Goal: Task Accomplishment & Management: Manage account settings

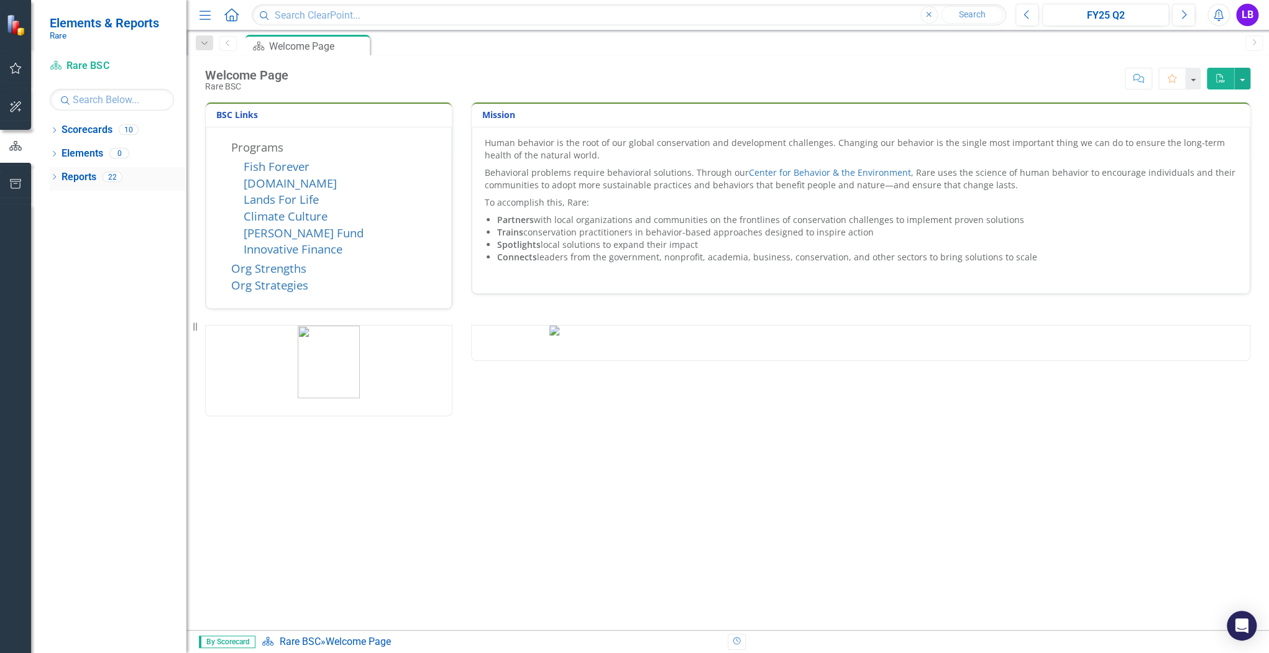
click at [55, 178] on icon "Dropdown" at bounding box center [54, 178] width 9 height 7
click at [55, 178] on icon "Dropdown" at bounding box center [52, 176] width 7 height 9
click at [57, 154] on icon "Dropdown" at bounding box center [54, 155] width 9 height 7
click at [59, 179] on icon "Dropdown" at bounding box center [60, 178] width 9 height 7
click at [58, 176] on icon "Dropdown" at bounding box center [58, 176] width 7 height 9
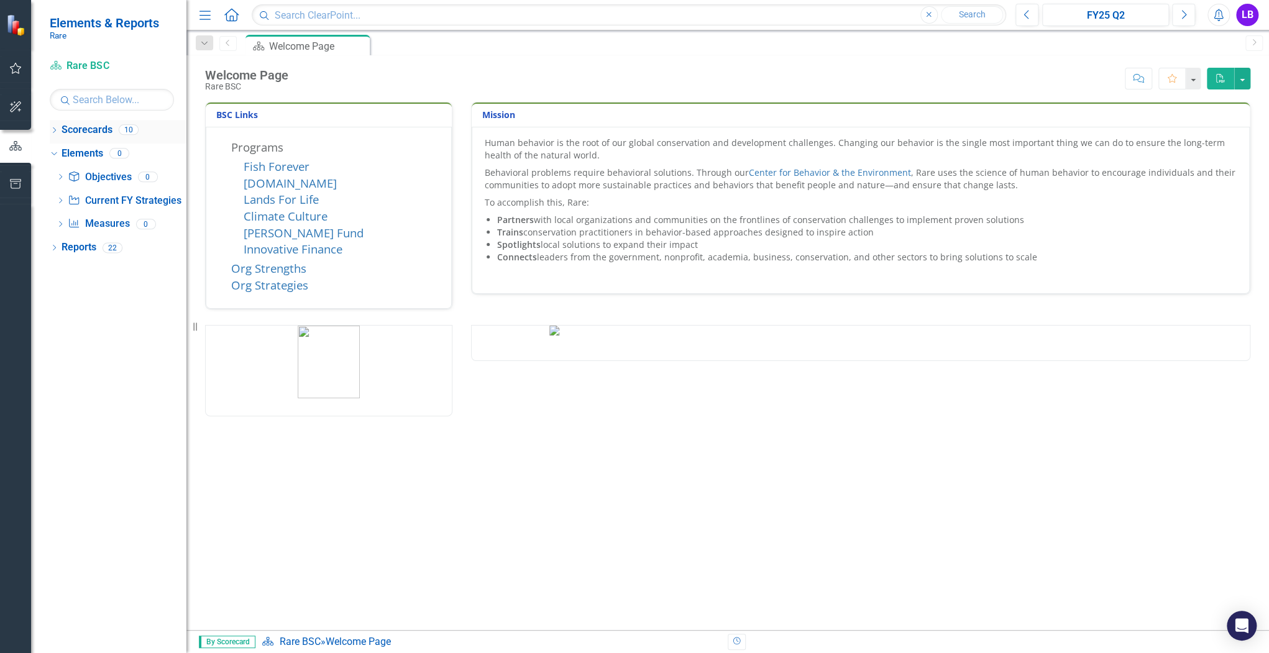
click at [59, 131] on div "Dropdown Scorecards 10" at bounding box center [118, 132] width 137 height 24
click at [50, 126] on div "Dropdown" at bounding box center [54, 131] width 9 height 11
click at [57, 150] on icon "Dropdown" at bounding box center [60, 152] width 9 height 7
click at [67, 174] on div "Dropdown Programs" at bounding box center [121, 179] width 130 height 24
click at [71, 176] on icon "Dropdown" at bounding box center [72, 176] width 9 height 7
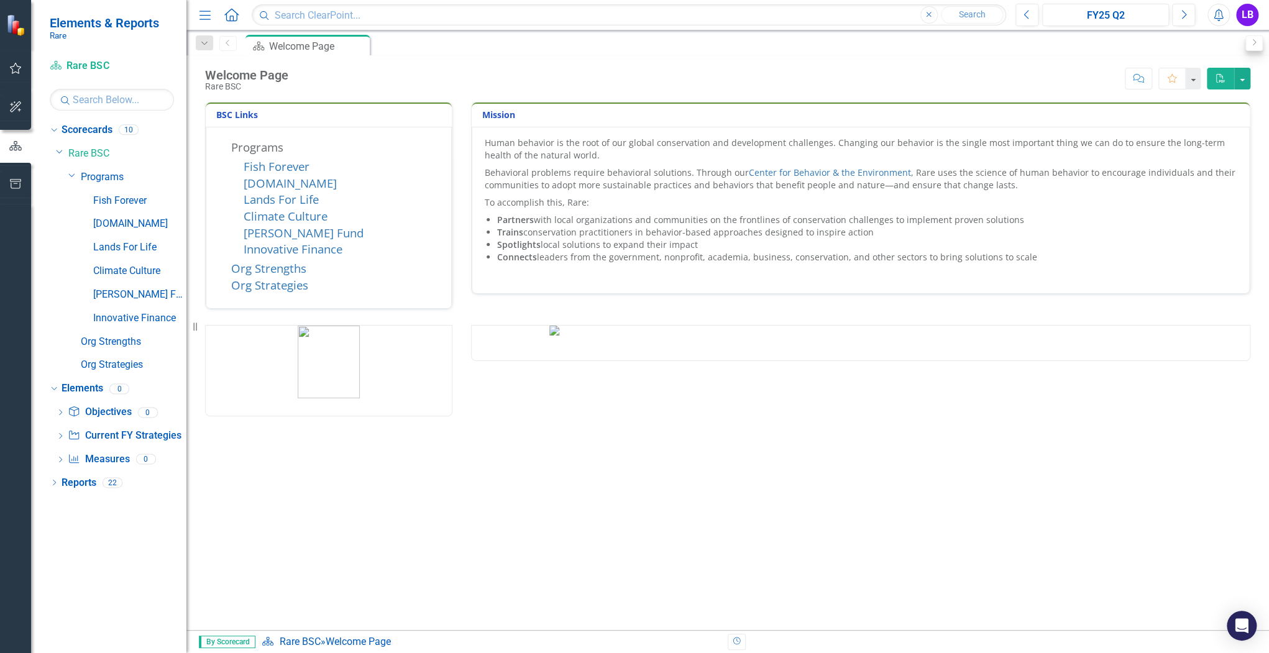
drag, startPoint x: 1215, startPoint y: 18, endPoint x: 1246, endPoint y: 38, distance: 37.4
click at [1215, 18] on icon "button" at bounding box center [1218, 15] width 9 height 12
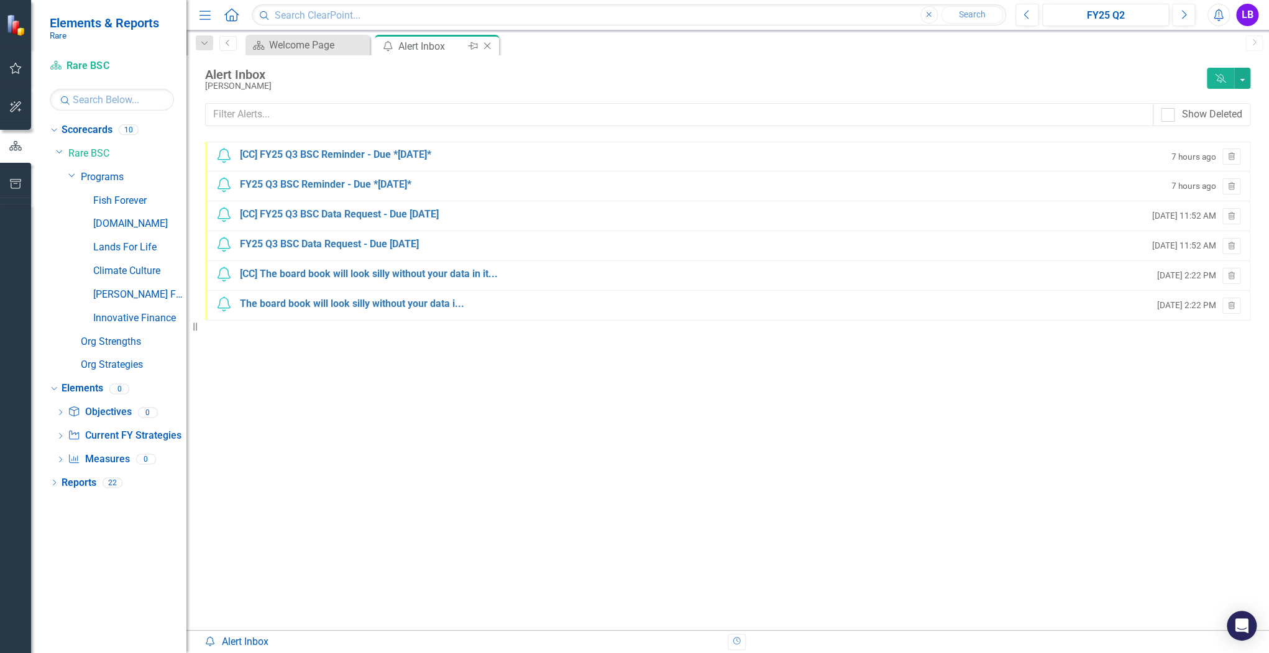
click at [400, 42] on div "Alert Inbox" at bounding box center [431, 47] width 66 height 16
click at [318, 45] on div "Welcome Page" at bounding box center [310, 45] width 82 height 16
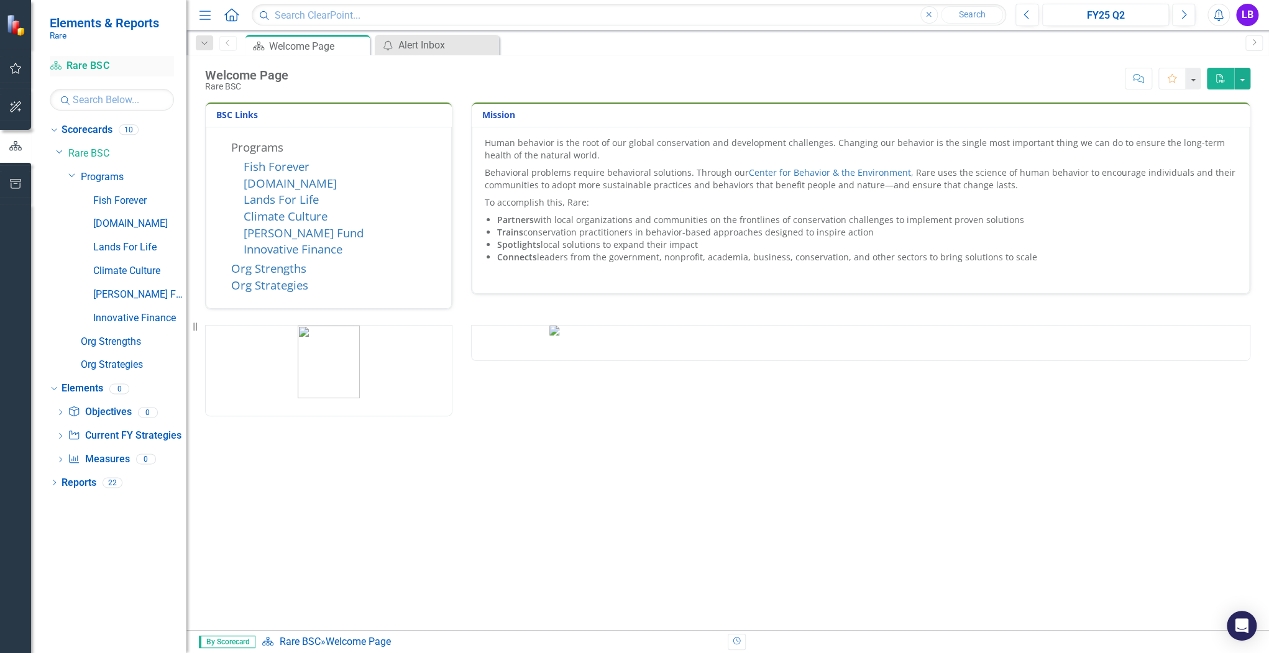
click at [70, 67] on link "Scorecard Rare BSC" at bounding box center [112, 66] width 124 height 14
click at [20, 64] on icon "button" at bounding box center [15, 68] width 13 height 10
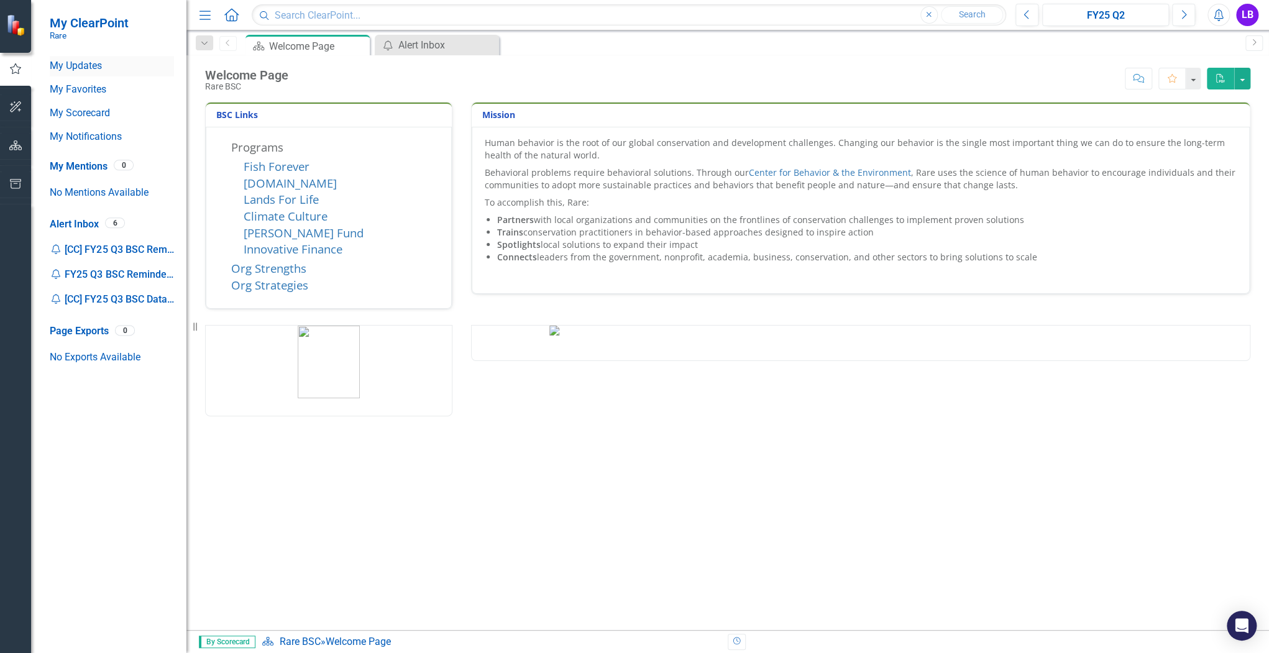
click at [89, 67] on link "My Updates" at bounding box center [112, 66] width 124 height 14
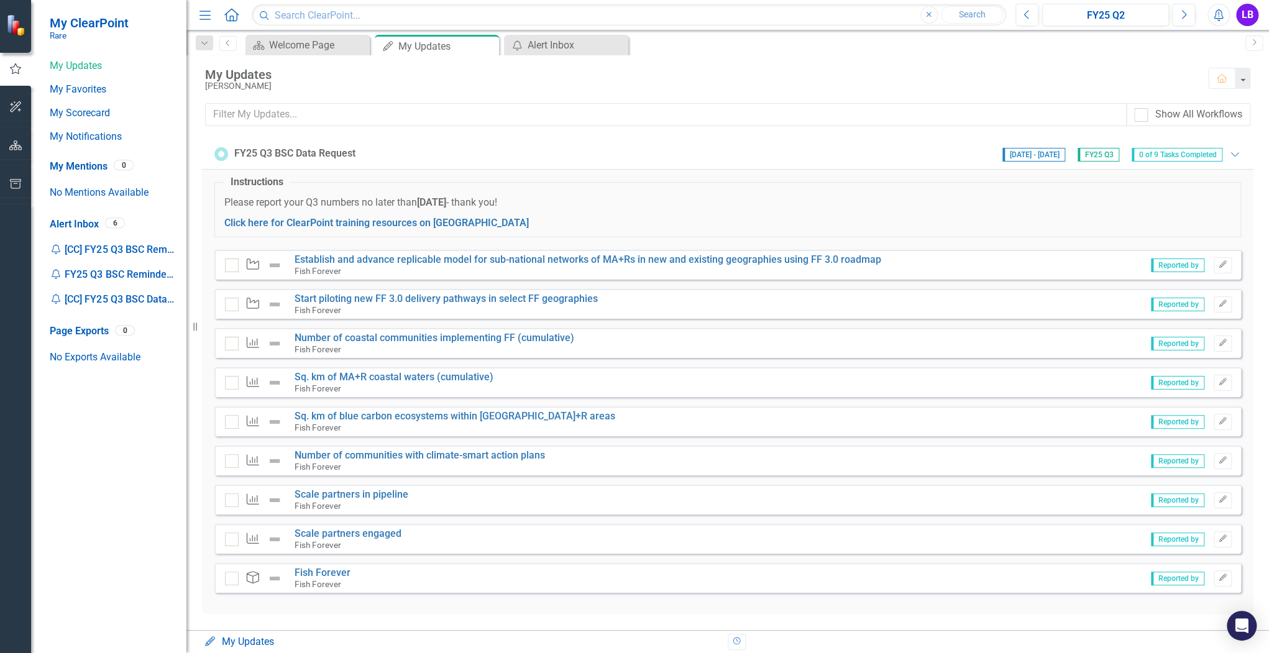
click at [1190, 261] on span "Reported by" at bounding box center [1177, 265] width 53 height 14
click at [445, 262] on link "Establish and advance replicable model for sub-national networks of MA+Rs in ne…" at bounding box center [587, 259] width 586 height 12
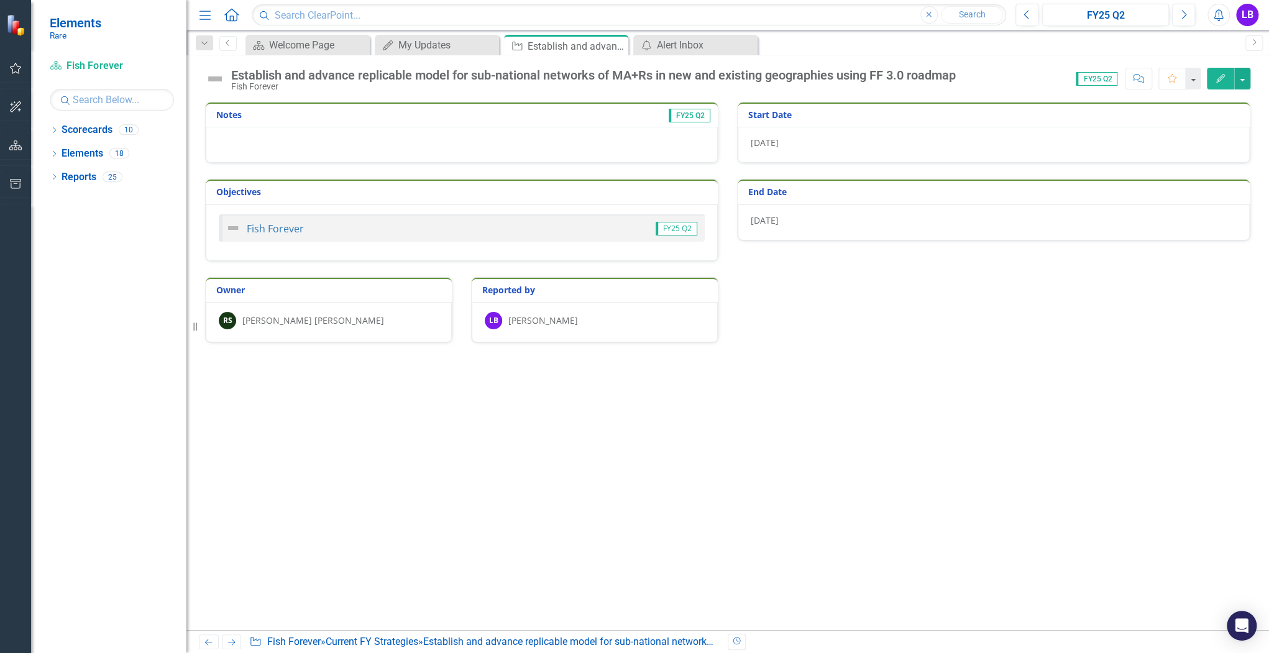
click at [1107, 78] on span "FY25 Q2" at bounding box center [1096, 79] width 42 height 14
click at [1181, 15] on icon "Next" at bounding box center [1183, 14] width 7 height 11
click at [414, 40] on div "My Updates" at bounding box center [439, 45] width 82 height 16
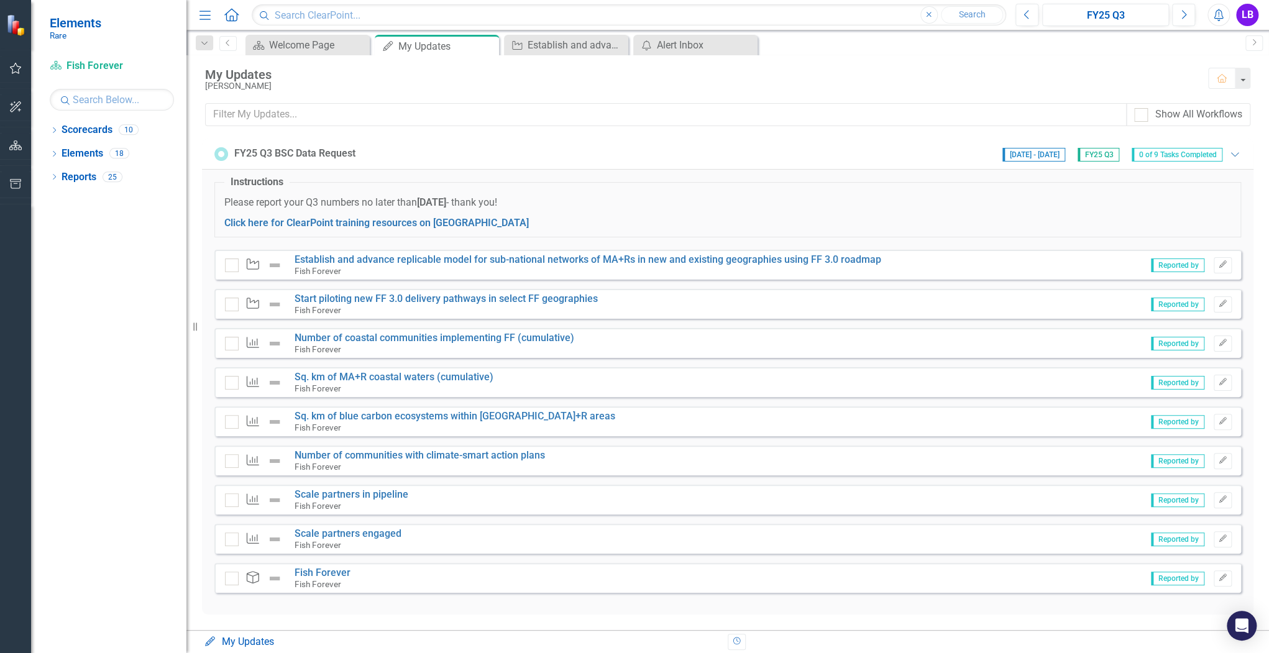
click at [1030, 155] on span "[DATE] - [DATE]" at bounding box center [1033, 155] width 63 height 14
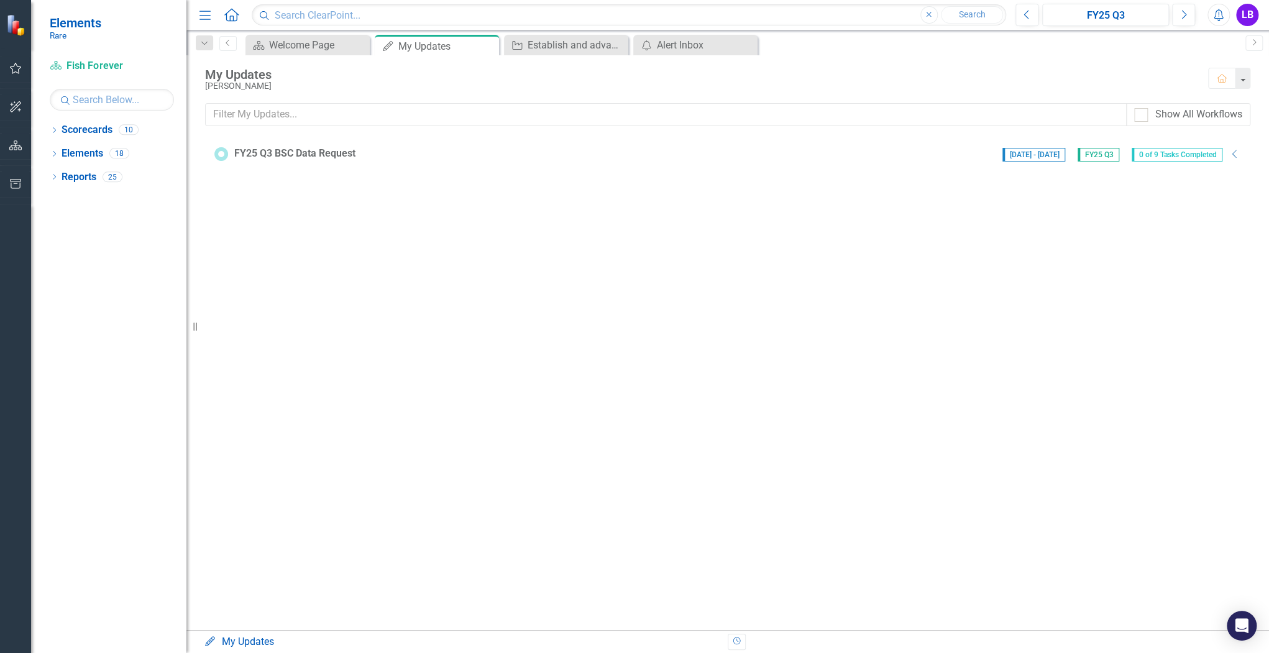
click at [1039, 152] on span "[DATE] - [DATE]" at bounding box center [1033, 155] width 63 height 14
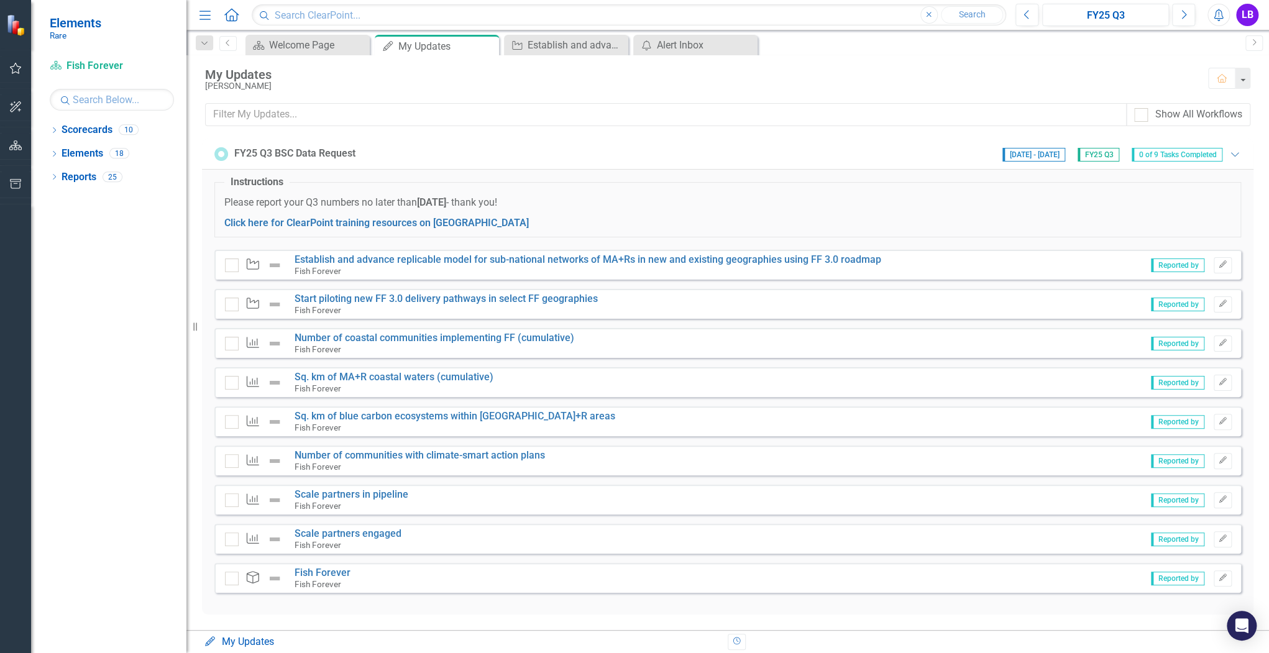
click at [1039, 152] on span "[DATE] - [DATE]" at bounding box center [1033, 155] width 63 height 14
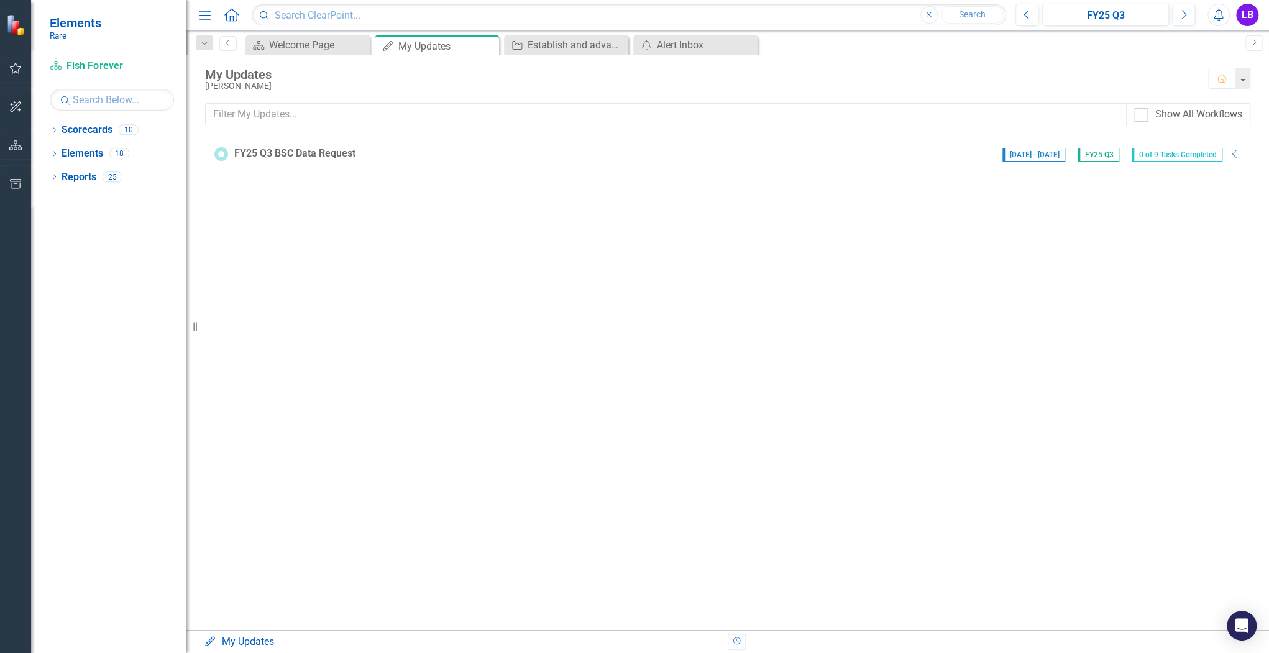
click at [1039, 152] on span "[DATE] - [DATE]" at bounding box center [1033, 155] width 63 height 14
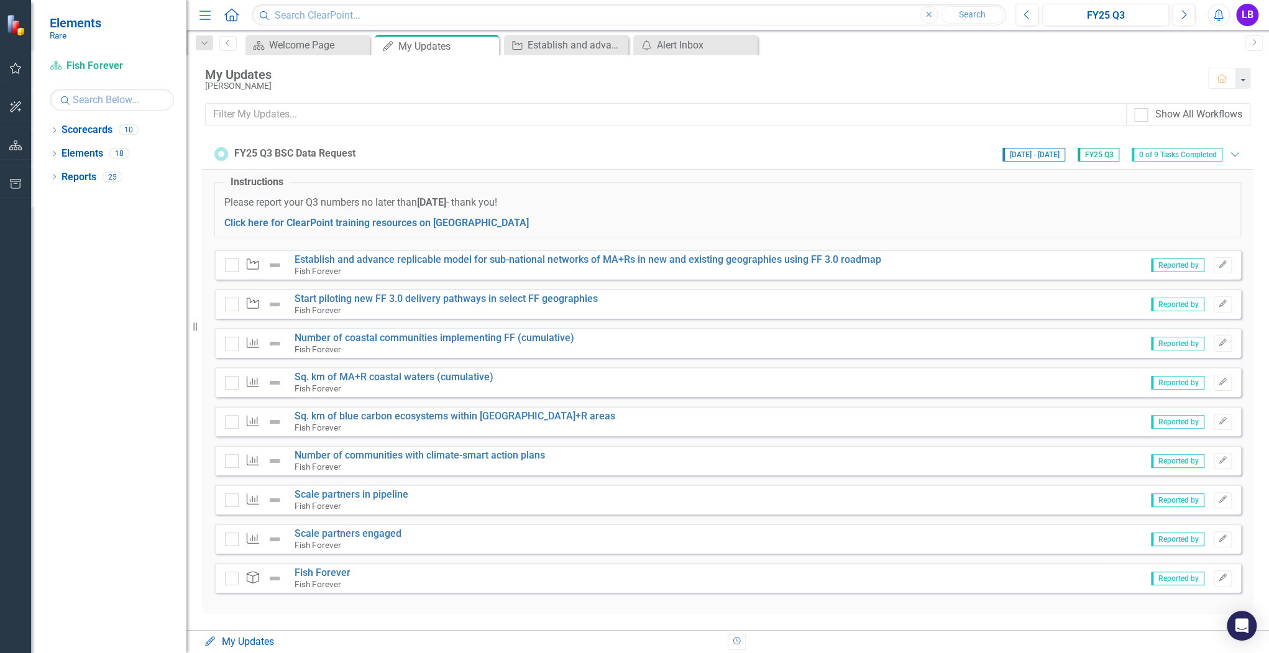
click at [217, 153] on icon at bounding box center [221, 154] width 10 height 10
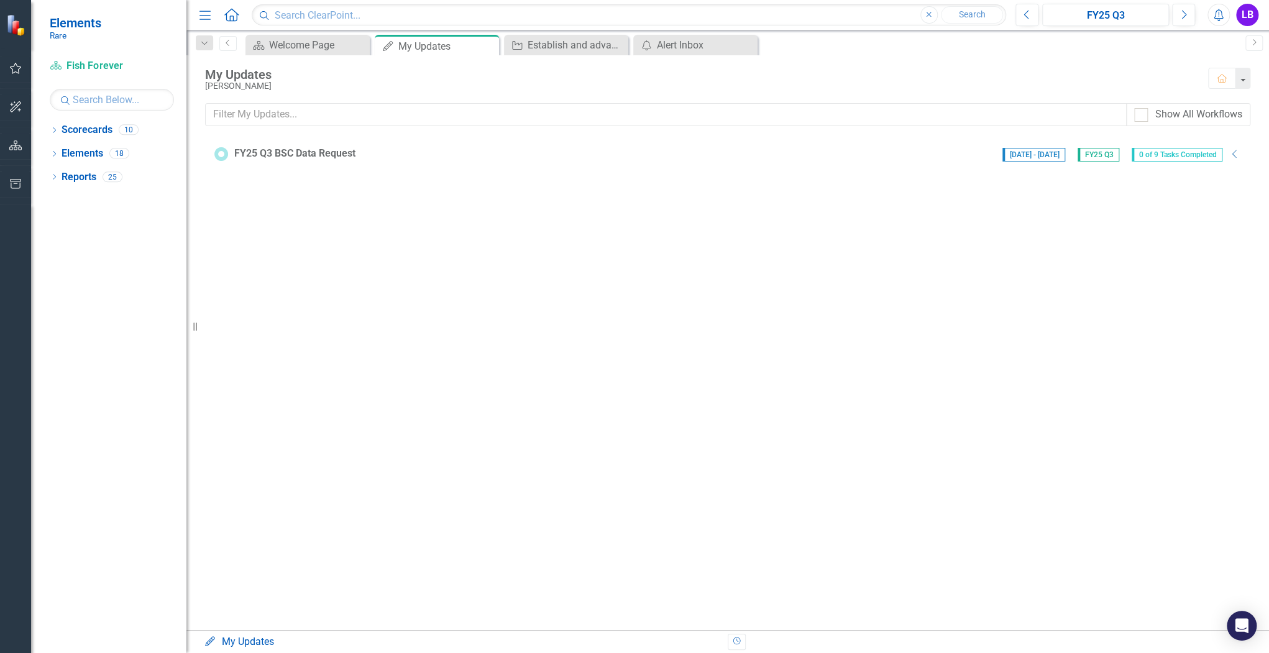
click at [218, 153] on icon at bounding box center [221, 154] width 14 height 14
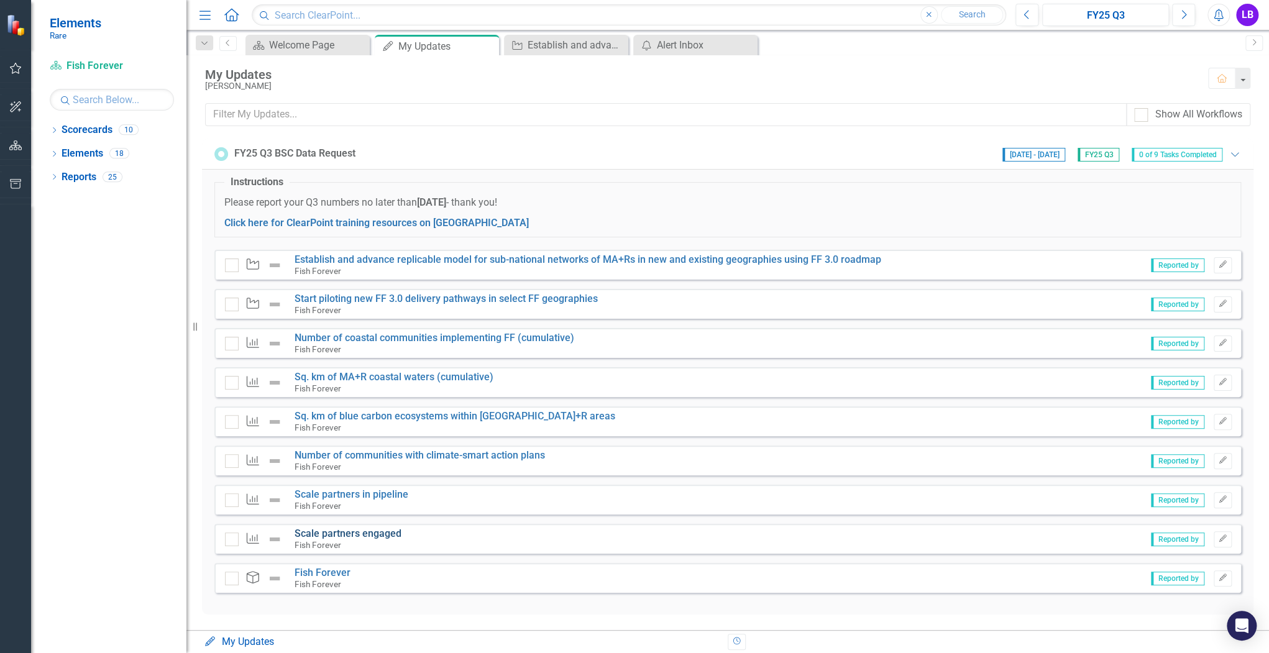
click at [346, 533] on link "Scale partners engaged" at bounding box center [347, 533] width 107 height 12
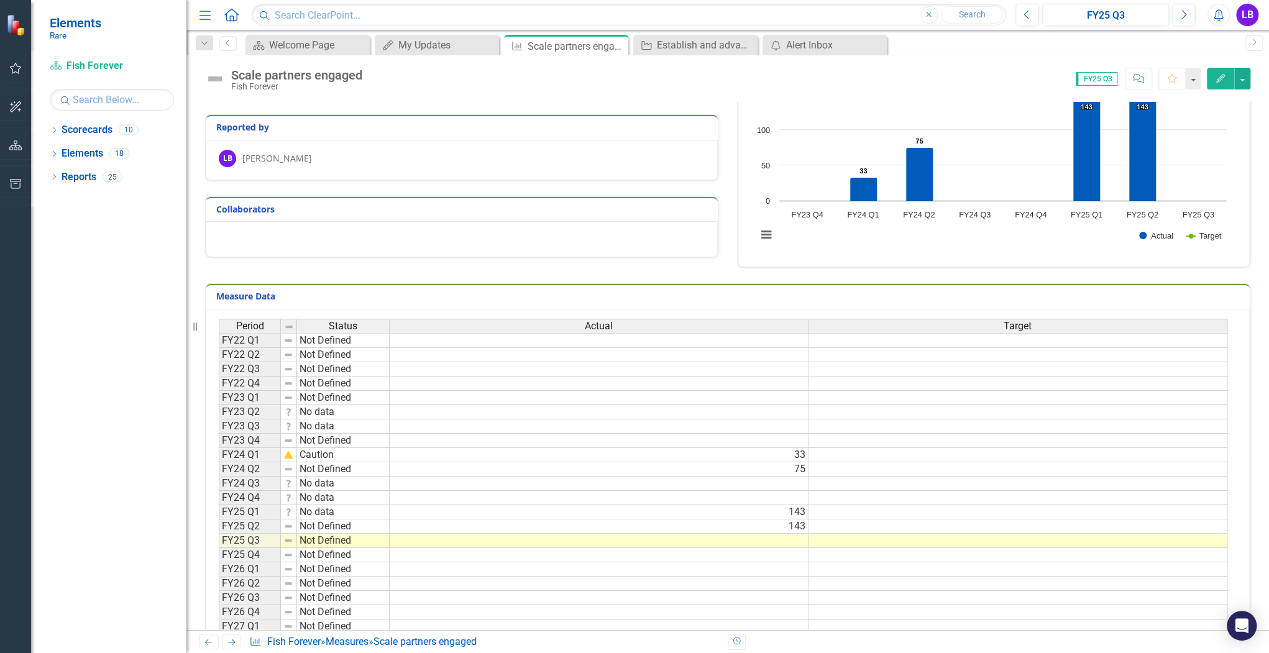
scroll to position [99, 0]
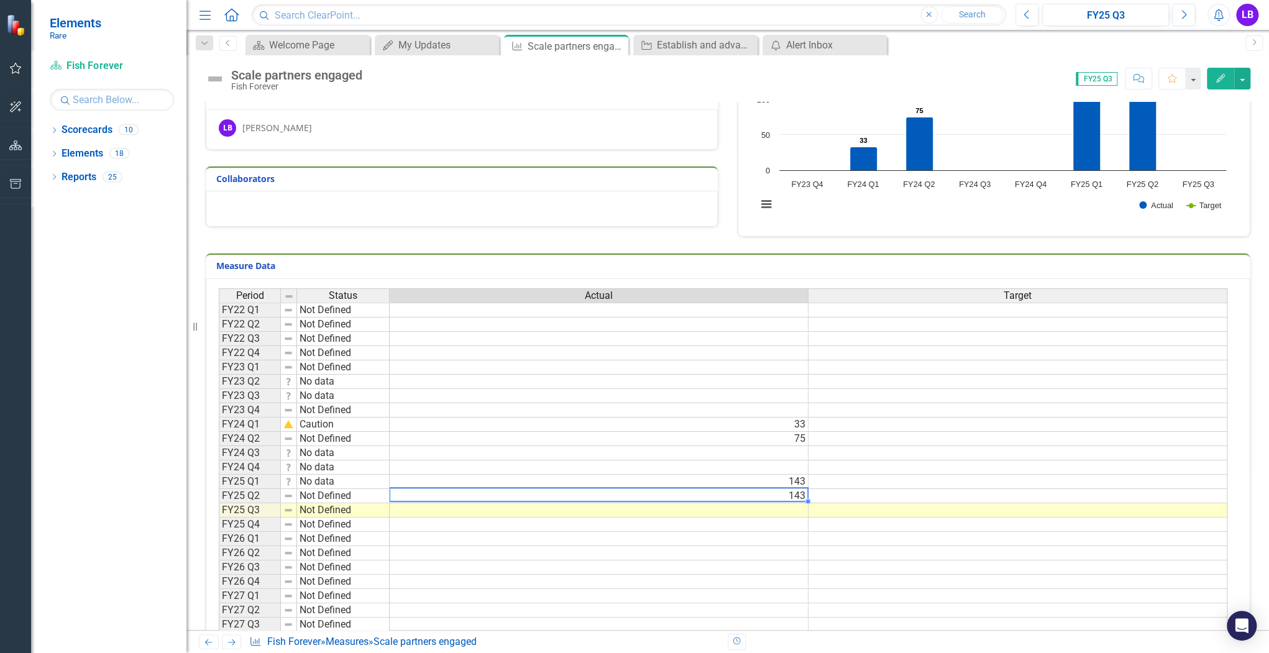
click at [744, 495] on td "143" at bounding box center [599, 496] width 419 height 14
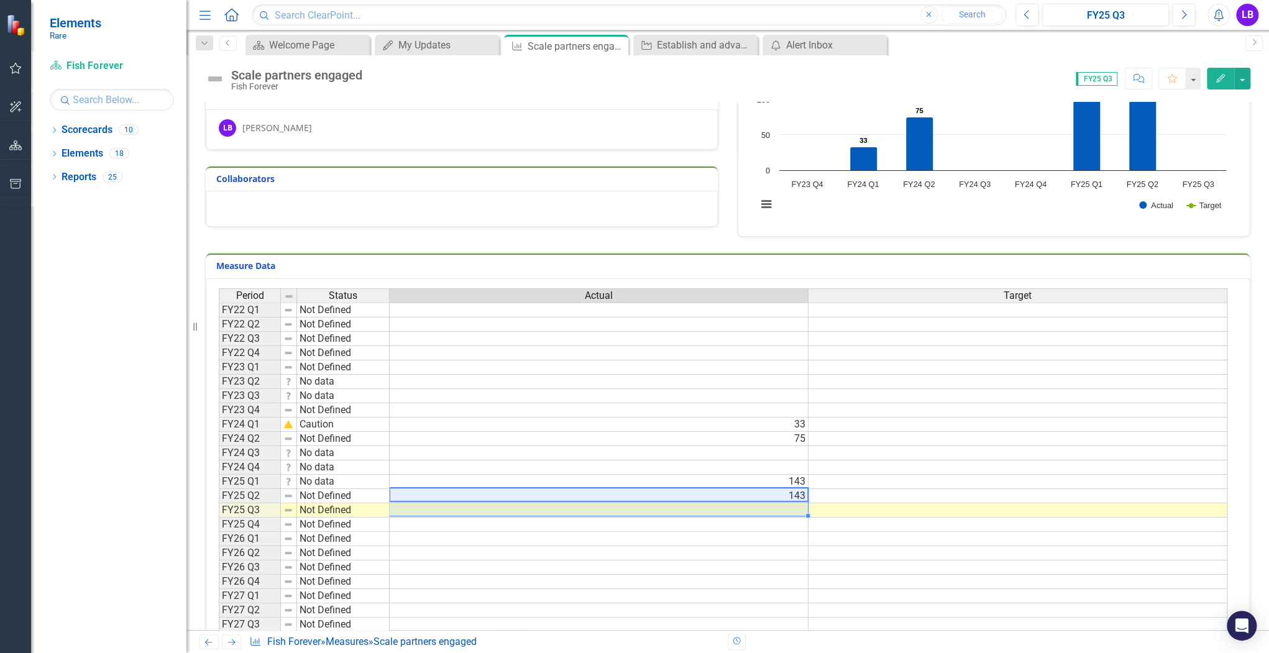
drag, startPoint x: 804, startPoint y: 500, endPoint x: 804, endPoint y: 508, distance: 8.7
click at [219, 508] on div "Period Status Actual Target FY22 Q1 Not Defined FY22 Q2 Not Defined FY22 Q3 Not…" at bounding box center [219, 467] width 0 height 358
click at [796, 509] on td at bounding box center [599, 510] width 419 height 14
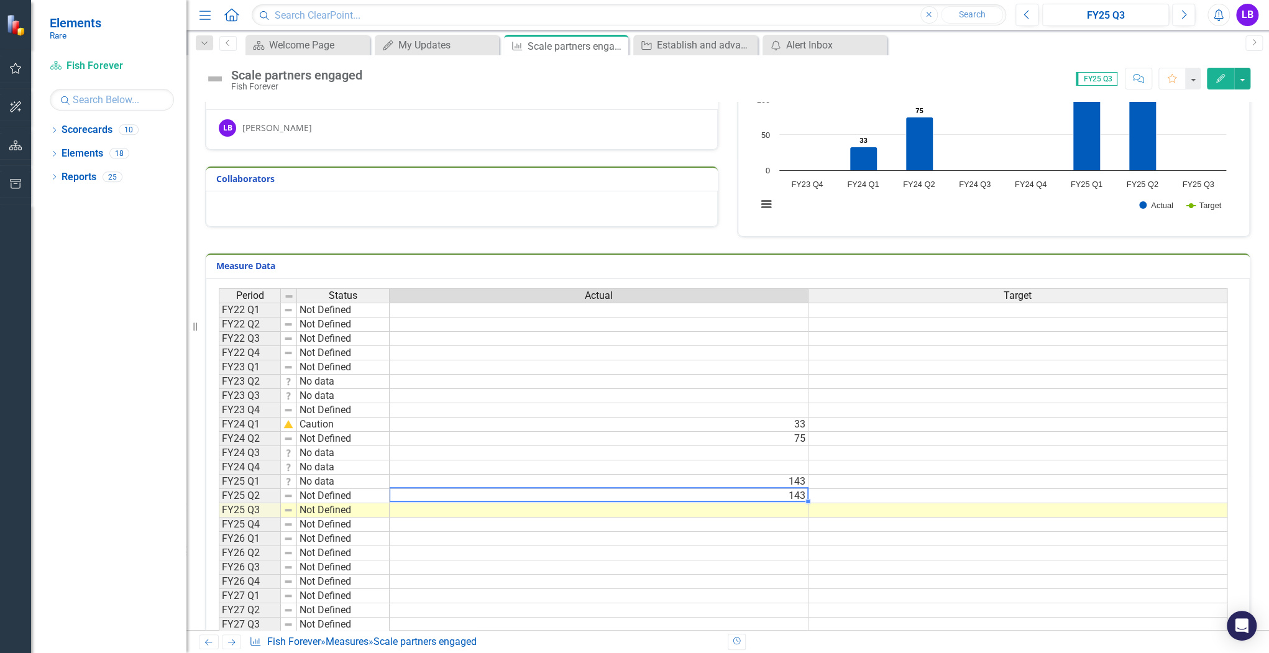
click at [800, 492] on td "143" at bounding box center [599, 496] width 419 height 14
drag, startPoint x: 806, startPoint y: 500, endPoint x: 800, endPoint y: 506, distance: 9.2
click at [219, 506] on div "Period Status Actual Target FY22 Q1 Not Defined FY22 Q2 Not Defined FY22 Q3 Not…" at bounding box center [219, 467] width 0 height 358
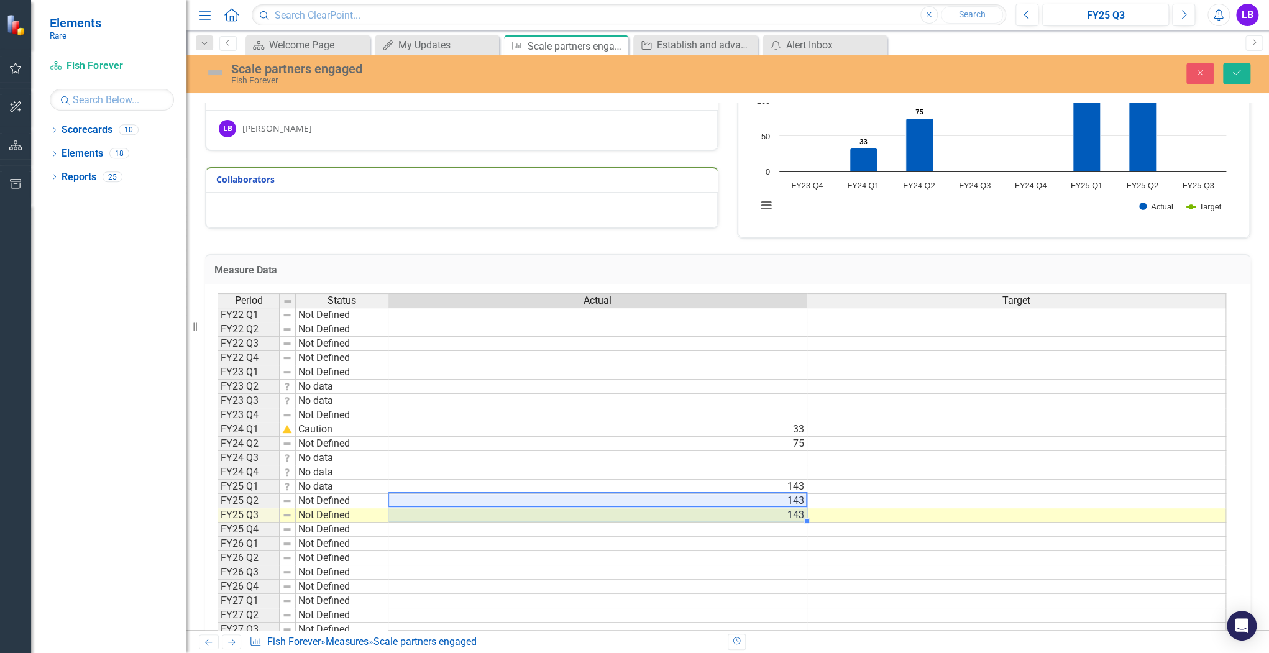
type textarea "143"
click at [782, 524] on td at bounding box center [598, 530] width 420 height 14
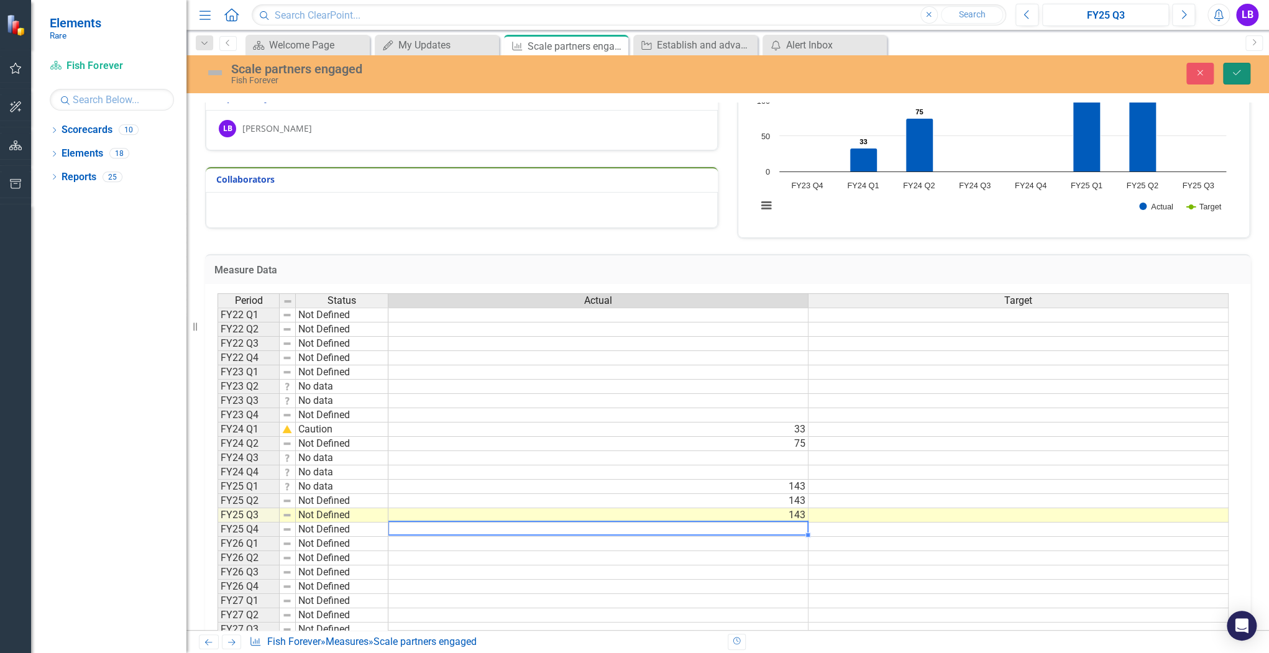
click at [1235, 75] on icon "submit" at bounding box center [1236, 72] width 7 height 5
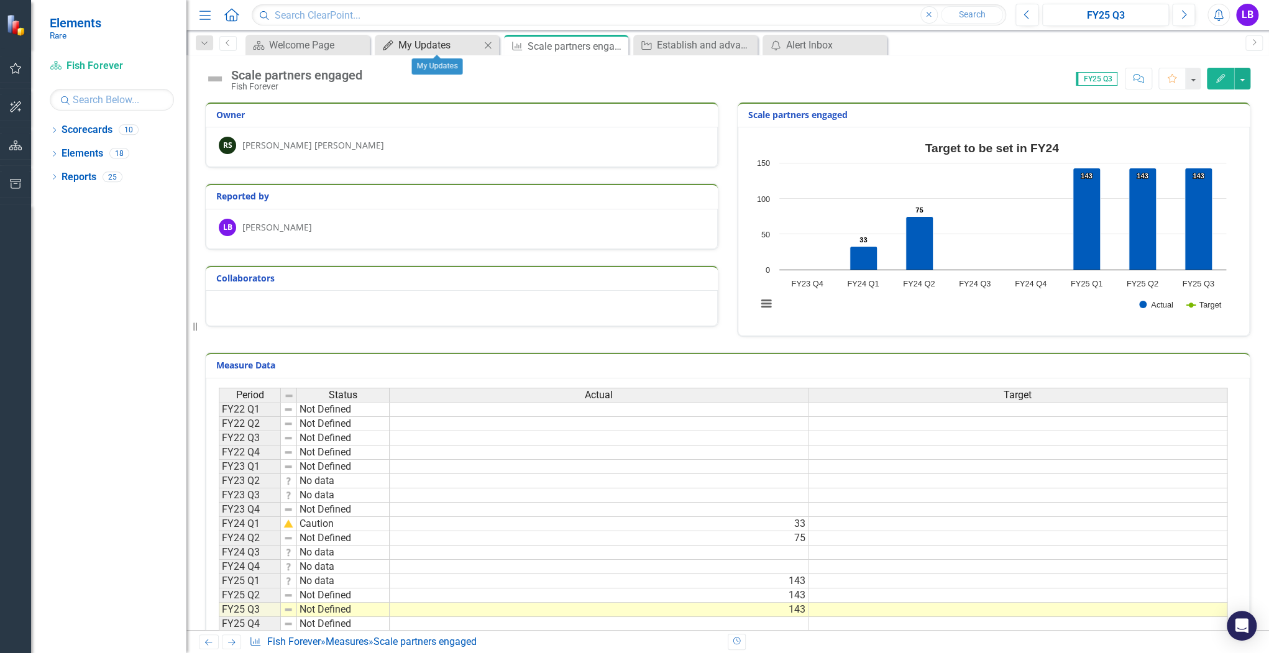
click at [398, 42] on link "My Updates My Updates" at bounding box center [429, 45] width 103 height 16
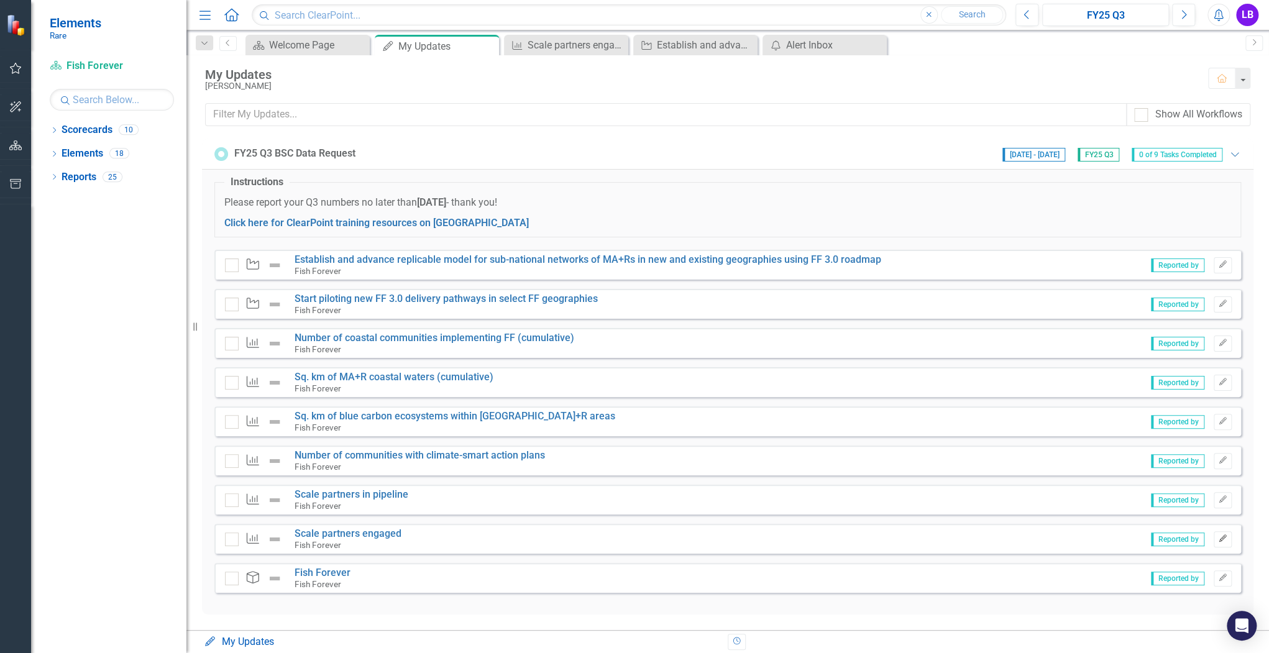
click at [1221, 535] on icon "Edit" at bounding box center [1222, 538] width 9 height 7
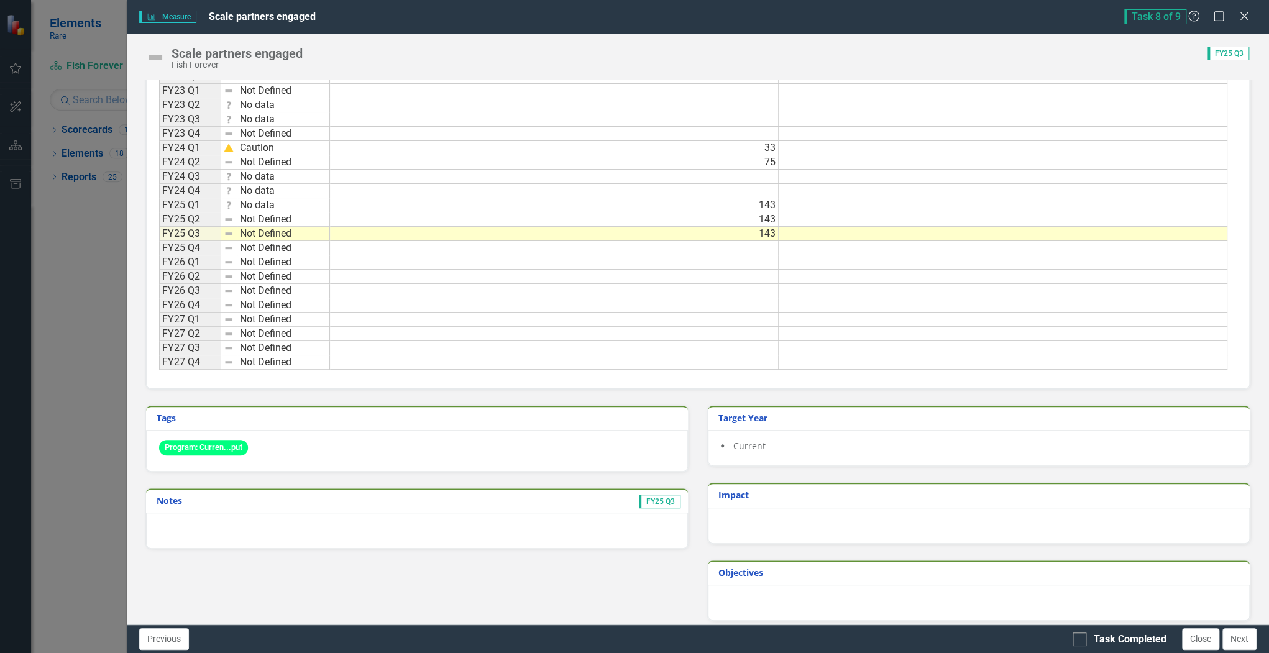
scroll to position [360, 0]
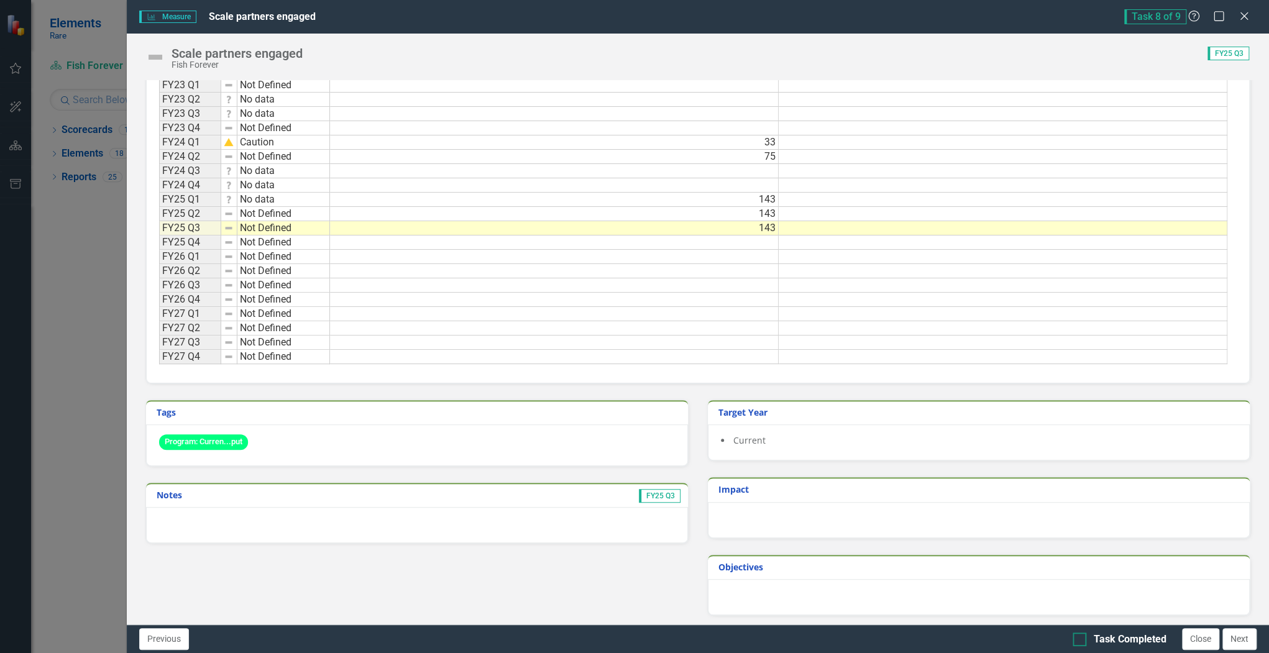
click at [1083, 639] on div at bounding box center [1079, 639] width 14 height 14
click at [1080, 639] on input "Task Completed" at bounding box center [1076, 636] width 8 height 8
checkbox input "true"
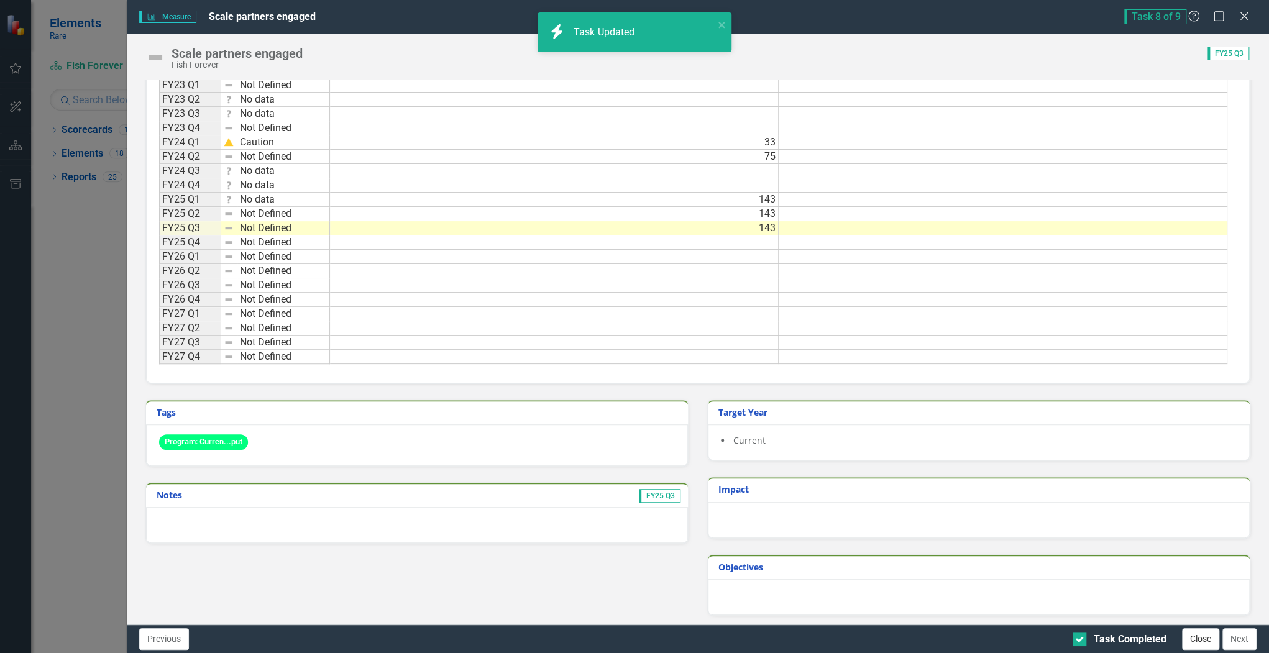
click at [1203, 641] on button "Close" at bounding box center [1200, 639] width 37 height 22
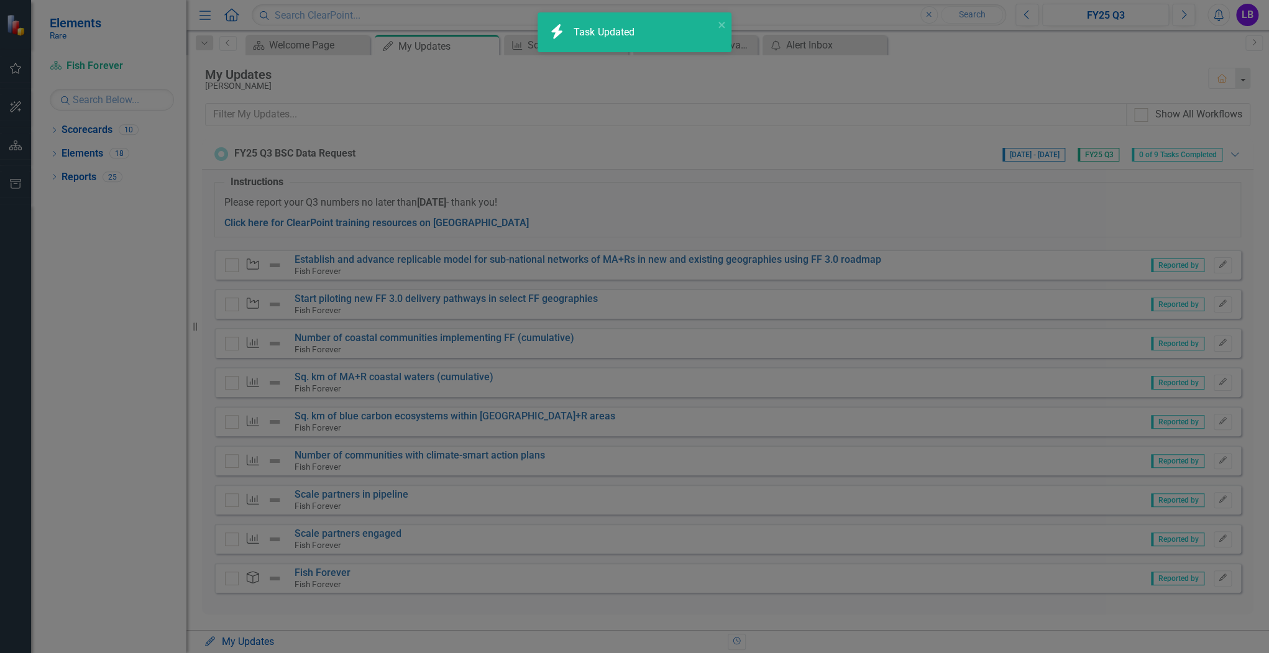
checkbox input "true"
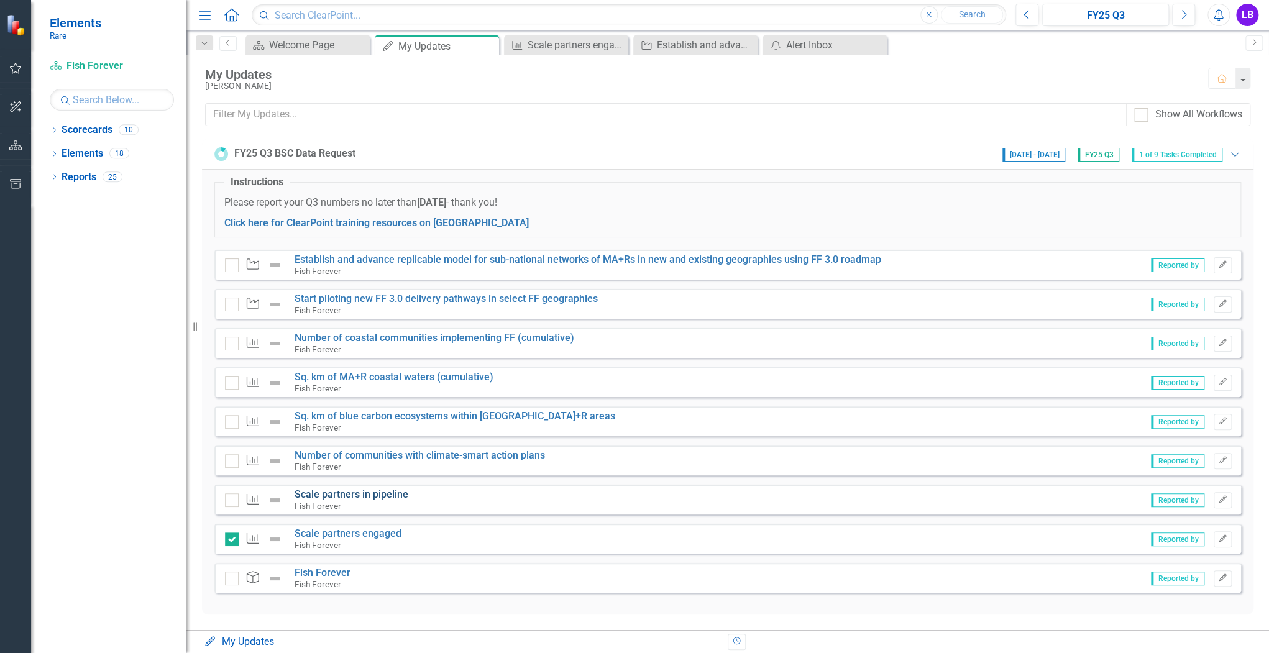
click at [374, 491] on link "Scale partners in pipeline" at bounding box center [351, 494] width 114 height 12
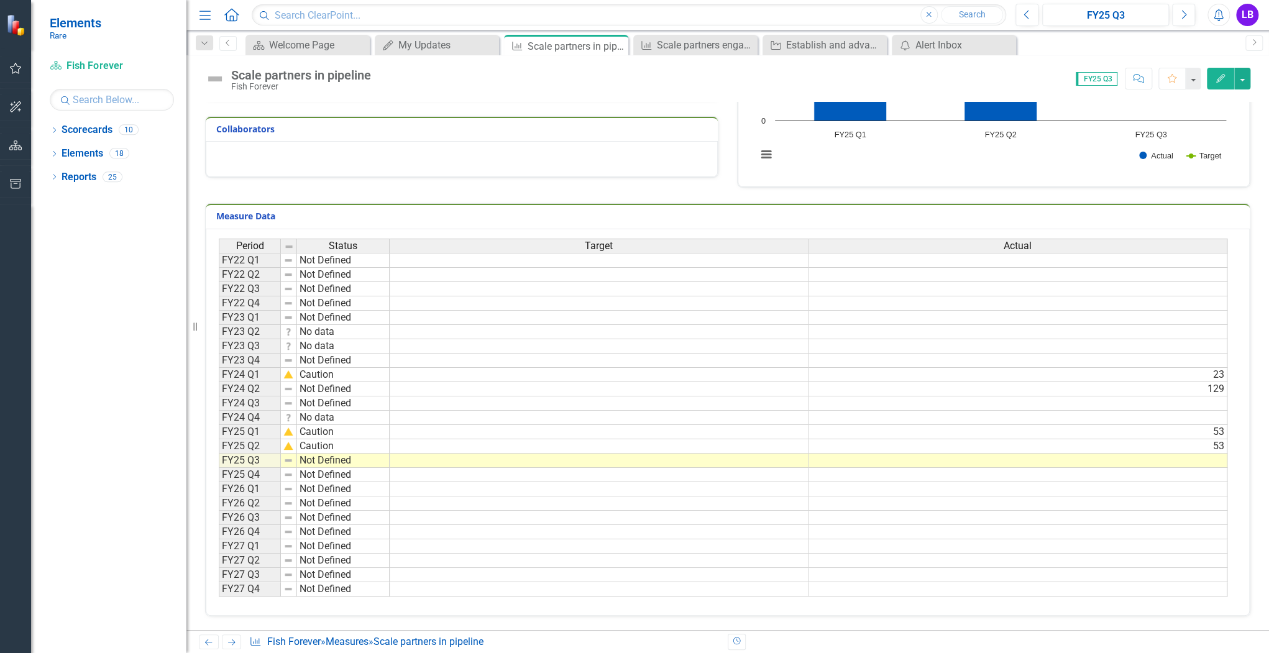
scroll to position [199, 0]
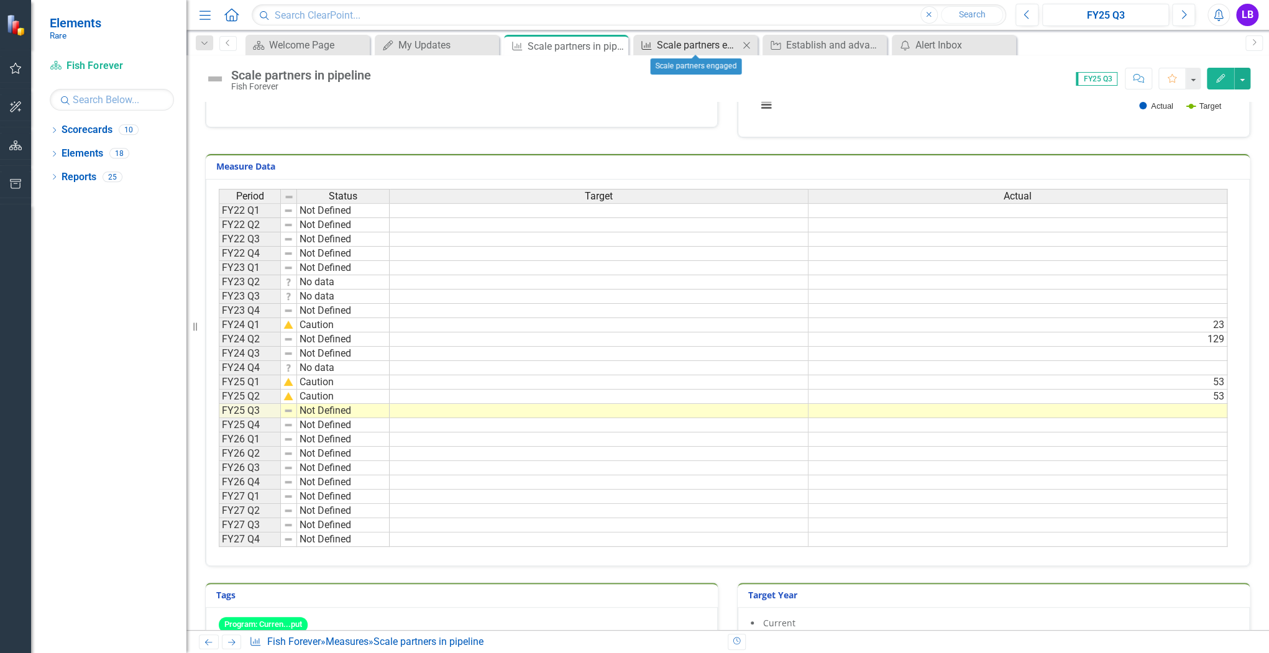
click at [708, 40] on div "Scale partners engaged" at bounding box center [698, 45] width 82 height 16
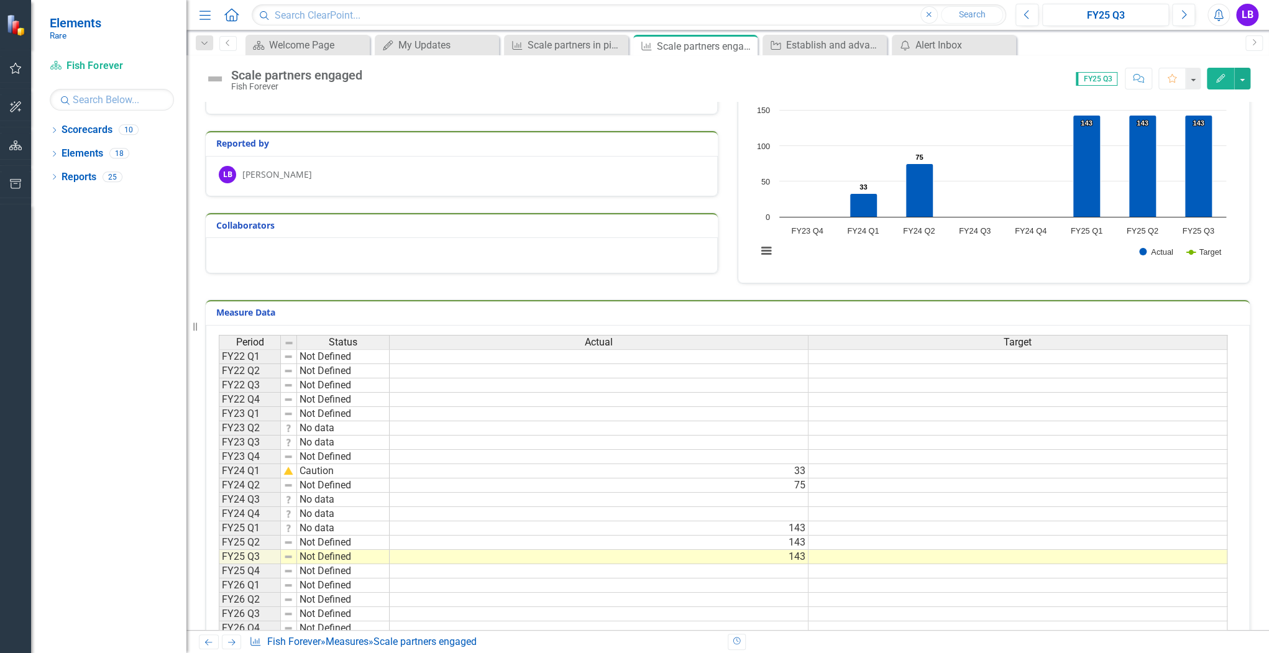
scroll to position [99, 0]
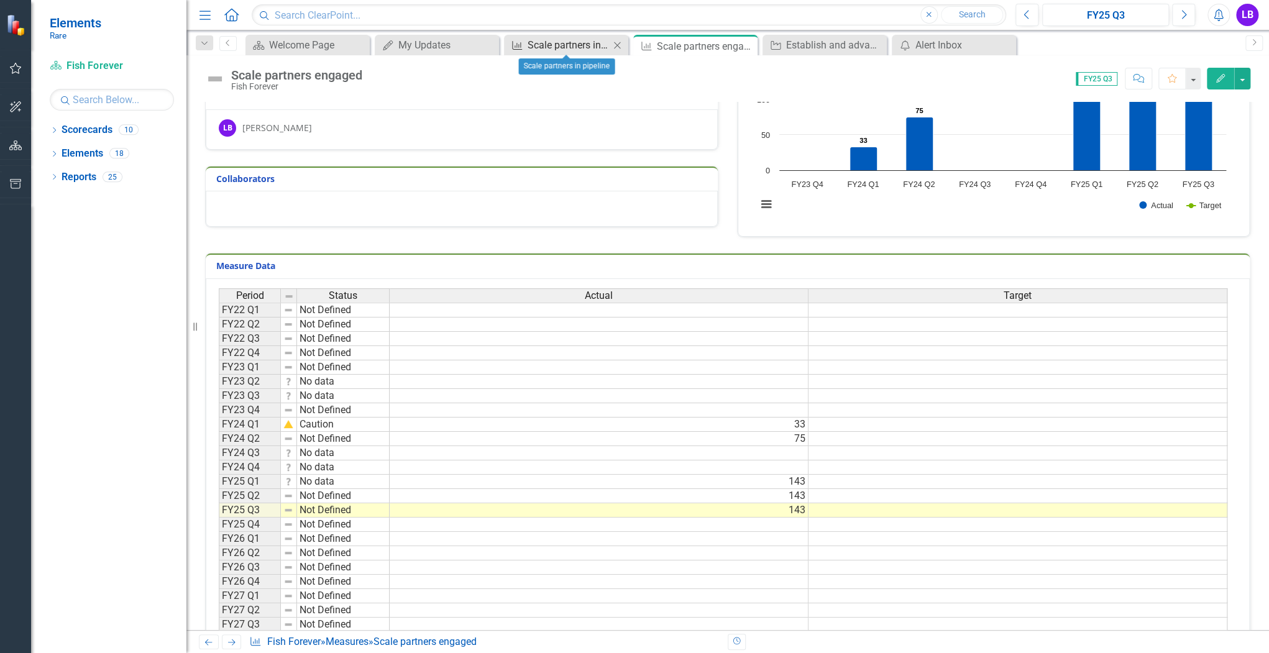
click at [564, 48] on div "Scale partners in pipeline" at bounding box center [568, 45] width 82 height 16
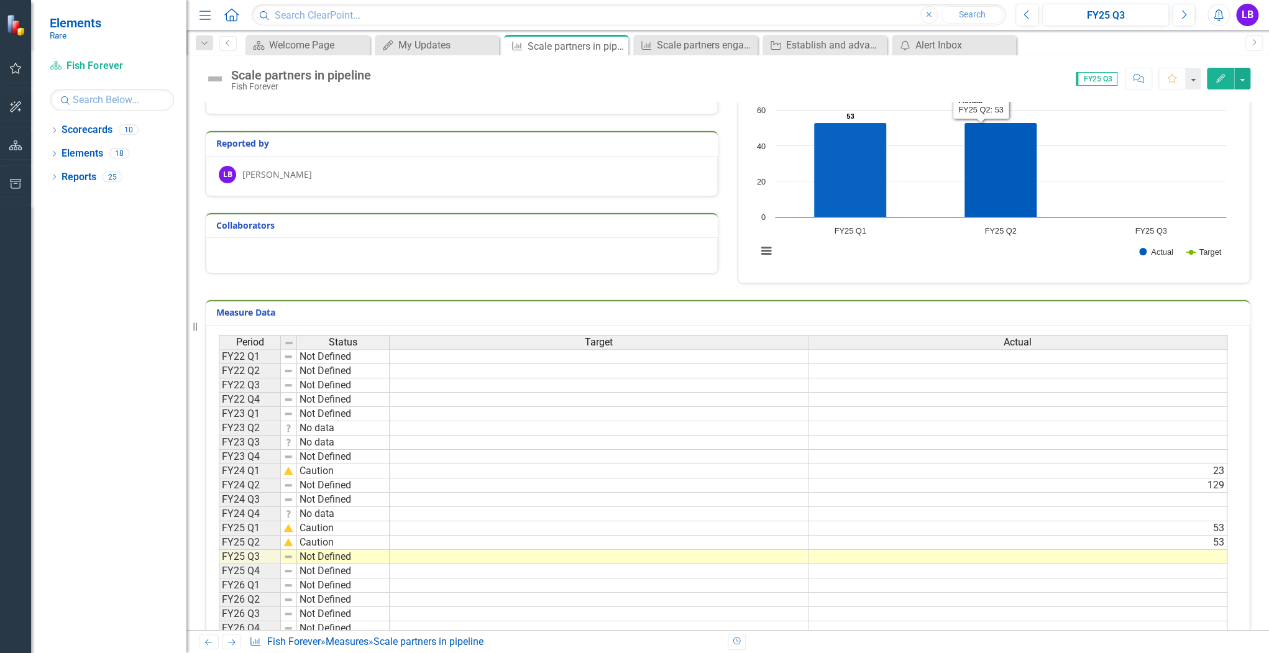
scroll to position [149, 0]
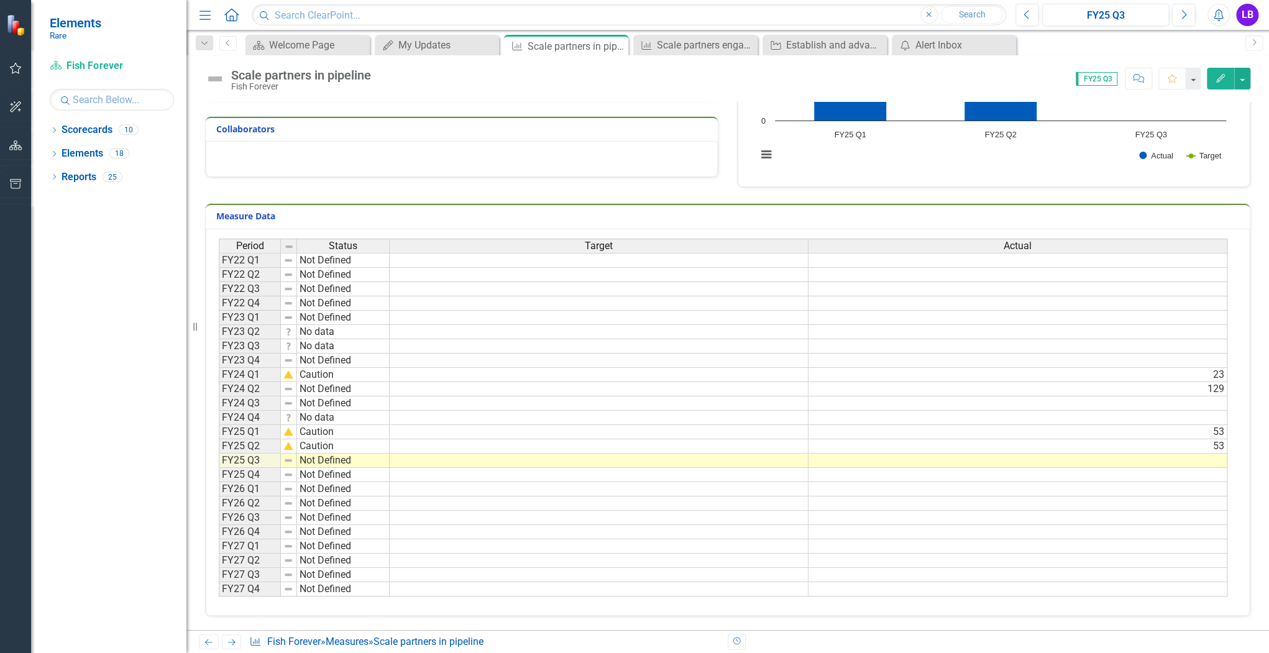
click at [1197, 442] on td "53" at bounding box center [1017, 446] width 419 height 14
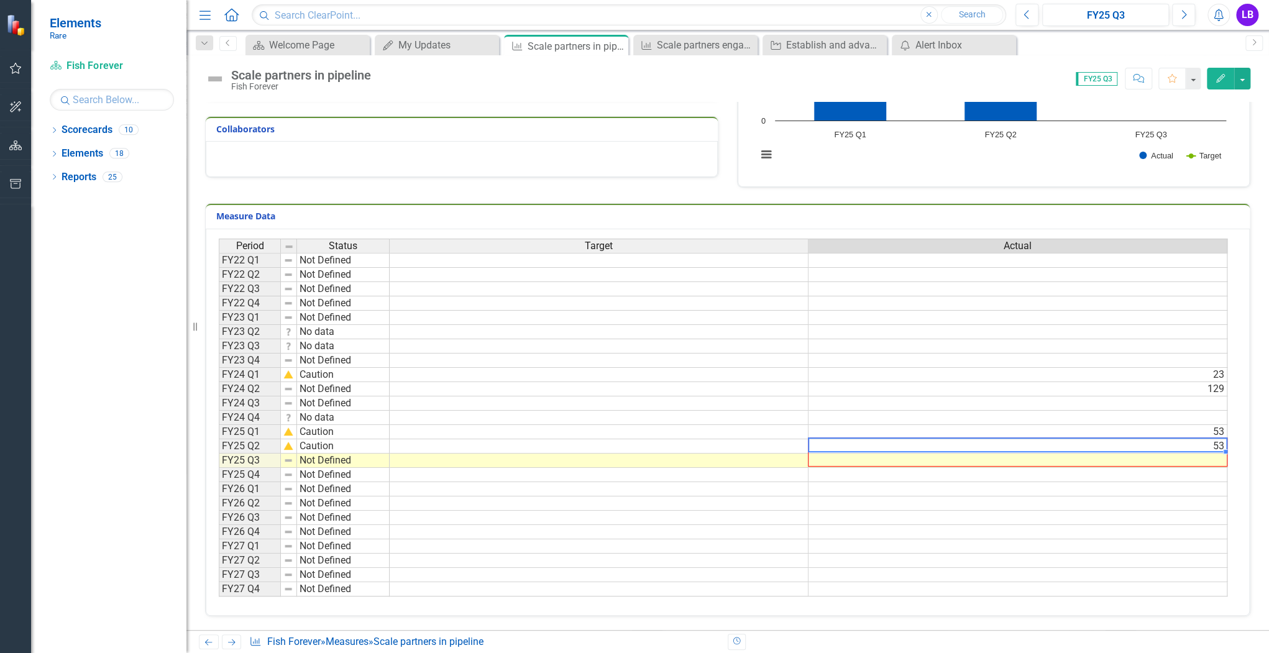
drag, startPoint x: 1224, startPoint y: 447, endPoint x: 1223, endPoint y: 455, distance: 8.1
click at [219, 455] on div "Period Status Target Actual FY22 Q1 Not Defined FY22 Q2 Not Defined FY22 Q3 Not…" at bounding box center [219, 418] width 0 height 358
type textarea "53"
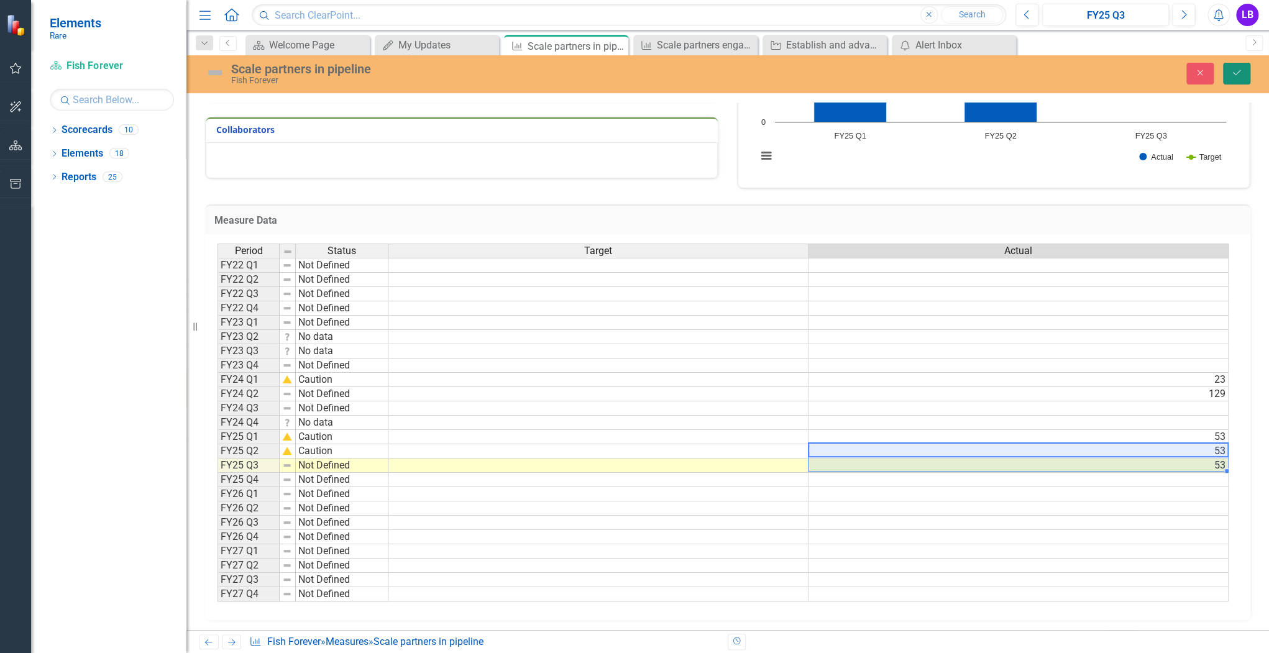
drag, startPoint x: 1240, startPoint y: 72, endPoint x: 1194, endPoint y: 361, distance: 292.5
click at [1244, 75] on button "Save" at bounding box center [1236, 74] width 27 height 22
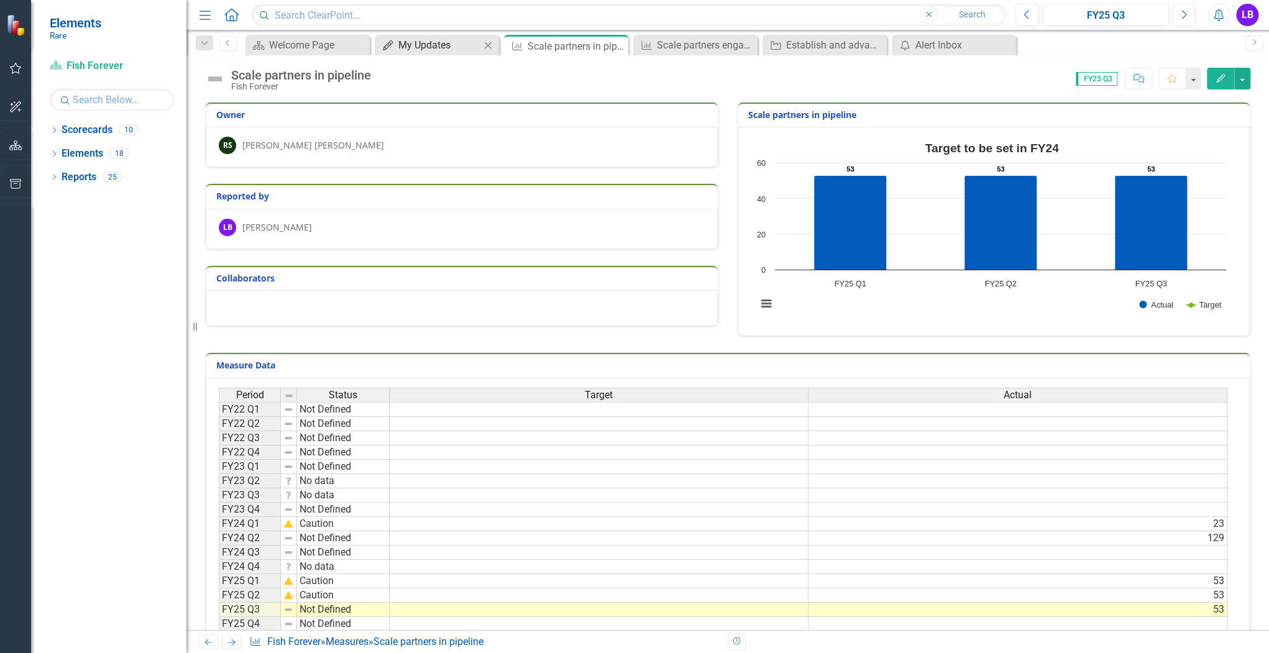
click at [410, 46] on div "My Updates" at bounding box center [439, 45] width 82 height 16
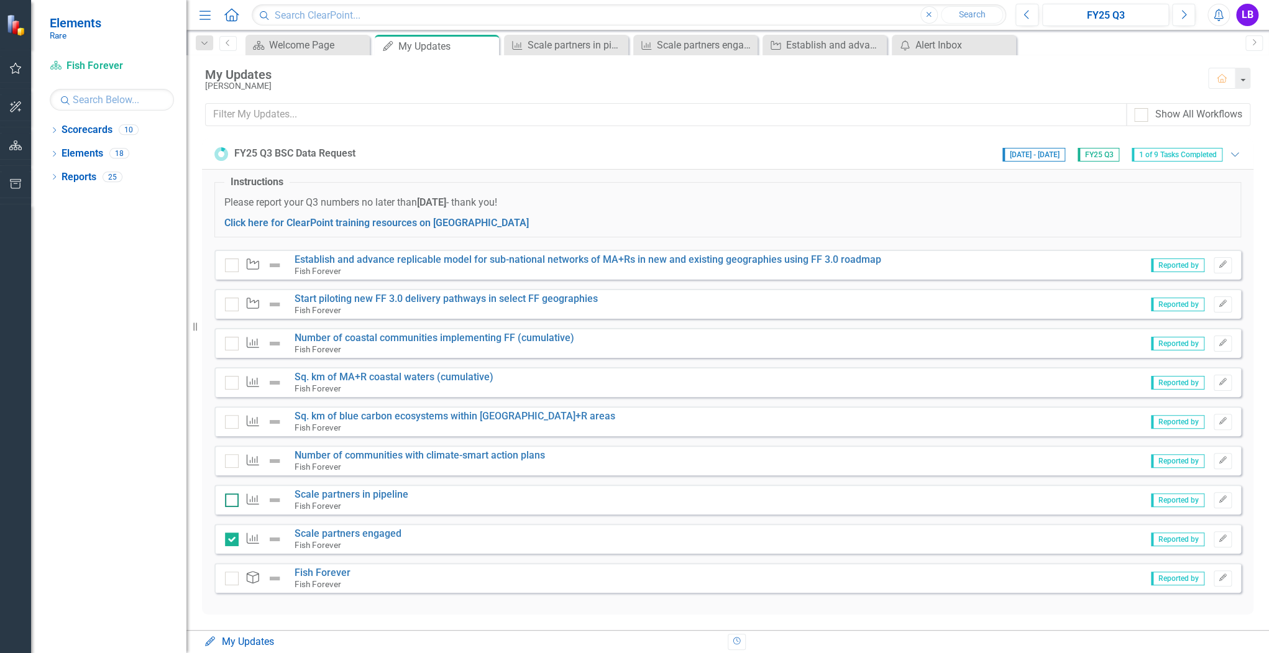
click at [236, 495] on div at bounding box center [232, 500] width 14 height 14
click at [233, 495] on input "checkbox" at bounding box center [229, 497] width 8 height 8
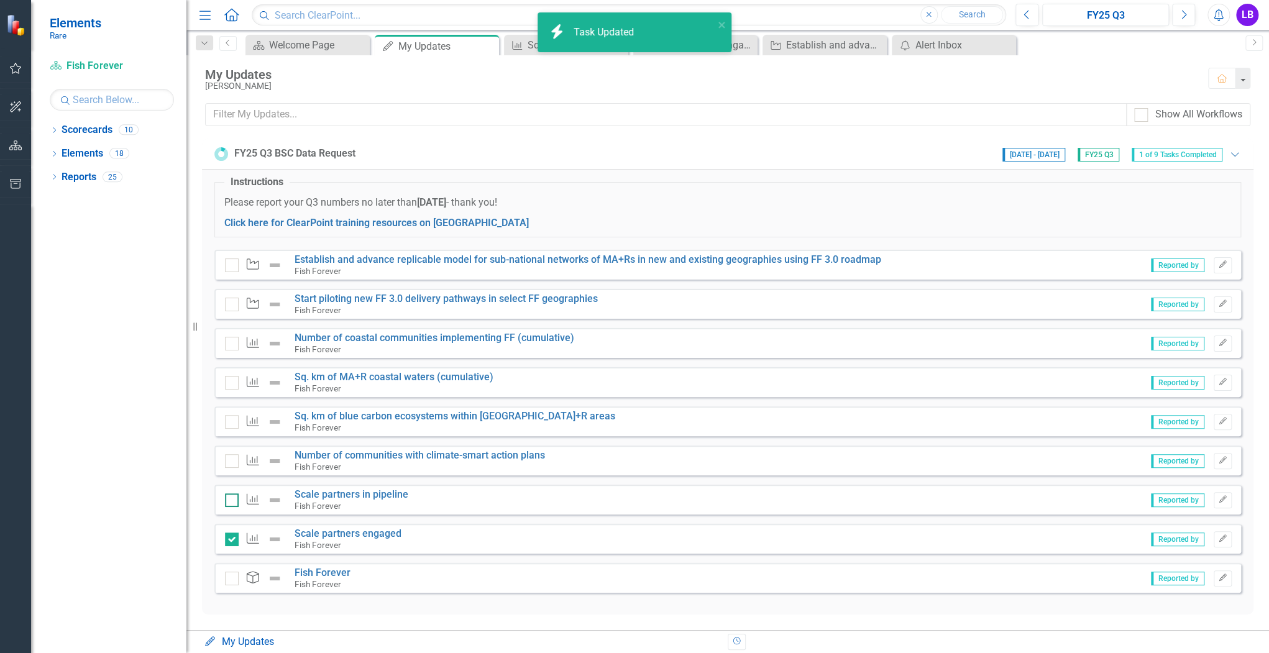
checkbox input "true"
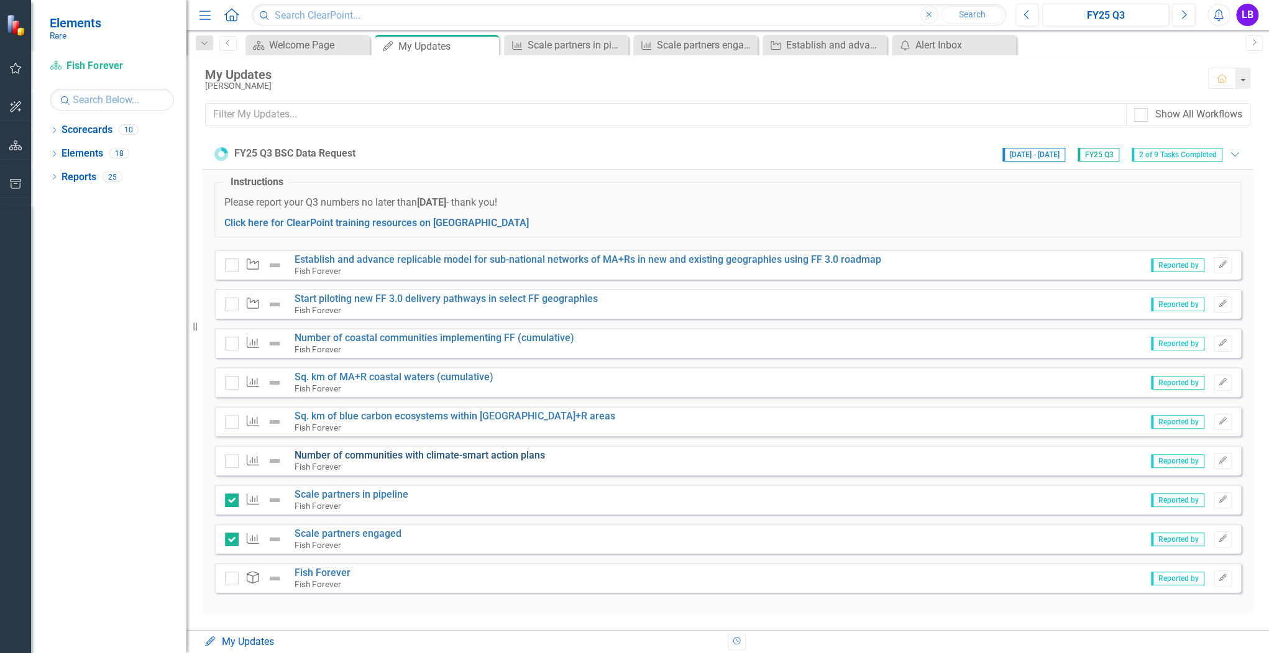
click at [414, 454] on link "Number of communities with climate-smart action plans" at bounding box center [419, 455] width 250 height 12
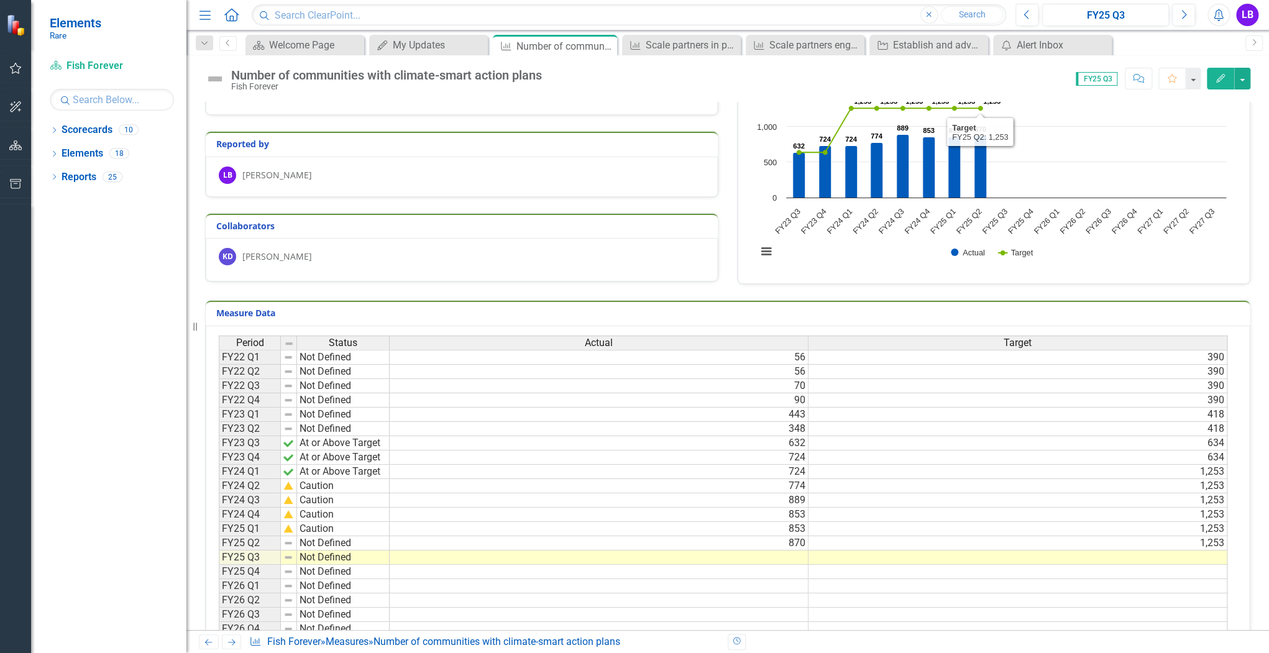
scroll to position [99, 0]
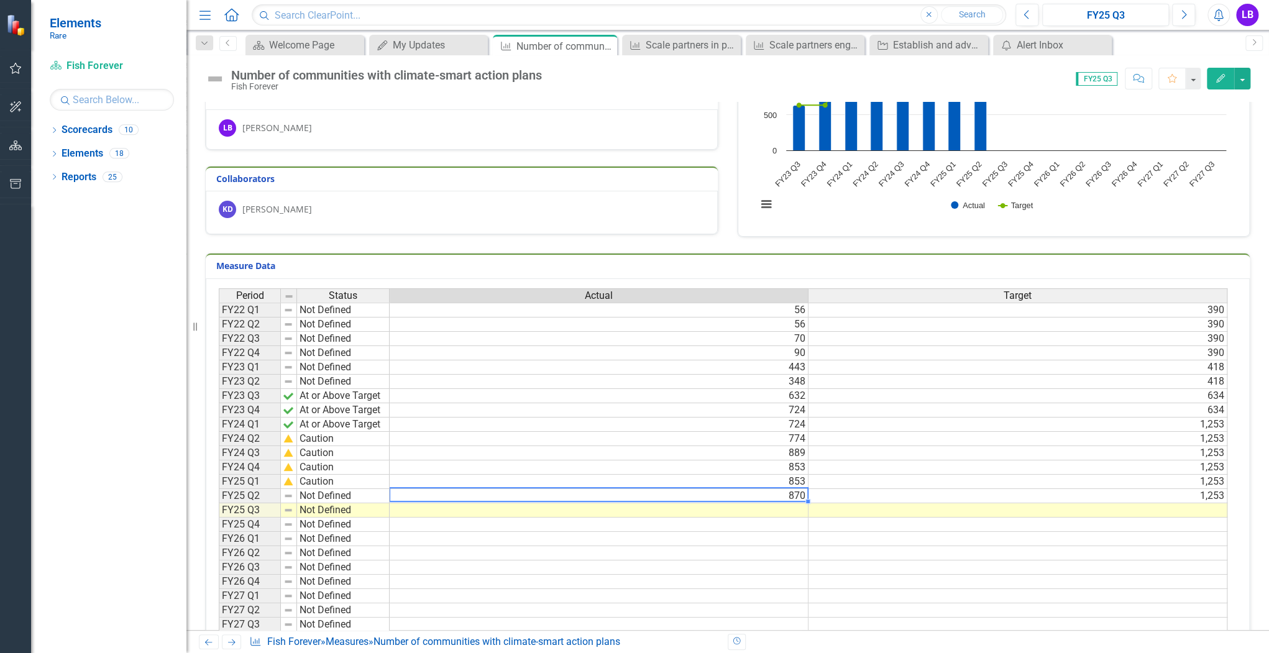
click at [773, 493] on td "870" at bounding box center [599, 496] width 419 height 14
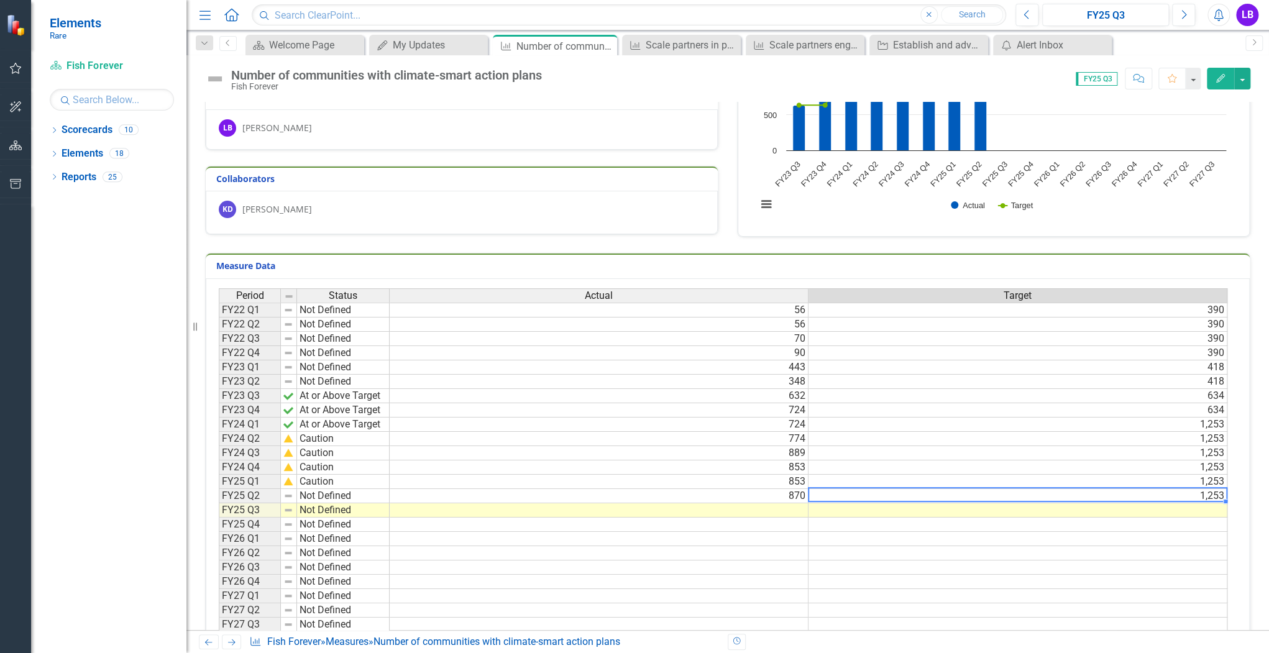
click at [880, 489] on td "1,253" at bounding box center [1017, 496] width 419 height 14
click at [775, 493] on td "870" at bounding box center [599, 496] width 419 height 14
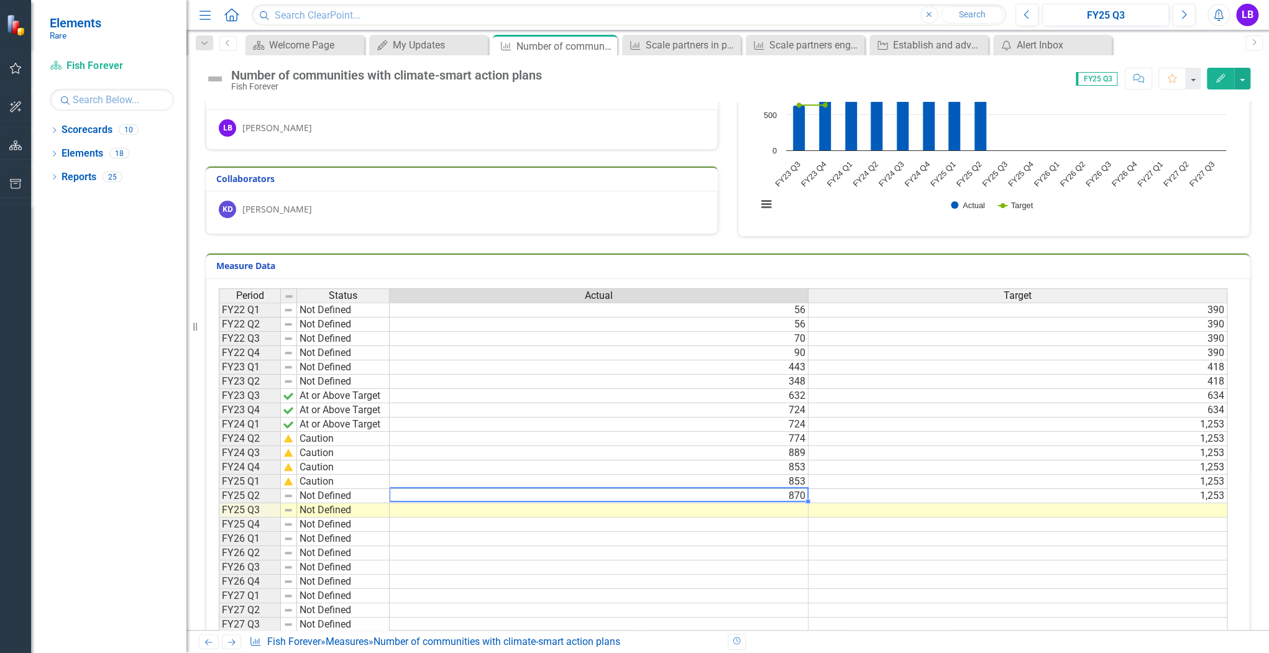
click at [760, 506] on td at bounding box center [599, 510] width 419 height 14
click at [763, 507] on td at bounding box center [599, 510] width 419 height 14
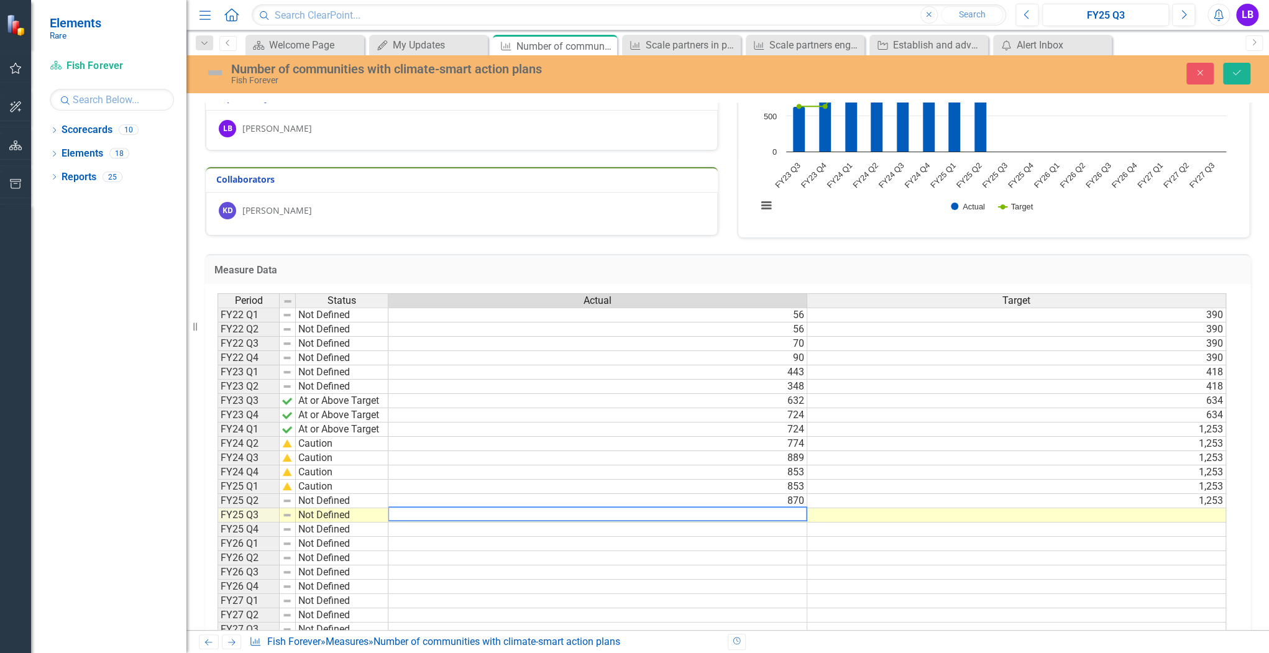
click at [763, 507] on textarea at bounding box center [597, 513] width 419 height 15
click at [776, 513] on textarea at bounding box center [597, 513] width 419 height 15
type textarea "906"
click at [217, 562] on div "Period Status Actual Target FY22 Q1 Not Defined 56 390 FY22 Q2 Not Defined 56 3…" at bounding box center [217, 472] width 0 height 358
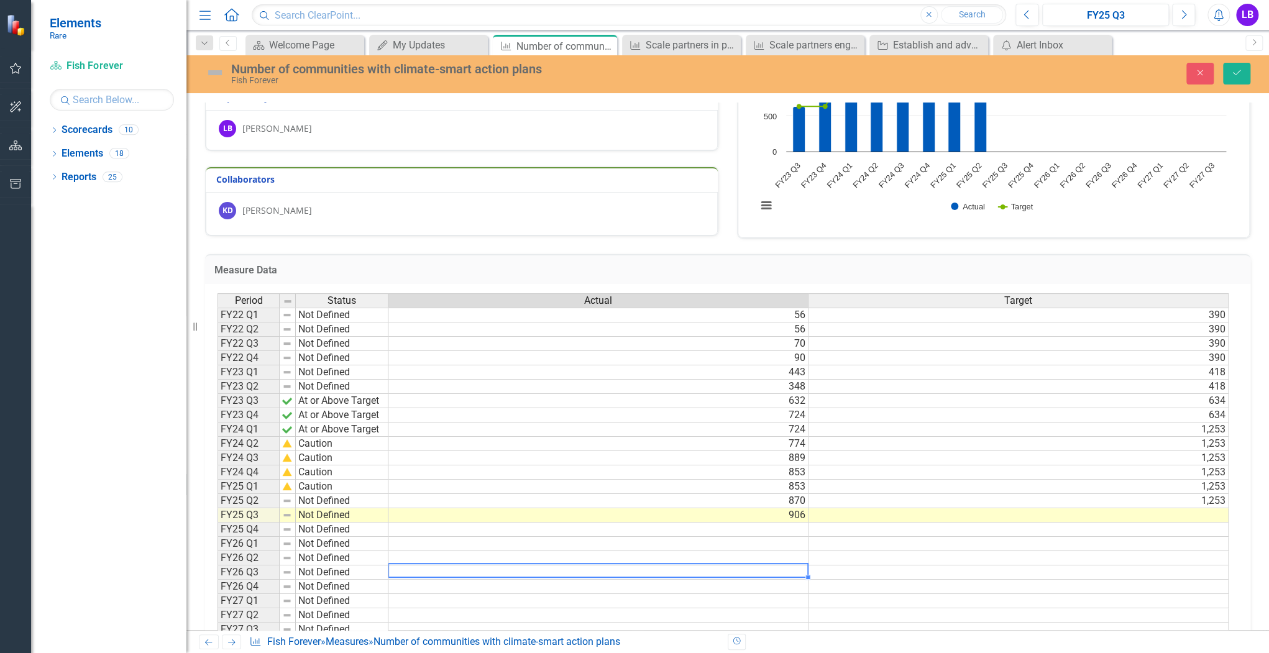
click at [354, 497] on td "Not Defined" at bounding box center [342, 501] width 93 height 14
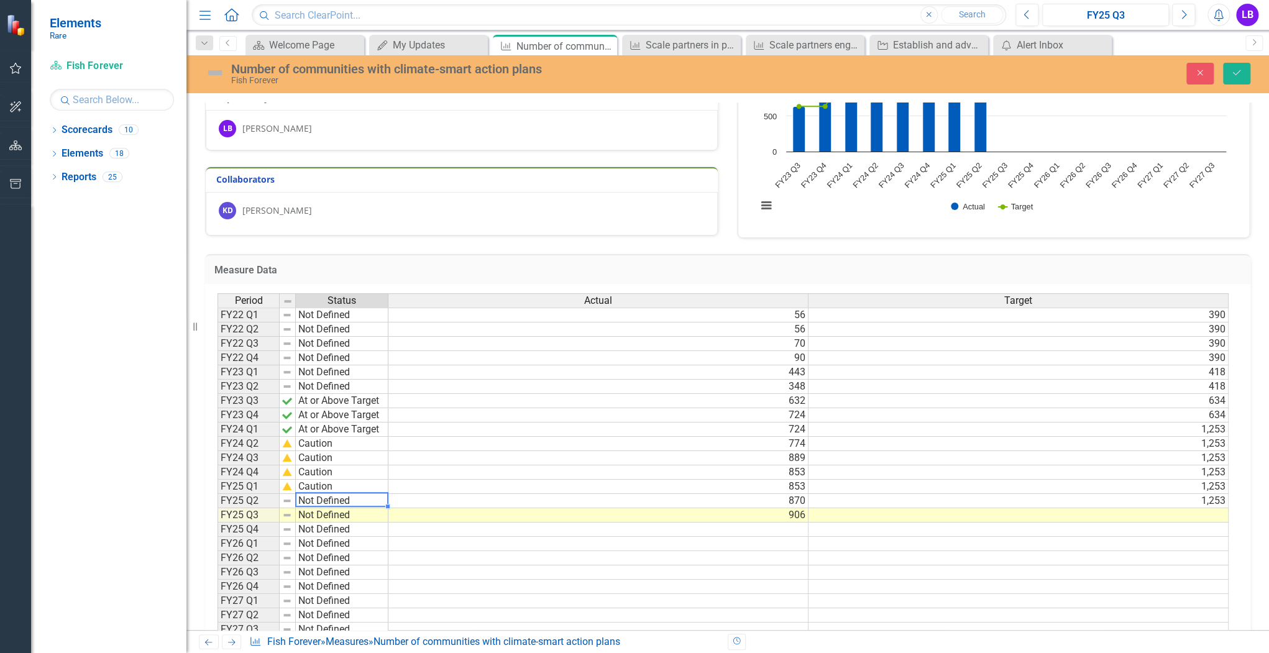
click at [354, 497] on td "Not Defined" at bounding box center [342, 501] width 93 height 14
click at [363, 529] on div "Period Status Actual Target FY22 Q1 Not Defined 56 390 FY22 Q2 Not Defined 56 3…" at bounding box center [722, 472] width 1011 height 358
drag, startPoint x: 353, startPoint y: 507, endPoint x: 362, endPoint y: 509, distance: 9.0
click at [353, 508] on td "Not Defined" at bounding box center [342, 515] width 93 height 14
click at [371, 516] on td "Not Defined" at bounding box center [342, 515] width 93 height 14
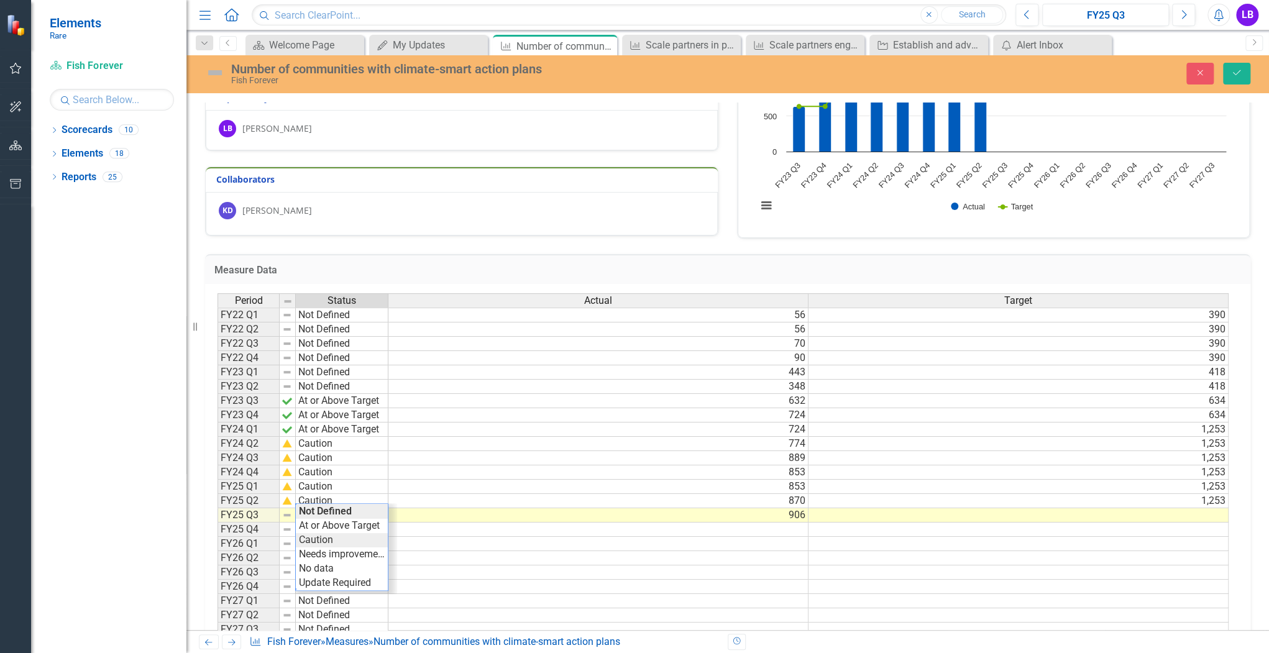
click at [373, 542] on div "Period Status Actual Target FY22 Q1 Not Defined 56 390 FY22 Q2 Not Defined 56 3…" at bounding box center [722, 472] width 1011 height 358
click at [332, 520] on div at bounding box center [341, 520] width 93 height 1
click at [321, 506] on div at bounding box center [341, 506] width 93 height 1
click at [329, 513] on td "Caution" at bounding box center [342, 515] width 93 height 14
type textarea "Needs improvement"
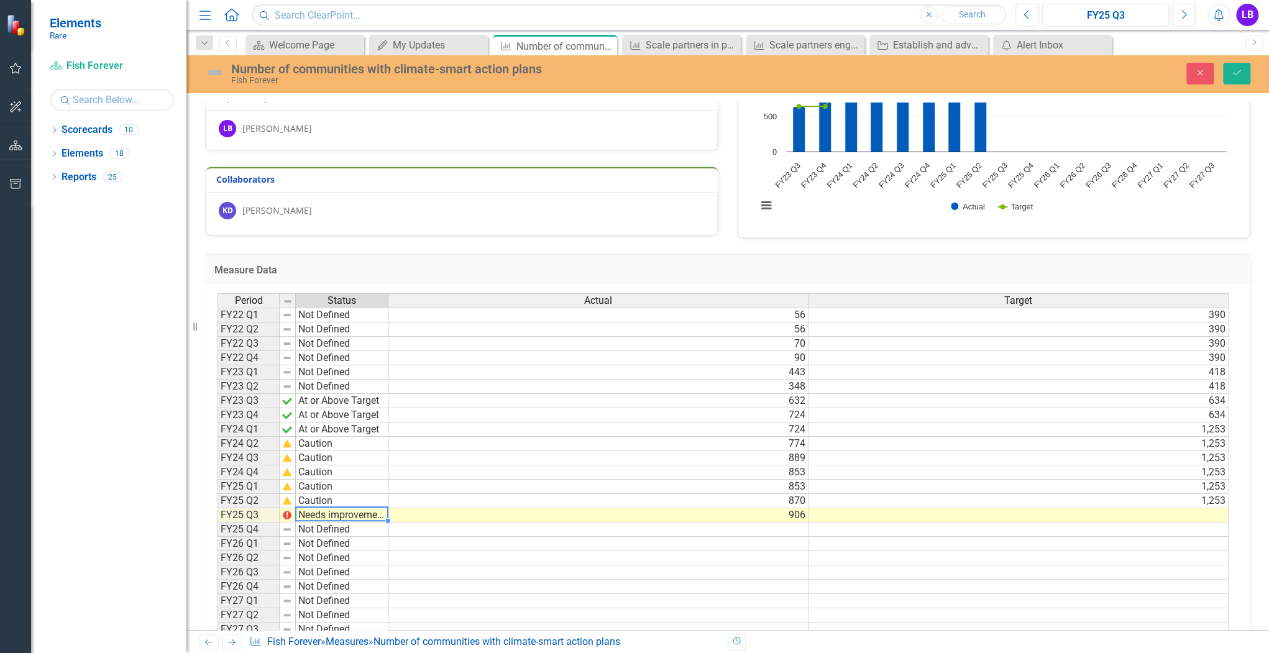
click at [360, 553] on div "Period Status Actual Target FY22 Q1 Not Defined 56 390 FY22 Q2 Not Defined 56 3…" at bounding box center [722, 472] width 1011 height 358
click at [345, 499] on td "Caution" at bounding box center [342, 501] width 93 height 14
click at [378, 501] on td "Caution" at bounding box center [342, 501] width 93 height 14
click at [1207, 500] on td "1,253" at bounding box center [1018, 501] width 420 height 14
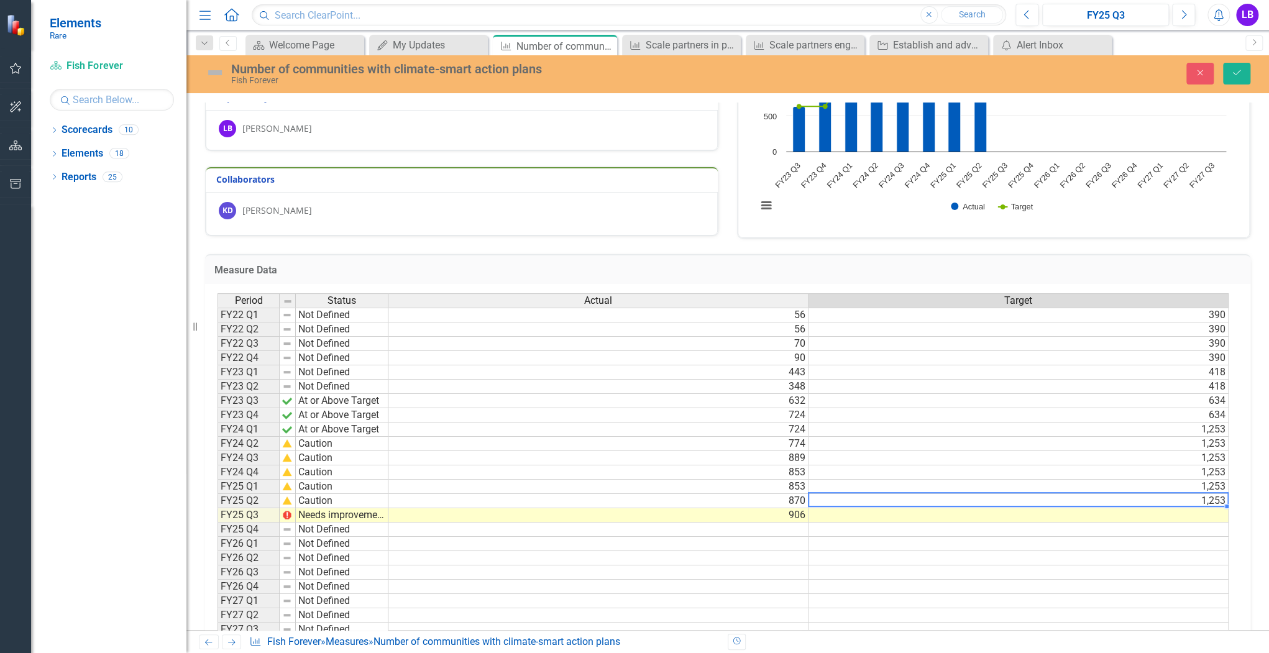
click at [1225, 502] on td "1,253" at bounding box center [1018, 501] width 420 height 14
drag, startPoint x: 1225, startPoint y: 506, endPoint x: 1213, endPoint y: 515, distance: 15.5
click at [217, 513] on div "Period Status Actual Target FY22 Q1 Not Defined 56 390 FY22 Q2 Not Defined 56 3…" at bounding box center [217, 472] width 0 height 358
type textarea "1253"
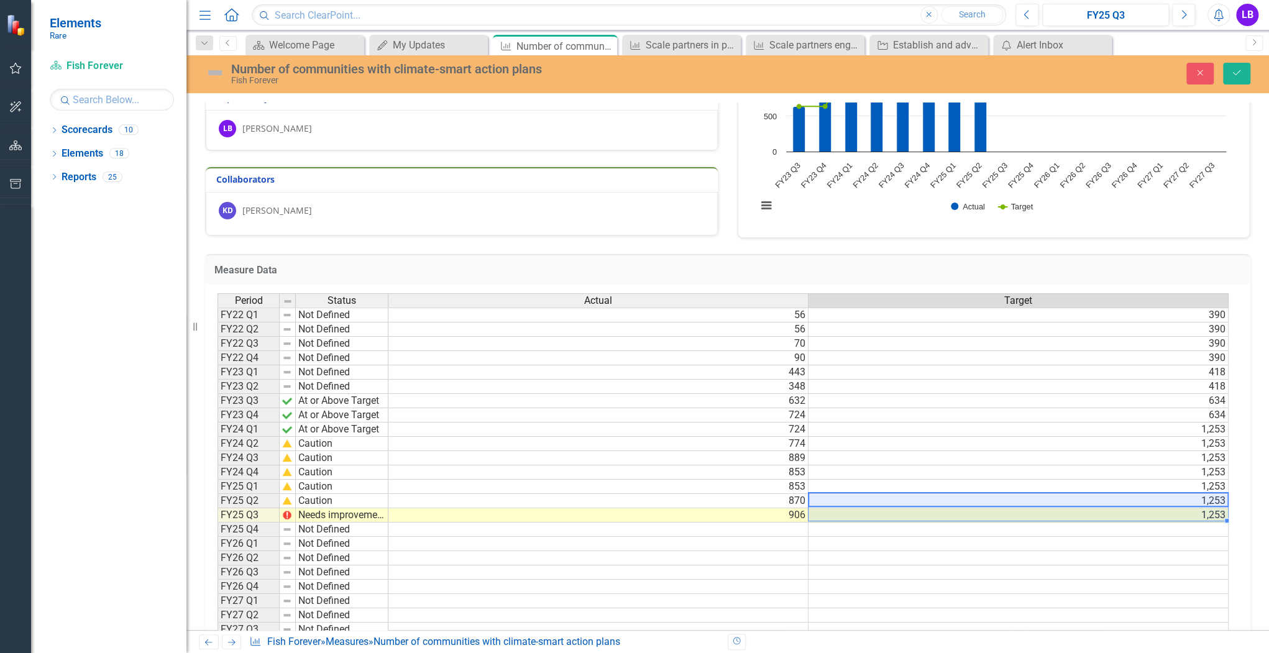
click at [1034, 558] on td at bounding box center [1018, 558] width 420 height 14
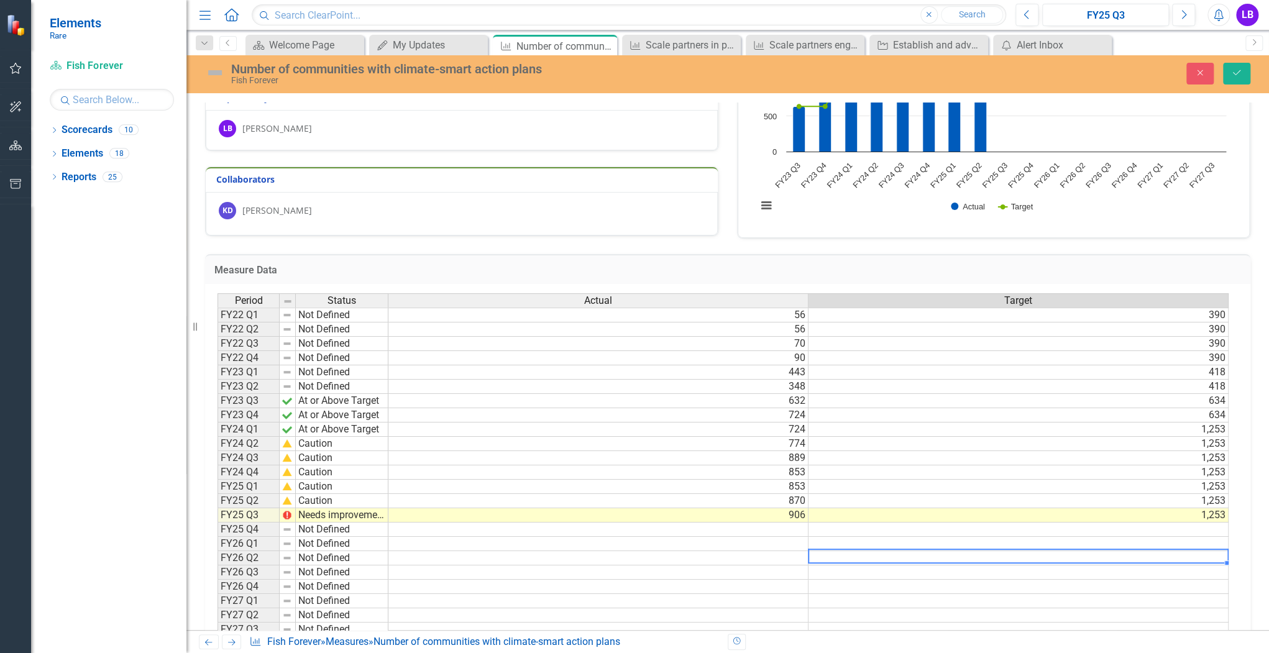
click at [311, 498] on td "Caution" at bounding box center [342, 501] width 93 height 14
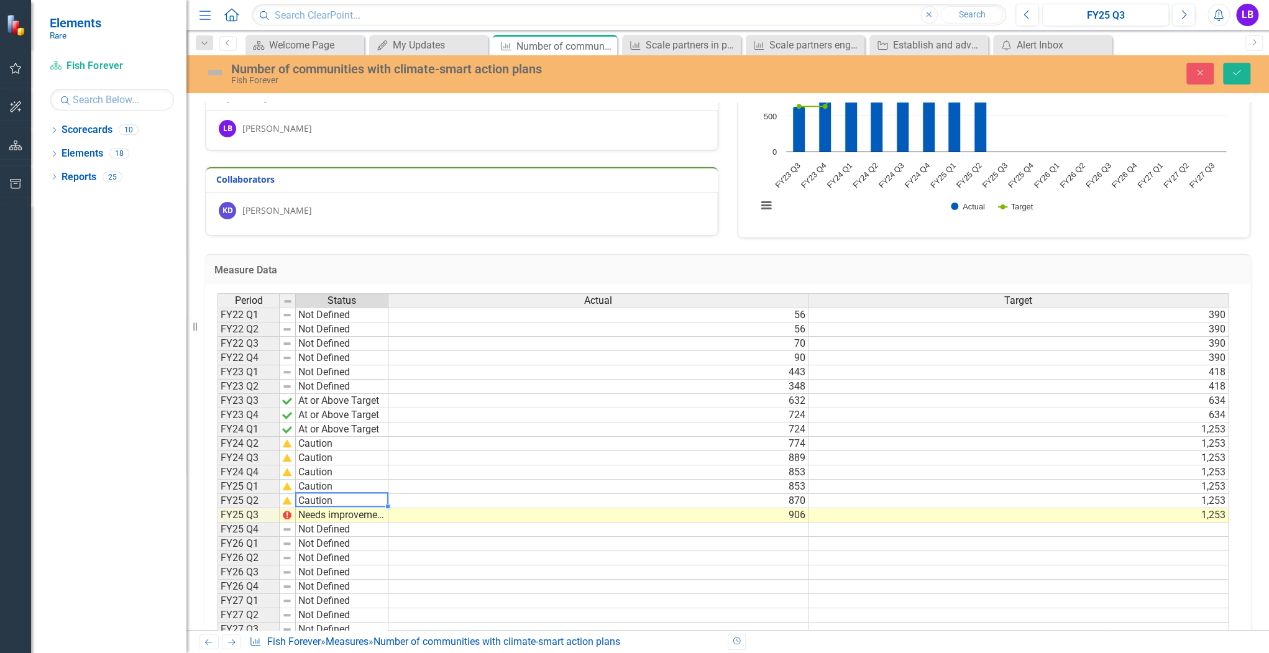
click at [311, 498] on td "Caution" at bounding box center [342, 501] width 93 height 14
type textarea "Needs improvement"
click at [363, 537] on div "Period Status Actual Target FY22 Q1 Not Defined 56 390 FY22 Q2 Not Defined 56 3…" at bounding box center [722, 472] width 1011 height 358
click at [517, 537] on td at bounding box center [598, 544] width 420 height 14
click at [1231, 73] on icon "Save" at bounding box center [1236, 72] width 11 height 9
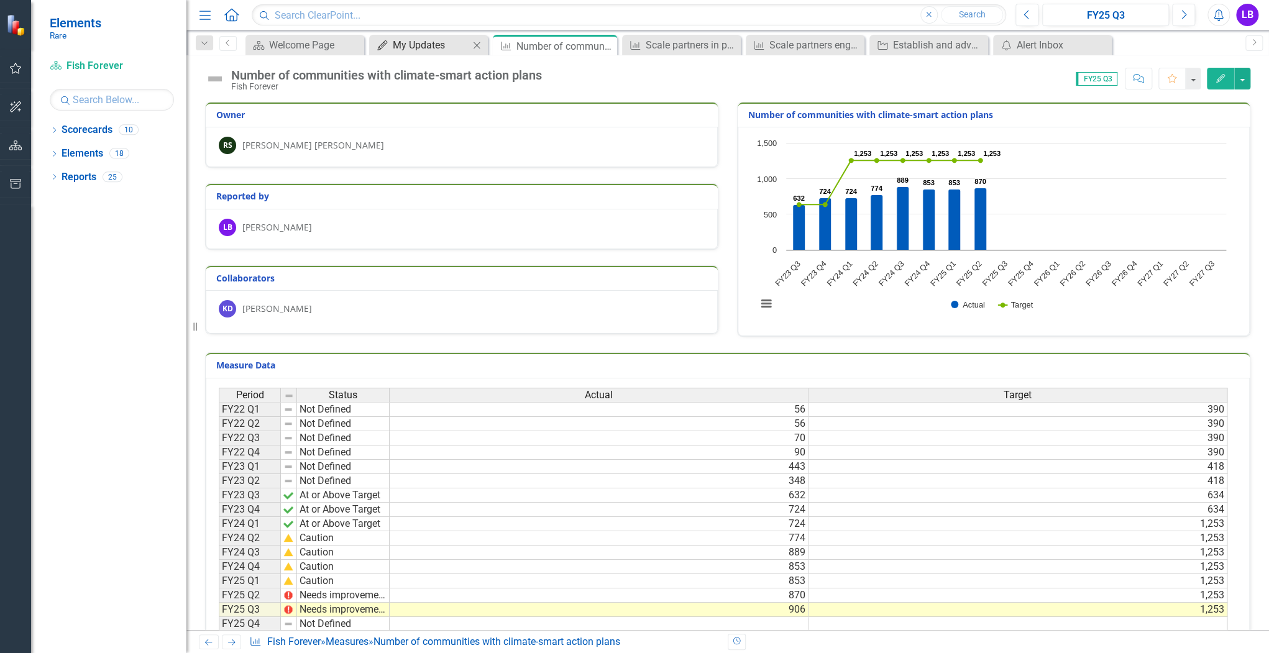
click at [431, 42] on div "My Updates" at bounding box center [431, 45] width 76 height 16
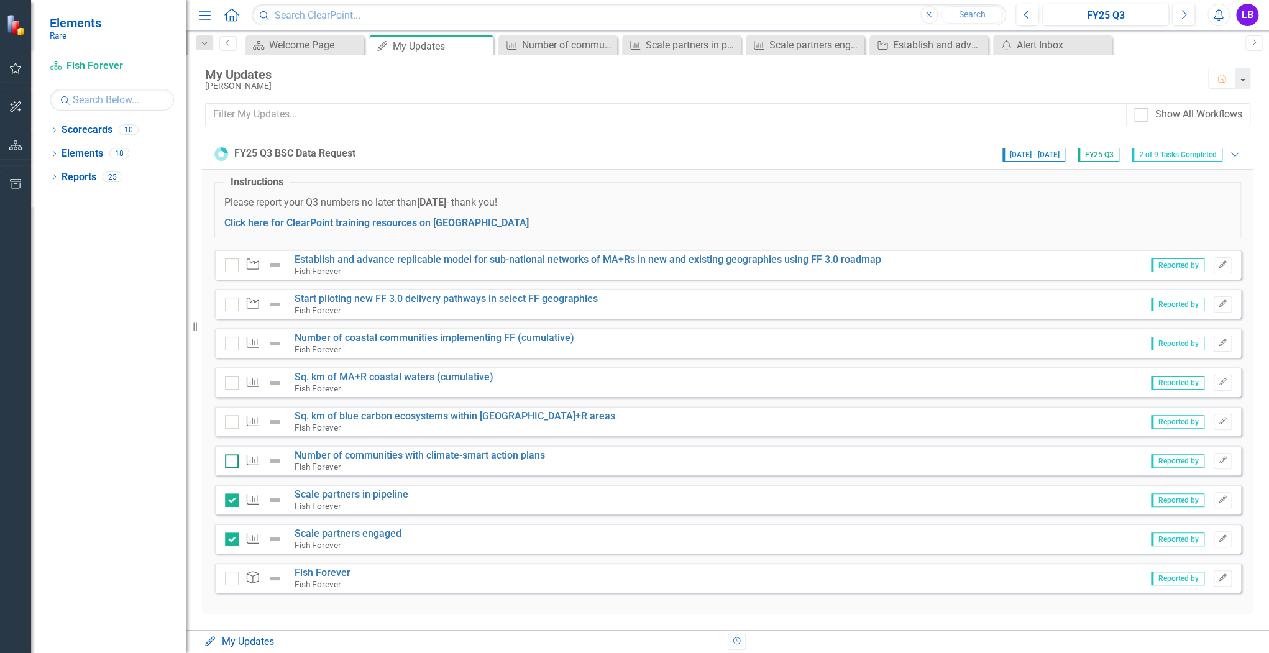
click at [237, 454] on div at bounding box center [232, 461] width 14 height 14
click at [233, 454] on input "checkbox" at bounding box center [229, 458] width 8 height 8
checkbox input "true"
click at [329, 488] on link "Scale partners in pipeline" at bounding box center [351, 494] width 114 height 12
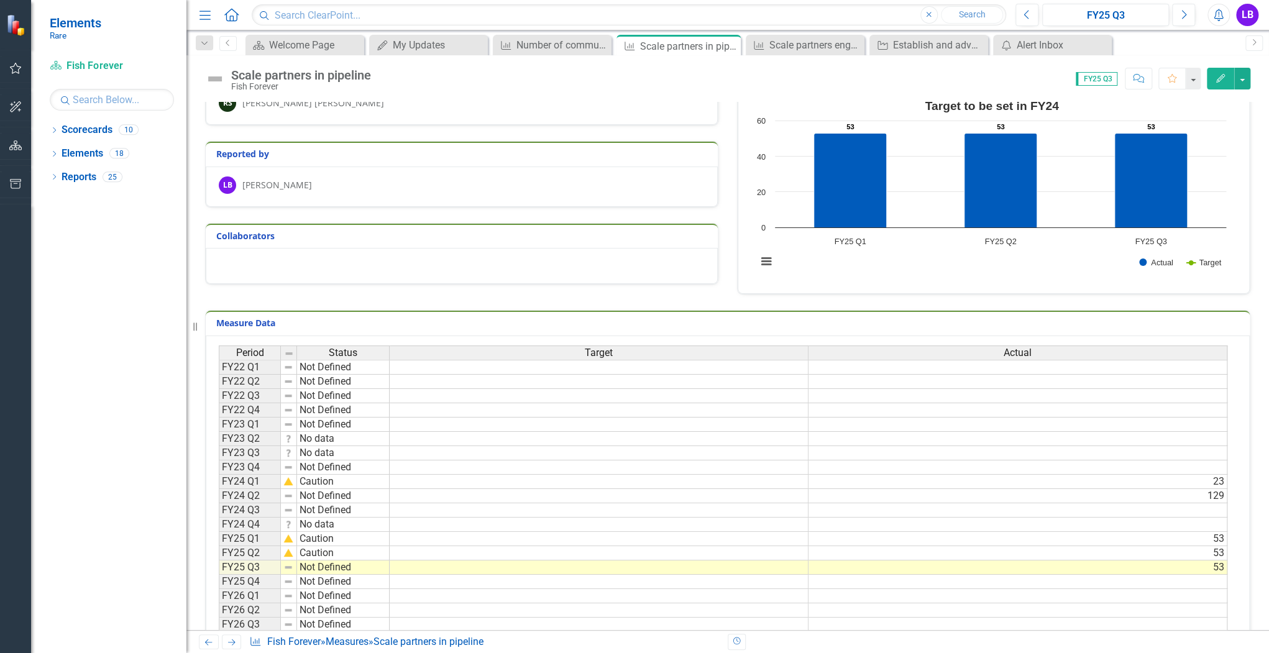
scroll to position [99, 0]
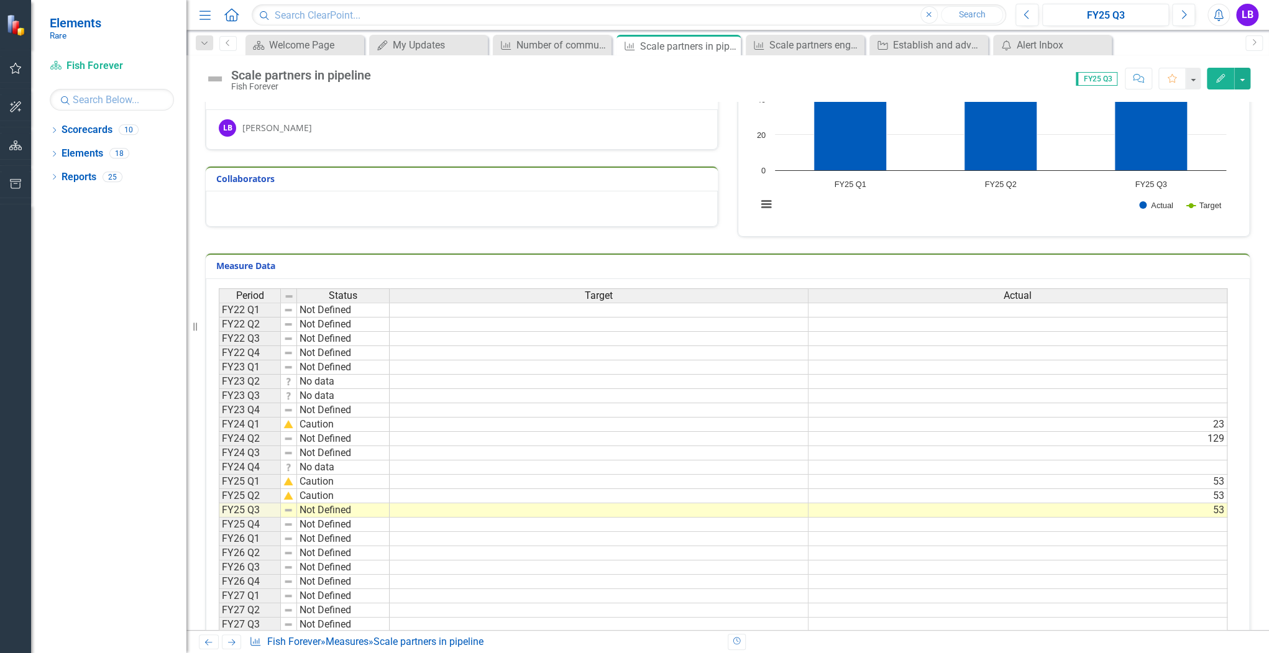
click at [319, 495] on td "Caution" at bounding box center [343, 496] width 93 height 14
click at [324, 503] on td "Not Defined" at bounding box center [343, 510] width 93 height 14
click at [327, 504] on td "Not Defined" at bounding box center [343, 510] width 93 height 14
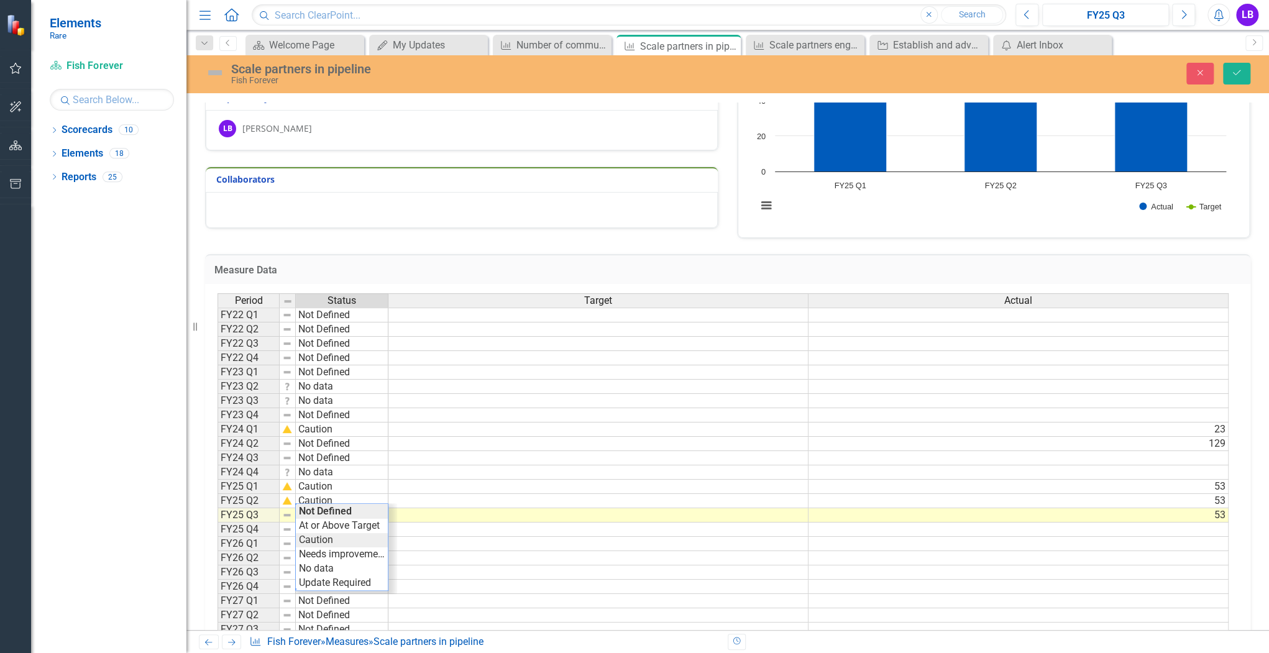
type textarea "Caution"
click at [350, 541] on div "Period Status Target Actual FY22 Q1 Not Defined FY22 Q2 Not Defined FY22 Q3 Not…" at bounding box center [722, 472] width 1011 height 358
click at [425, 526] on td at bounding box center [598, 530] width 420 height 14
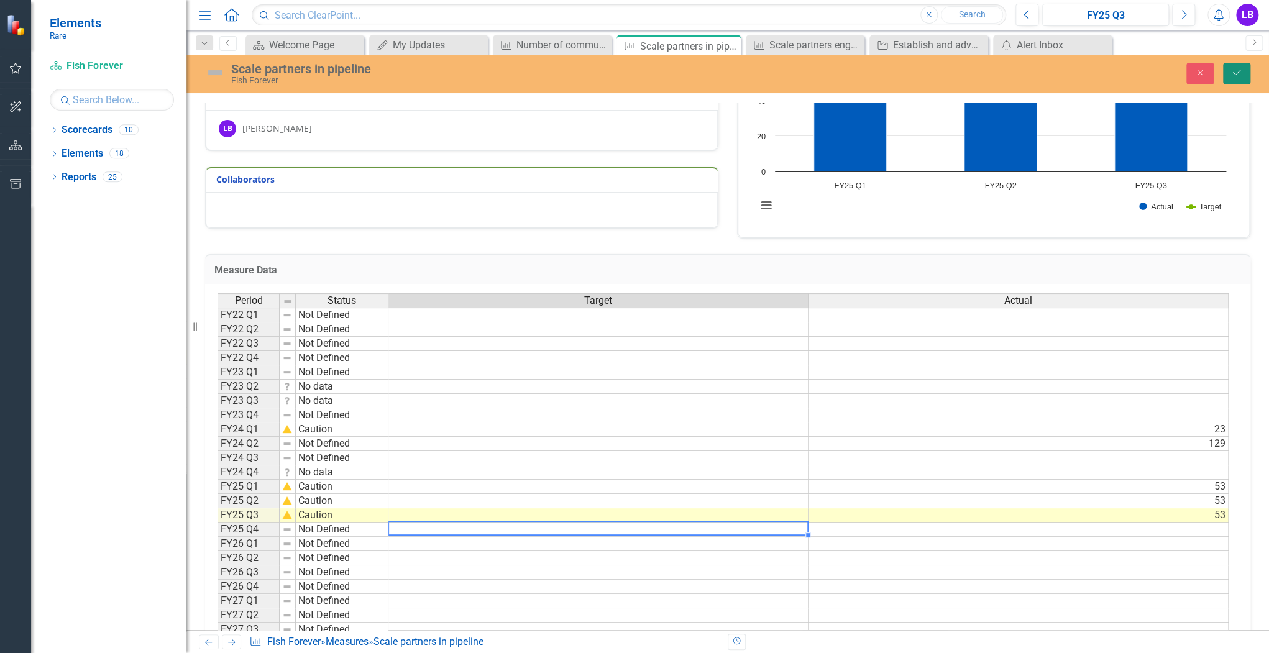
click at [1237, 80] on button "Save" at bounding box center [1236, 74] width 27 height 22
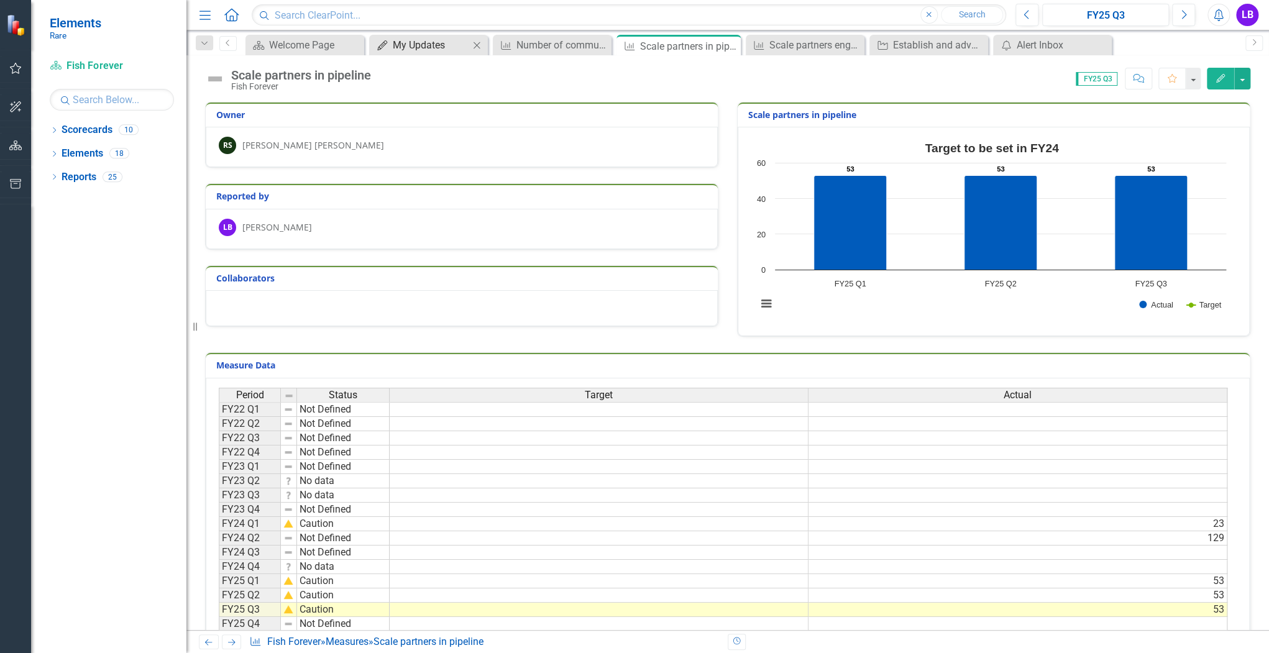
click at [424, 42] on div "My Updates" at bounding box center [431, 45] width 76 height 16
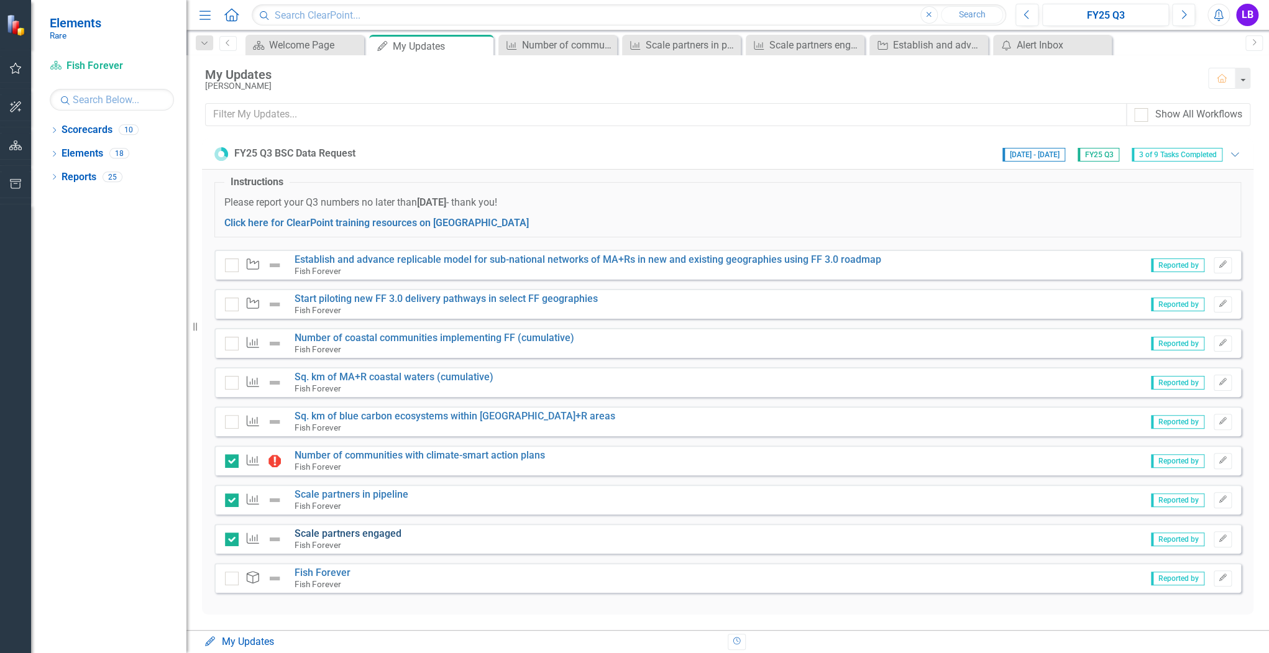
click at [338, 534] on link "Scale partners engaged" at bounding box center [347, 533] width 107 height 12
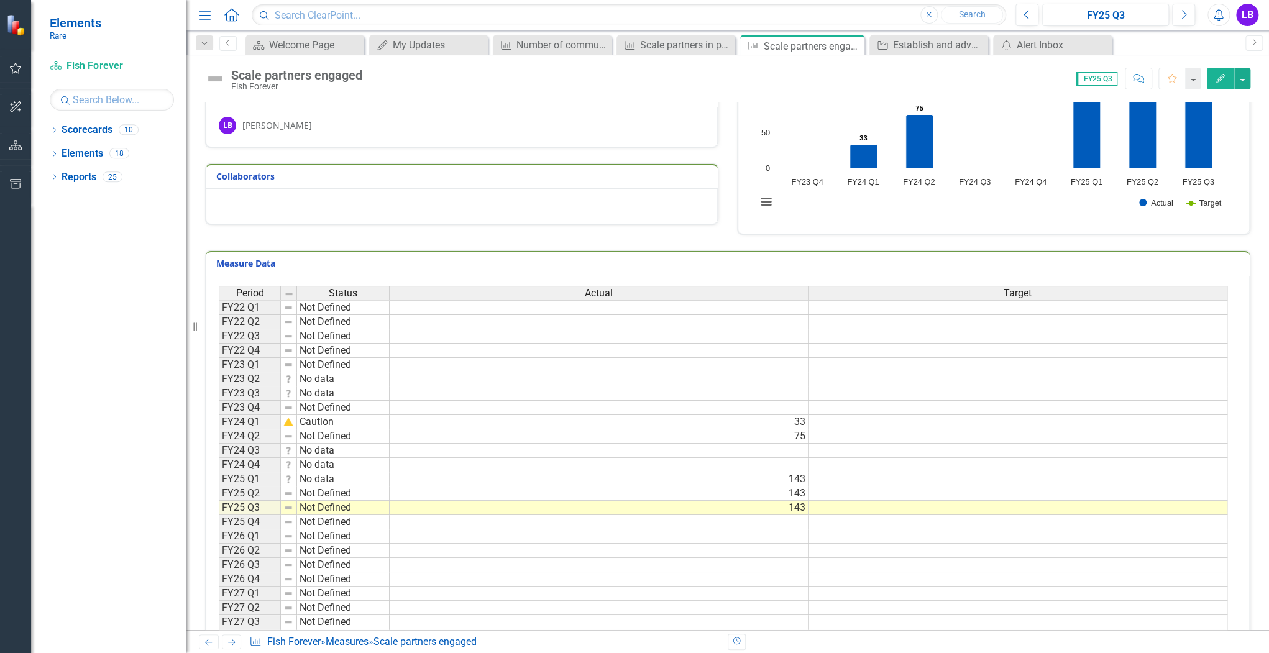
scroll to position [149, 0]
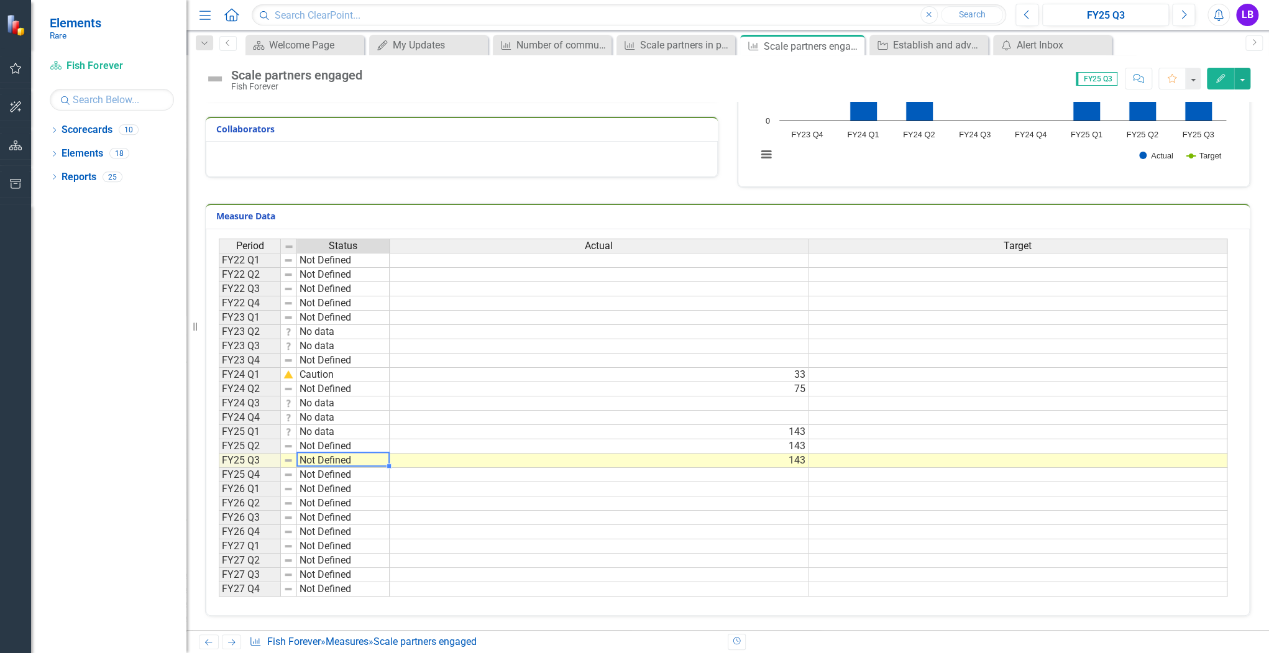
click at [348, 460] on td "Not Defined" at bounding box center [343, 461] width 93 height 14
click at [360, 456] on td "Not Defined" at bounding box center [343, 461] width 93 height 14
click at [349, 442] on td "Not Defined" at bounding box center [343, 446] width 93 height 14
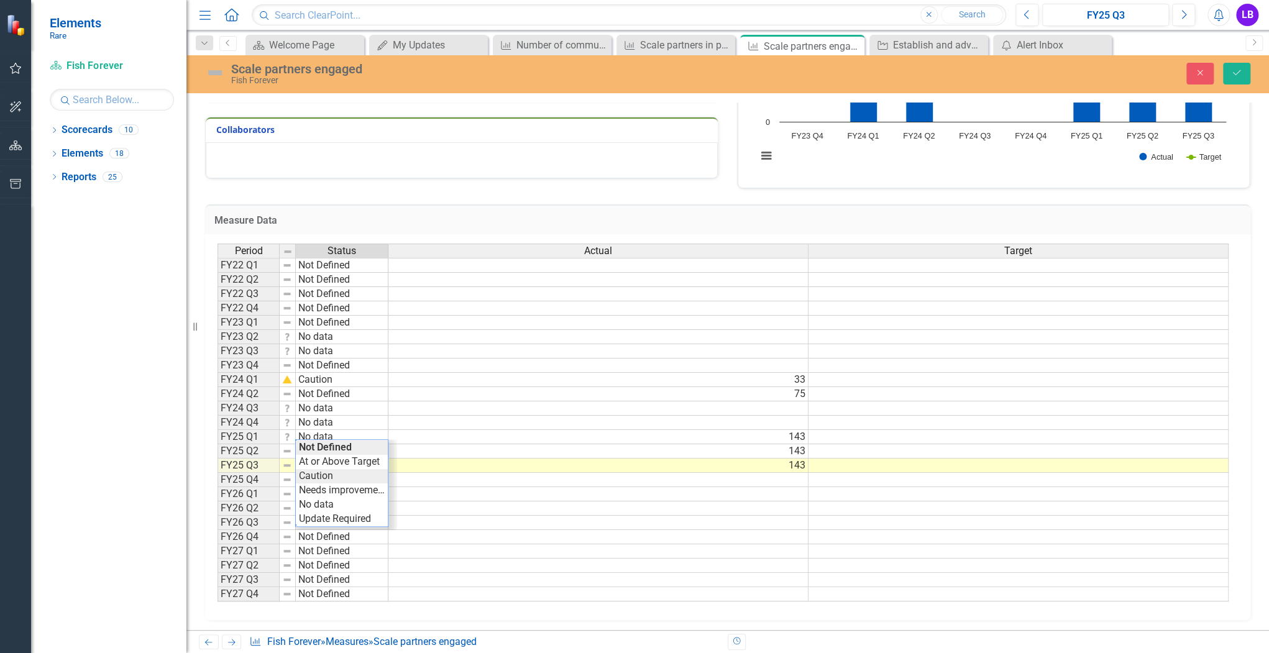
click at [354, 477] on div "Period Status Actual Target FY22 Q1 Not Defined FY22 Q2 Not Defined FY22 Q3 Not…" at bounding box center [722, 423] width 1011 height 358
click at [331, 465] on td "Not Defined" at bounding box center [342, 466] width 93 height 14
click at [330, 462] on td "Not Defined" at bounding box center [342, 466] width 93 height 14
type textarea "Caution"
click at [335, 487] on div "Period Status Actual Target FY22 Q1 Not Defined FY22 Q2 Not Defined FY22 Q3 Not…" at bounding box center [722, 423] width 1011 height 358
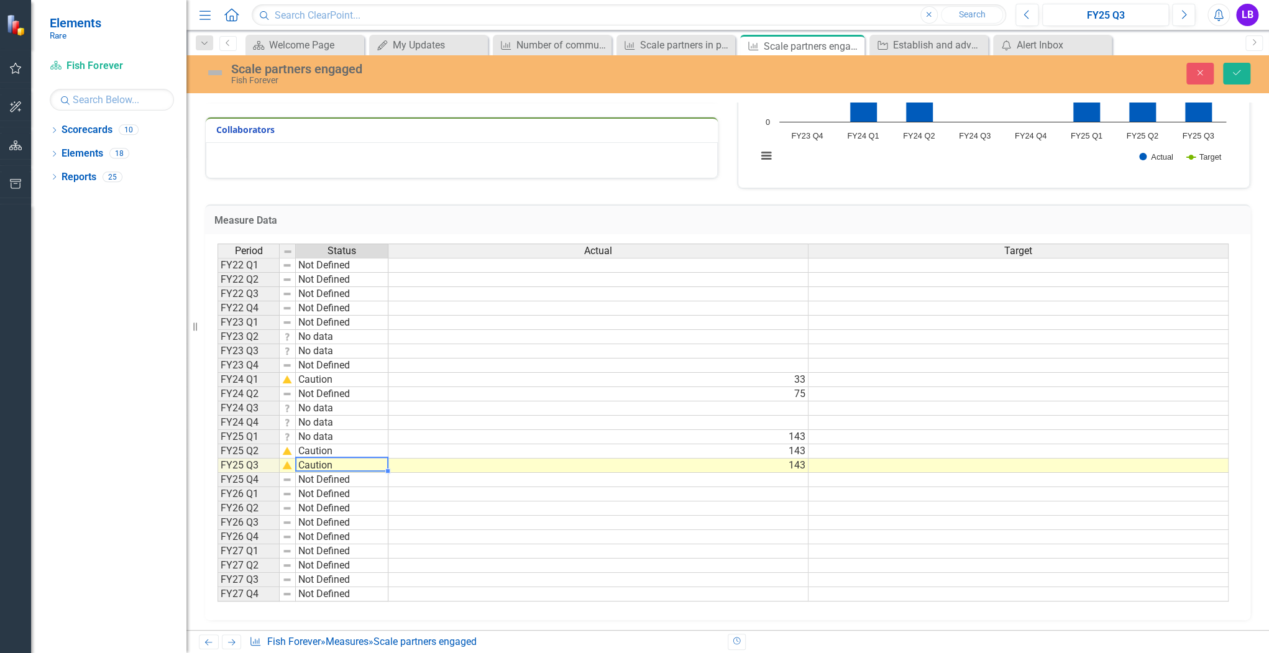
click at [423, 487] on td at bounding box center [598, 494] width 420 height 14
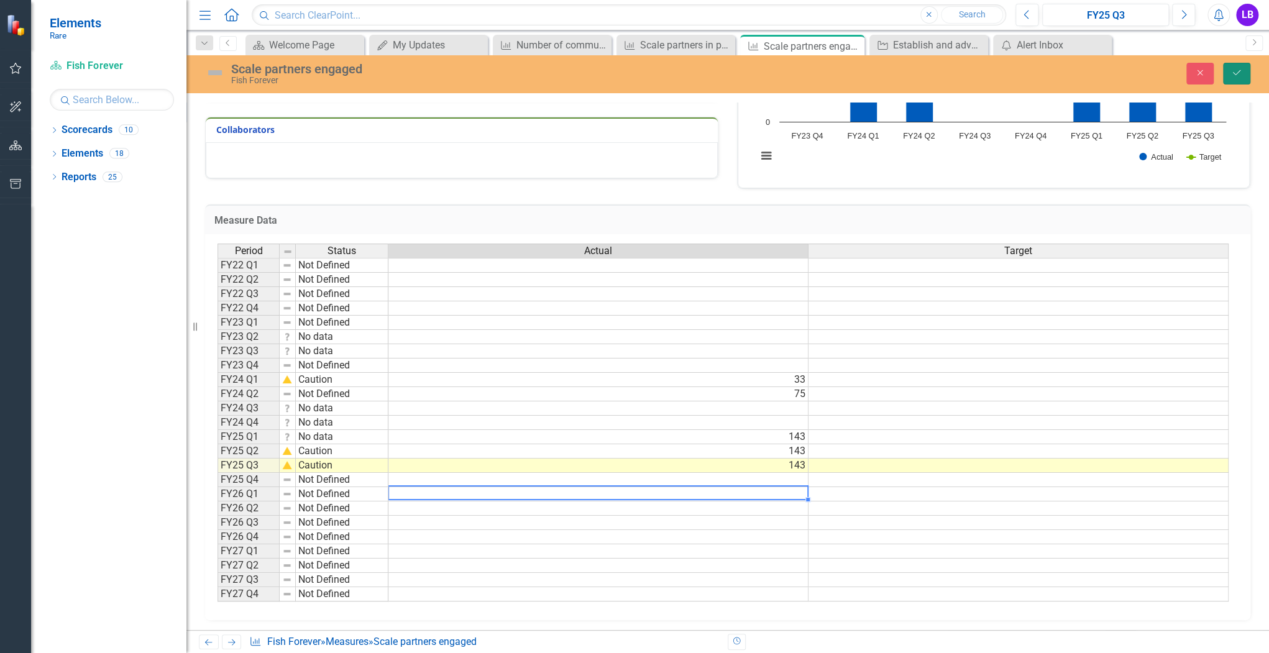
drag, startPoint x: 1235, startPoint y: 75, endPoint x: 1139, endPoint y: 75, distance: 96.3
click at [1235, 76] on icon "Save" at bounding box center [1236, 72] width 11 height 9
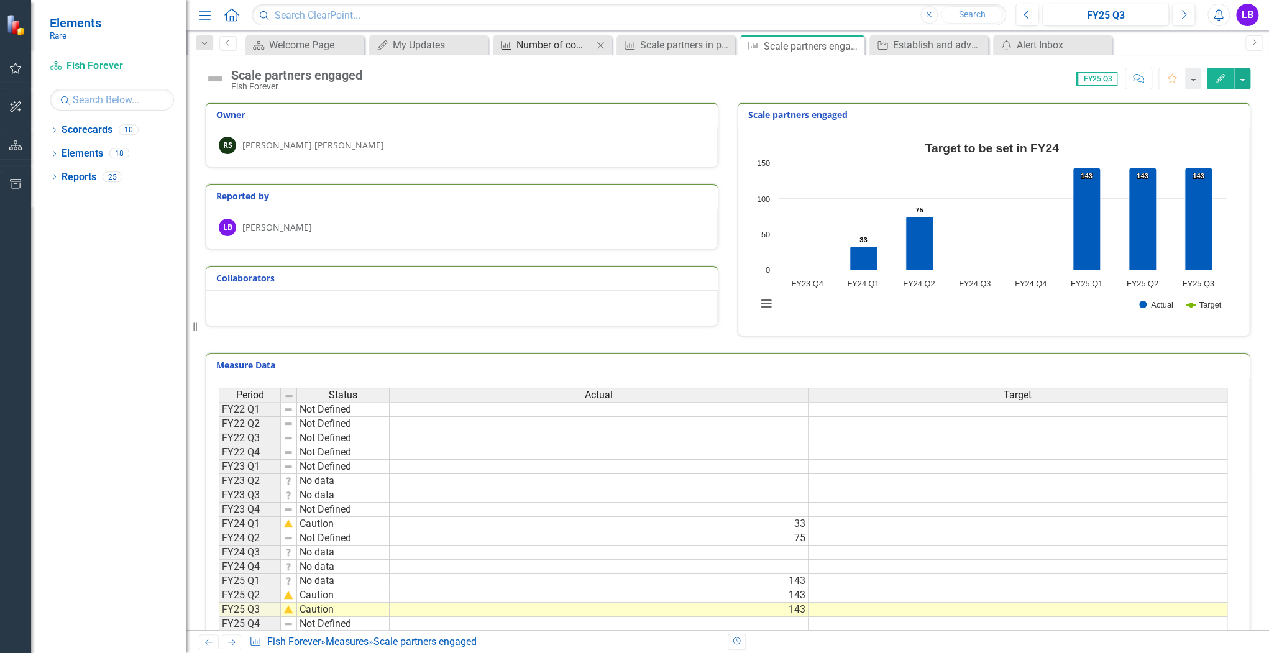
click at [550, 45] on div "Number of communities with climate-smart action plans" at bounding box center [554, 45] width 76 height 16
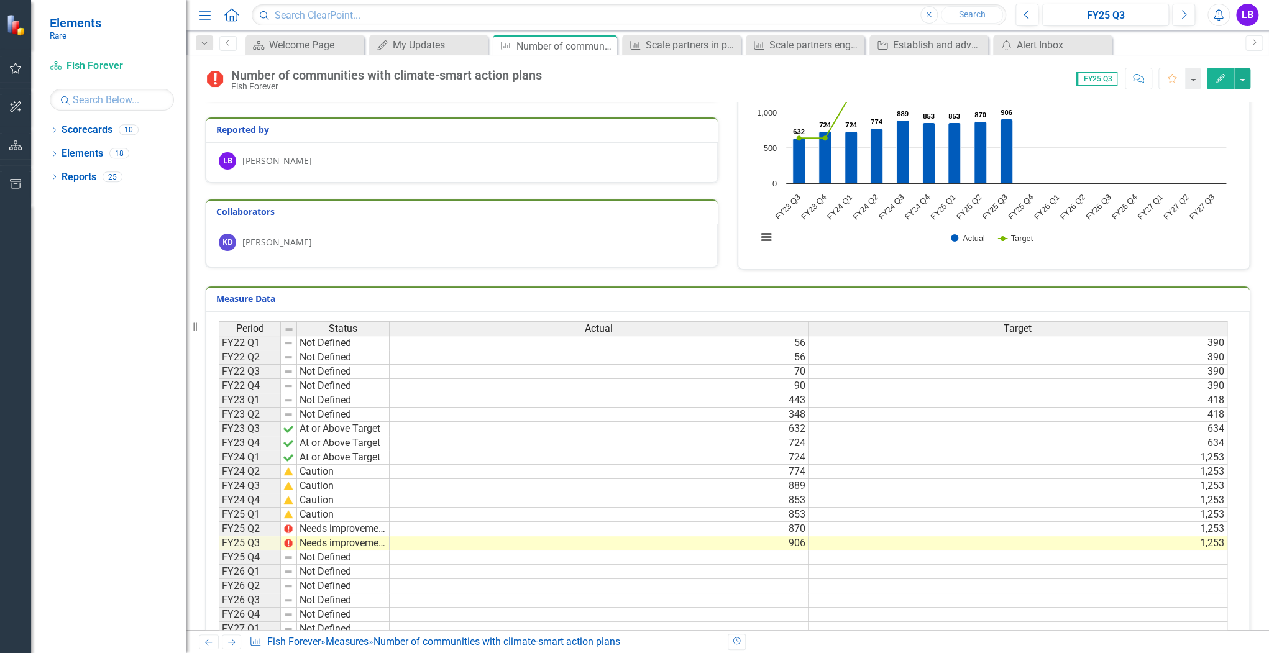
scroll to position [99, 0]
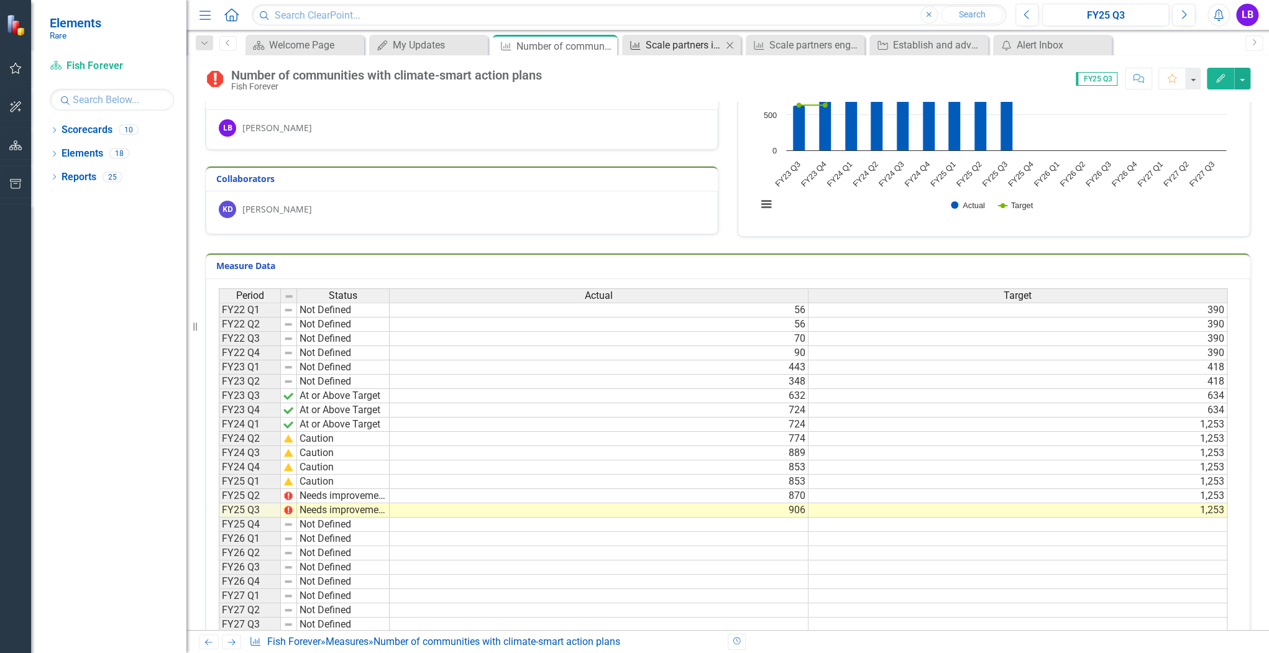
click at [670, 48] on div "Scale partners in pipeline" at bounding box center [684, 45] width 76 height 16
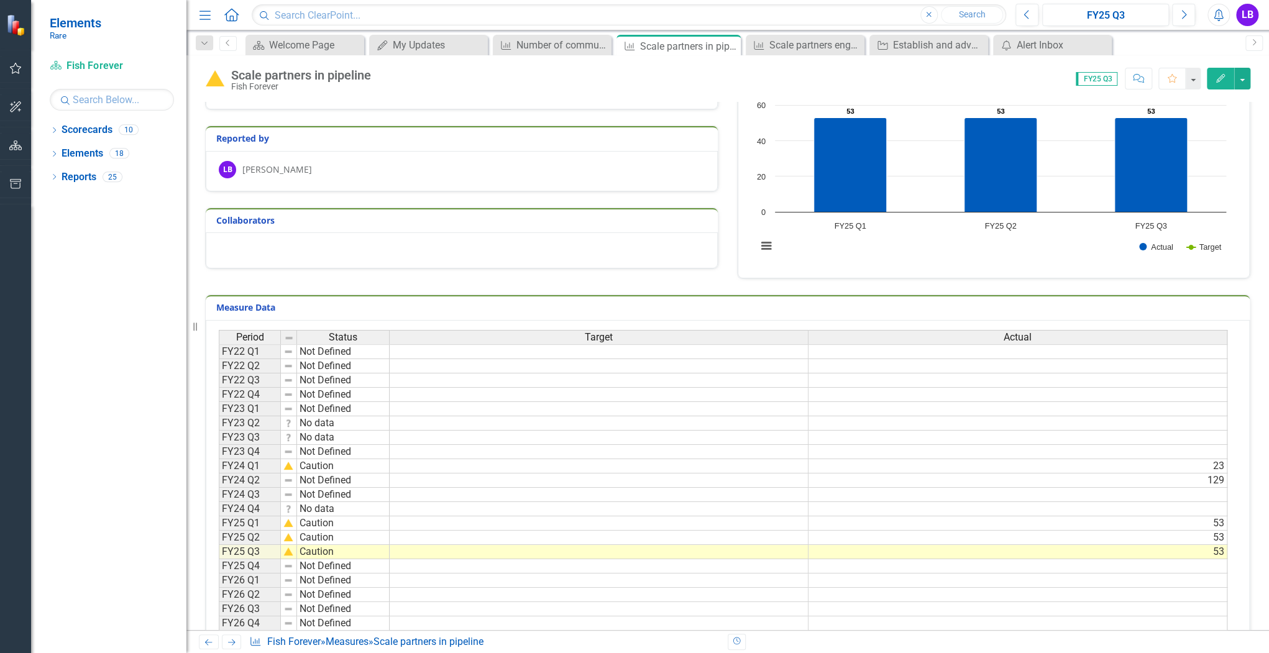
scroll to position [99, 0]
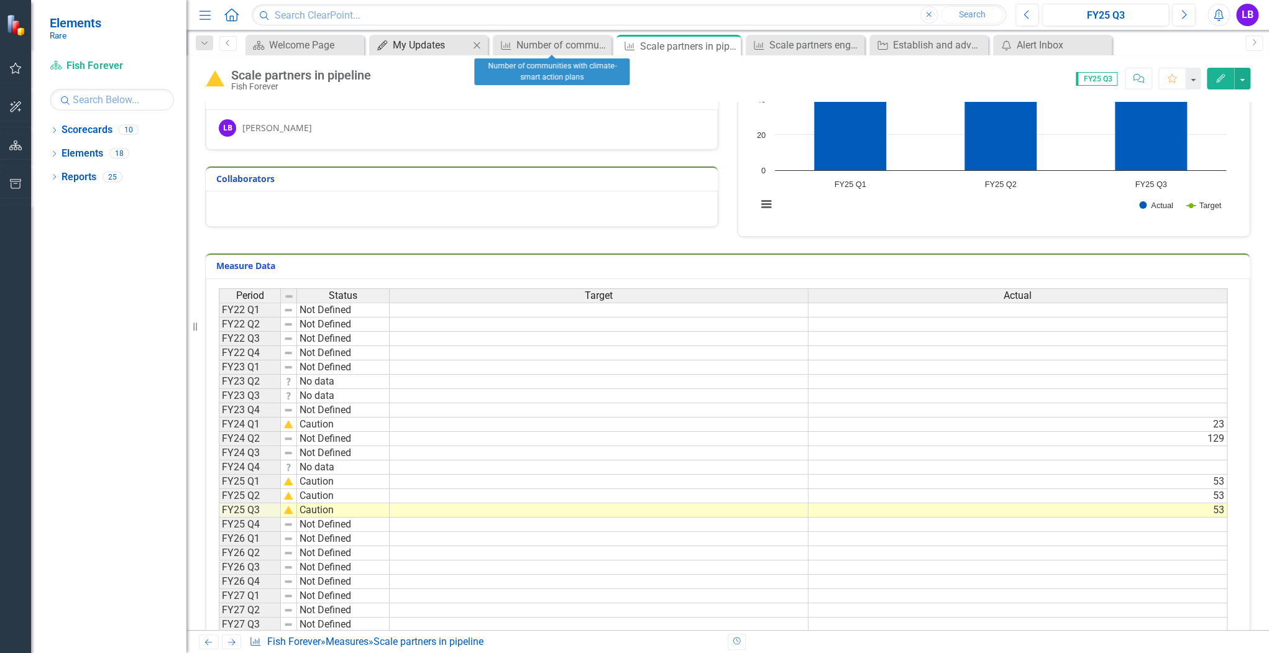
click at [444, 48] on div "My Updates" at bounding box center [431, 45] width 76 height 16
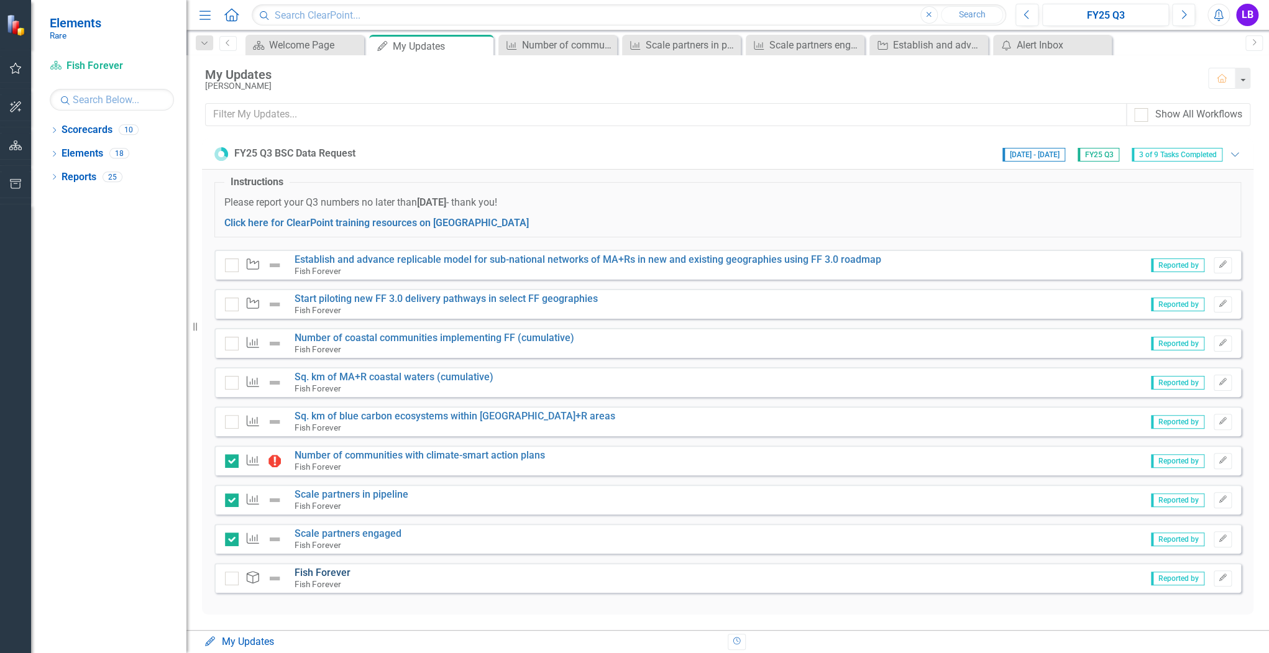
click at [331, 572] on link "Fish Forever" at bounding box center [322, 573] width 56 height 12
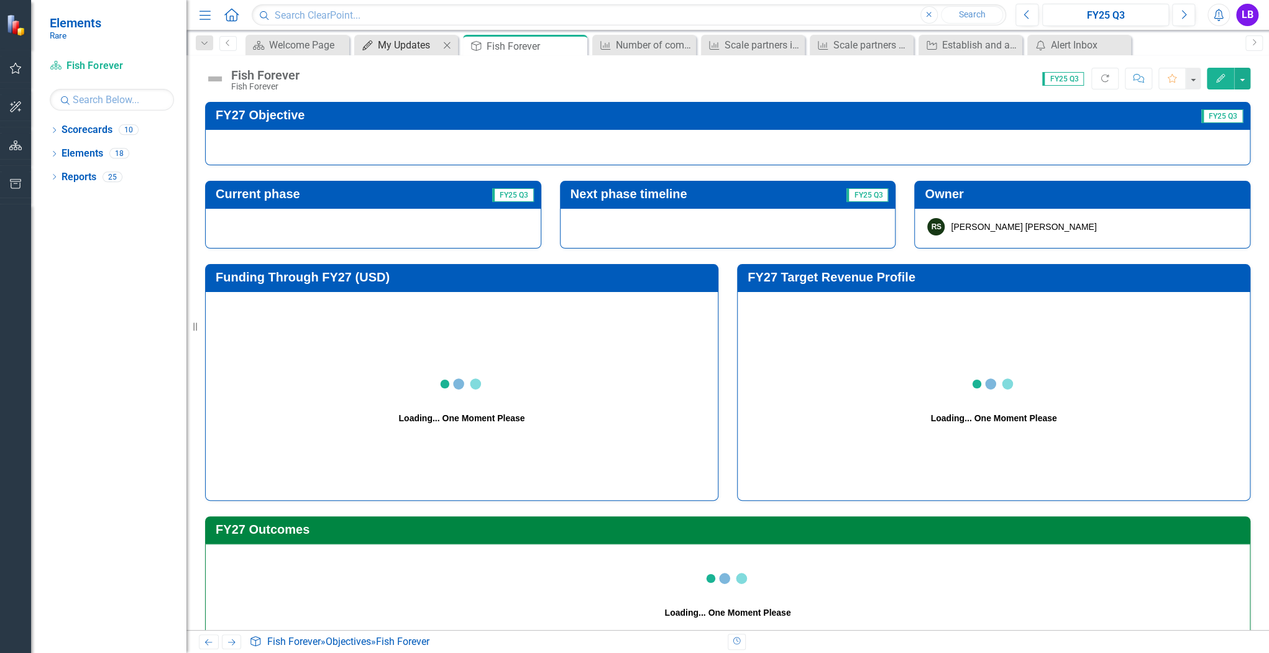
click at [393, 50] on div "My Updates" at bounding box center [409, 45] width 62 height 16
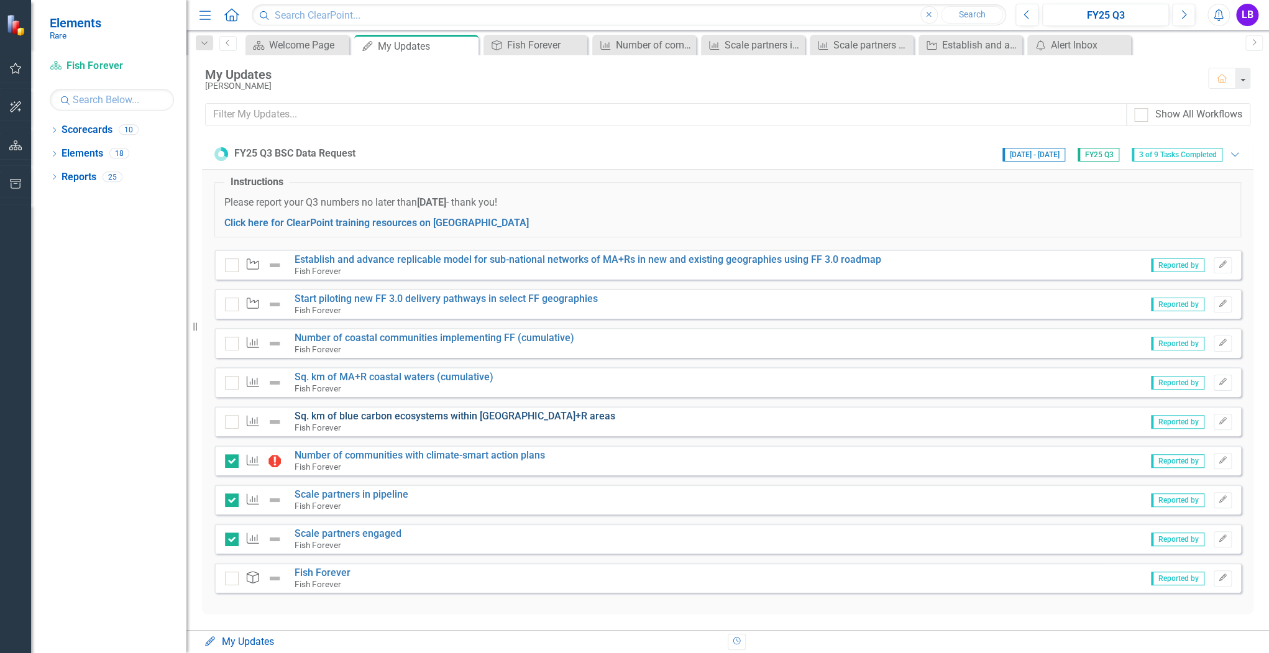
click at [351, 418] on link "Sq. km of blue carbon ecosystems within [GEOGRAPHIC_DATA]+R areas" at bounding box center [454, 416] width 321 height 12
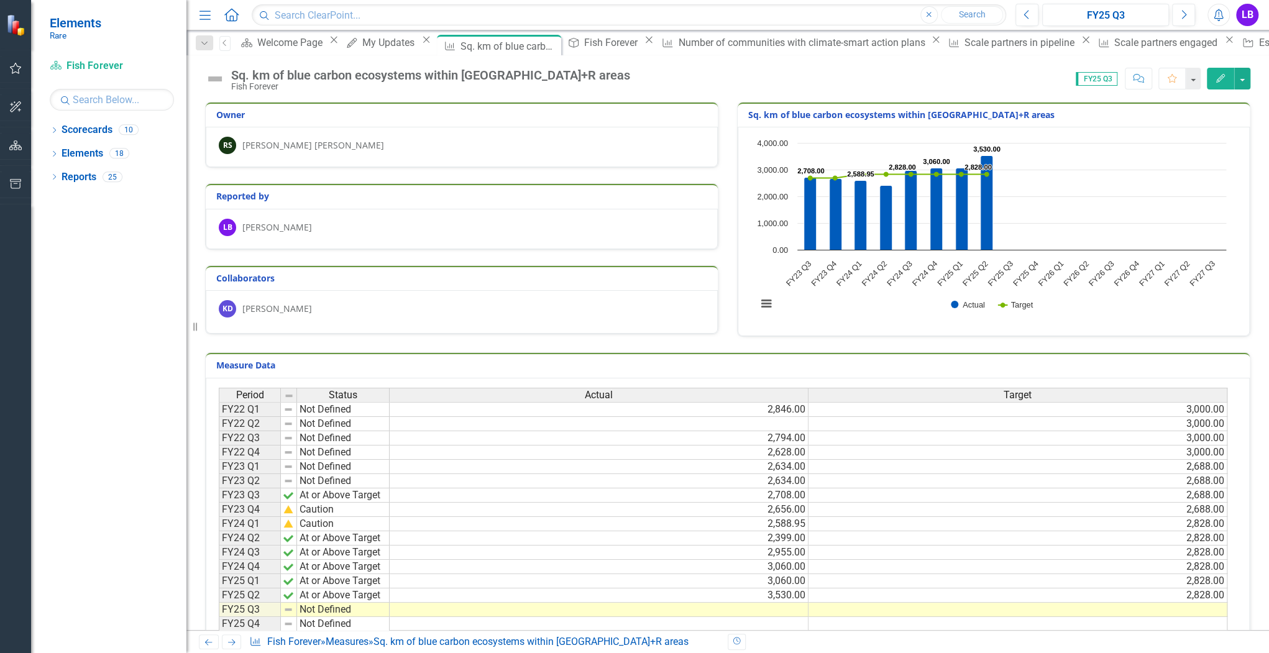
click at [313, 77] on div "Sq. km of blue carbon ecosystems within [GEOGRAPHIC_DATA]+R areas" at bounding box center [430, 75] width 399 height 14
click at [847, 114] on h3 "Sq. km of blue carbon ecosystems within [GEOGRAPHIC_DATA]+R areas" at bounding box center [995, 114] width 495 height 9
click at [369, 39] on div "My Updates" at bounding box center [390, 43] width 56 height 16
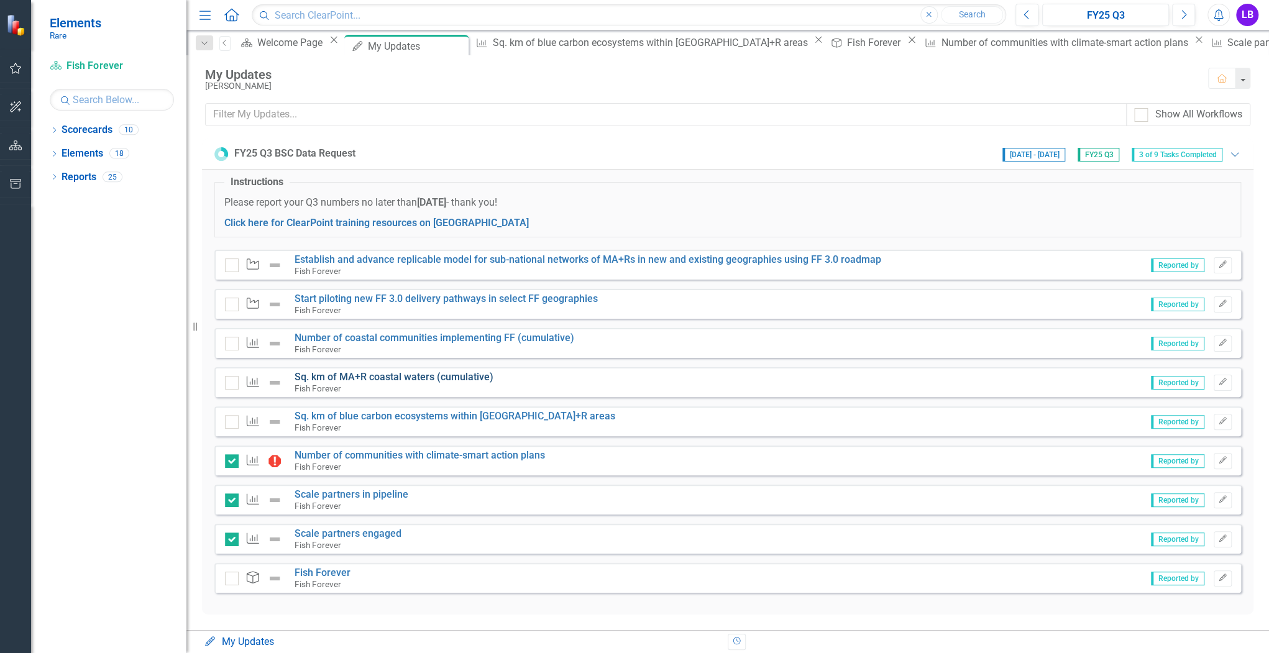
click at [393, 378] on link "Sq. km of MA+R coastal waters (cumulative)" at bounding box center [393, 377] width 199 height 12
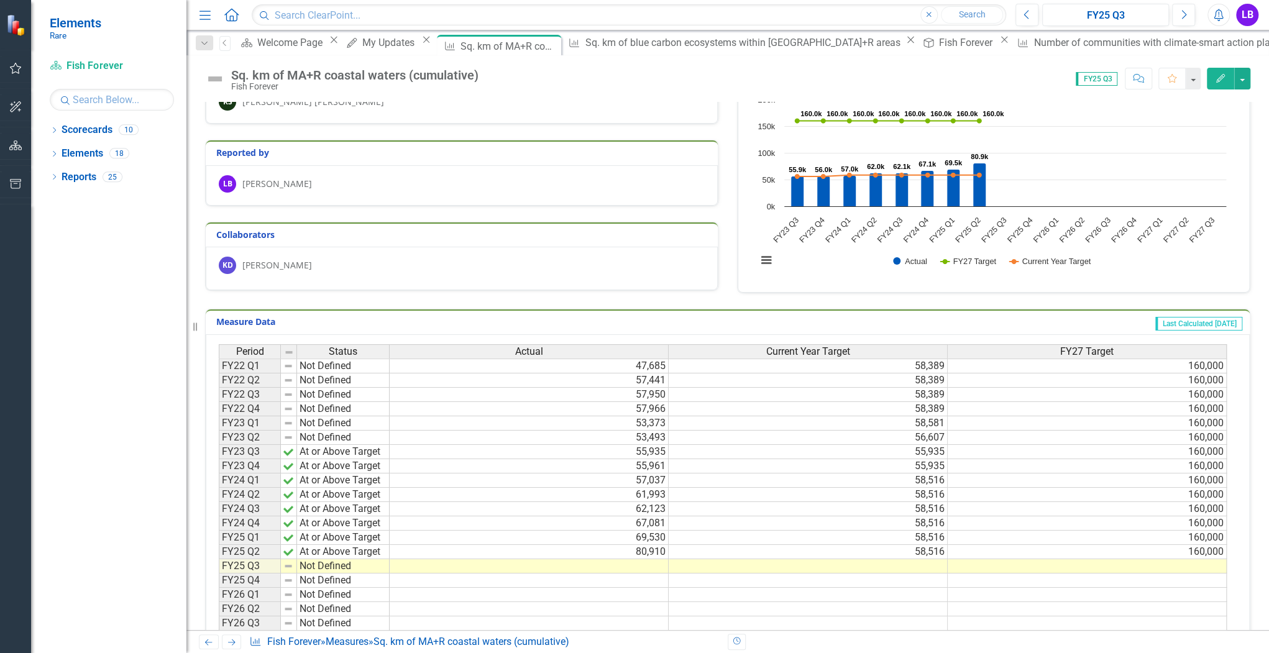
scroll to position [149, 0]
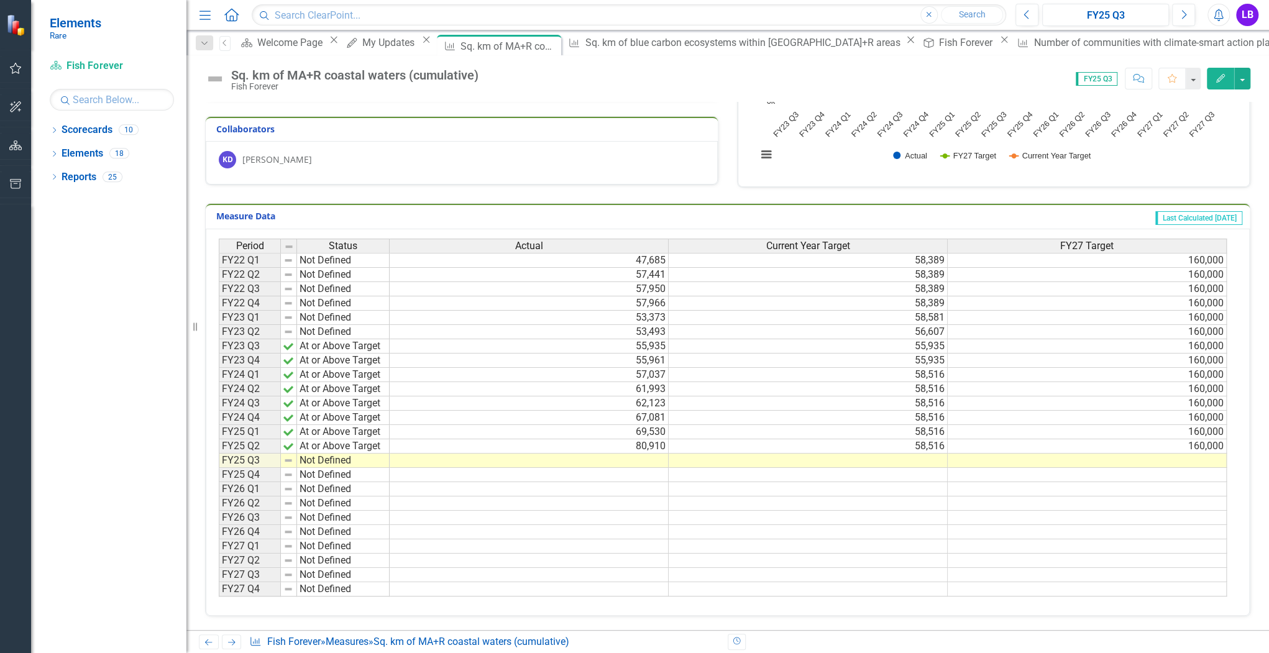
click at [646, 442] on td "80,910" at bounding box center [529, 446] width 279 height 14
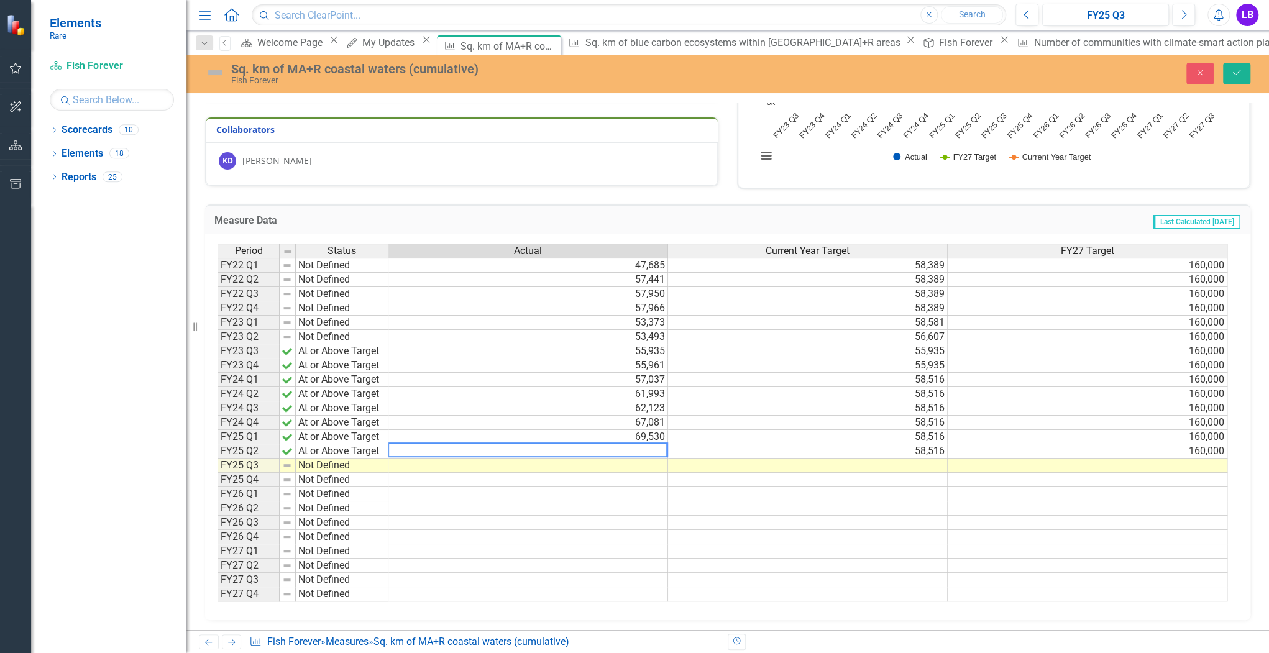
click at [217, 471] on div "Period Status Actual Current Year Target FY27 Target FY22 Q1 Not Defined 47,685…" at bounding box center [217, 423] width 0 height 358
click at [644, 463] on td at bounding box center [528, 466] width 280 height 14
click at [1239, 75] on icon "Save" at bounding box center [1236, 72] width 11 height 9
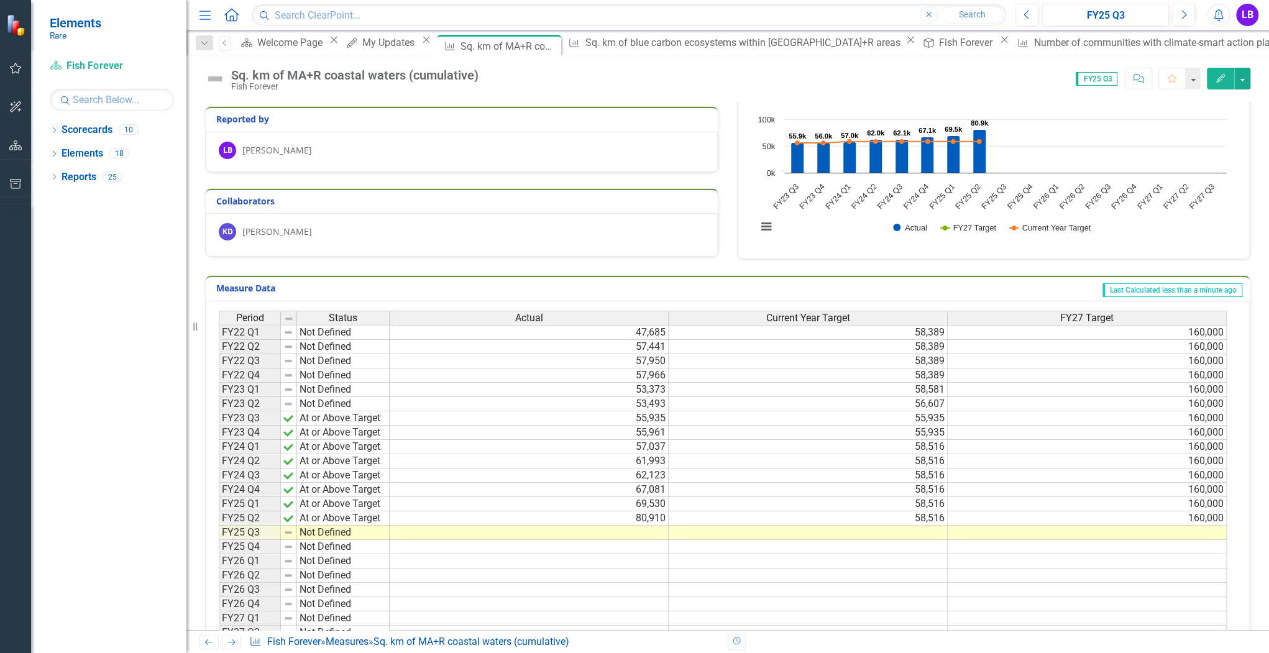
scroll to position [99, 0]
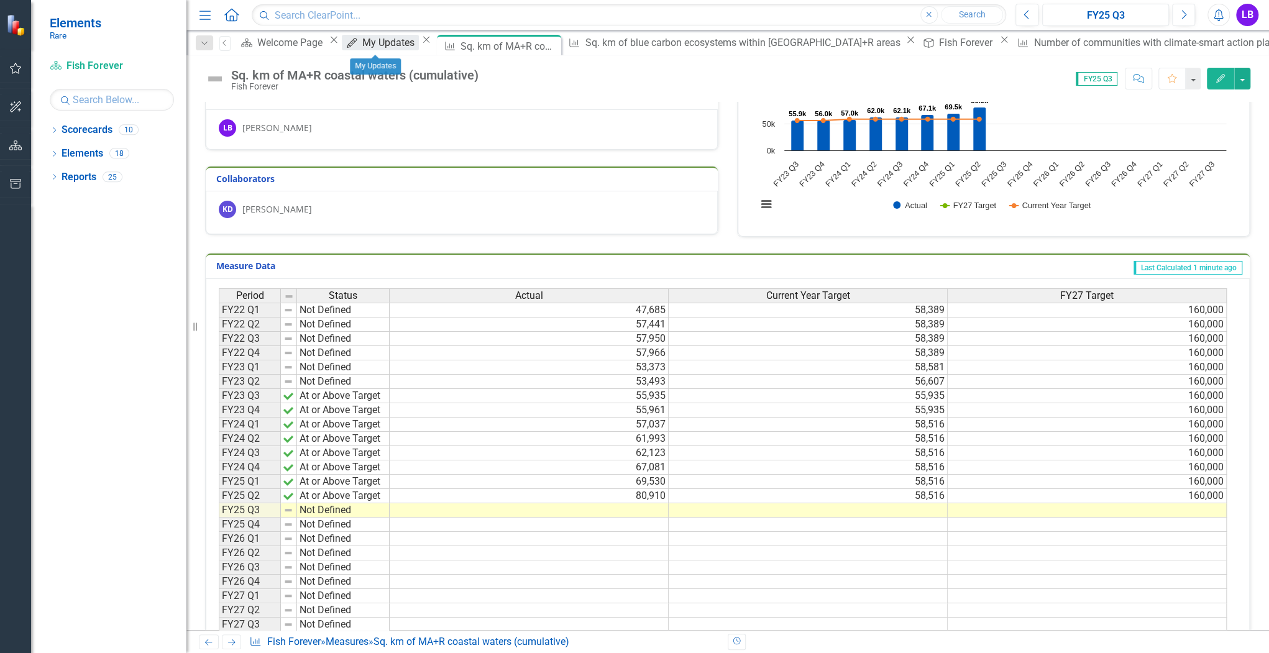
click at [374, 50] on div "My Updates" at bounding box center [390, 43] width 56 height 16
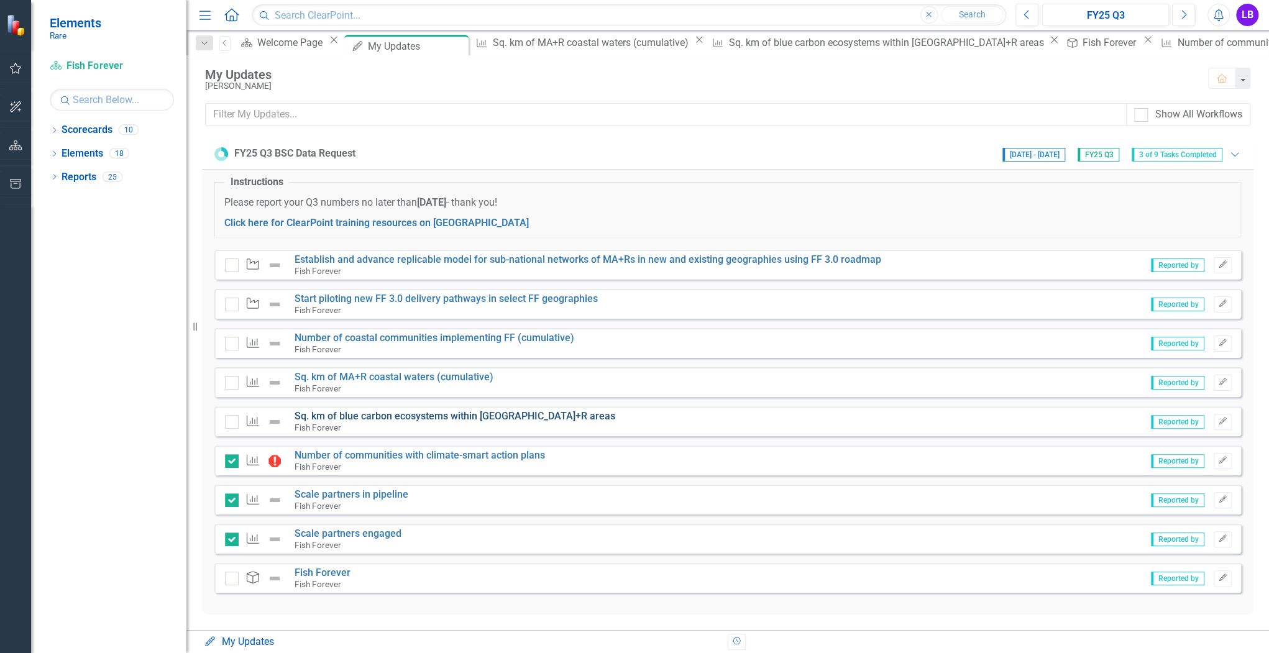
click at [351, 416] on link "Sq. km of blue carbon ecosystems within [GEOGRAPHIC_DATA]+R areas" at bounding box center [454, 416] width 321 height 12
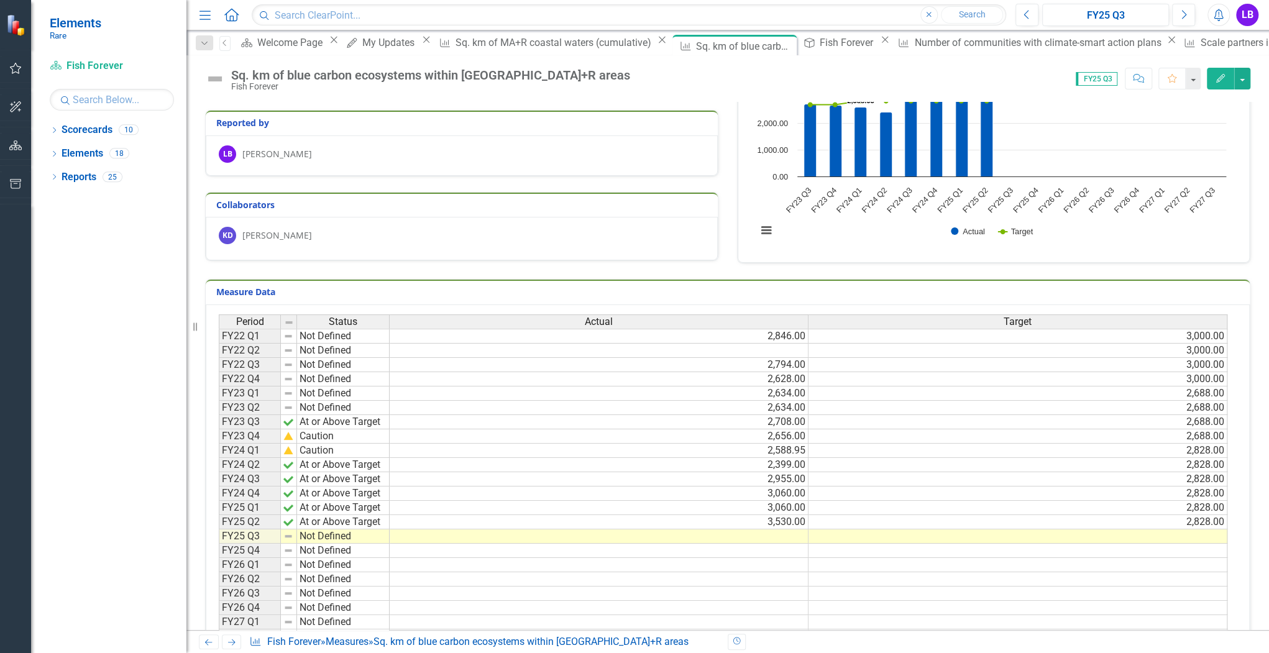
scroll to position [99, 0]
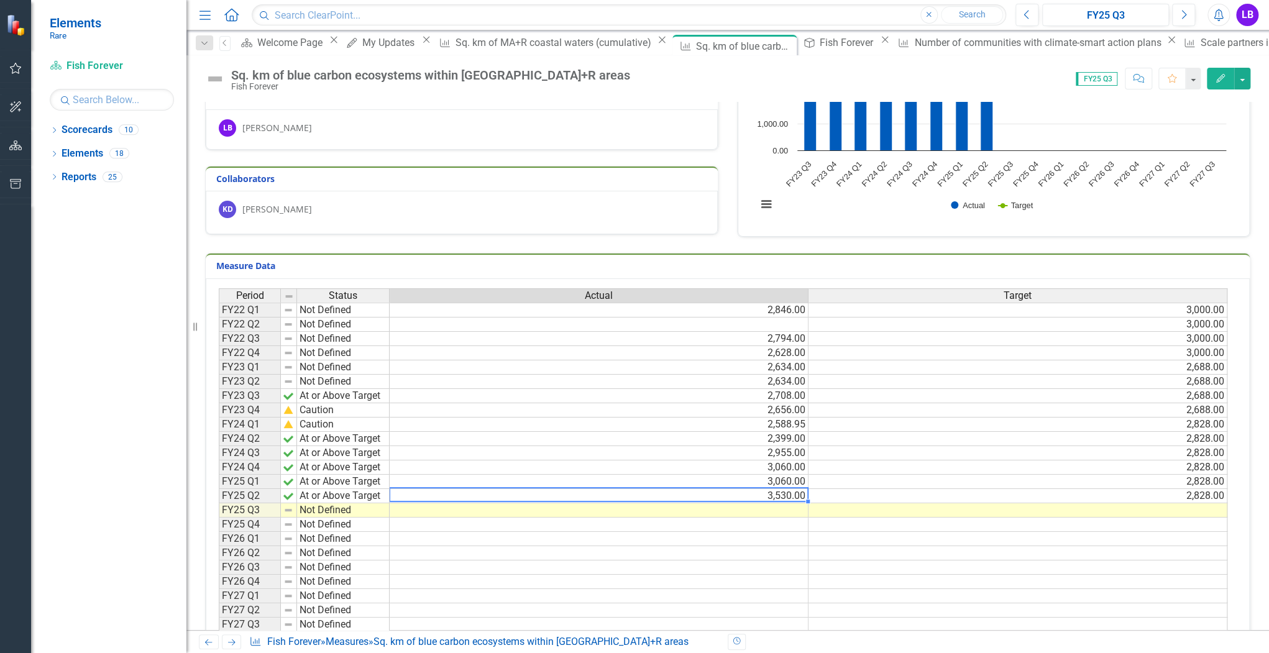
click at [782, 495] on td "3,530.00" at bounding box center [599, 496] width 419 height 14
click at [788, 518] on td at bounding box center [599, 525] width 419 height 14
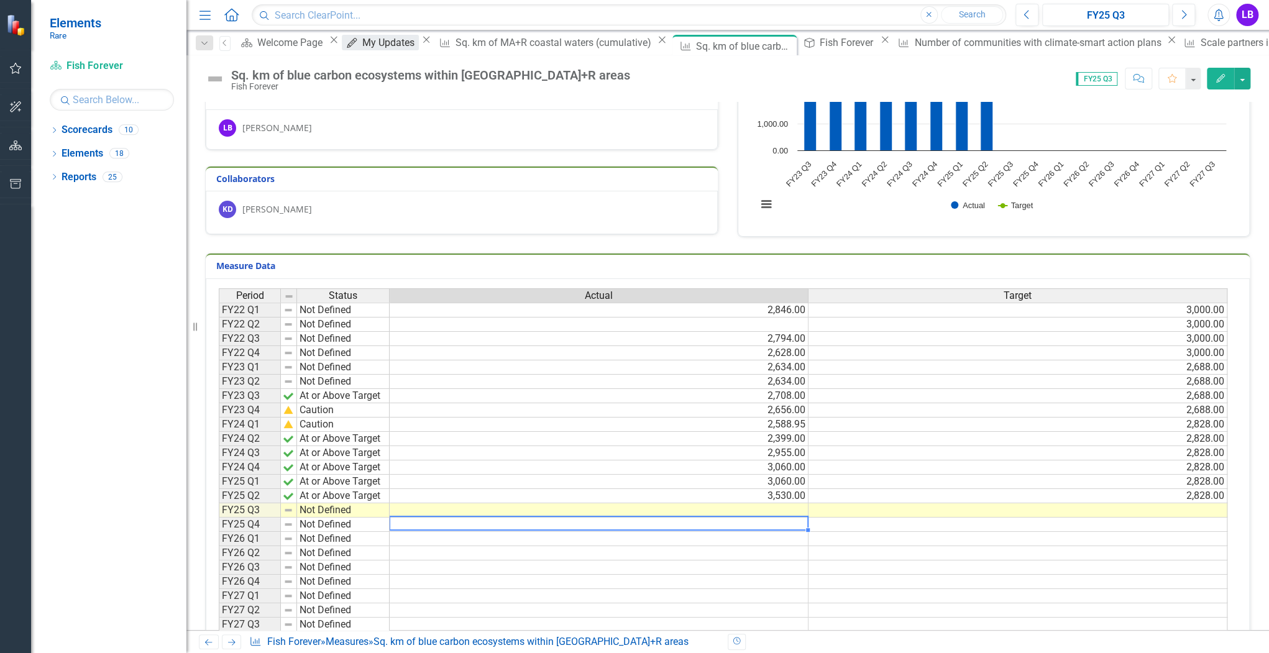
click at [379, 50] on div "My Updates" at bounding box center [390, 43] width 56 height 16
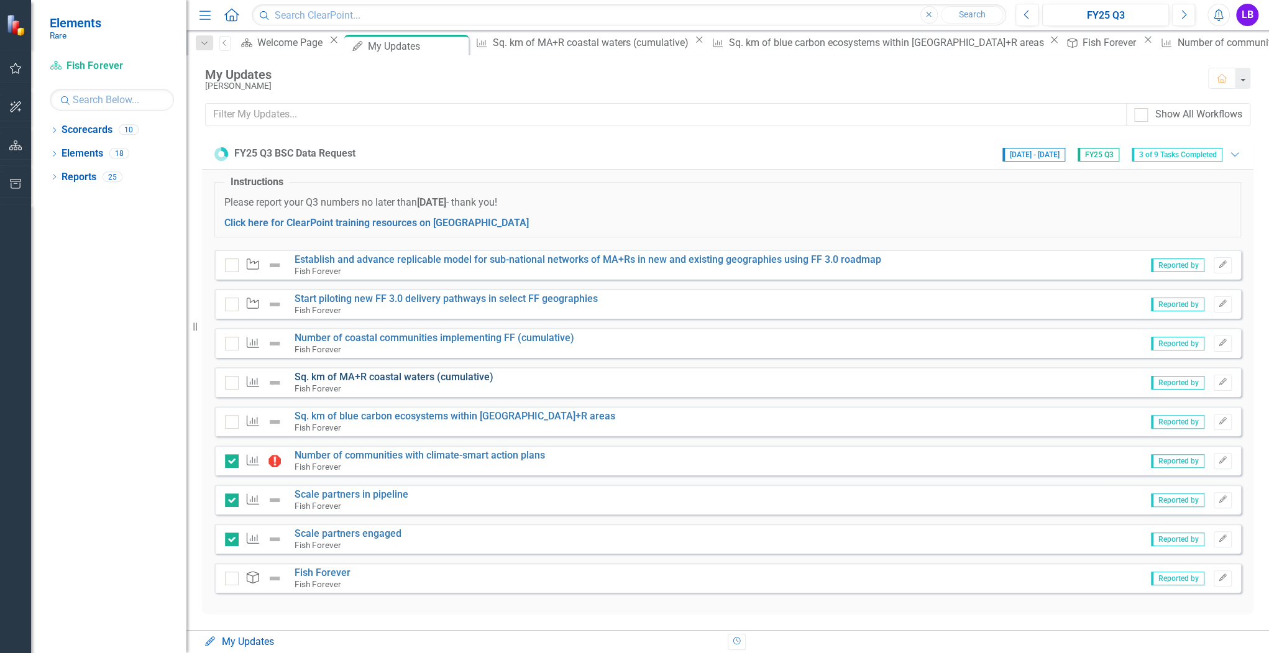
click at [388, 381] on link "Sq. km of MA+R coastal waters (cumulative)" at bounding box center [393, 377] width 199 height 12
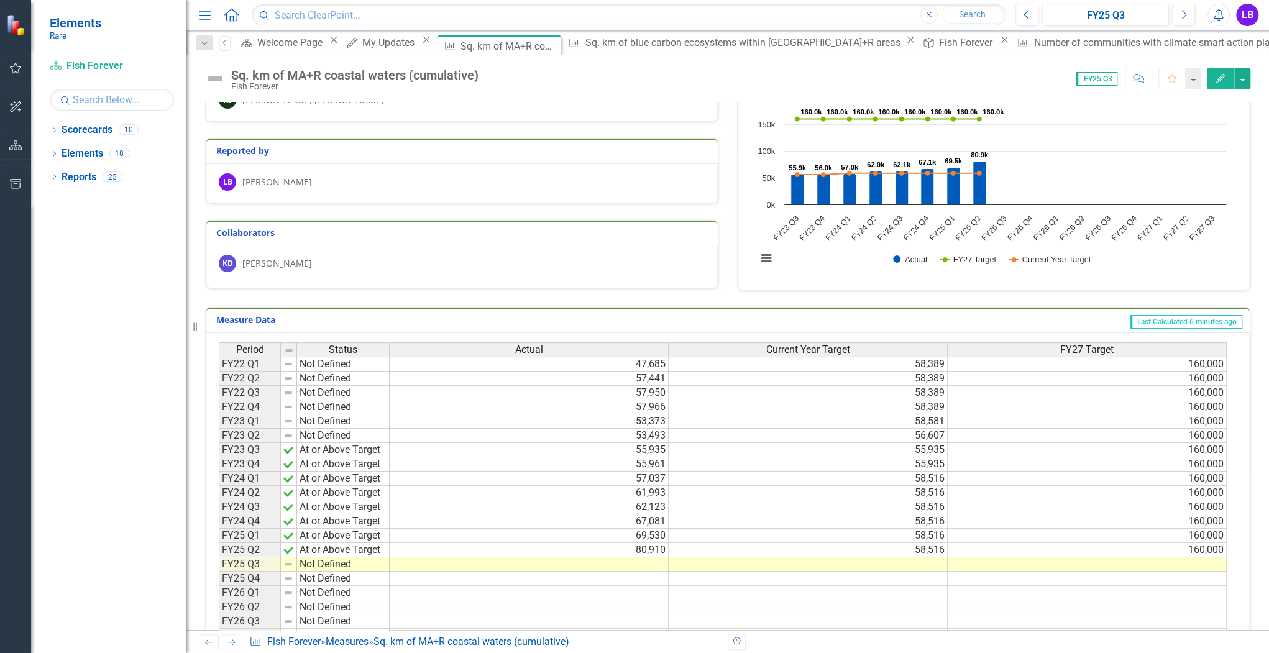
scroll to position [99, 0]
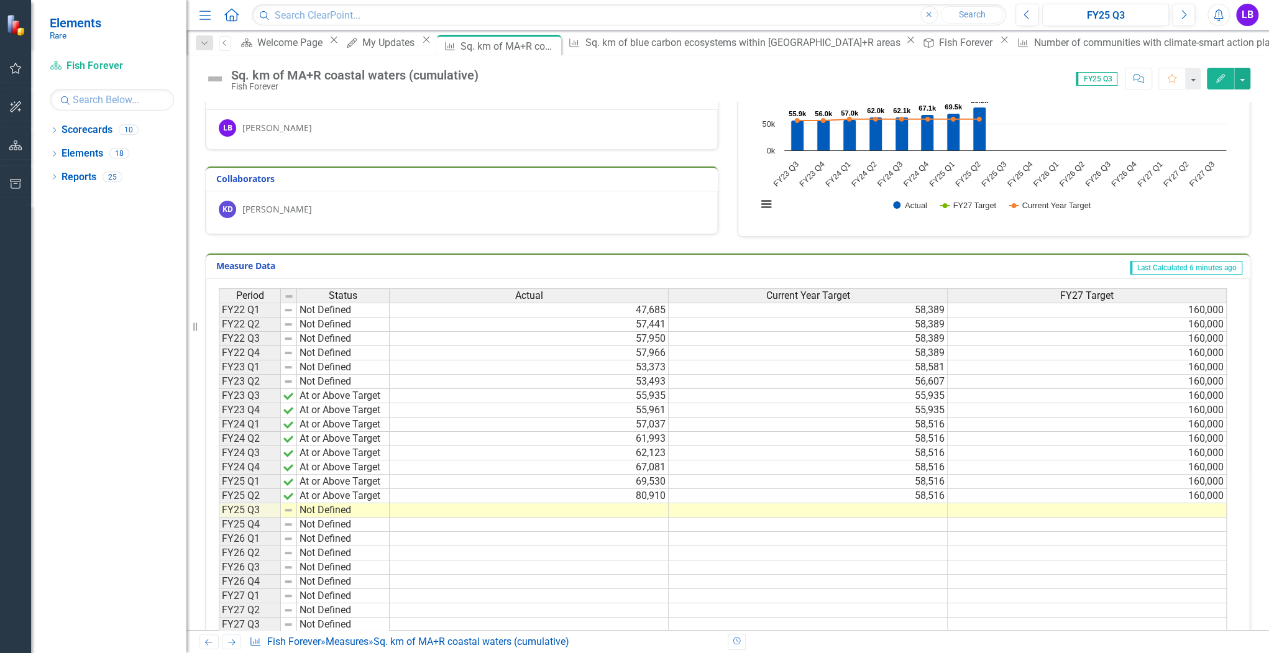
click at [629, 503] on td at bounding box center [529, 510] width 279 height 14
click at [630, 504] on td at bounding box center [529, 510] width 279 height 14
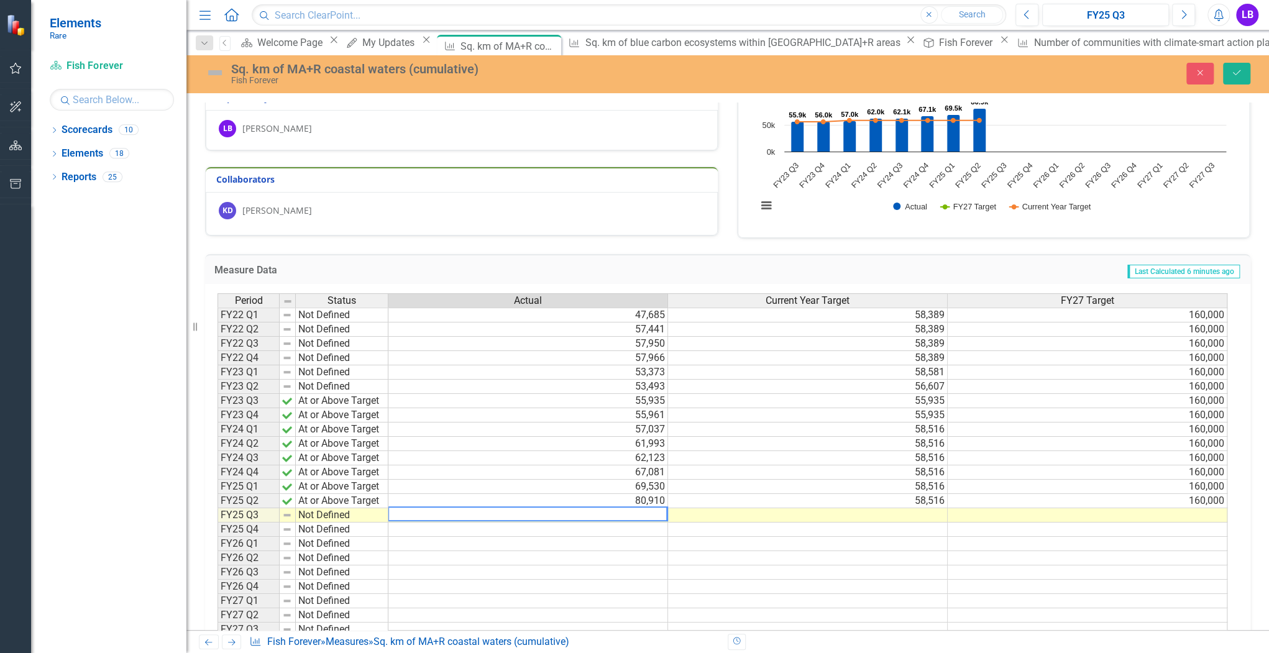
click at [637, 514] on textarea at bounding box center [528, 513] width 280 height 15
type textarea "85971"
click at [217, 534] on div "Period Status Actual Current Year Target FY27 Target FY22 Q1 Not Defined 47,685…" at bounding box center [217, 472] width 0 height 358
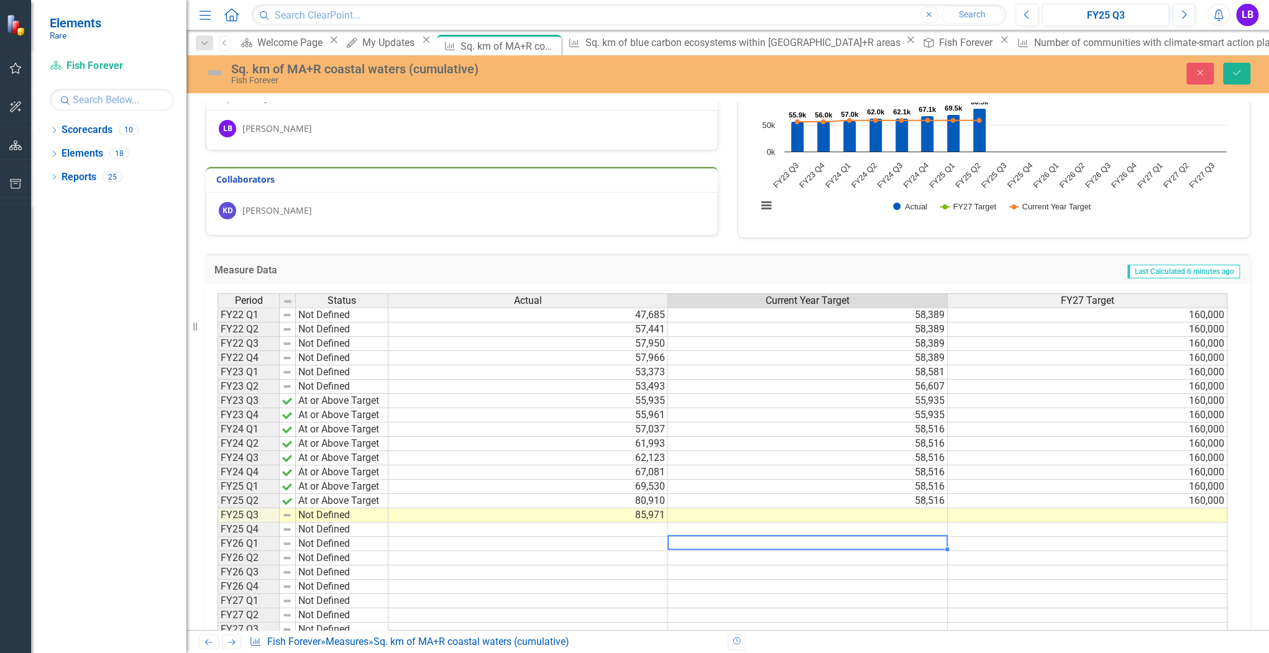
click at [929, 496] on td "58,516" at bounding box center [808, 501] width 280 height 14
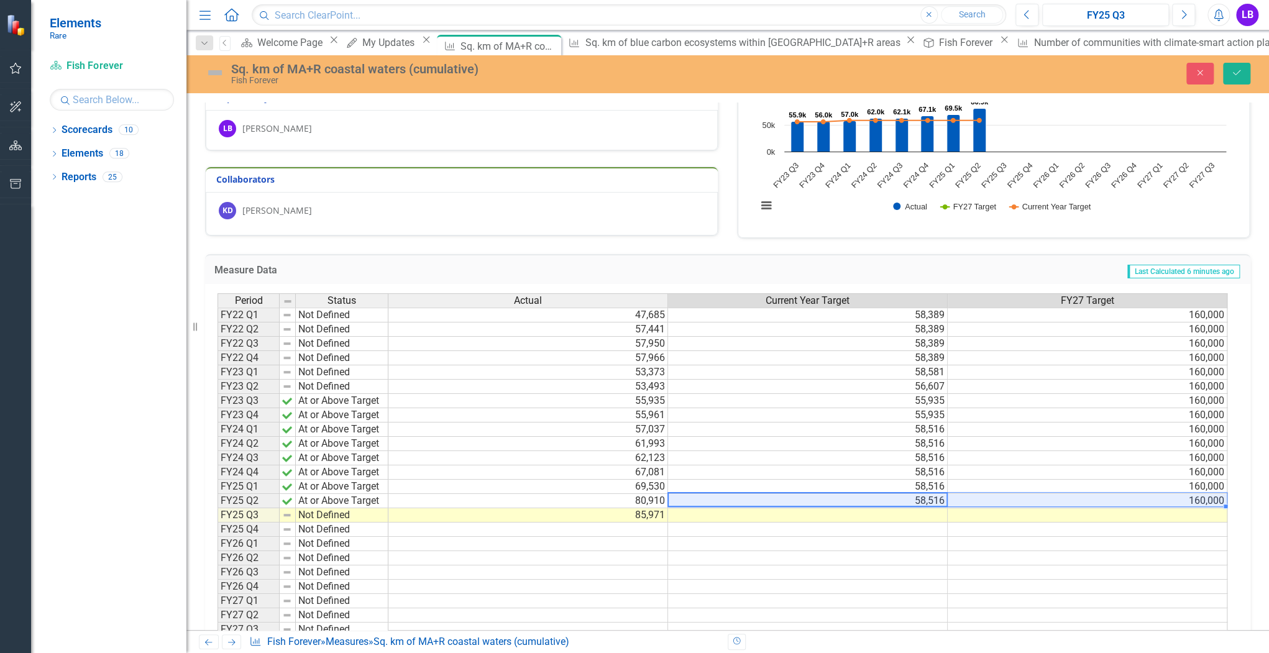
drag, startPoint x: 954, startPoint y: 502, endPoint x: 982, endPoint y: 500, distance: 27.4
click at [982, 500] on tr "FY25 Q2 At or Above Target 80,910 58,516 160,000" at bounding box center [722, 501] width 1010 height 14
drag, startPoint x: 1224, startPoint y: 504, endPoint x: 1224, endPoint y: 514, distance: 9.3
click at [217, 514] on div "Period Status Actual Current Year Target FY27 Target FY22 Q1 Not Defined 47,685…" at bounding box center [217, 472] width 0 height 358
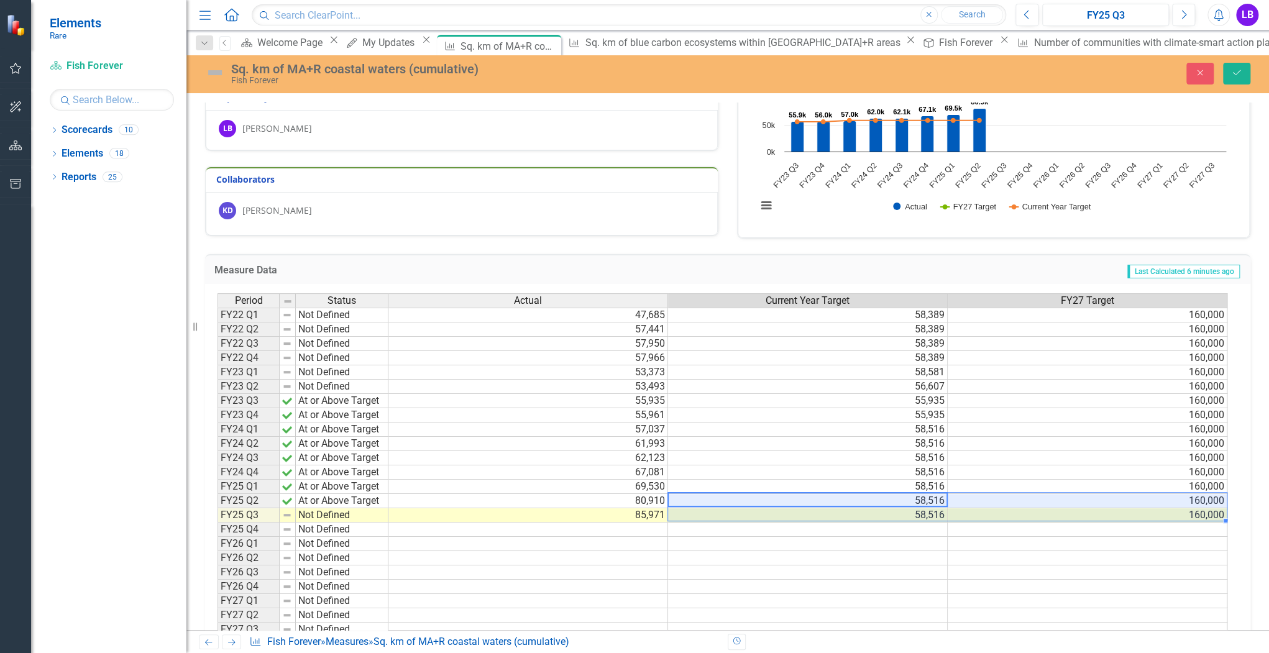
click at [1016, 541] on td at bounding box center [1087, 544] width 280 height 14
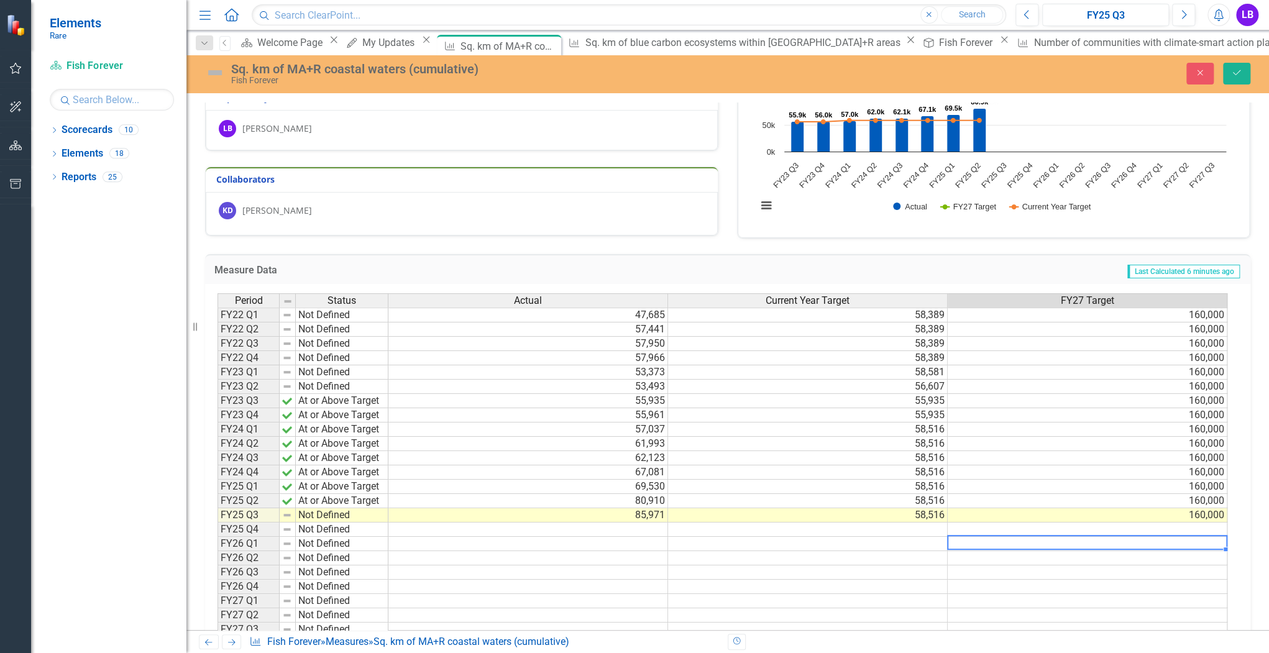
click at [331, 512] on td "Not Defined" at bounding box center [342, 515] width 93 height 14
click at [286, 516] on img at bounding box center [287, 515] width 10 height 10
click at [311, 514] on td "Not Defined" at bounding box center [342, 515] width 93 height 14
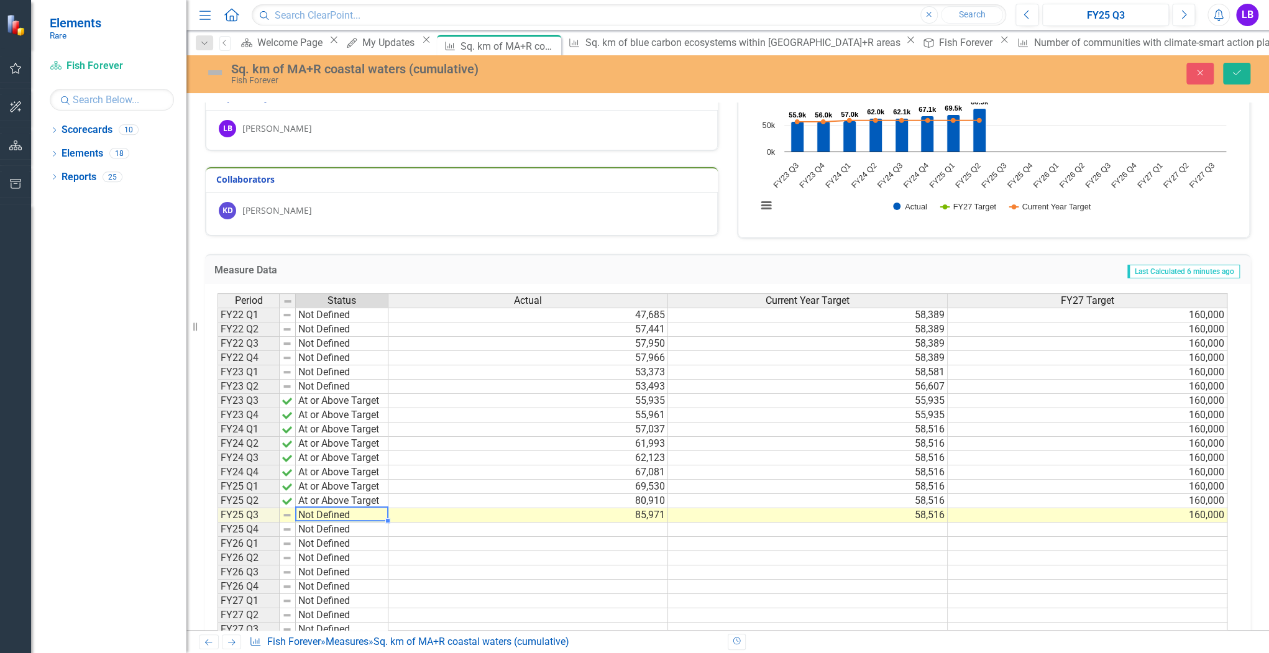
click at [381, 516] on td "Not Defined" at bounding box center [342, 515] width 93 height 14
click at [347, 527] on div "Period Status Actual Current Year Target FY27 Target FY22 Q1 Not Defined 47,685…" at bounding box center [722, 472] width 1011 height 358
drag, startPoint x: 564, startPoint y: 580, endPoint x: 656, endPoint y: 496, distance: 125.3
click at [565, 580] on td at bounding box center [528, 587] width 280 height 14
click at [1238, 75] on icon "Save" at bounding box center [1236, 72] width 11 height 9
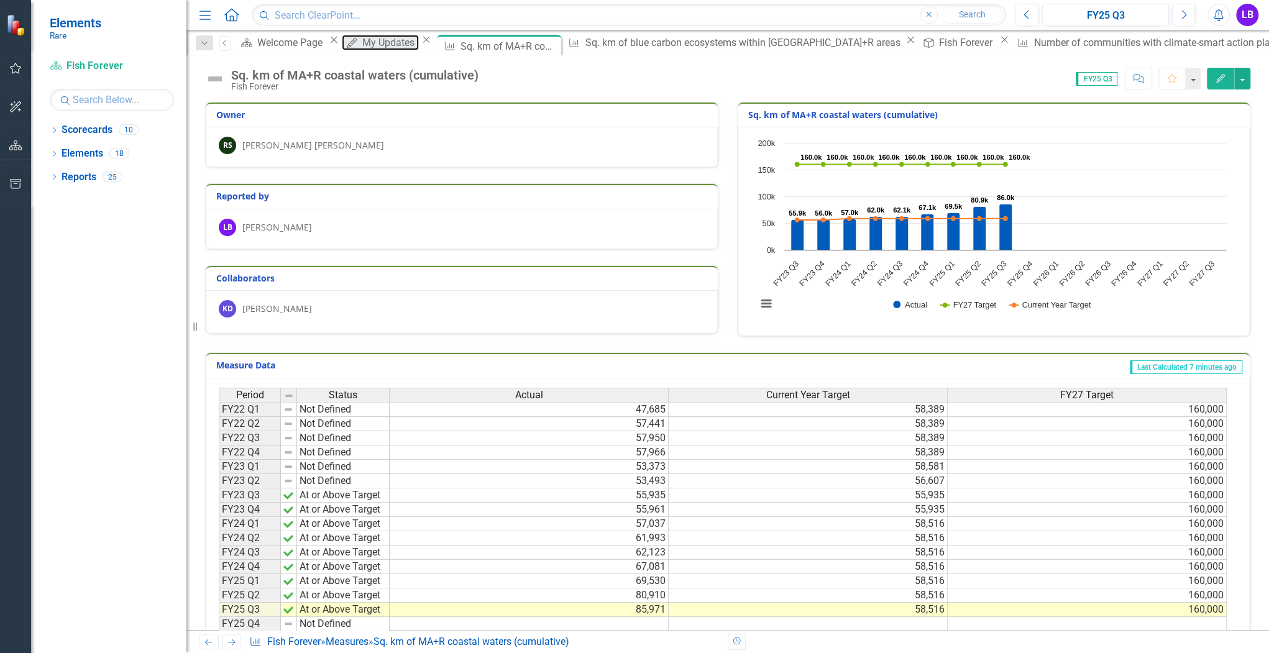
click at [370, 46] on div "My Updates" at bounding box center [390, 43] width 56 height 16
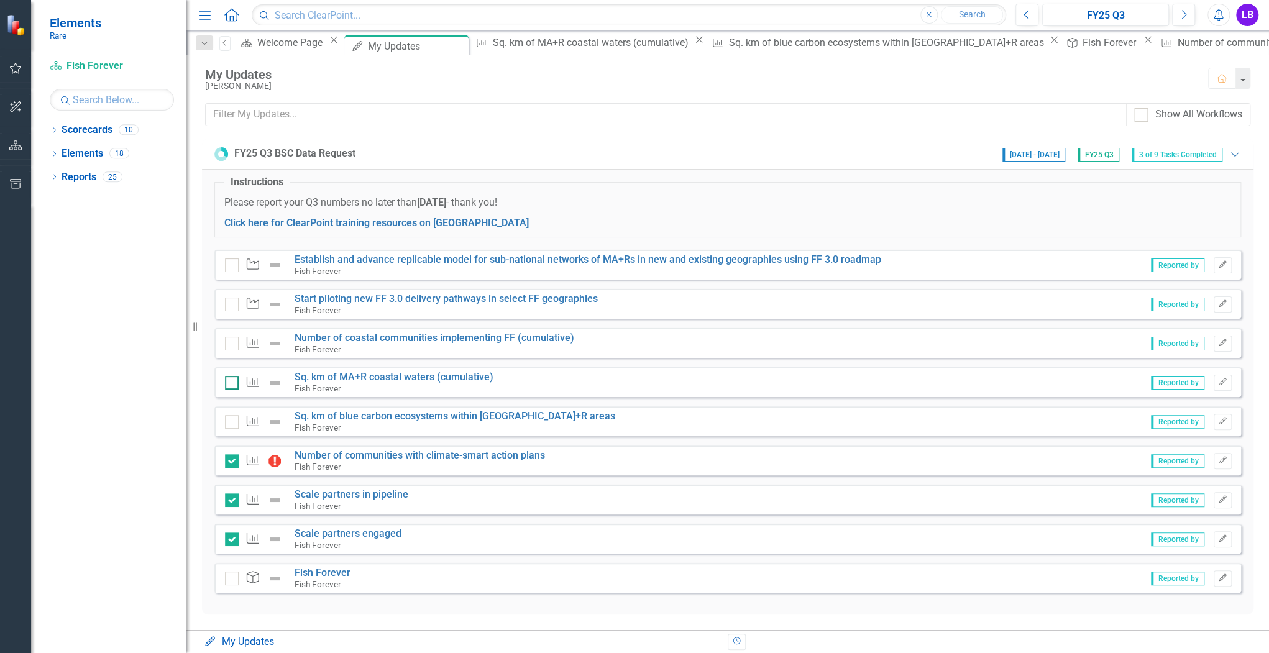
click at [231, 378] on input "checkbox" at bounding box center [229, 380] width 8 height 8
checkbox input "true"
click at [394, 415] on link "Sq. km of blue carbon ecosystems within [GEOGRAPHIC_DATA]+R areas" at bounding box center [454, 416] width 321 height 12
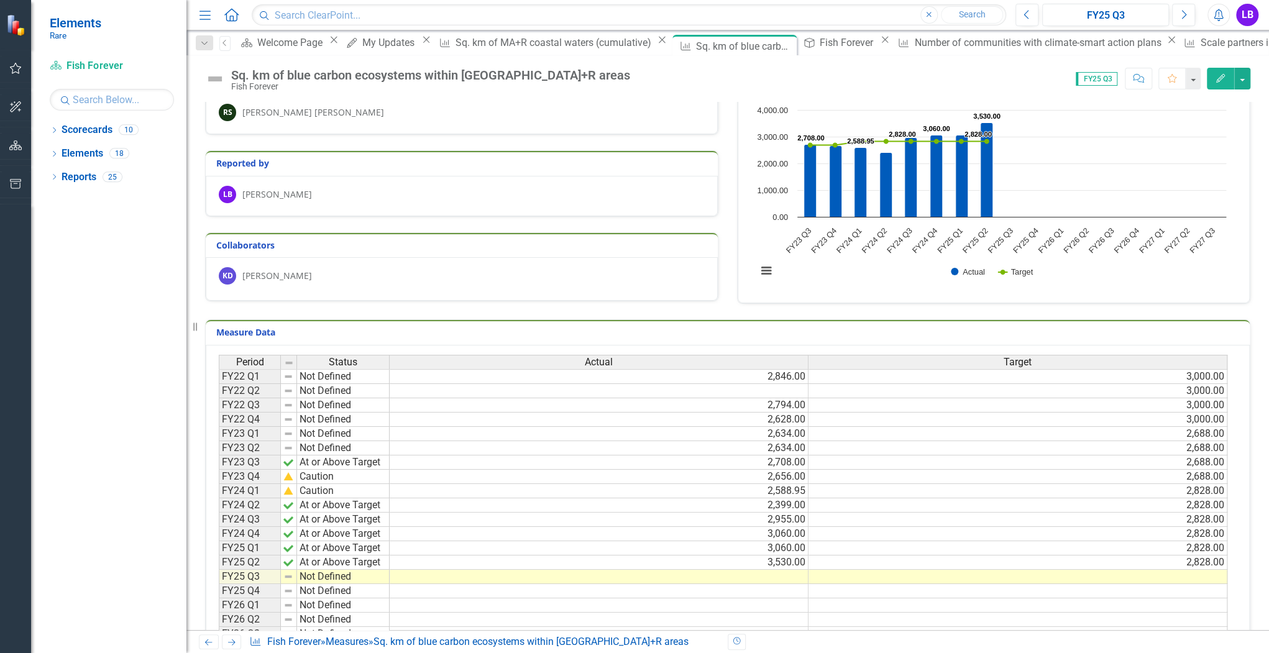
scroll to position [50, 0]
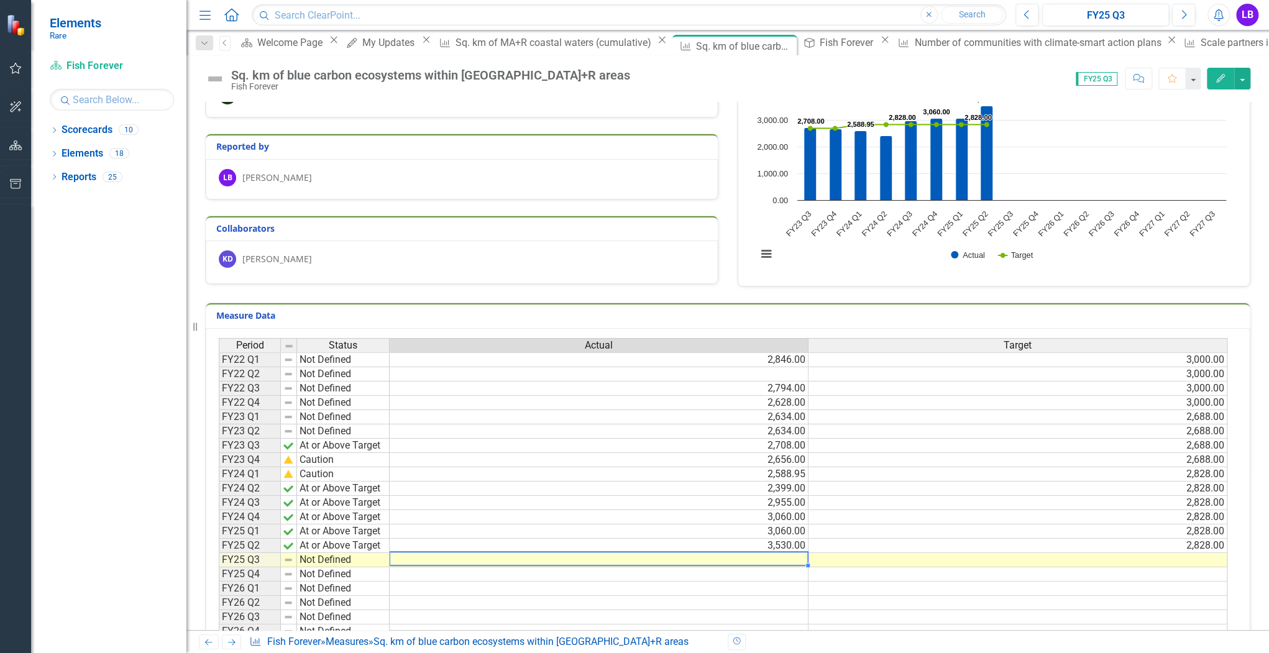
click at [795, 555] on td at bounding box center [599, 560] width 419 height 14
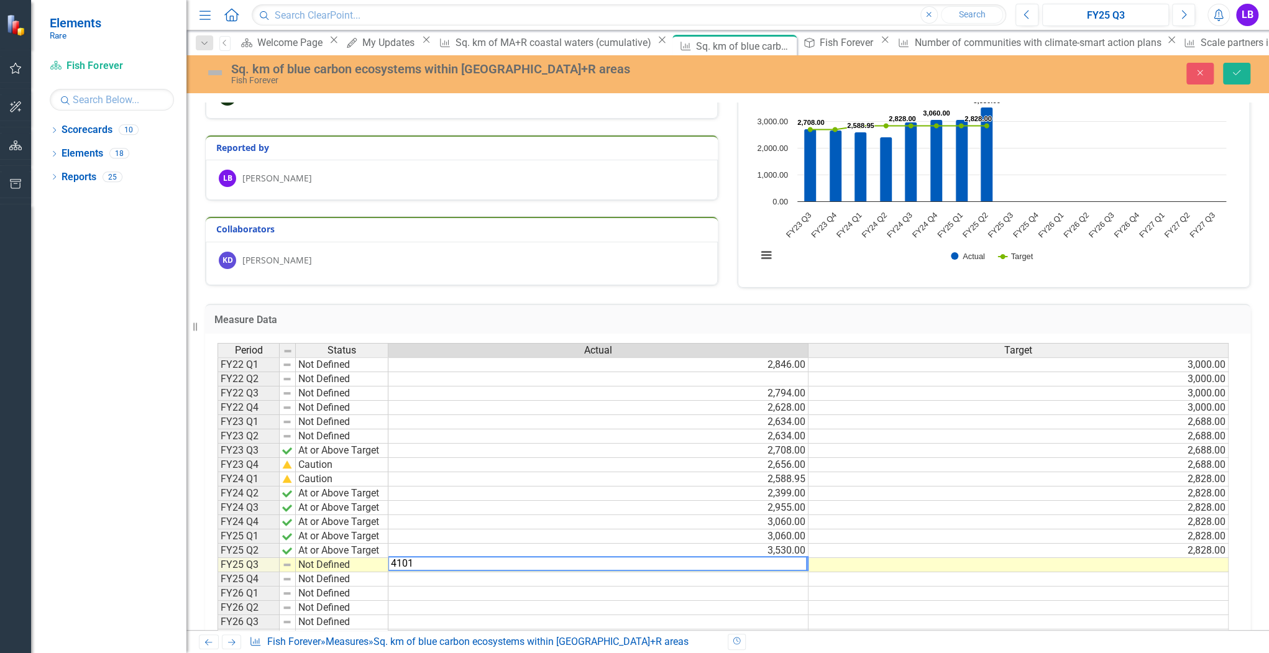
type textarea "4101"
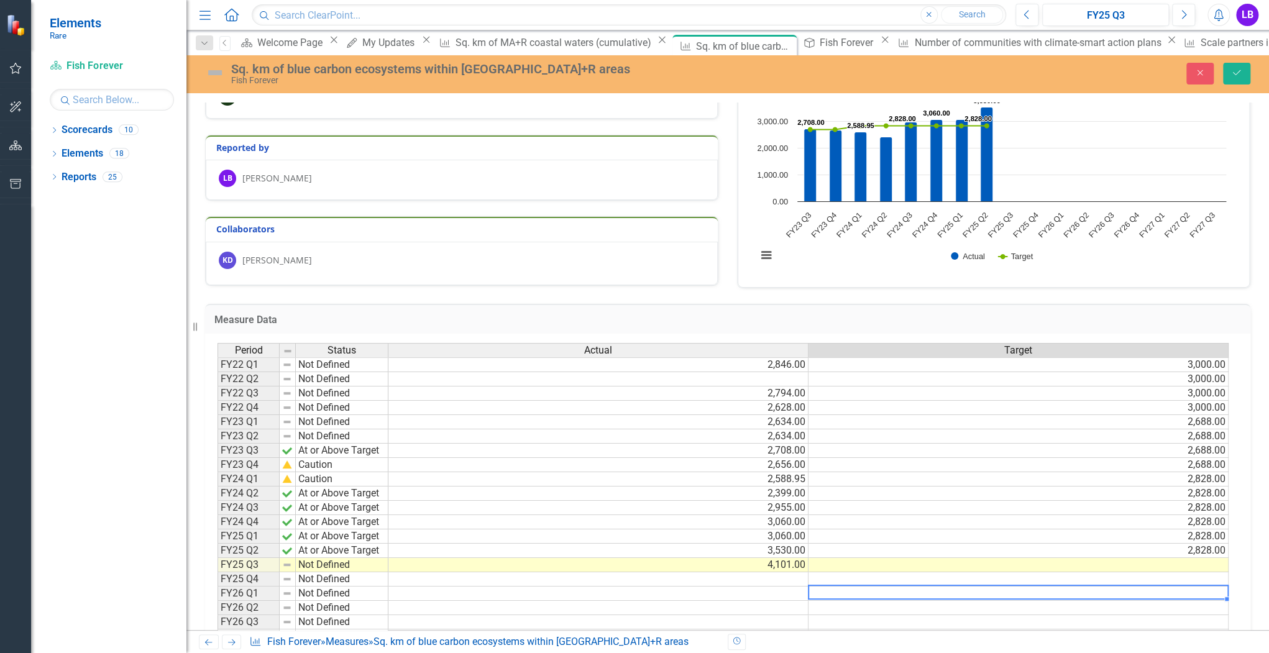
click at [922, 589] on td at bounding box center [1018, 593] width 420 height 14
click at [1164, 547] on td "2,828.00" at bounding box center [1018, 551] width 420 height 14
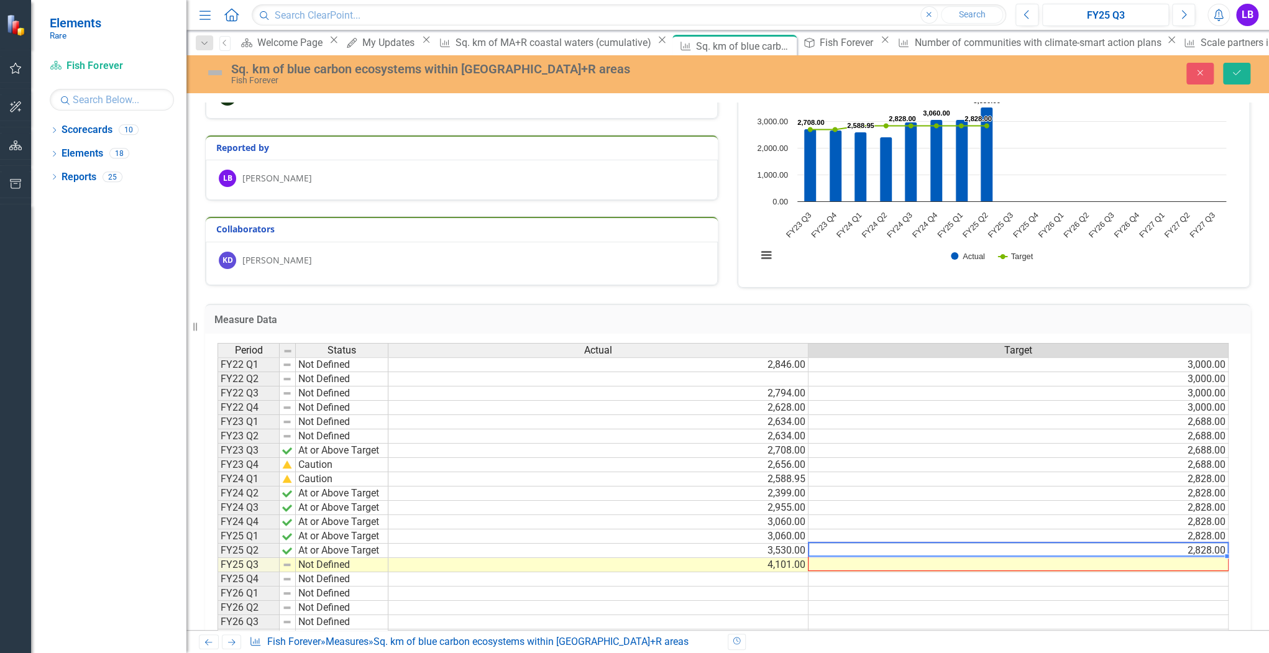
drag, startPoint x: 1223, startPoint y: 555, endPoint x: 1229, endPoint y: 565, distance: 11.4
click at [1230, 565] on div "Period Status Actual Target FY22 Q1 Not Defined 2,846.00 3,000.00 FY22 Q2 Not D…" at bounding box center [727, 527] width 1045 height 386
click at [1090, 623] on td at bounding box center [1018, 622] width 420 height 14
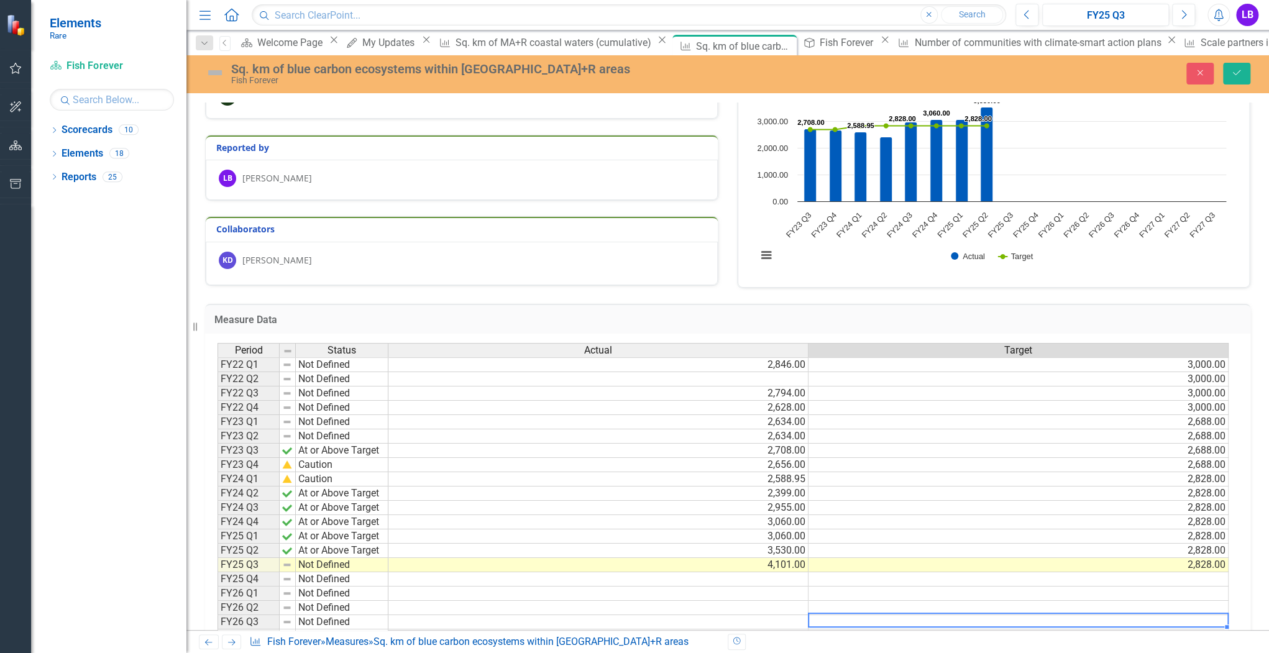
click at [322, 566] on td "Not Defined" at bounding box center [342, 565] width 93 height 14
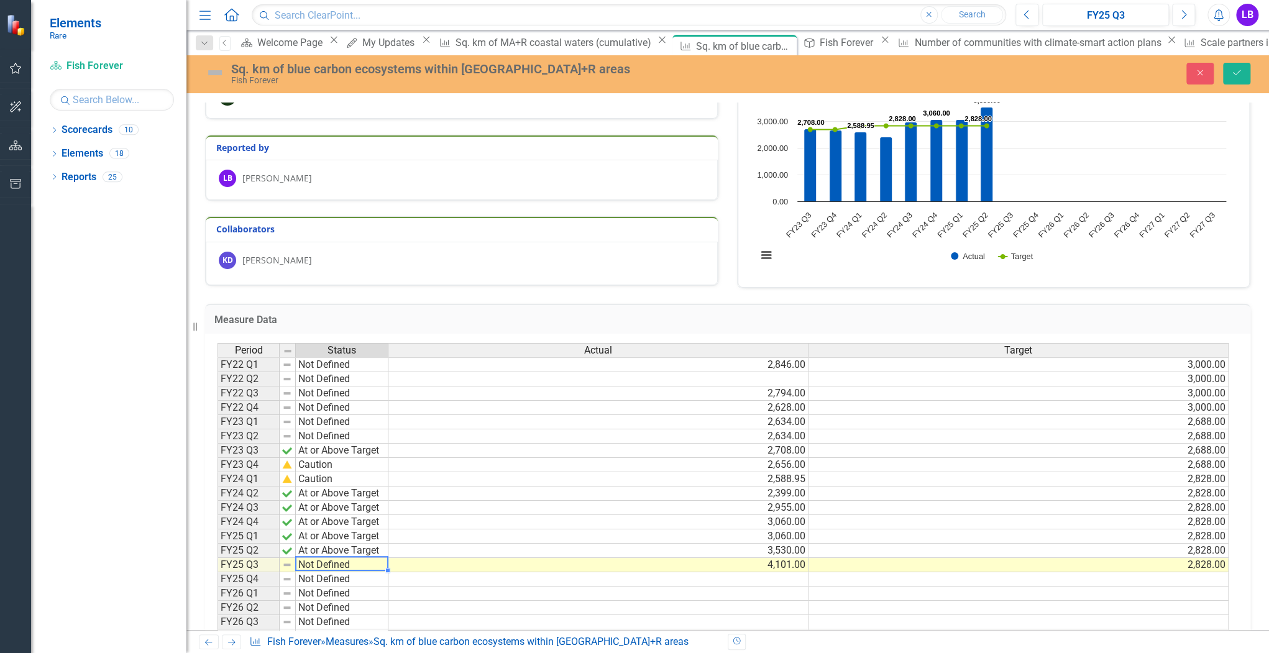
click at [342, 564] on td "Not Defined" at bounding box center [342, 565] width 93 height 14
click at [348, 575] on div "Period Status Actual Target FY22 Q1 Not Defined 2,846.00 3,000.00 FY22 Q2 Not D…" at bounding box center [722, 522] width 1011 height 358
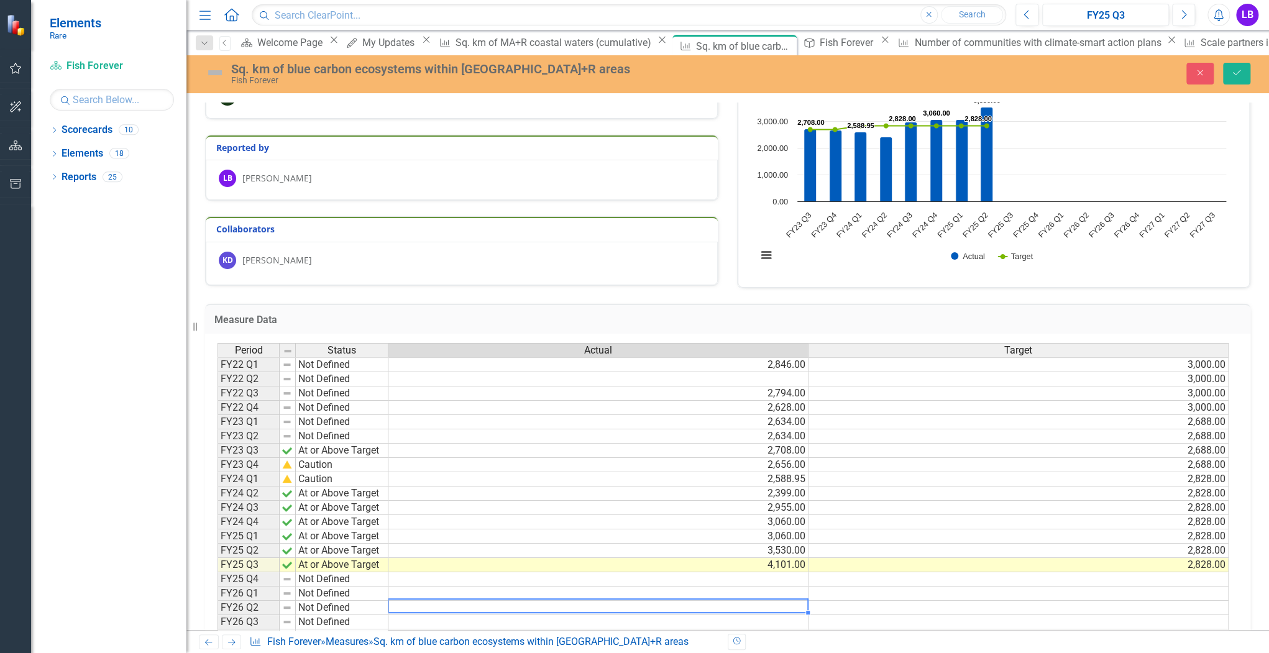
click at [217, 598] on div "Period Status Actual Target FY22 Q1 Not Defined 2,846.00 3,000.00 FY22 Q2 Not D…" at bounding box center [217, 522] width 0 height 358
click at [1237, 77] on button "Save" at bounding box center [1236, 74] width 27 height 22
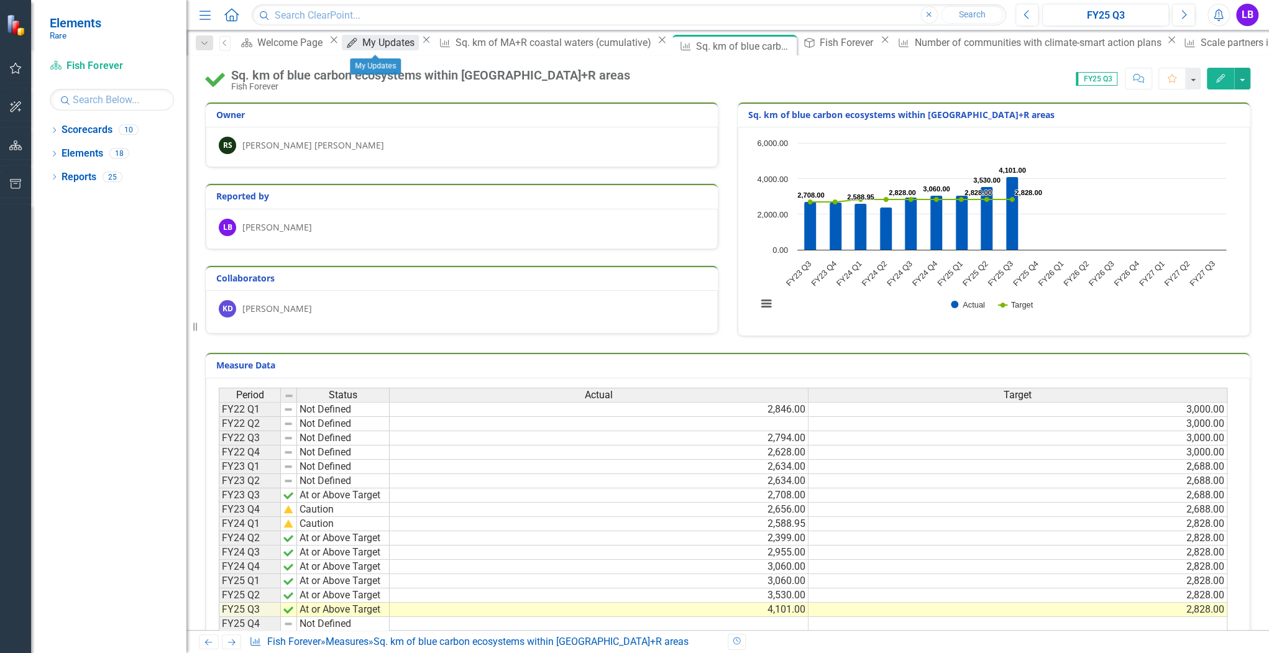
click at [383, 43] on div "My Updates" at bounding box center [390, 43] width 56 height 16
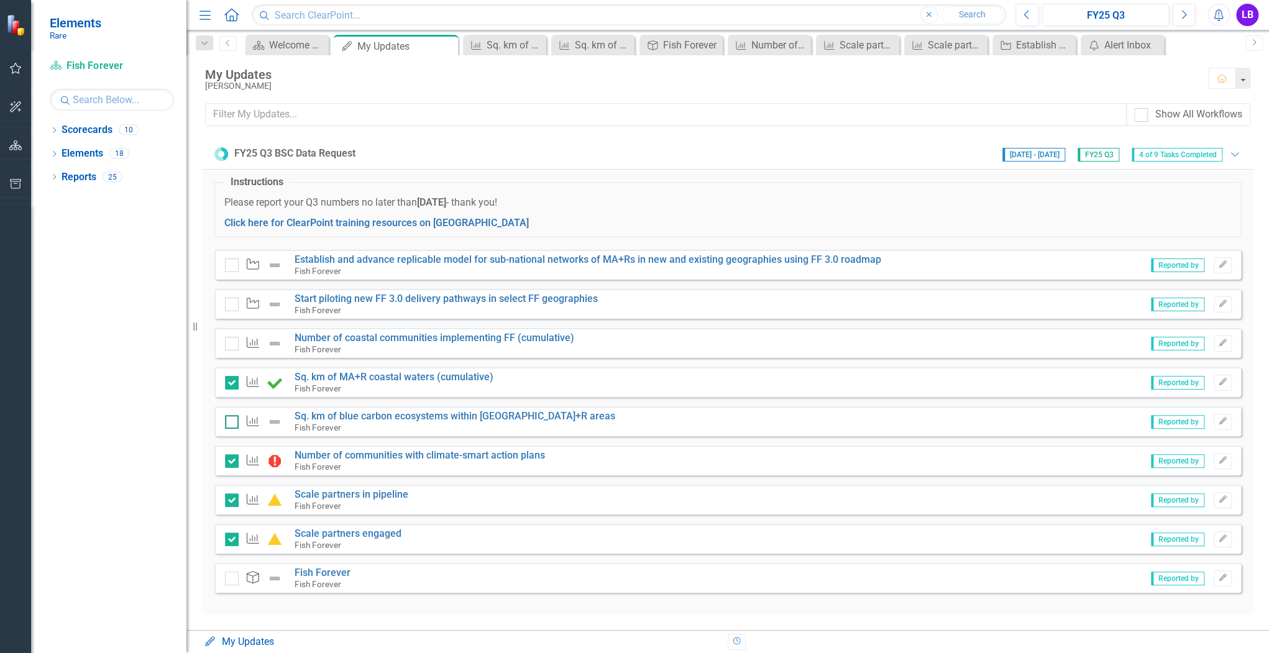
click at [228, 418] on input "checkbox" at bounding box center [229, 419] width 8 height 8
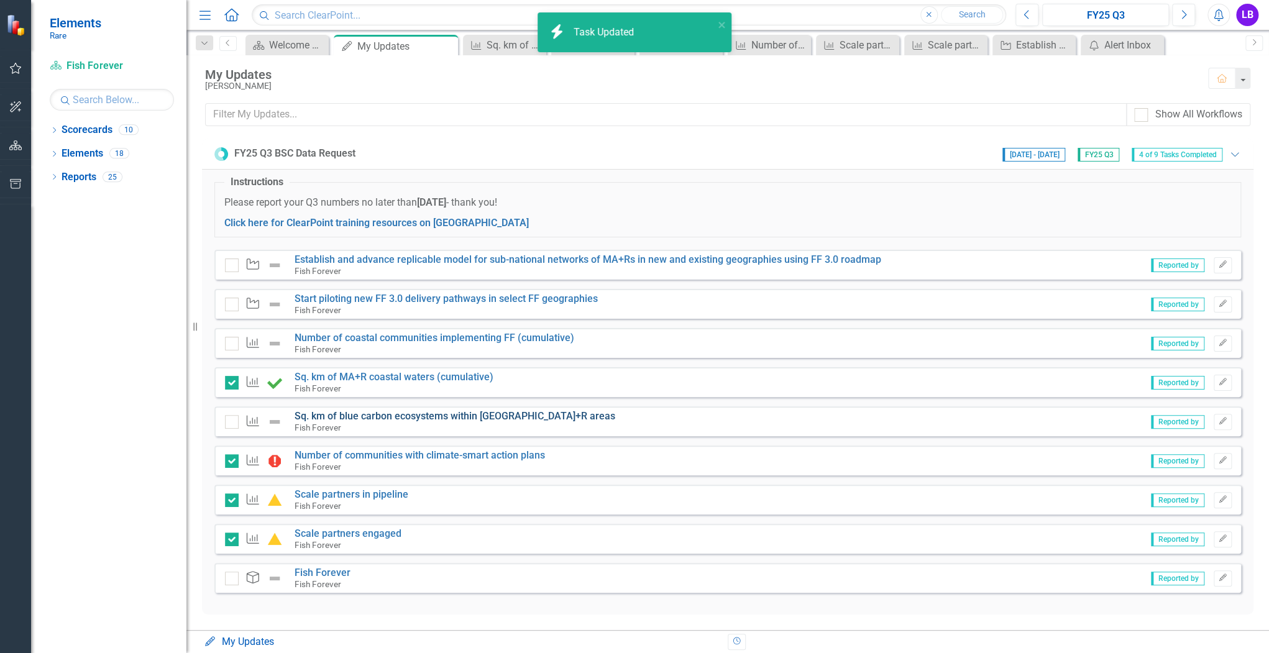
checkbox input "true"
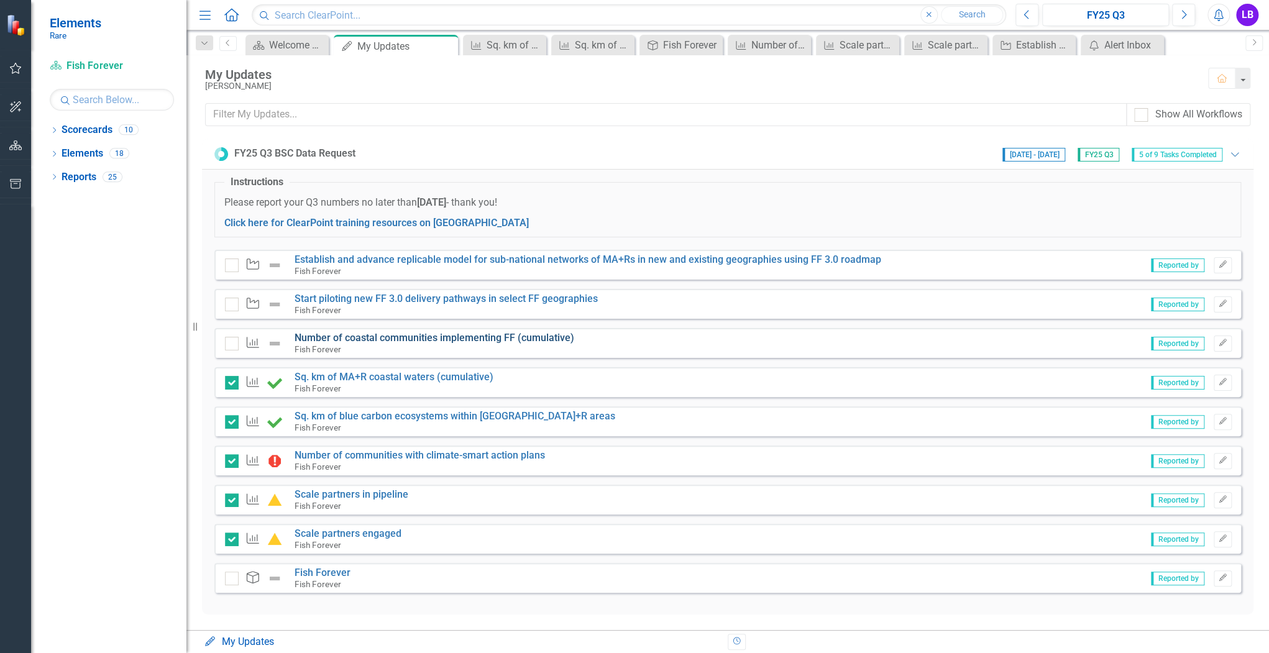
click at [457, 335] on link "Number of coastal communities implementing FF (cumulative)" at bounding box center [434, 338] width 280 height 12
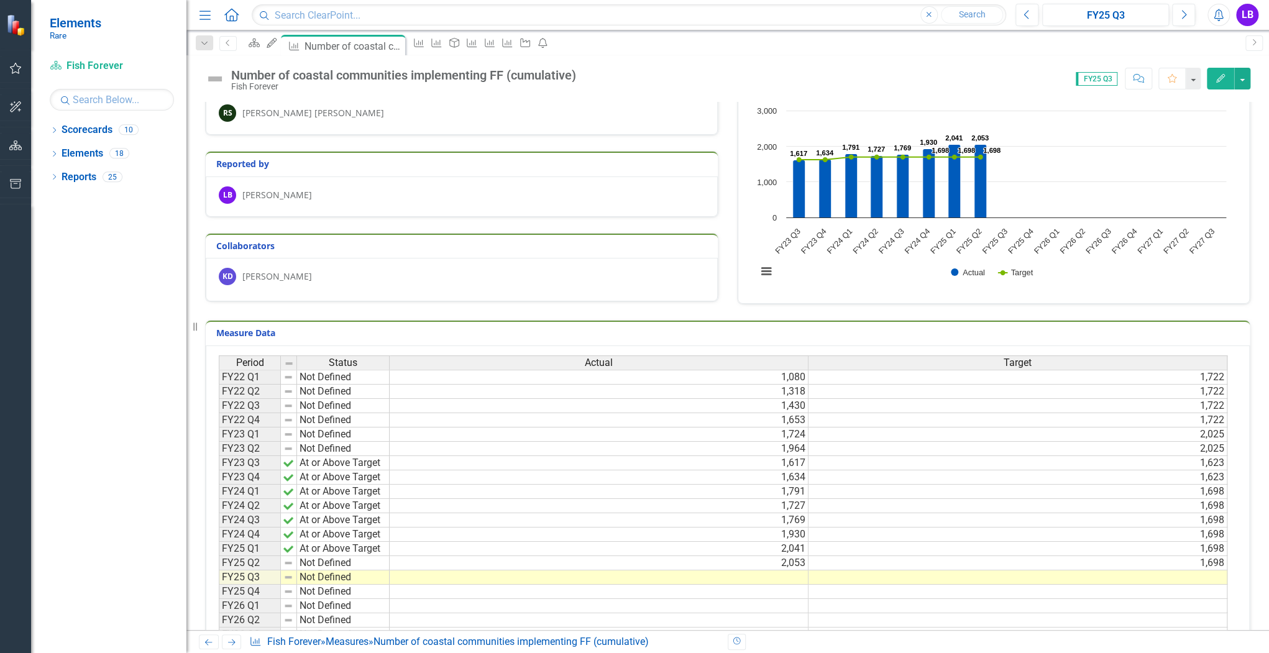
scroll to position [50, 0]
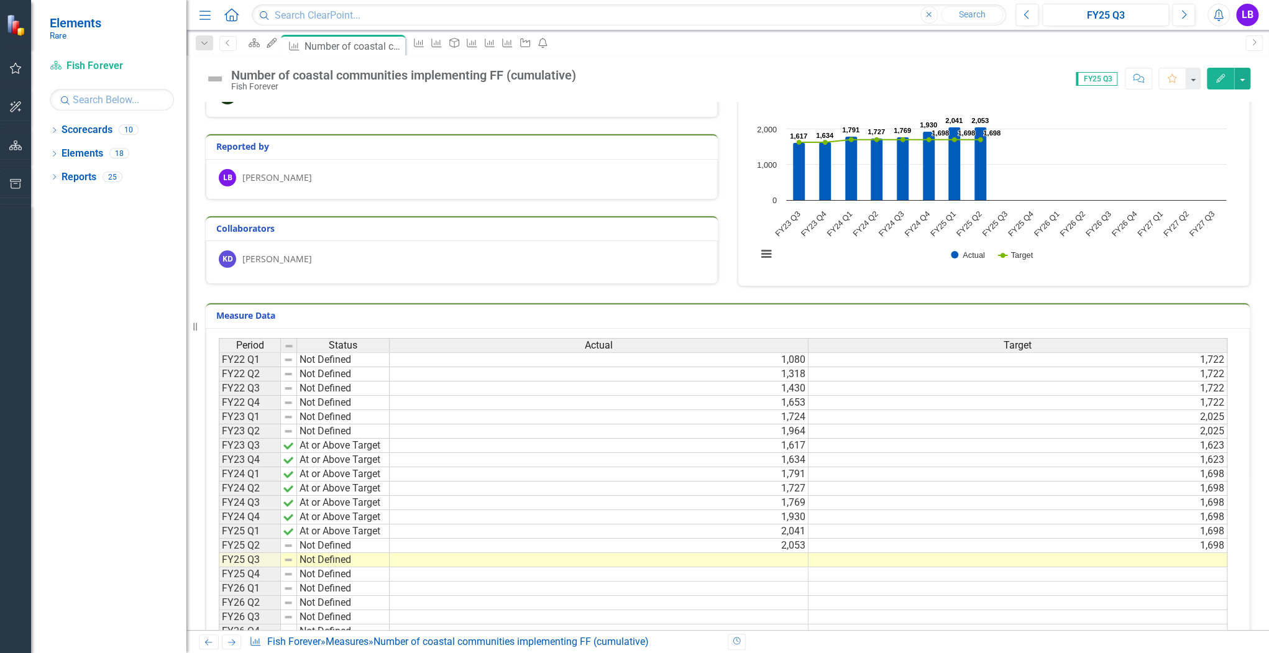
click at [795, 559] on td at bounding box center [599, 560] width 419 height 14
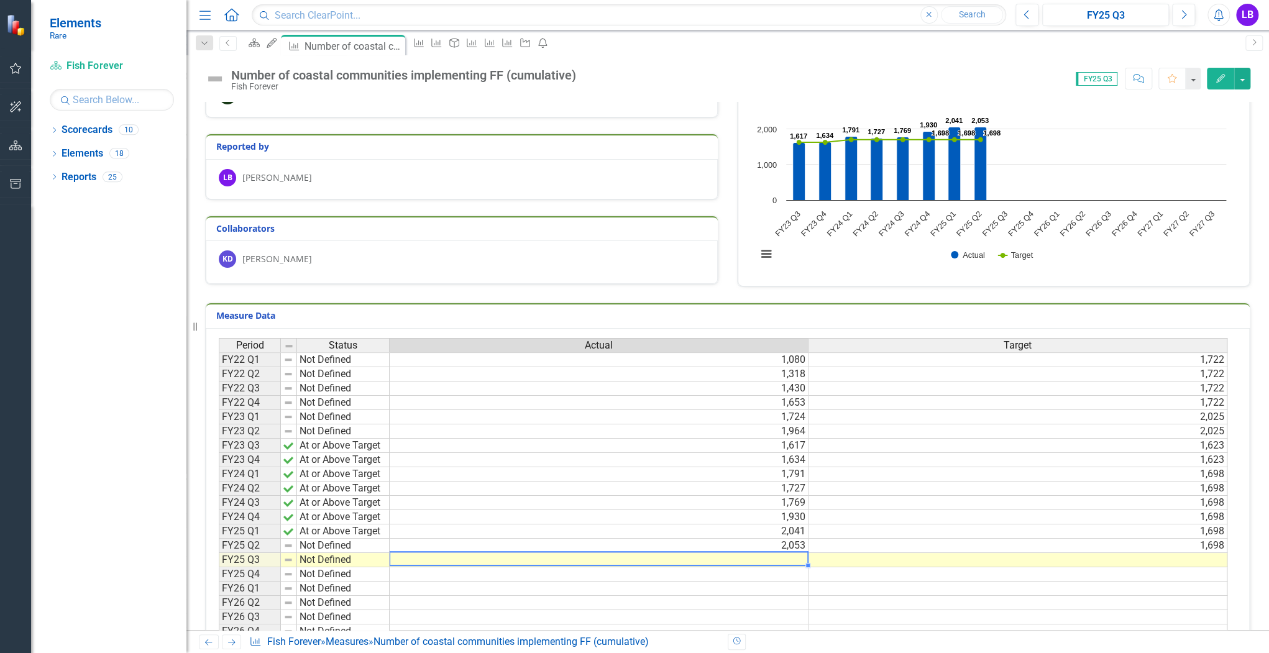
click at [795, 559] on td at bounding box center [599, 560] width 419 height 14
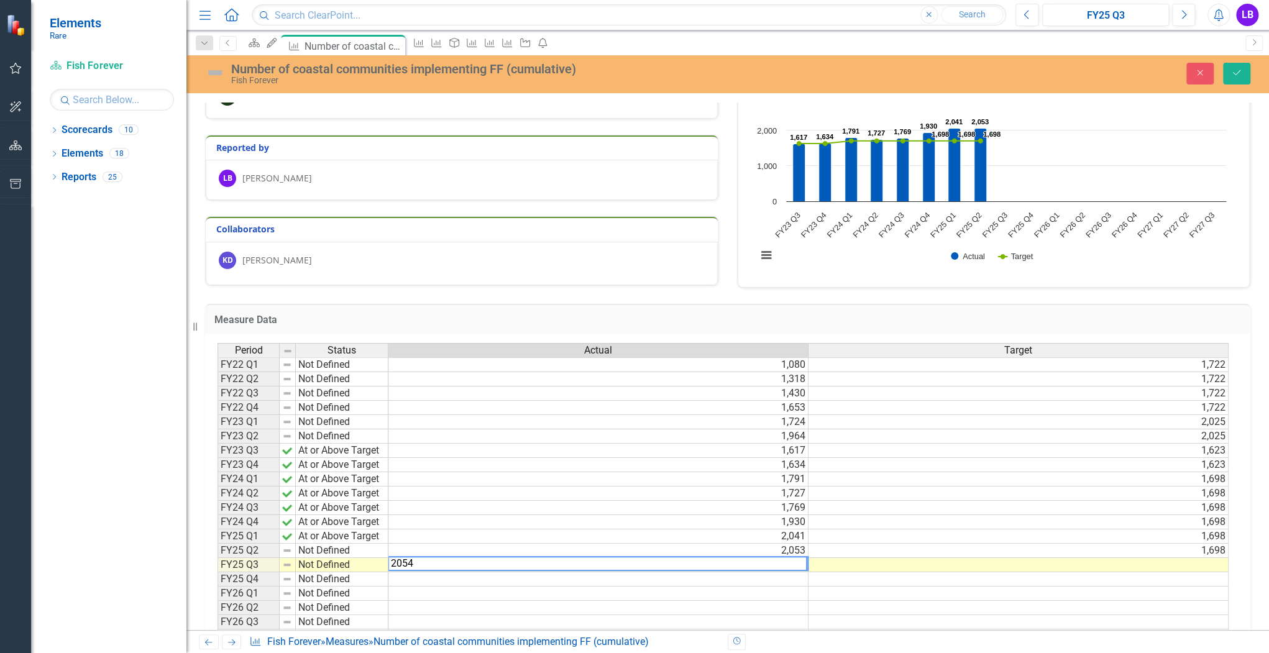
type textarea "2054"
click at [861, 588] on td at bounding box center [1018, 593] width 420 height 14
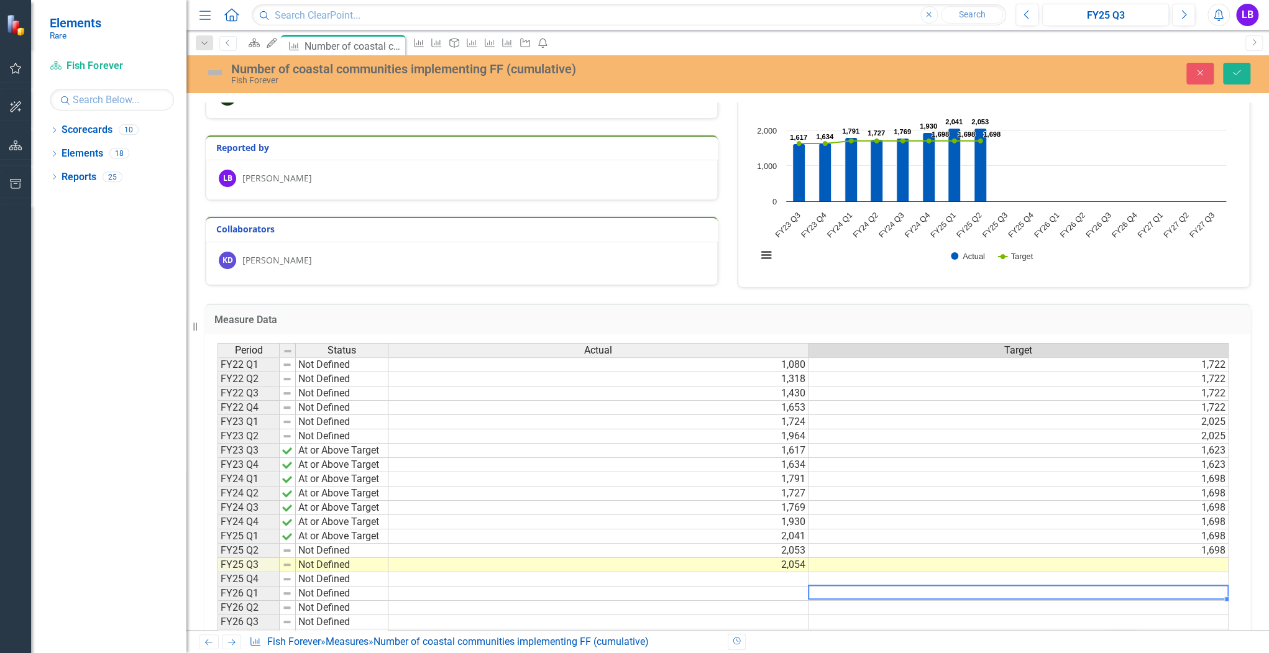
click at [1164, 552] on td "1,698" at bounding box center [1018, 551] width 420 height 14
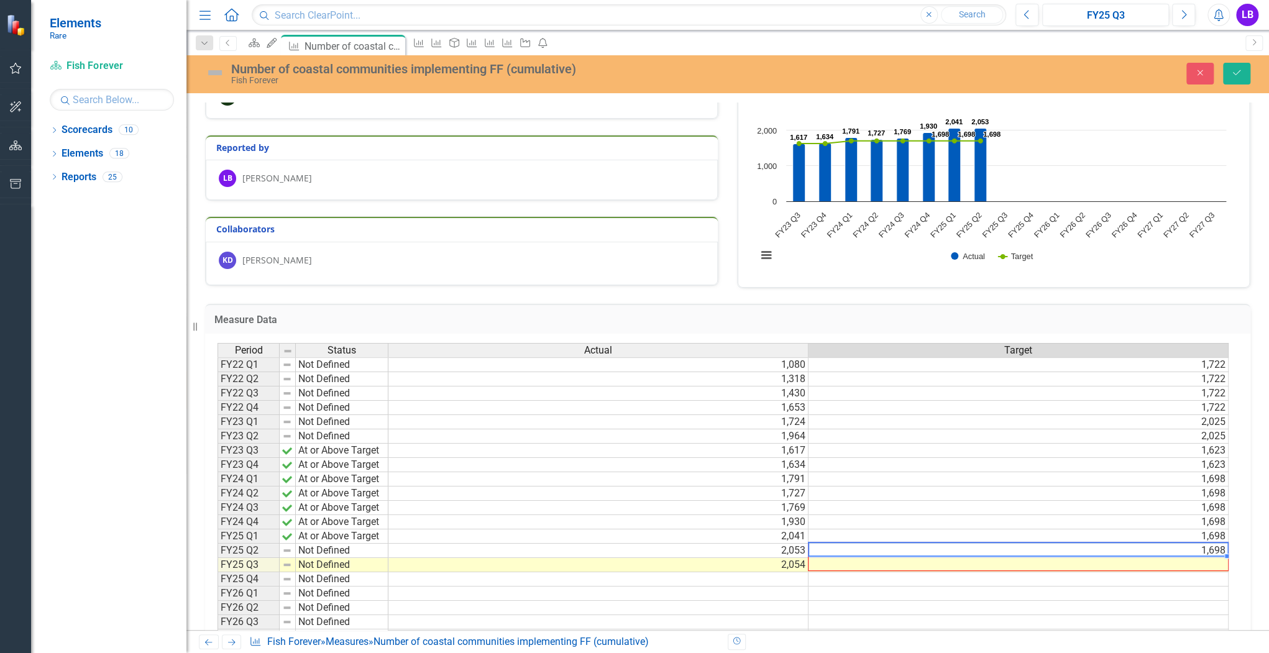
drag, startPoint x: 1225, startPoint y: 554, endPoint x: 1221, endPoint y: 567, distance: 13.6
click at [217, 568] on div "Period Status Actual Target FY22 Q1 Not Defined 1,080 1,722 FY22 Q2 Not Defined…" at bounding box center [217, 522] width 0 height 358
type textarea "1698"
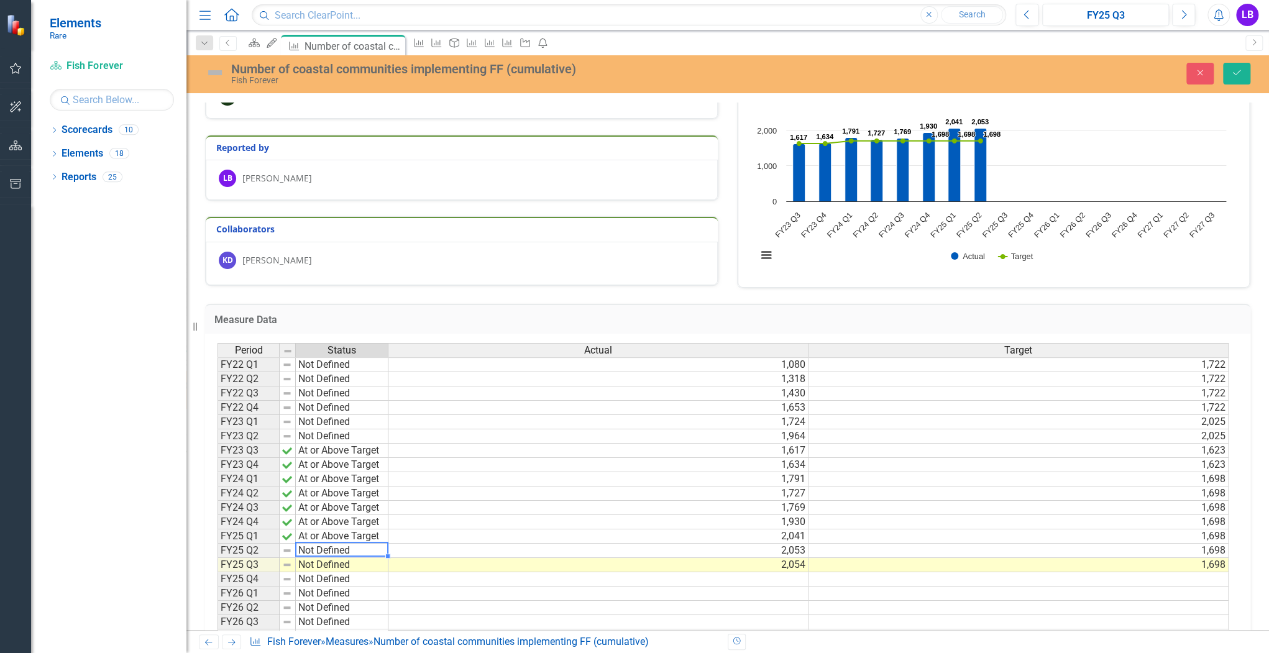
click at [355, 547] on td "Not Defined" at bounding box center [342, 551] width 93 height 14
type textarea "At or Above Target"
click at [374, 559] on div "Period Status Actual Target FY22 Q1 Not Defined 1,080 1,722 FY22 Q2 Not Defined…" at bounding box center [722, 522] width 1011 height 358
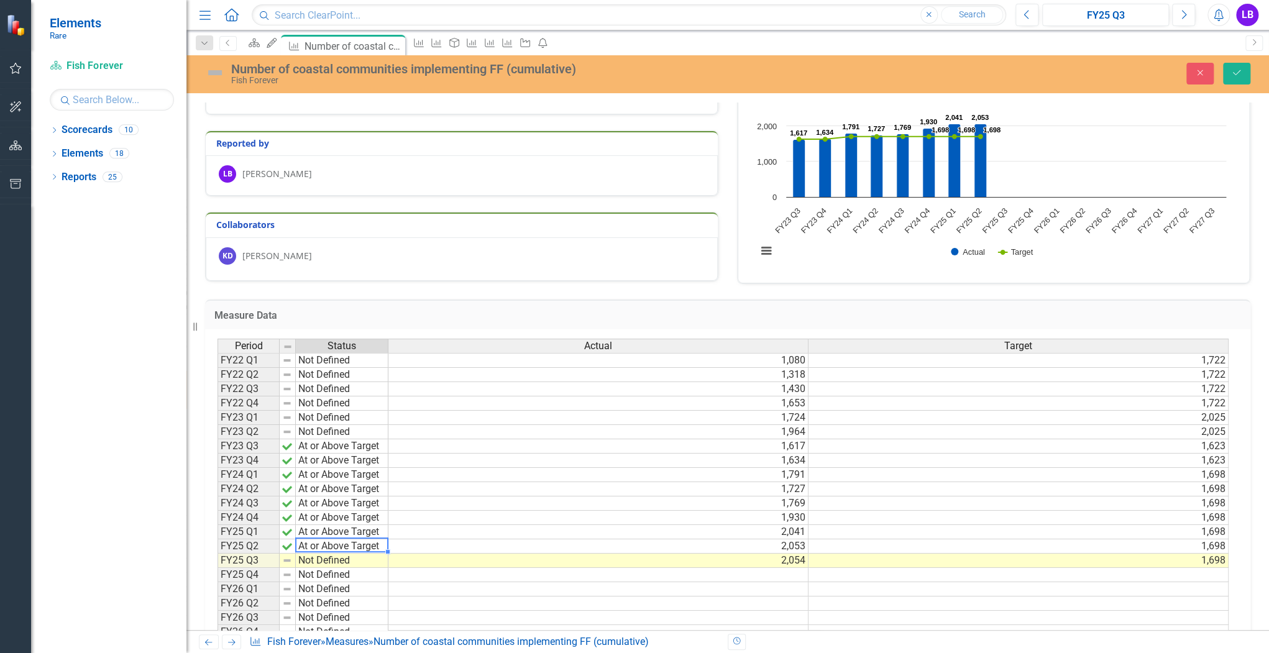
scroll to position [0, 0]
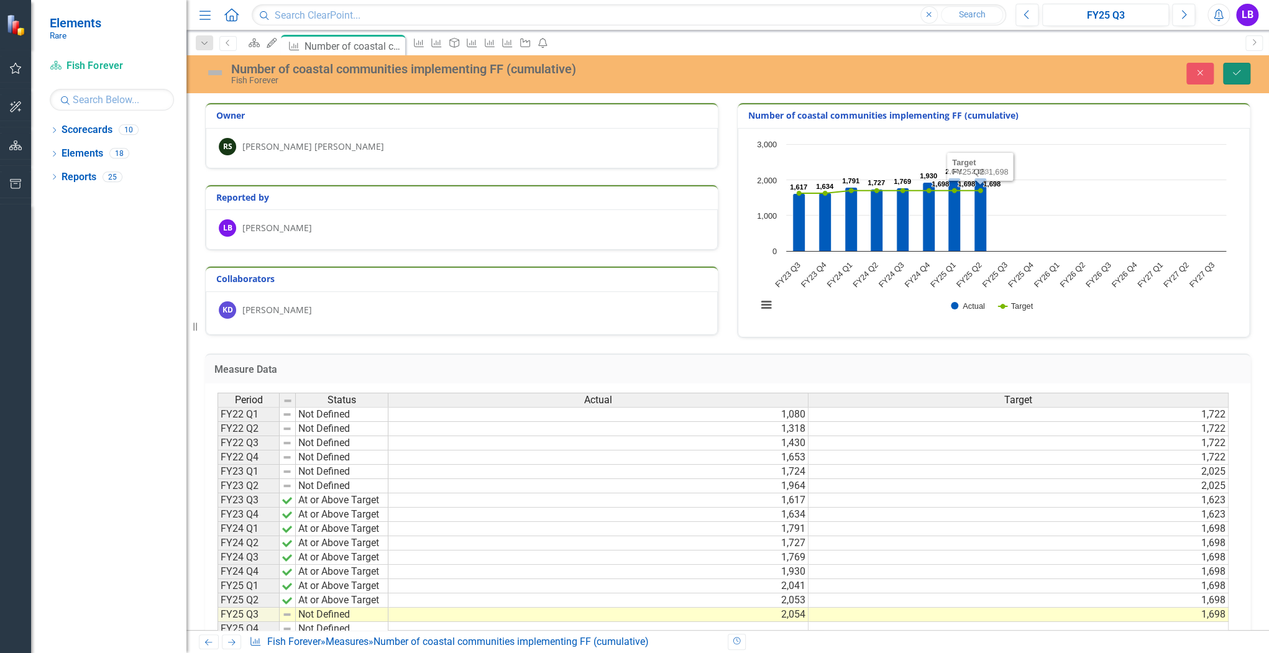
click at [1232, 76] on icon "Save" at bounding box center [1236, 72] width 11 height 9
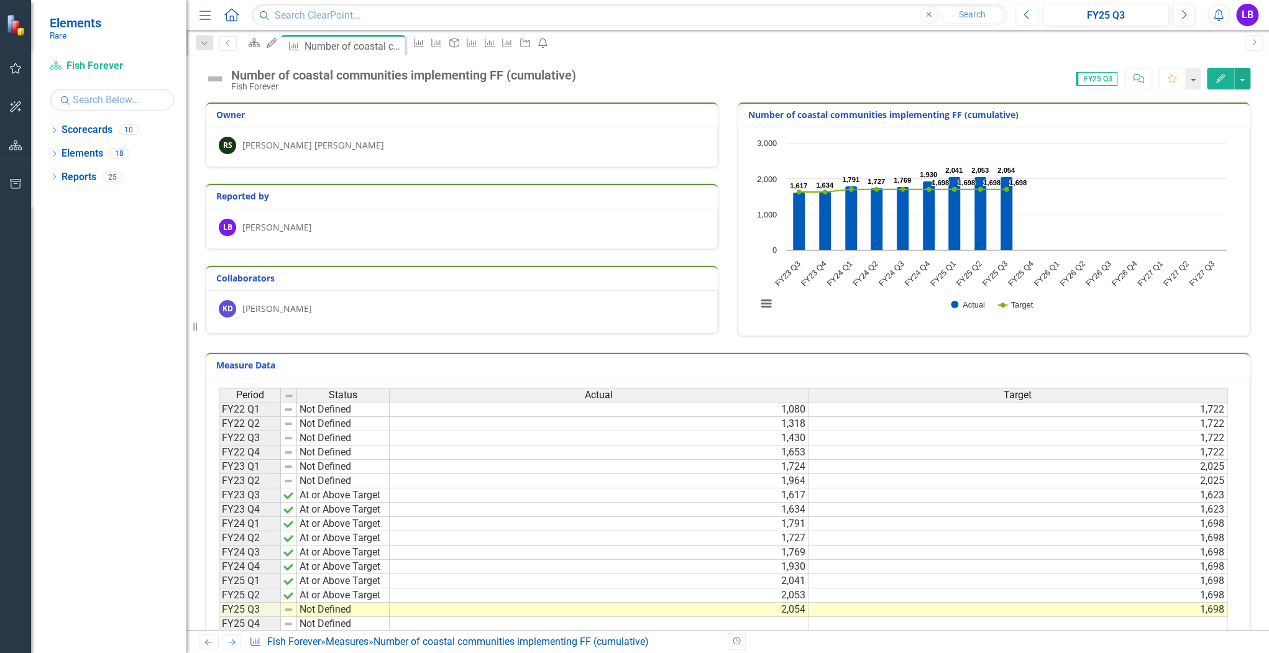
click at [1024, 12] on icon "Previous" at bounding box center [1026, 14] width 7 height 11
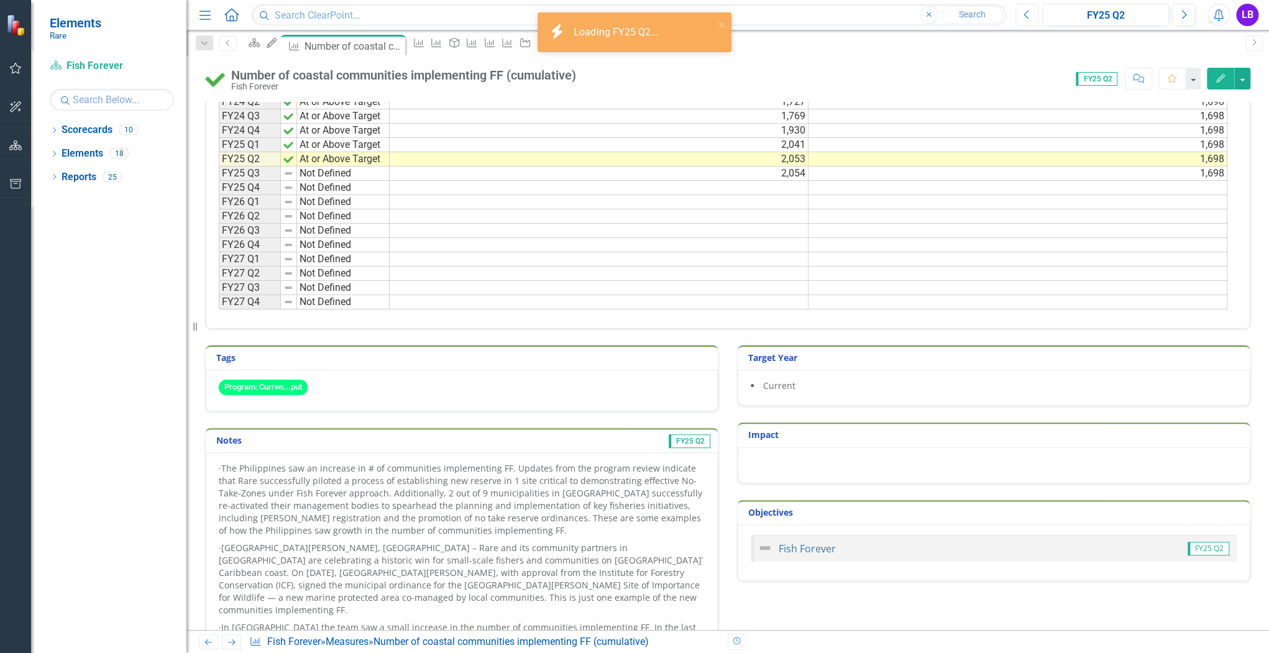
scroll to position [487, 0]
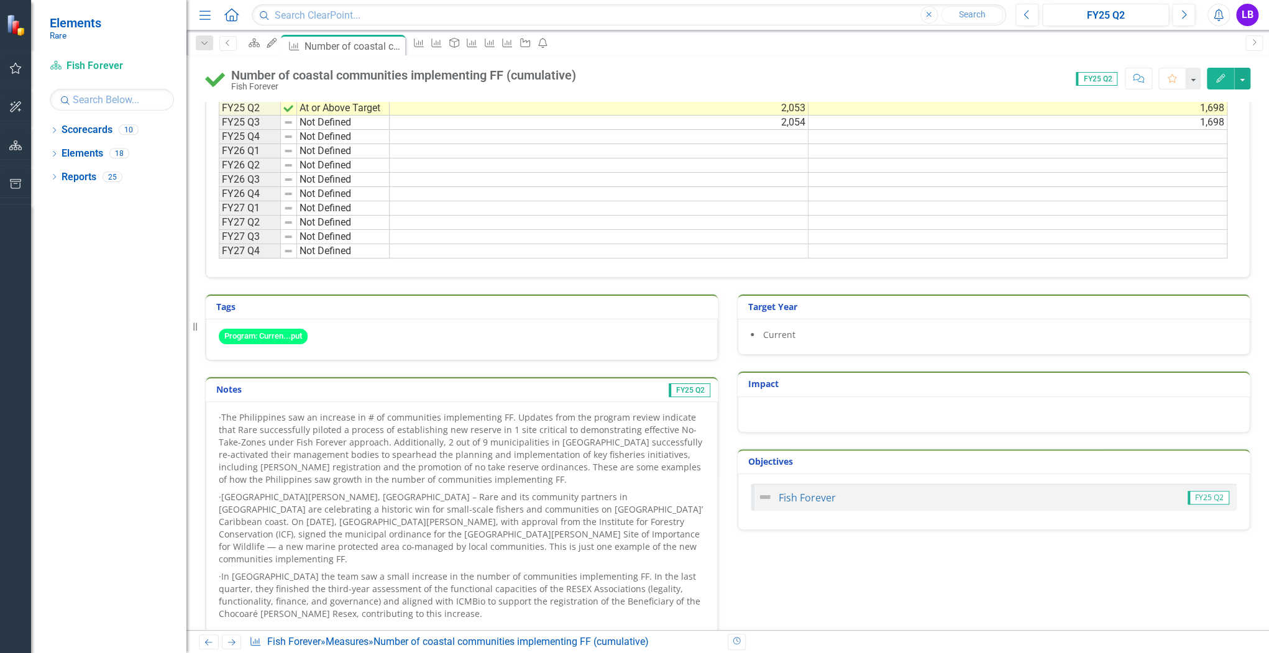
click at [670, 405] on div "· The Philippines saw an increase in # of communities implementing FF. Updates …" at bounding box center [462, 517] width 512 height 232
click at [360, 385] on h3 "Notes" at bounding box center [308, 389] width 185 height 9
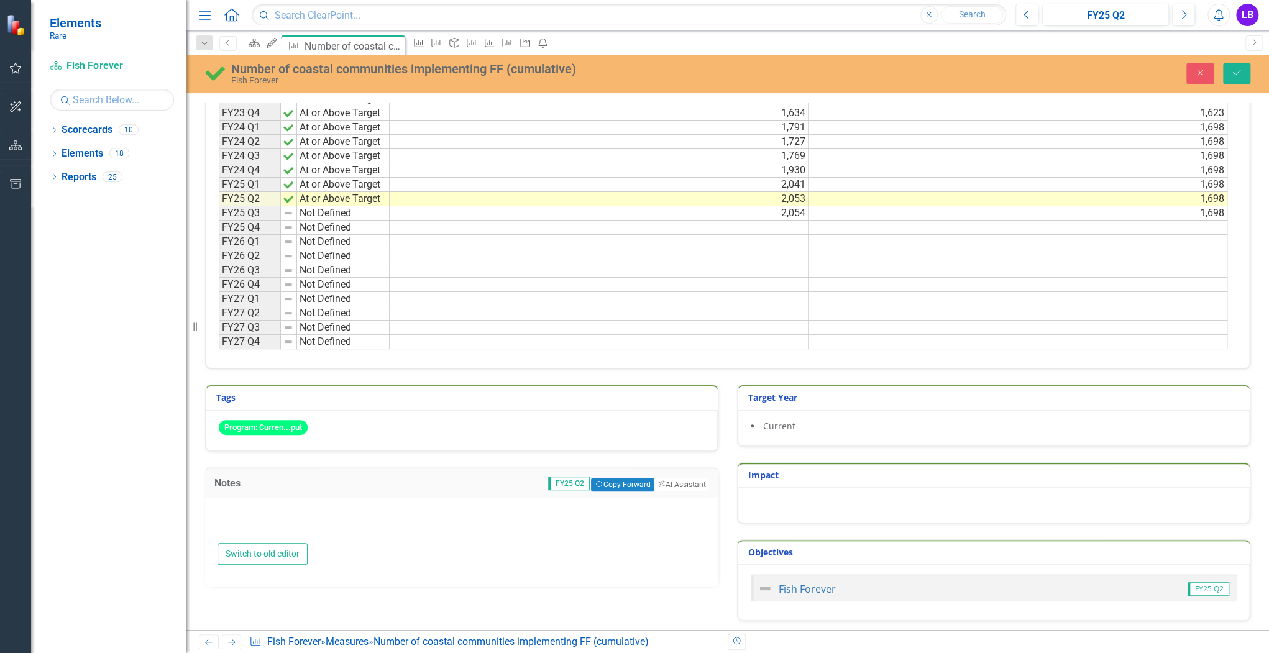
type textarea "<p><!-- [if !supportLists]--><span lang="EN">&middot;&nbsp;&nbsp;&nbsp;&nbsp;&n…"
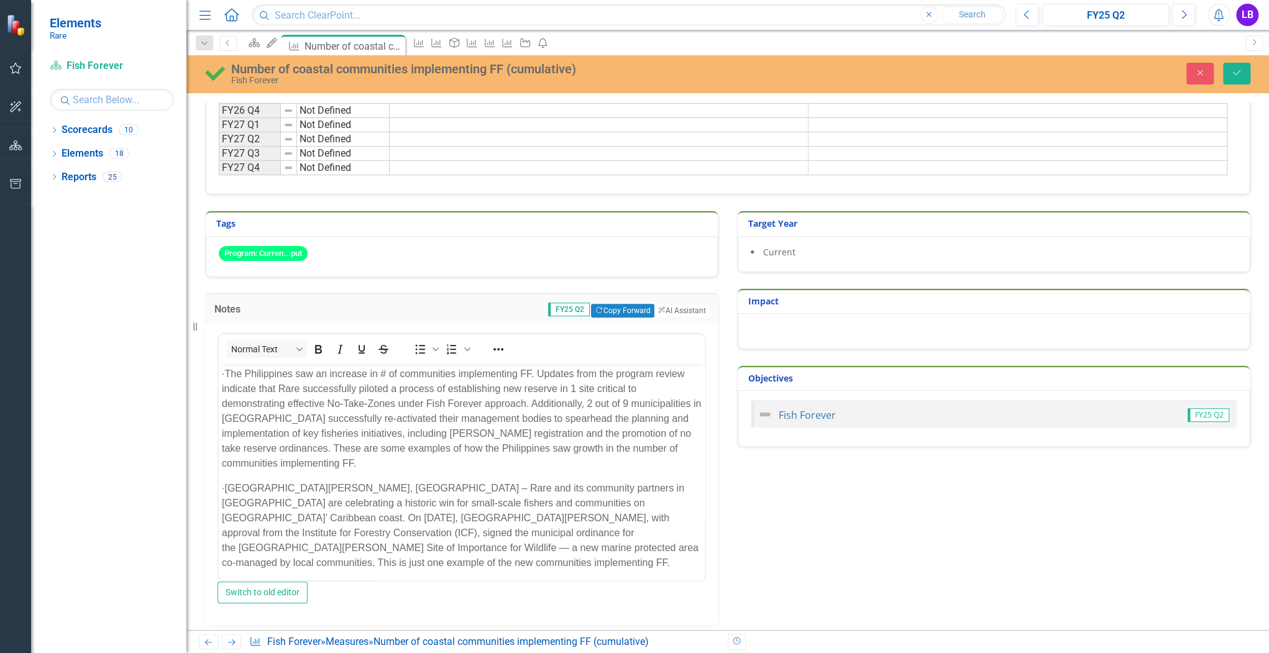
scroll to position [581, 0]
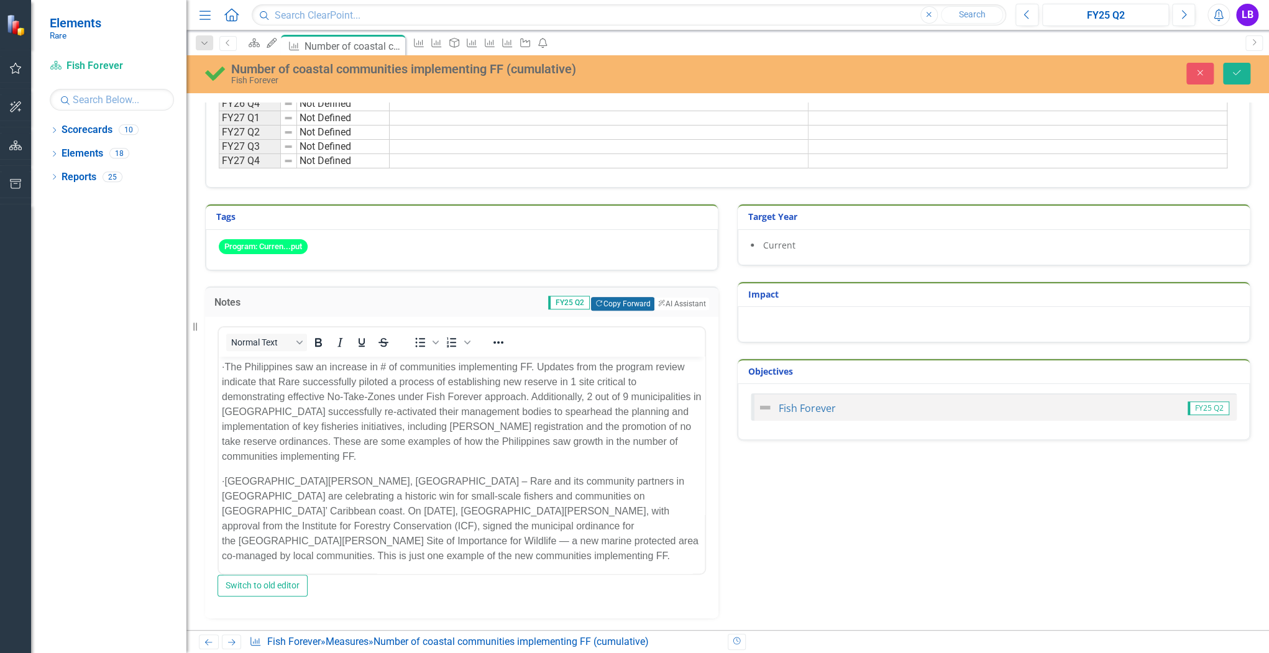
click at [607, 300] on button "Copy Forward Copy Forward" at bounding box center [622, 304] width 63 height 14
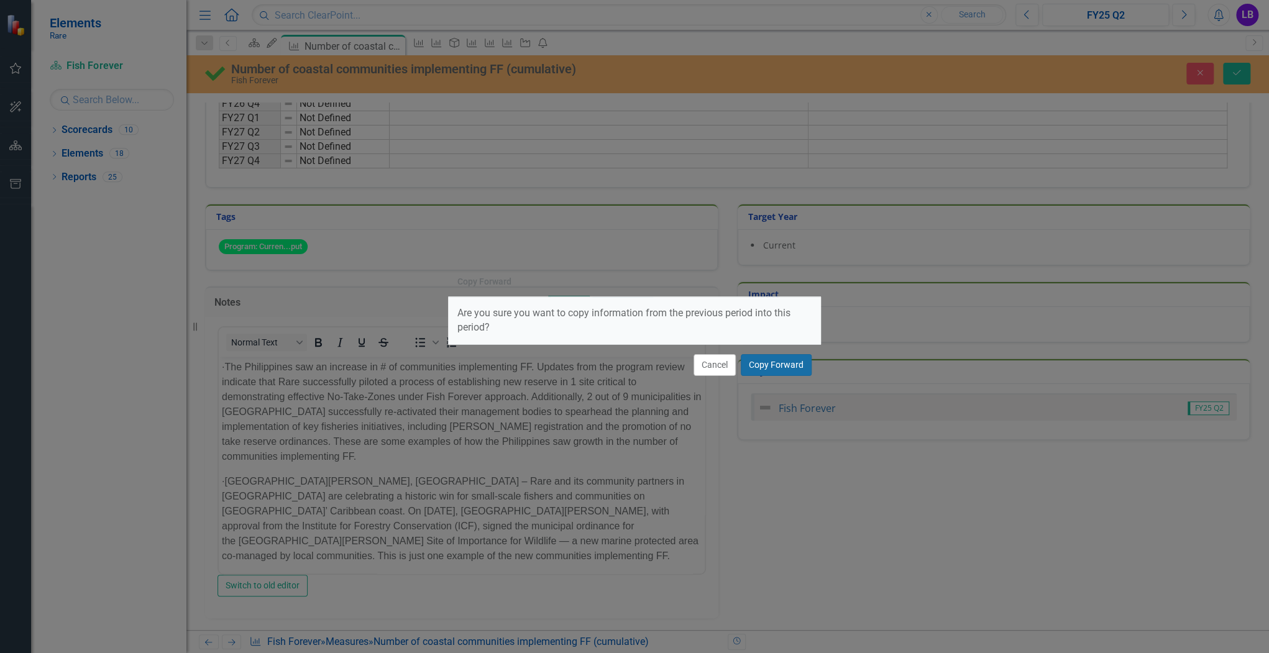
click at [777, 365] on button "Copy Forward" at bounding box center [776, 365] width 71 height 22
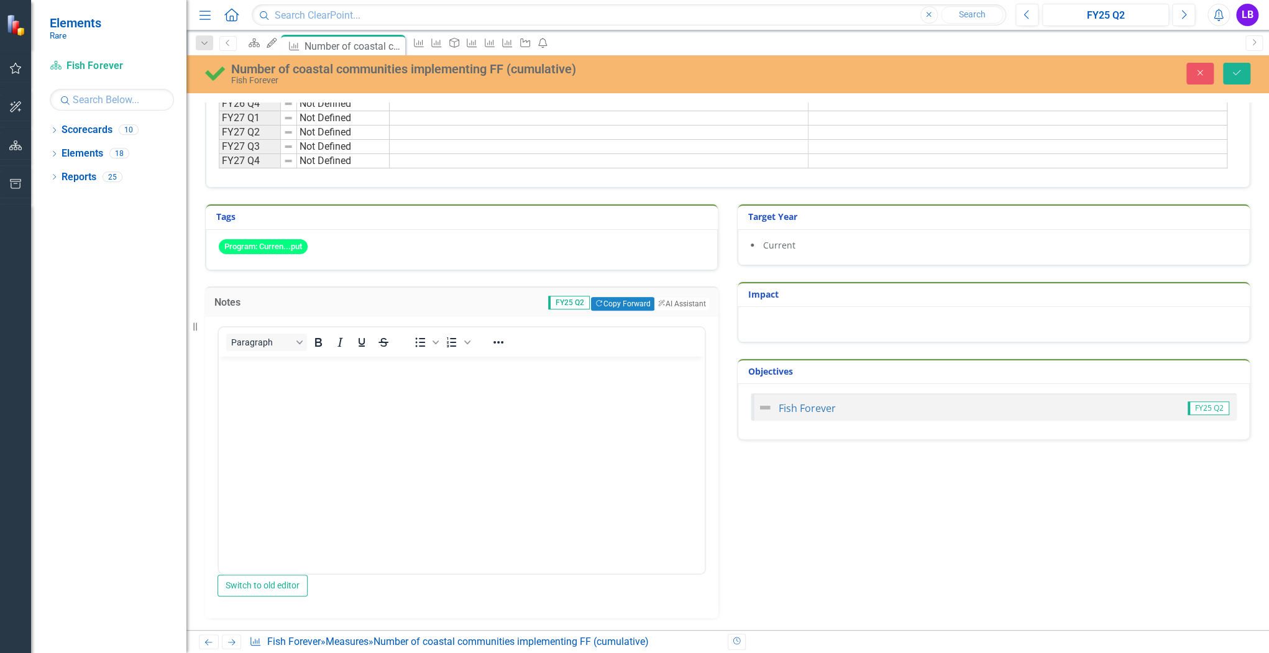
click at [452, 482] on body "Rich Text Area. Press ALT-0 for help." at bounding box center [462, 449] width 486 height 186
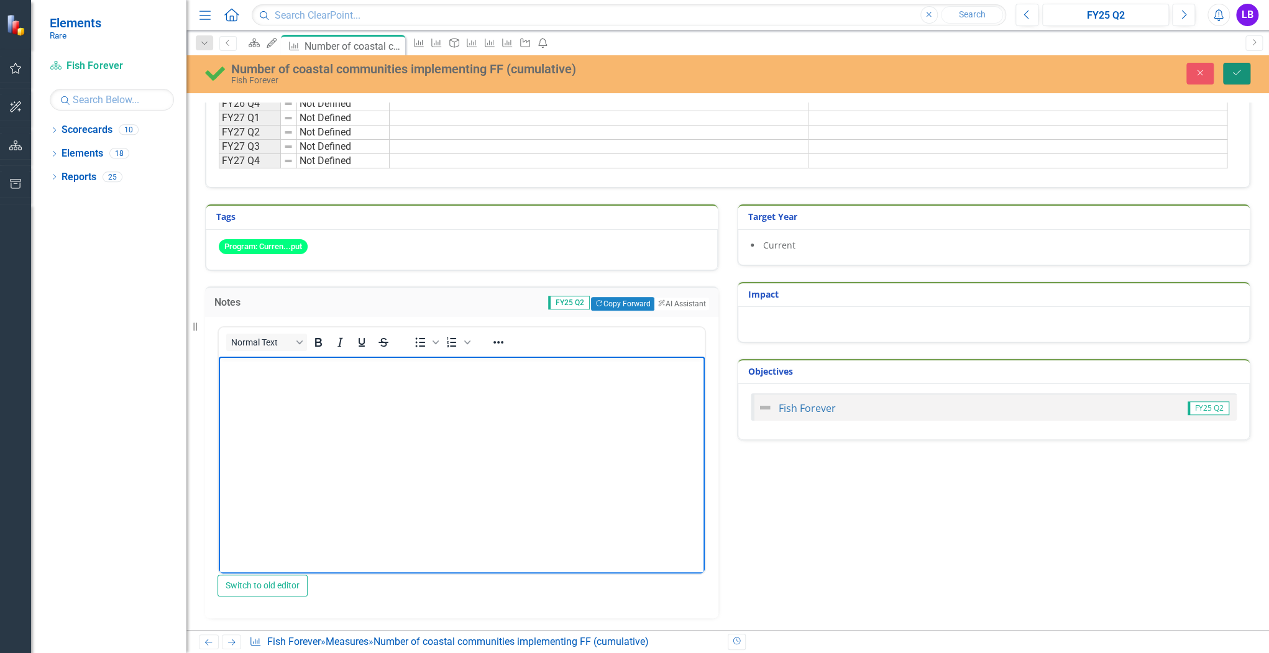
click at [1238, 68] on button "Save" at bounding box center [1236, 74] width 27 height 22
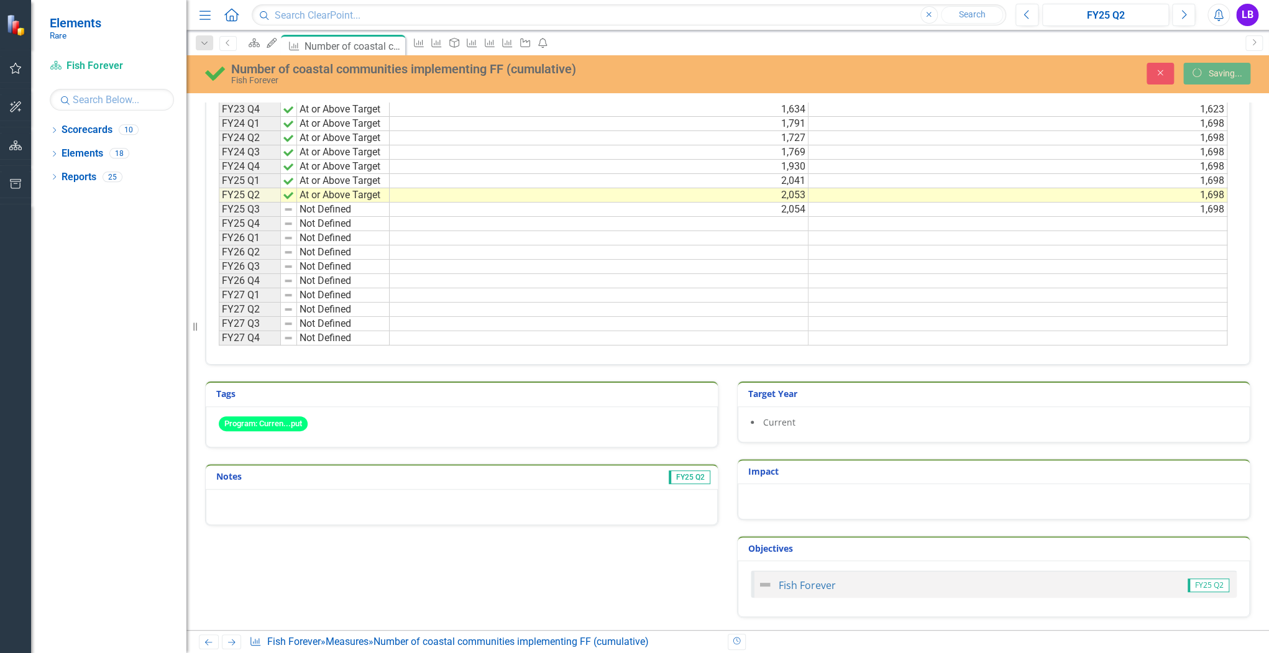
scroll to position [397, 0]
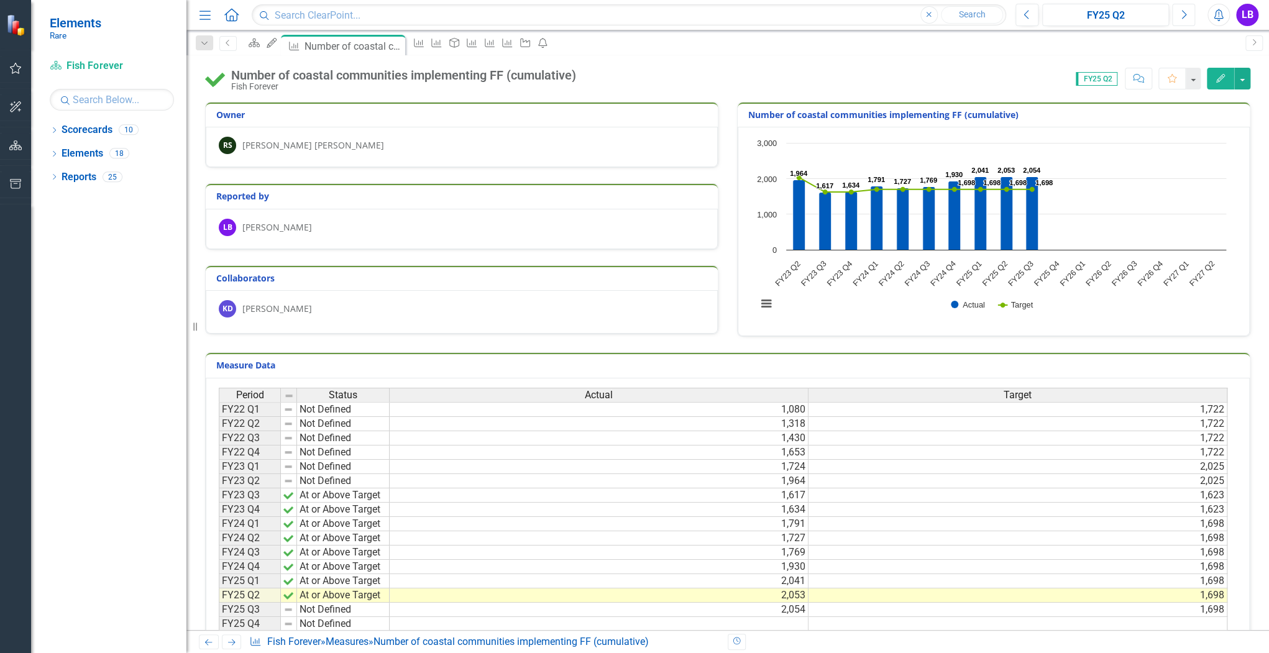
click at [1185, 14] on icon "button" at bounding box center [1184, 14] width 5 height 9
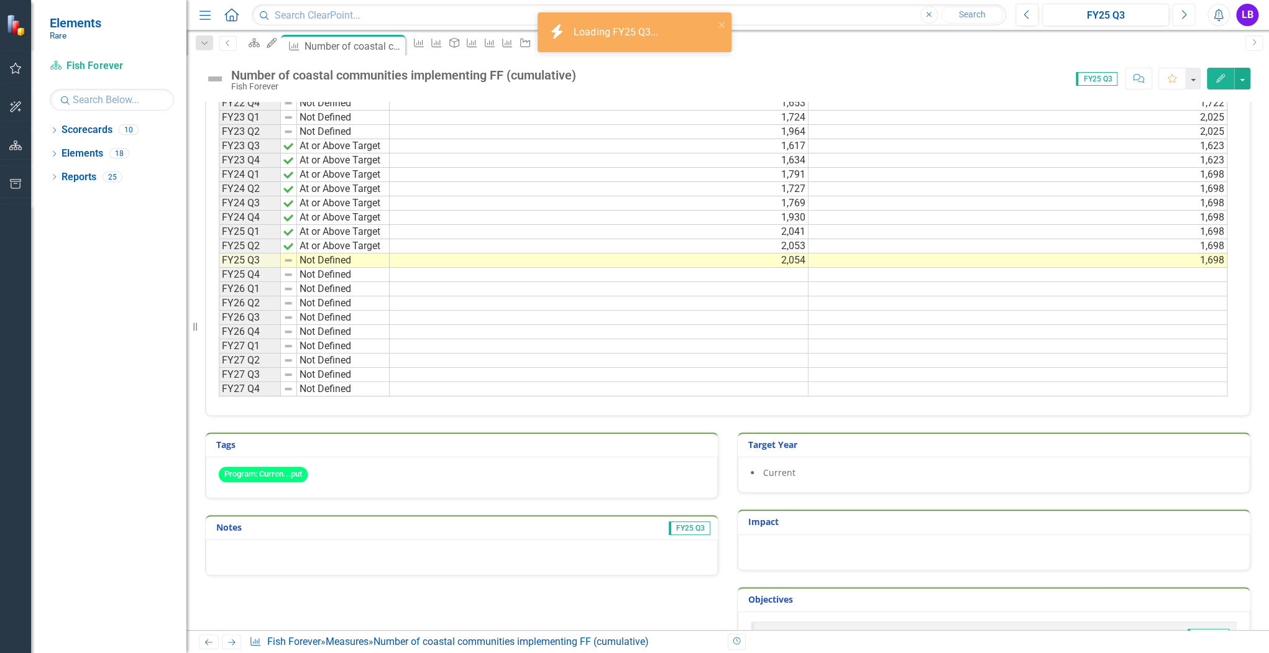
scroll to position [396, 0]
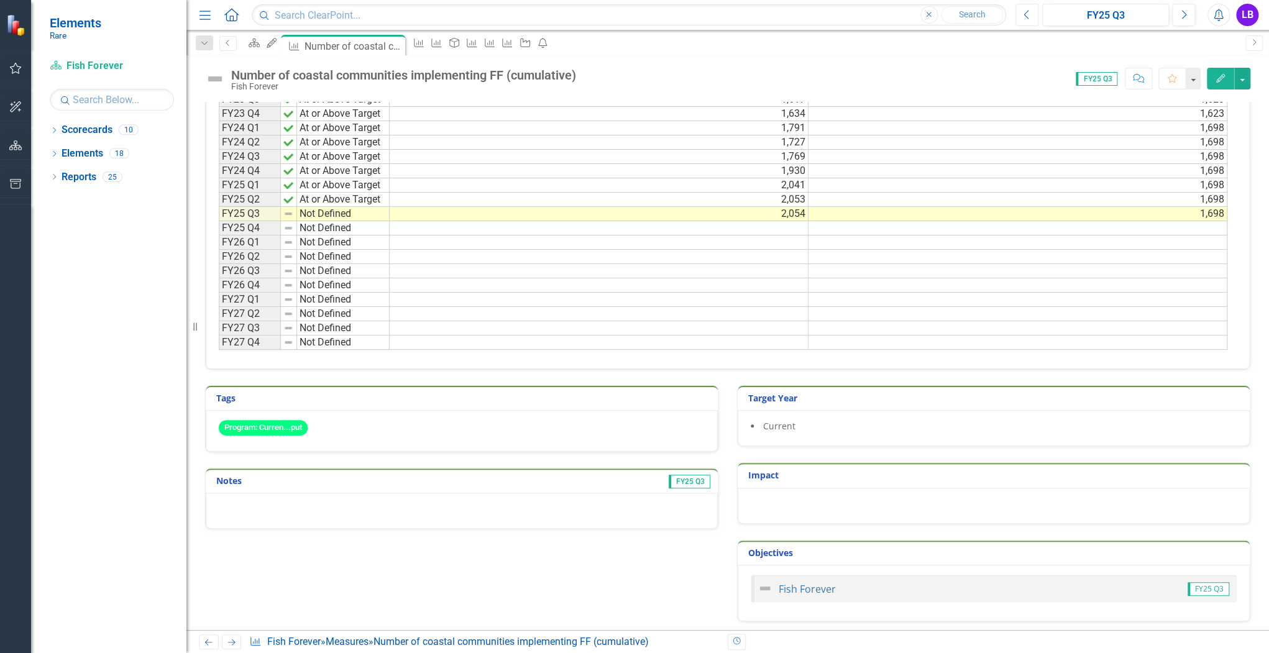
click at [1030, 11] on button "Previous" at bounding box center [1026, 15] width 23 height 22
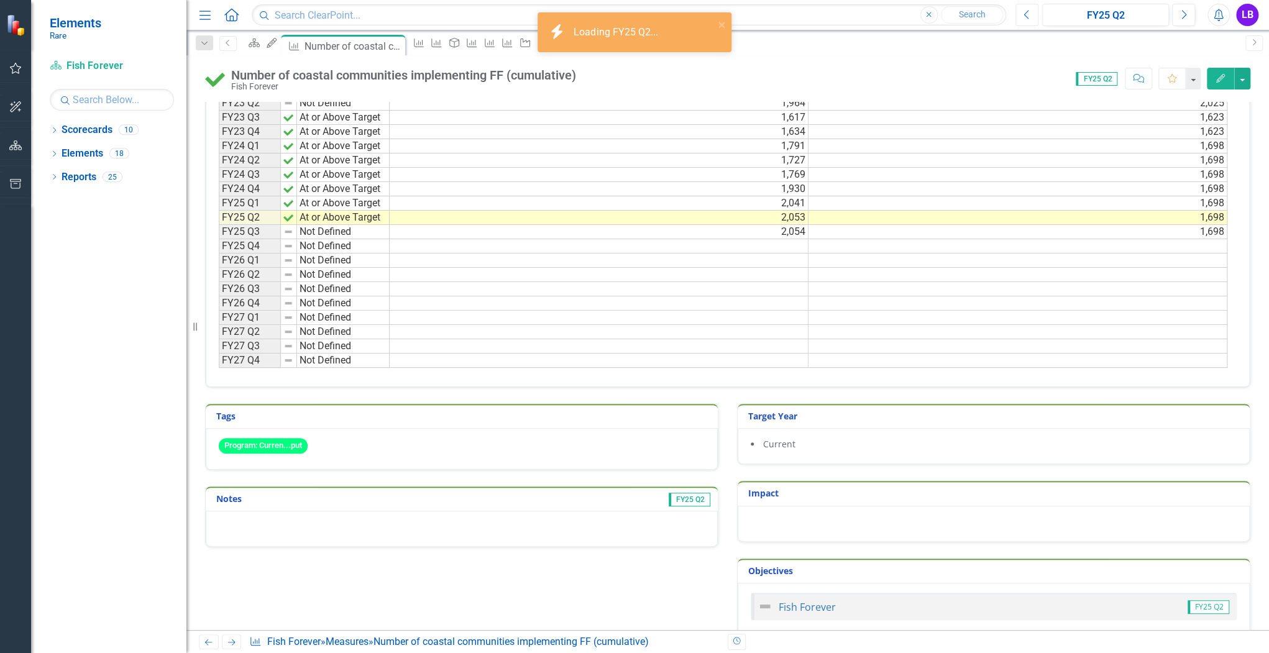
scroll to position [396, 0]
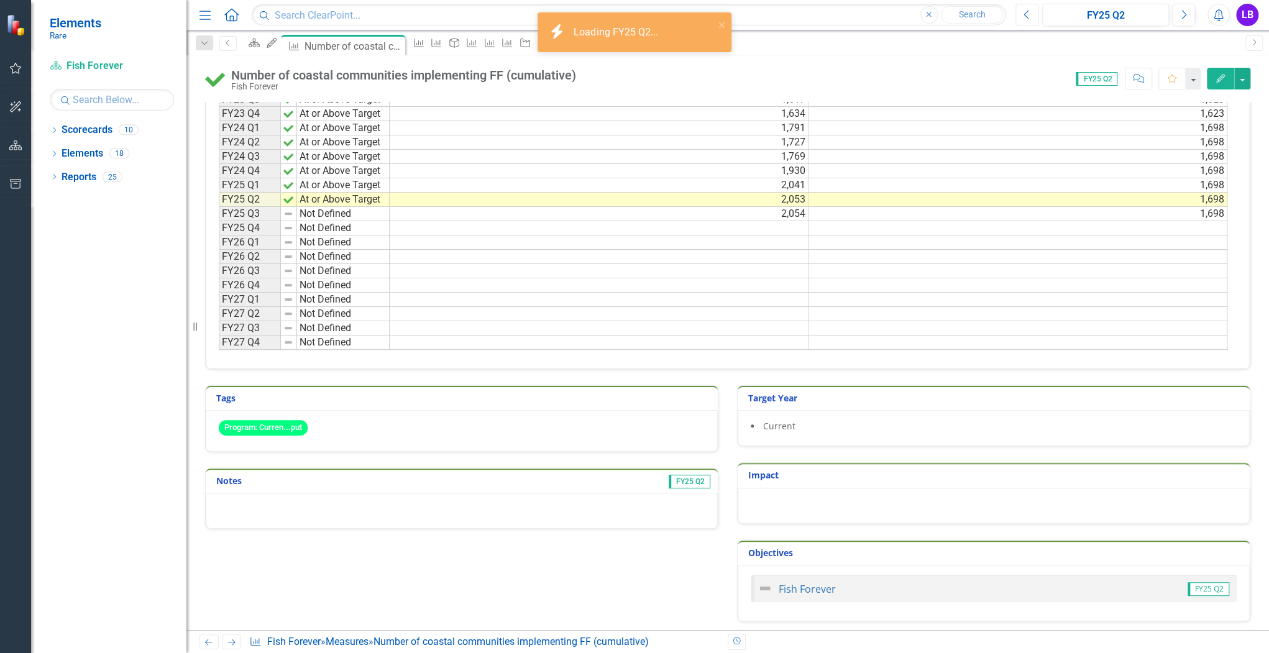
click at [1030, 11] on button "Previous" at bounding box center [1026, 15] width 23 height 22
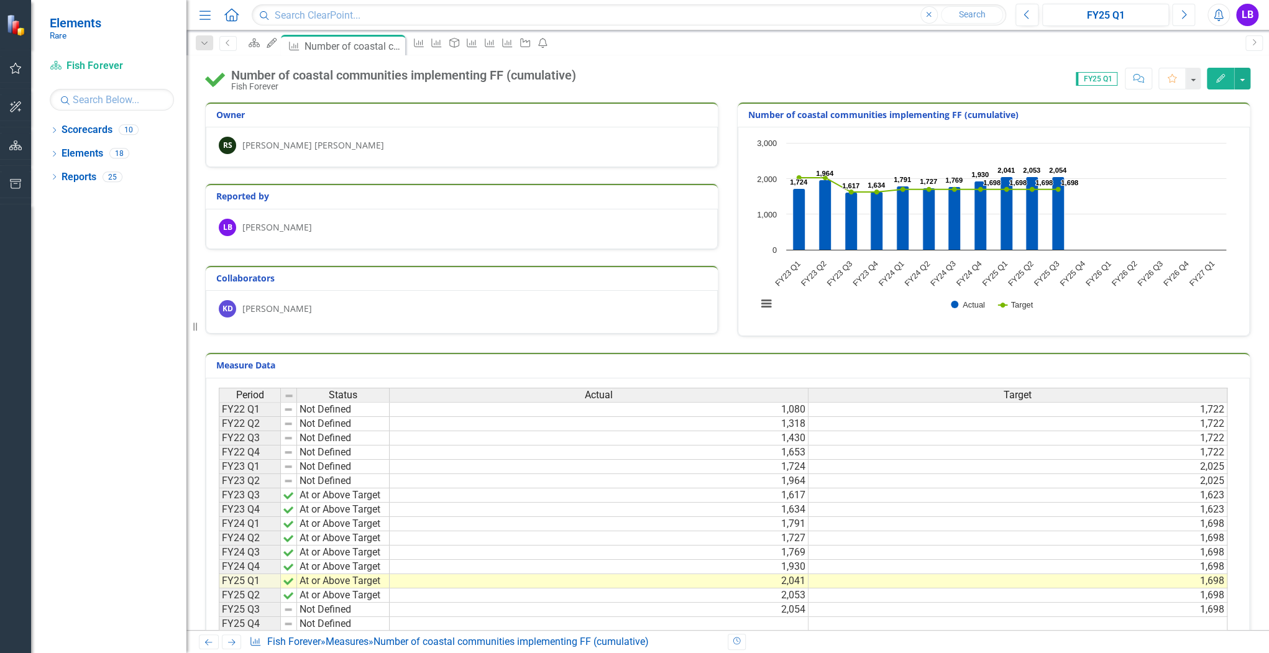
click at [1180, 16] on icon "Next" at bounding box center [1183, 14] width 7 height 11
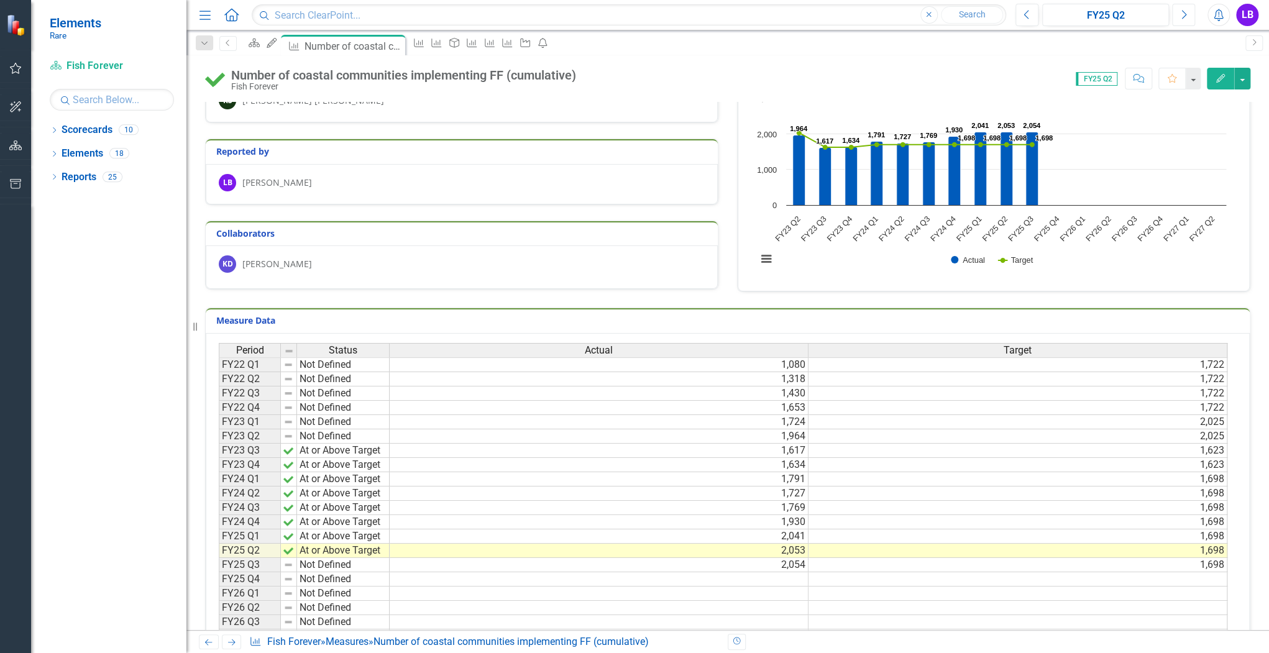
scroll to position [99, 0]
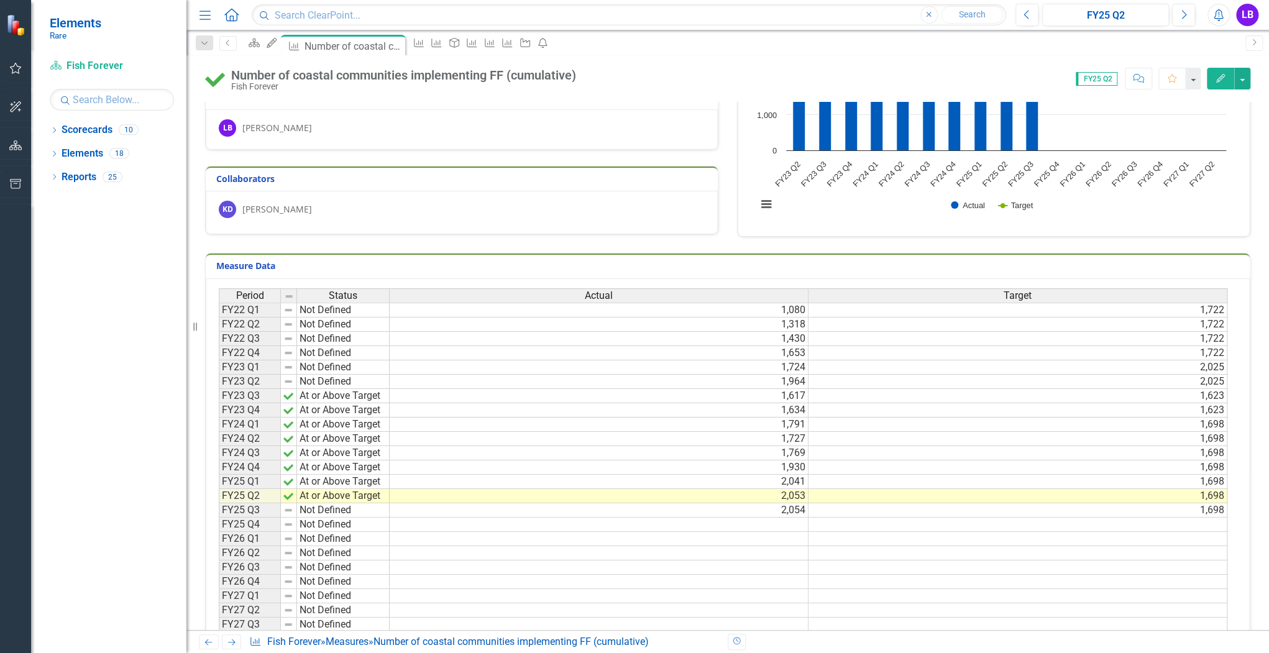
click at [777, 507] on td "2,054" at bounding box center [599, 510] width 419 height 14
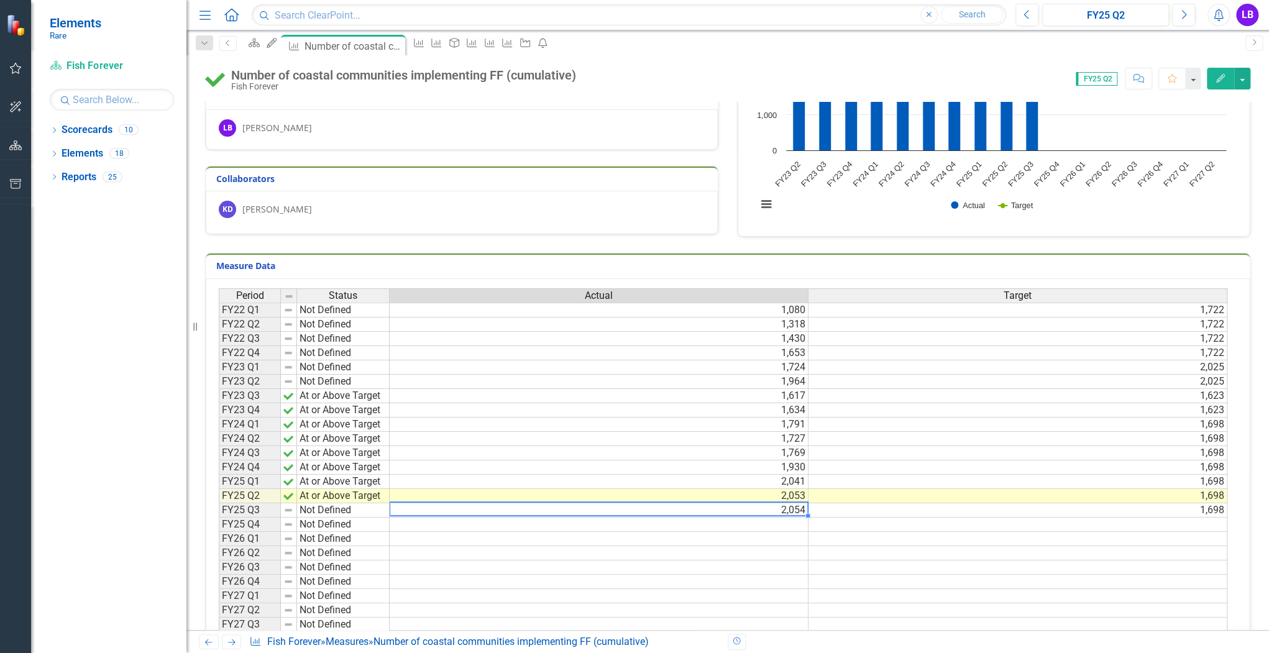
click at [790, 519] on td at bounding box center [599, 525] width 419 height 14
click at [815, 503] on td "1,698" at bounding box center [1017, 510] width 419 height 14
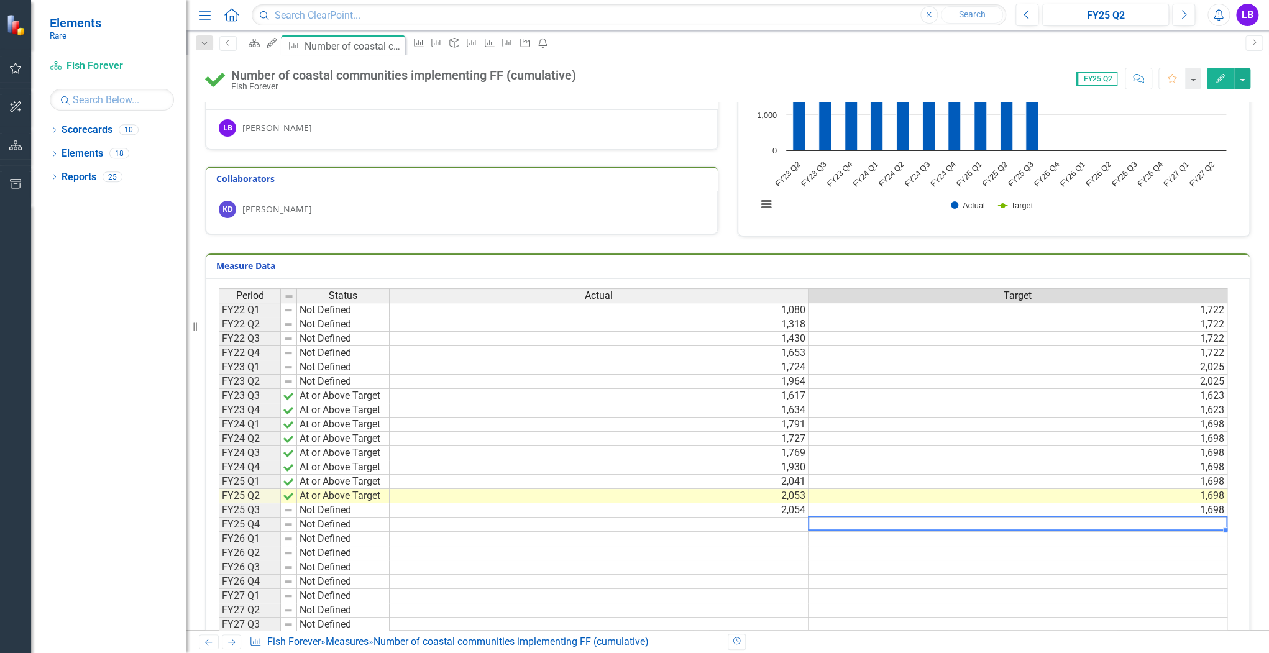
click at [816, 521] on td at bounding box center [1017, 525] width 419 height 14
click at [793, 521] on td at bounding box center [599, 525] width 419 height 14
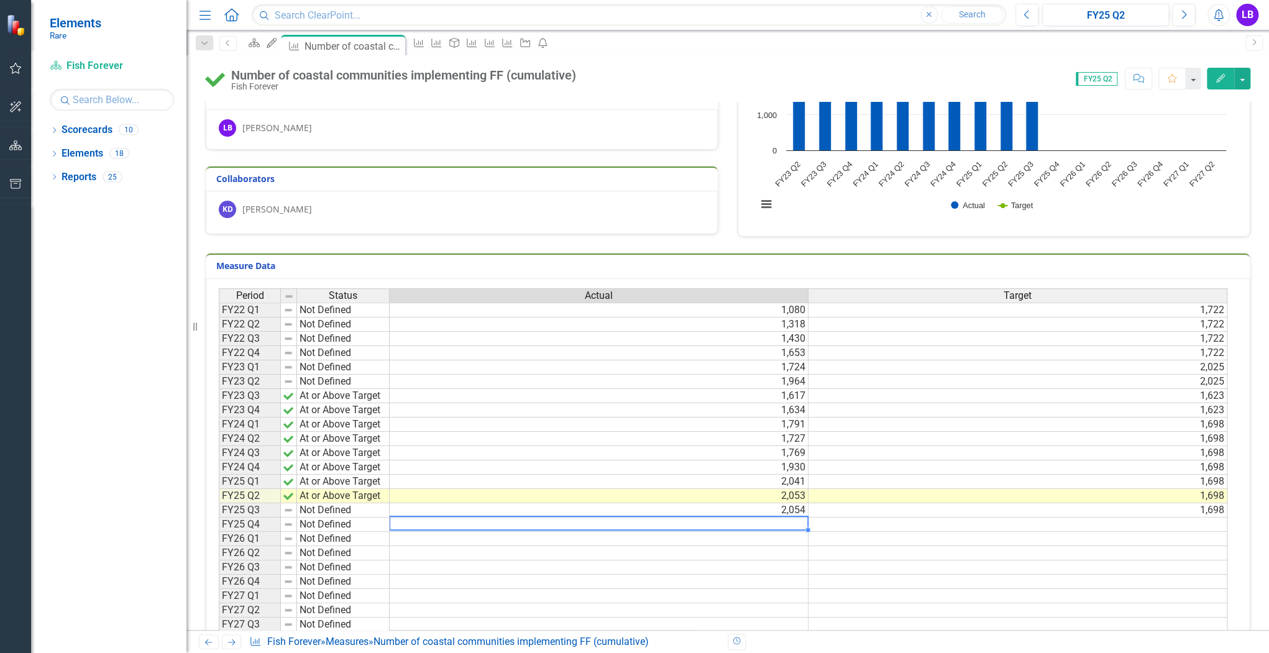
click at [1036, 503] on td "1,698" at bounding box center [1017, 510] width 419 height 14
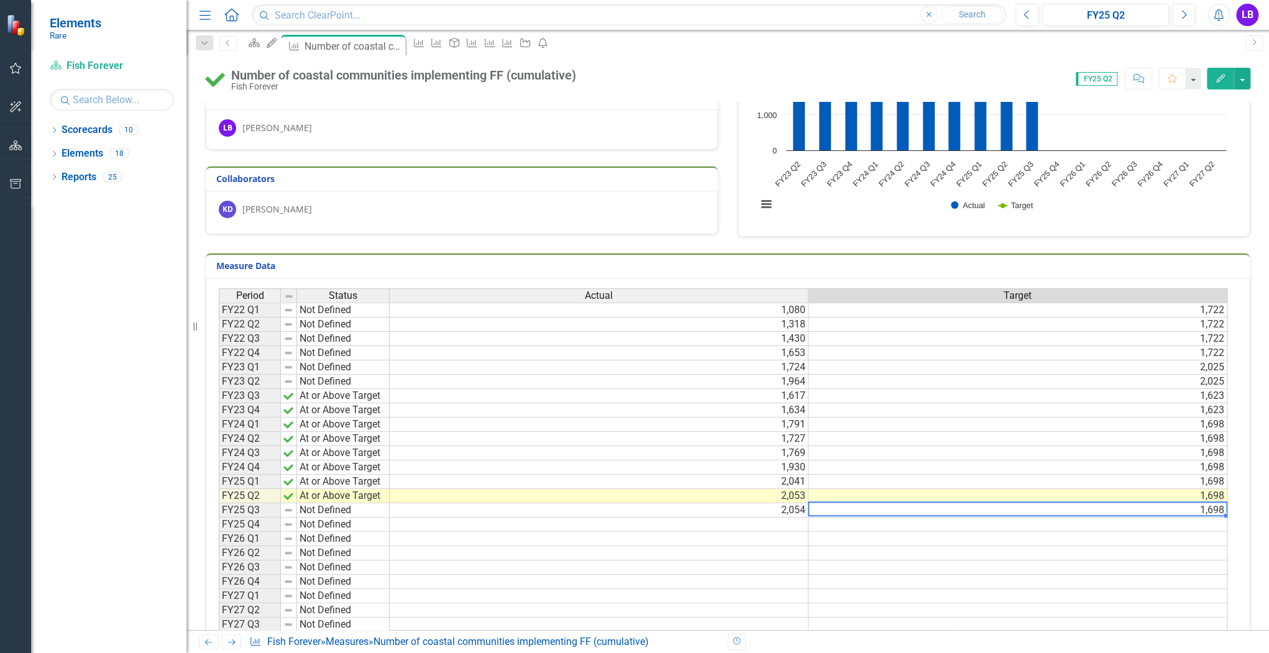
drag, startPoint x: 1036, startPoint y: 503, endPoint x: 1010, endPoint y: 499, distance: 26.5
click at [1036, 503] on td "1,698" at bounding box center [1017, 510] width 419 height 14
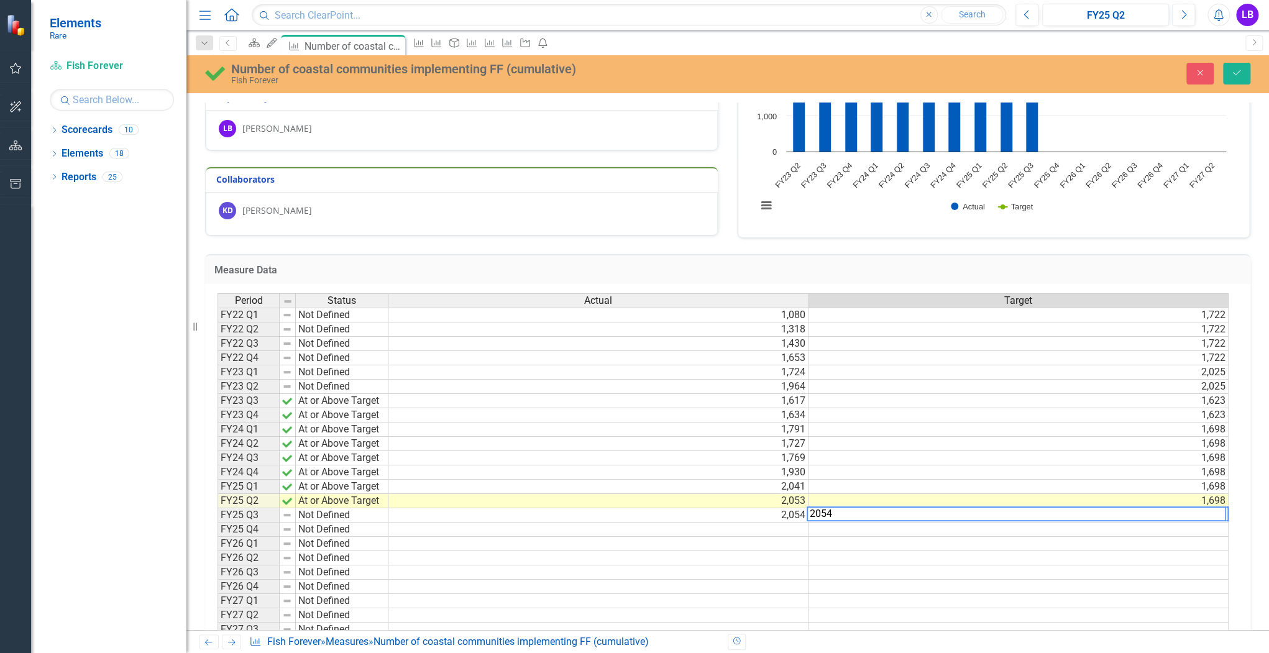
click at [758, 509] on td "2,054" at bounding box center [598, 515] width 420 height 14
drag, startPoint x: 758, startPoint y: 509, endPoint x: 770, endPoint y: 506, distance: 12.2
click at [759, 509] on td "2,054" at bounding box center [598, 515] width 420 height 14
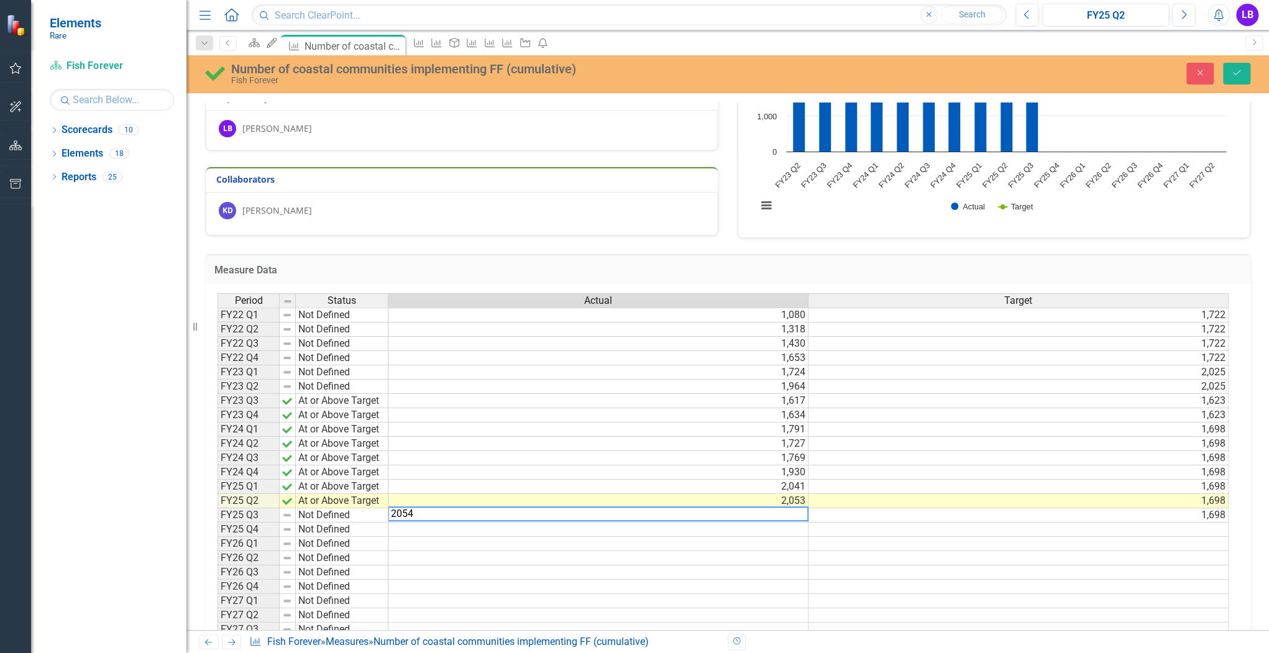
type textarea "2054"
click at [788, 524] on td at bounding box center [598, 530] width 420 height 14
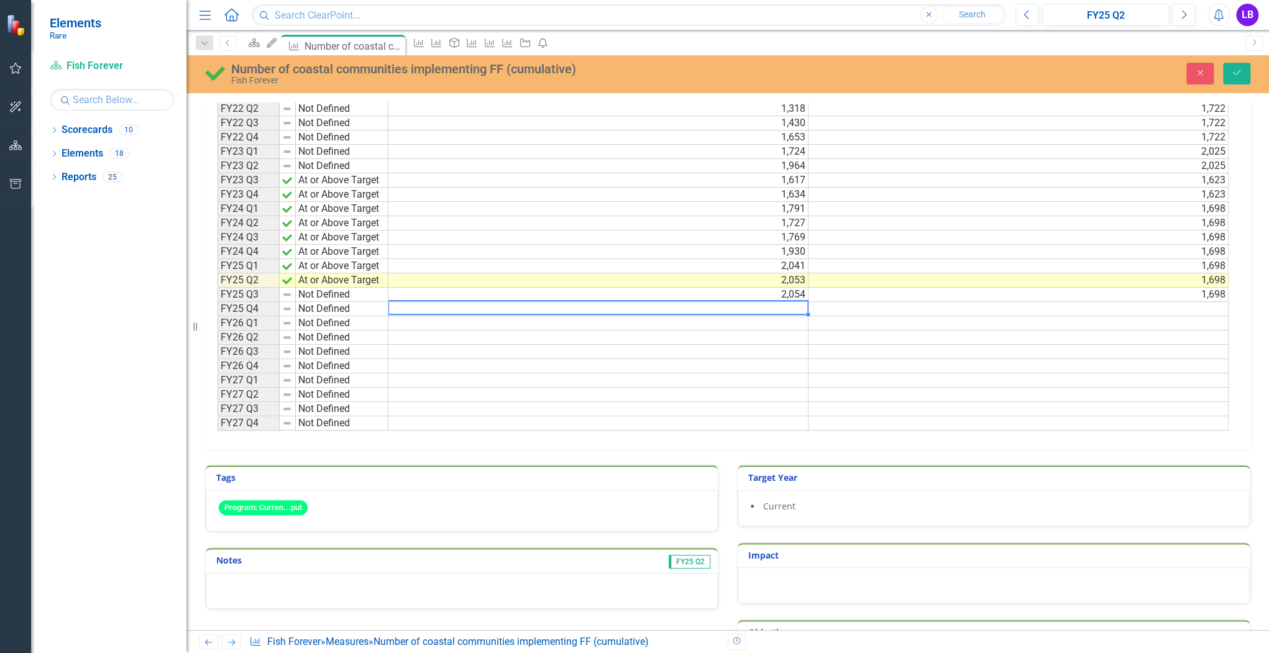
scroll to position [401, 0]
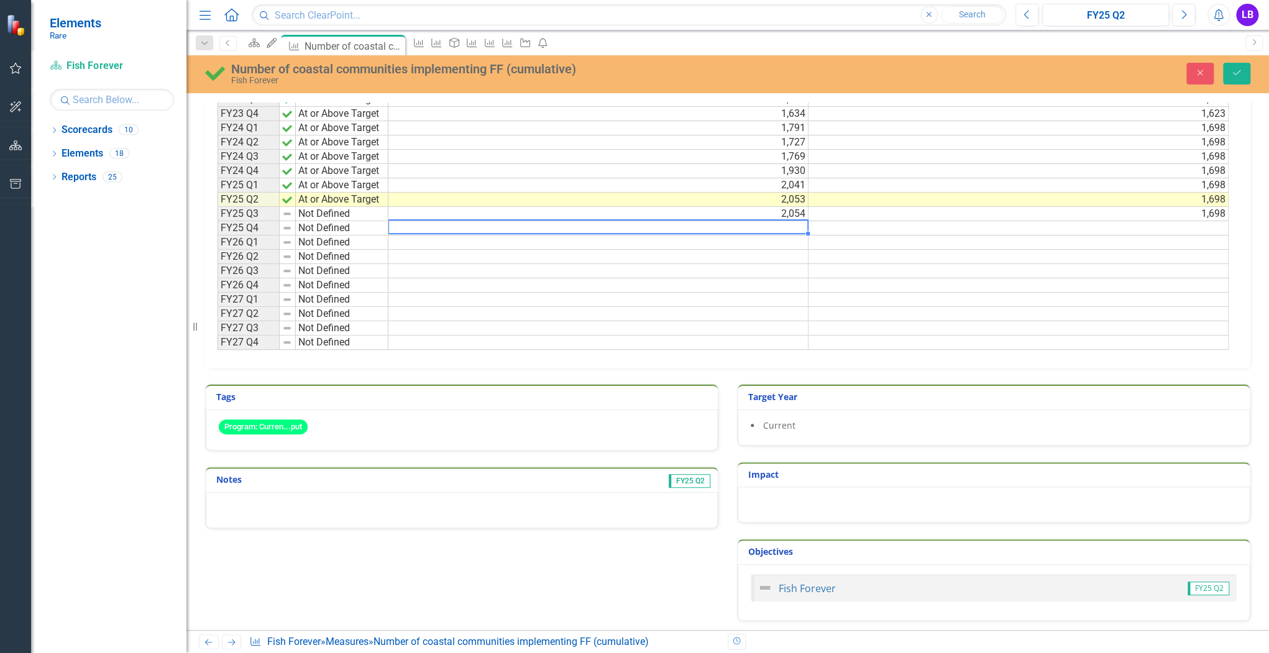
click at [418, 485] on td "FY25 Q2" at bounding box center [556, 481] width 311 height 19
click at [426, 504] on div at bounding box center [462, 510] width 512 height 36
drag, startPoint x: 426, startPoint y: 504, endPoint x: 1153, endPoint y: 194, distance: 790.3
click at [455, 485] on div "Notes FY25 Q2" at bounding box center [461, 498] width 513 height 62
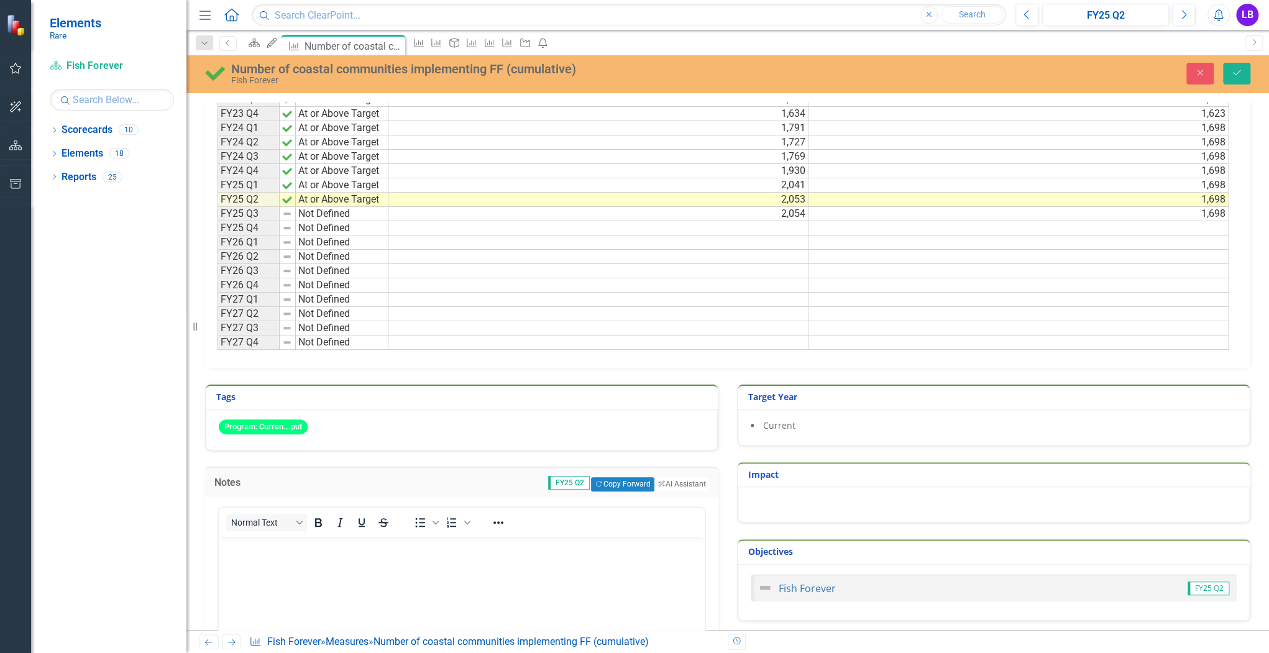
scroll to position [0, 0]
click at [1230, 71] on button "Save" at bounding box center [1236, 74] width 27 height 22
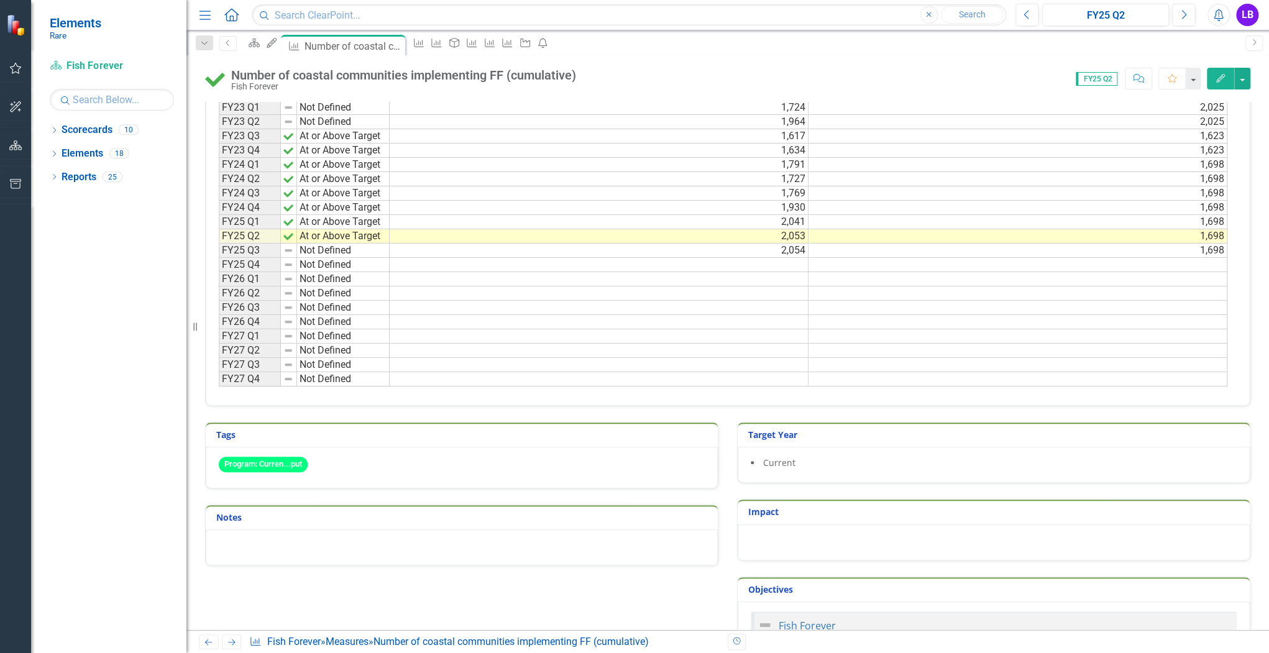
scroll to position [396, 0]
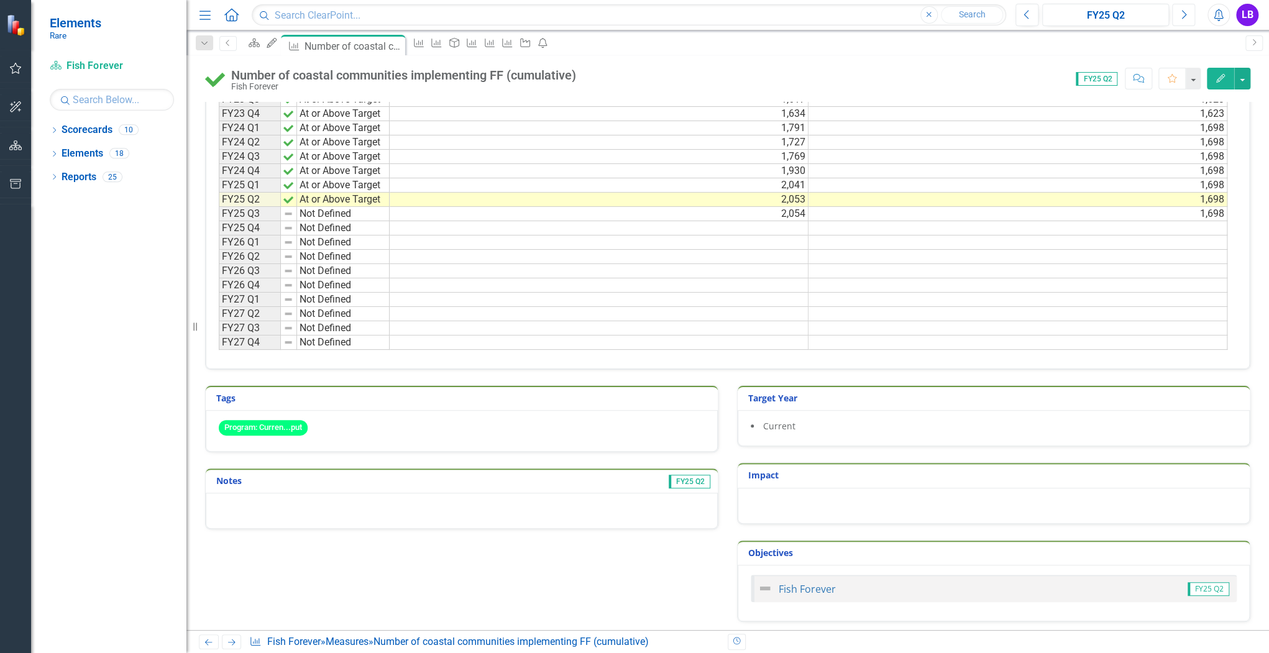
click at [1186, 10] on icon "Next" at bounding box center [1183, 14] width 7 height 11
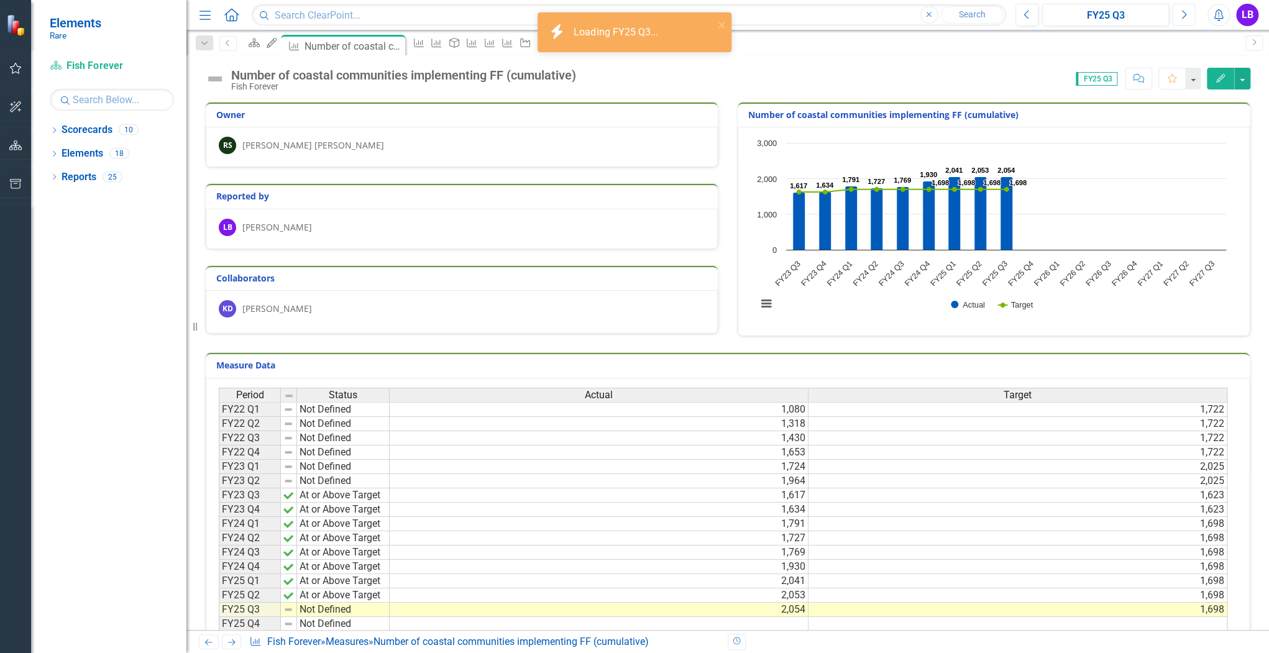
click at [1186, 10] on icon "Next" at bounding box center [1183, 14] width 7 height 11
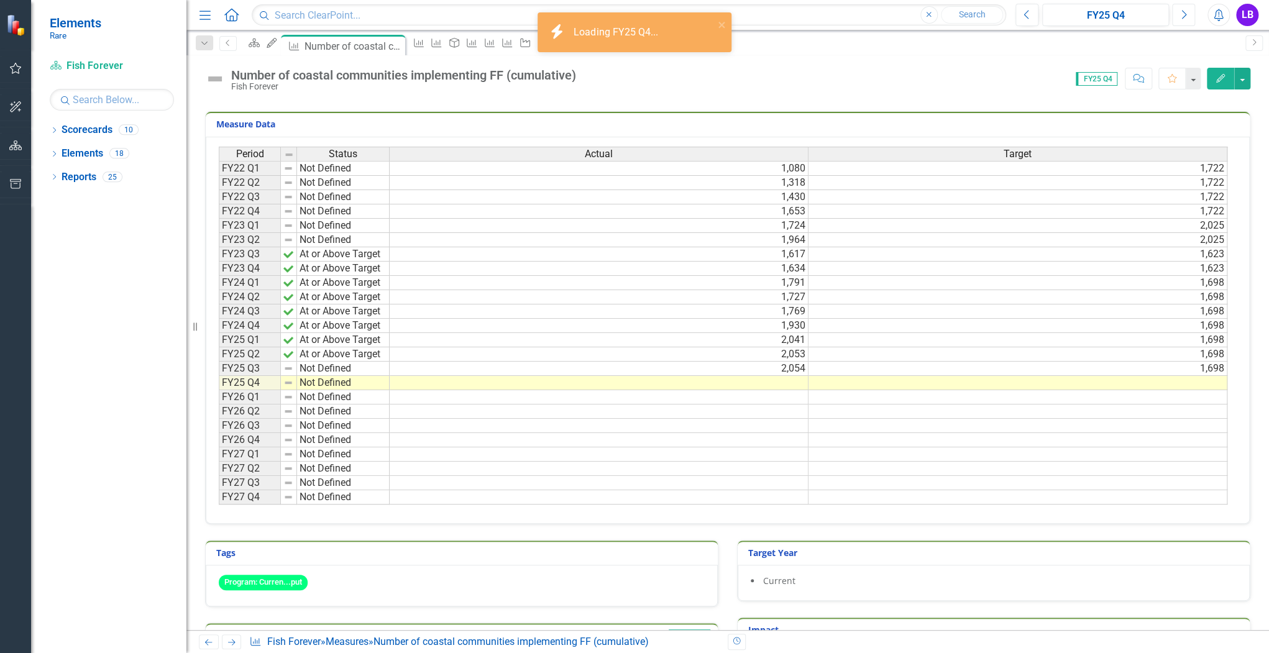
scroll to position [396, 0]
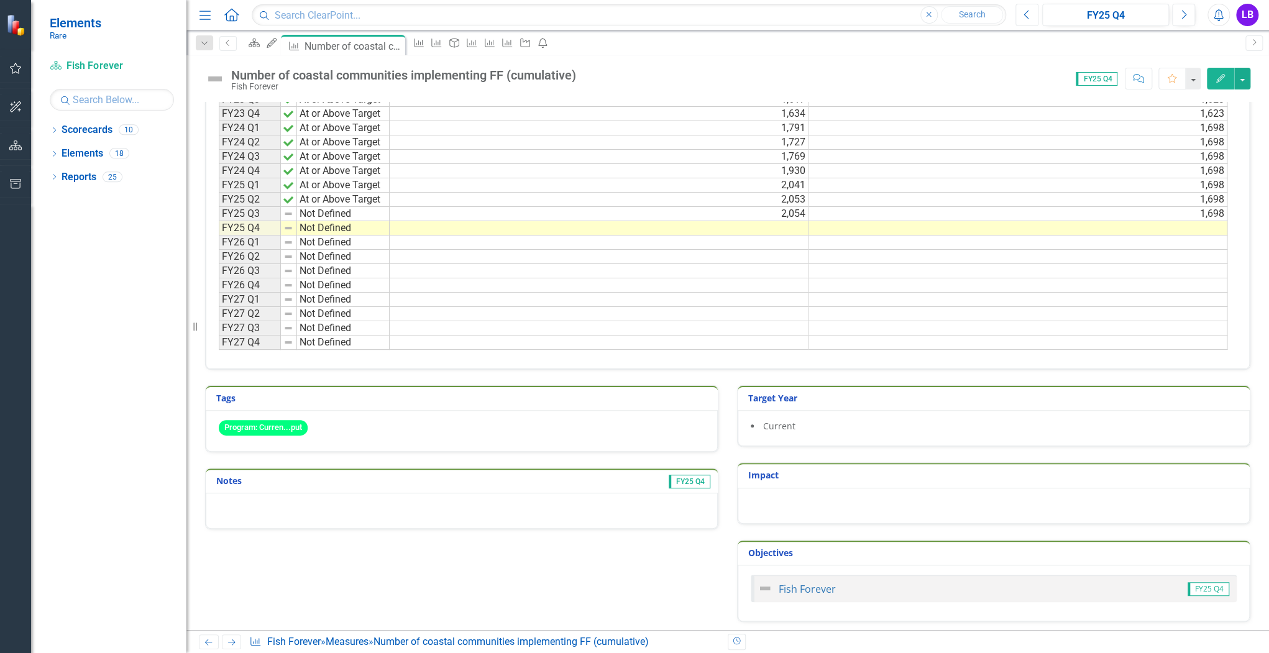
click at [1024, 21] on button "Previous" at bounding box center [1026, 15] width 23 height 22
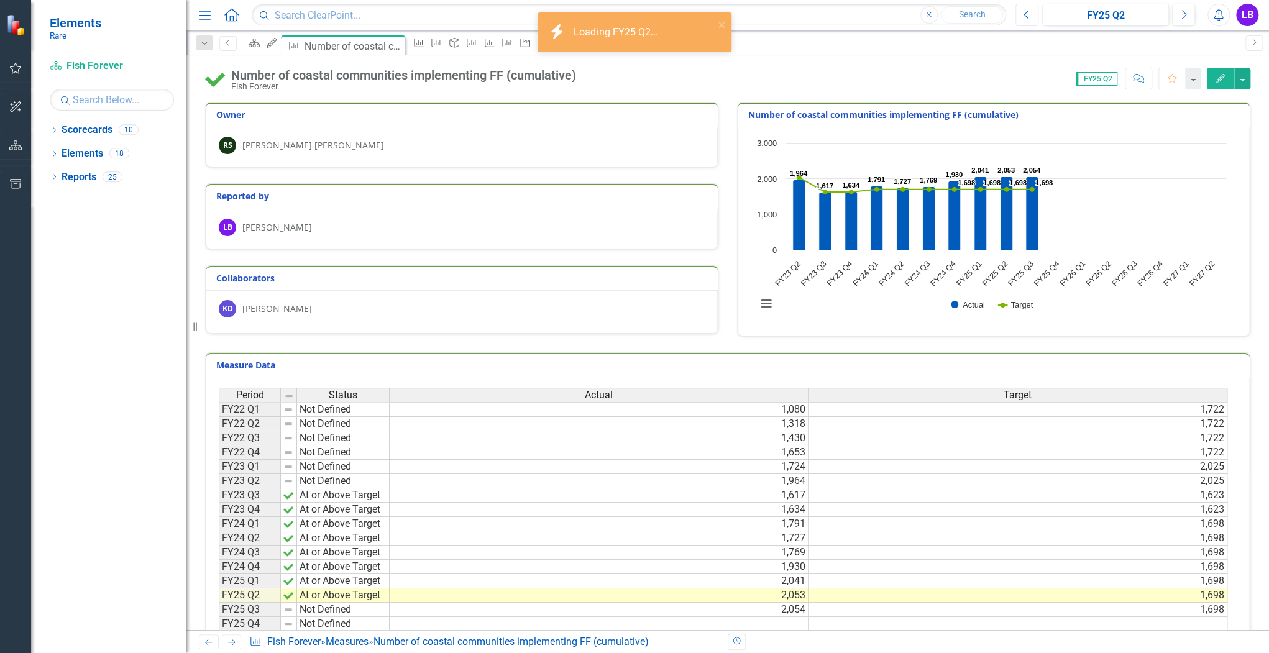
click at [1031, 15] on button "Previous" at bounding box center [1026, 15] width 23 height 22
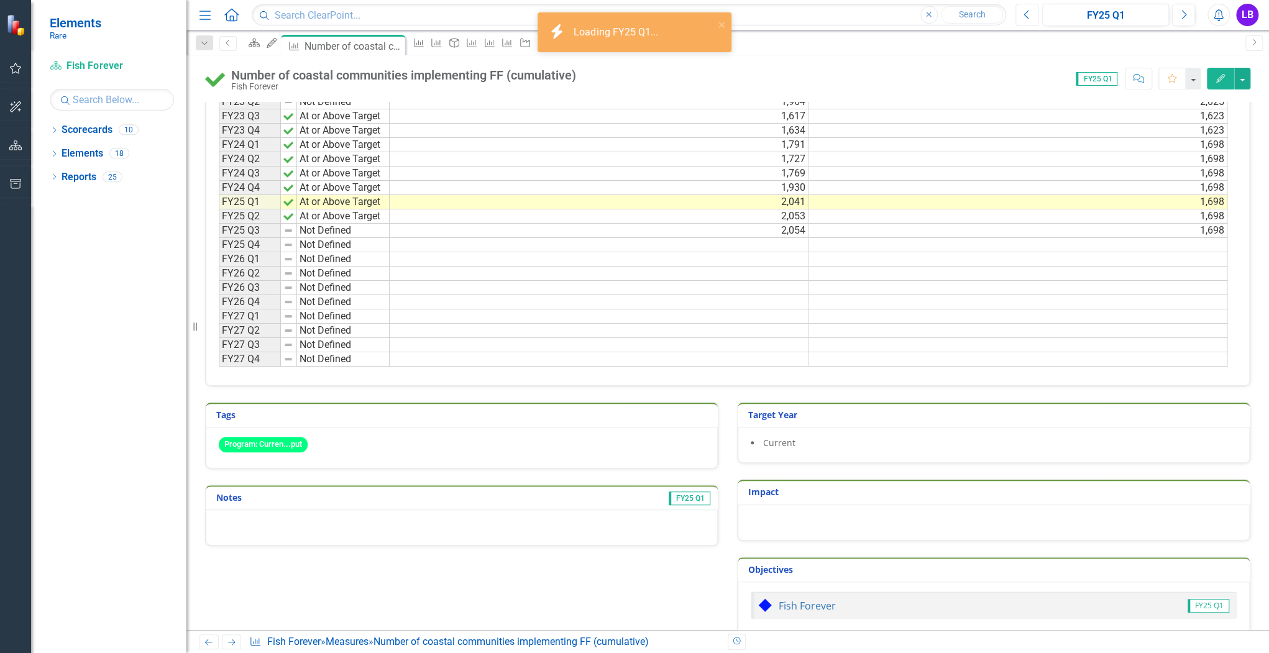
scroll to position [396, 0]
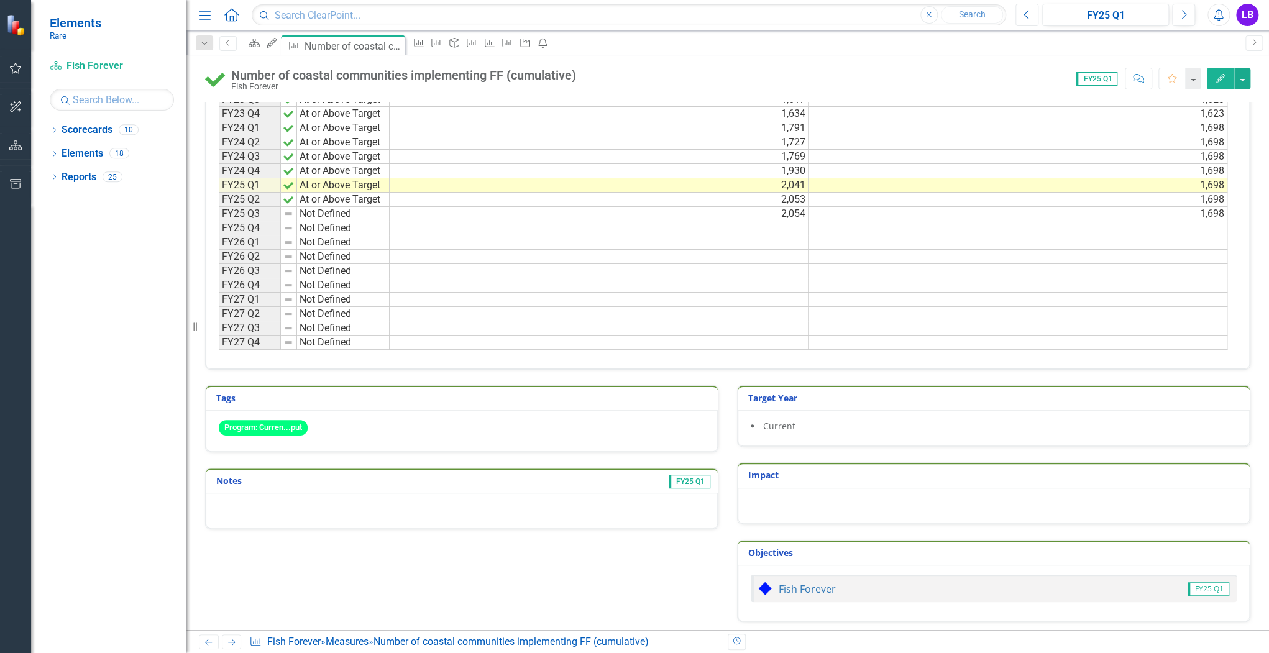
click at [1026, 9] on icon "Previous" at bounding box center [1026, 14] width 7 height 11
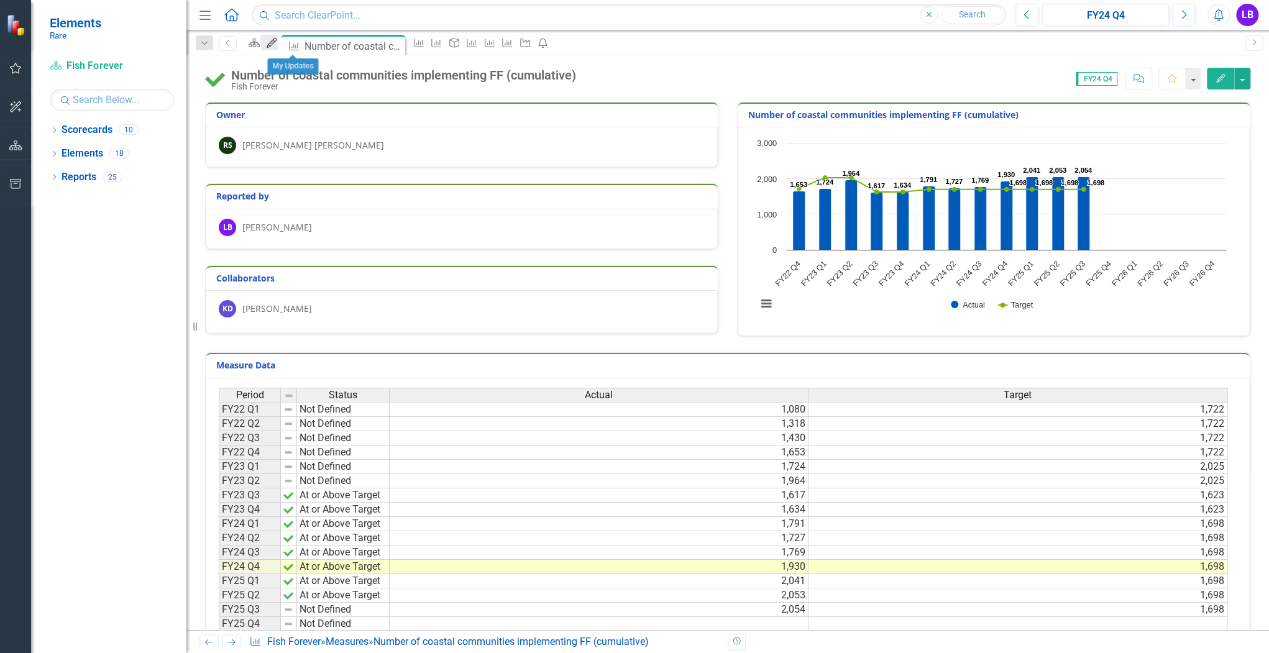
click at [278, 45] on icon "My Updates" at bounding box center [271, 43] width 12 height 10
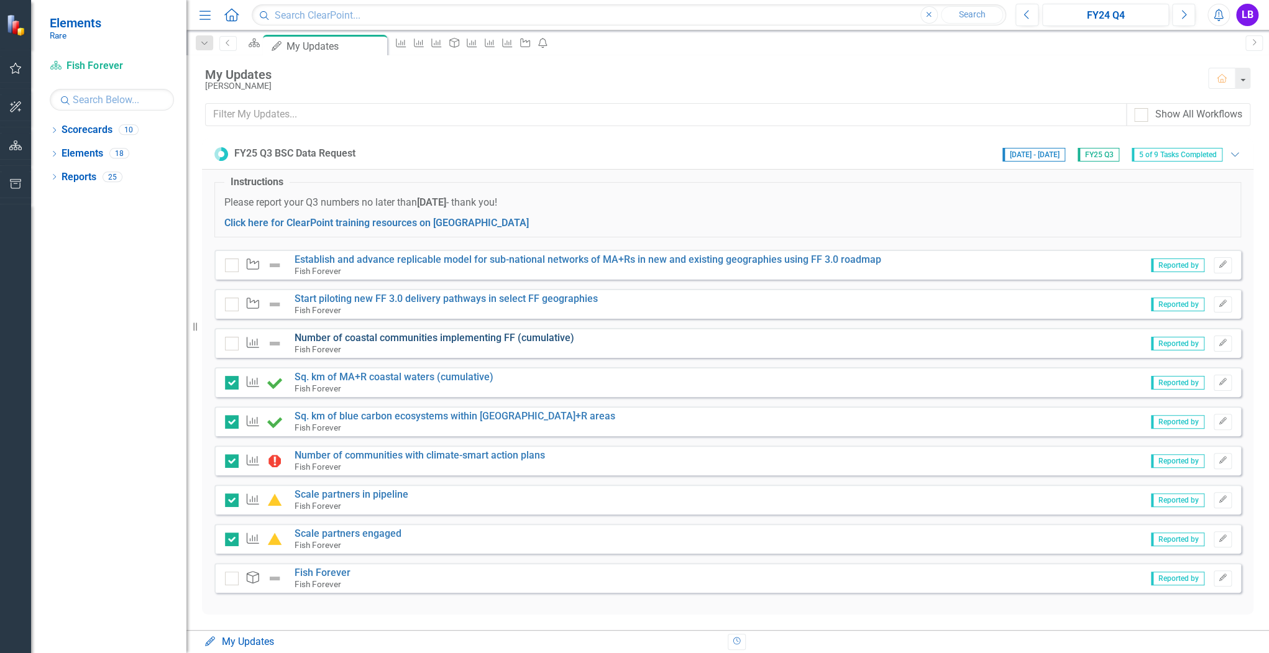
click at [421, 336] on link "Number of coastal communities implementing FF (cumulative)" at bounding box center [434, 338] width 280 height 12
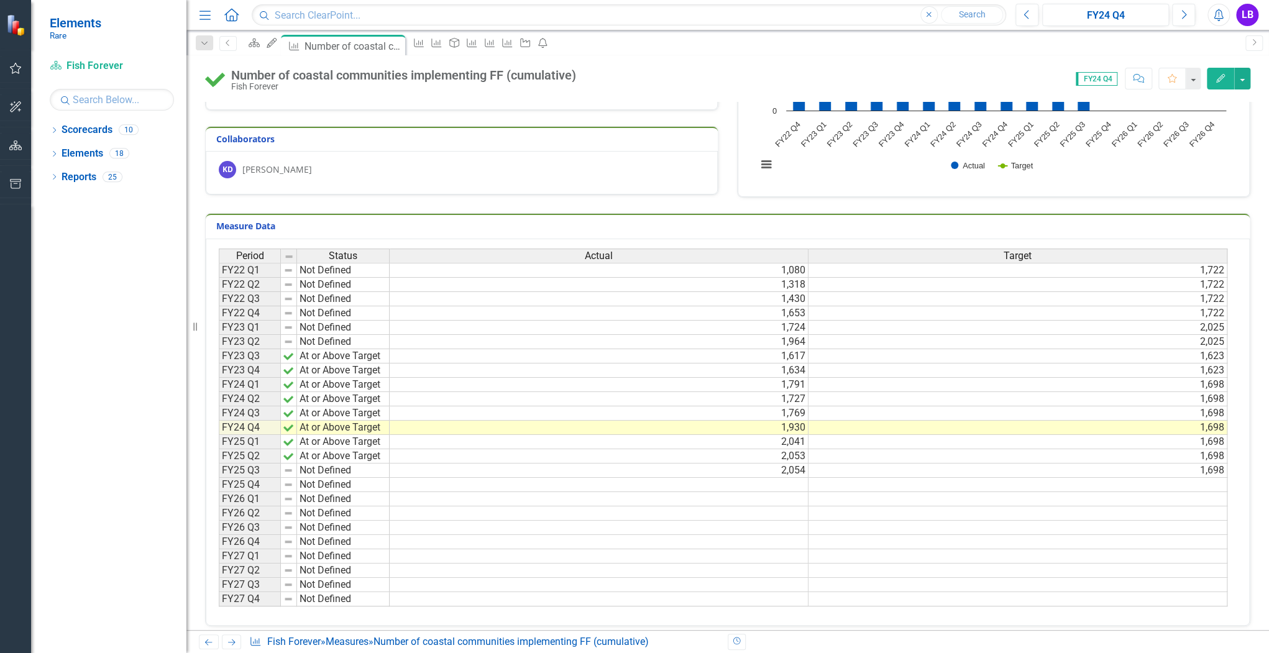
scroll to position [249, 0]
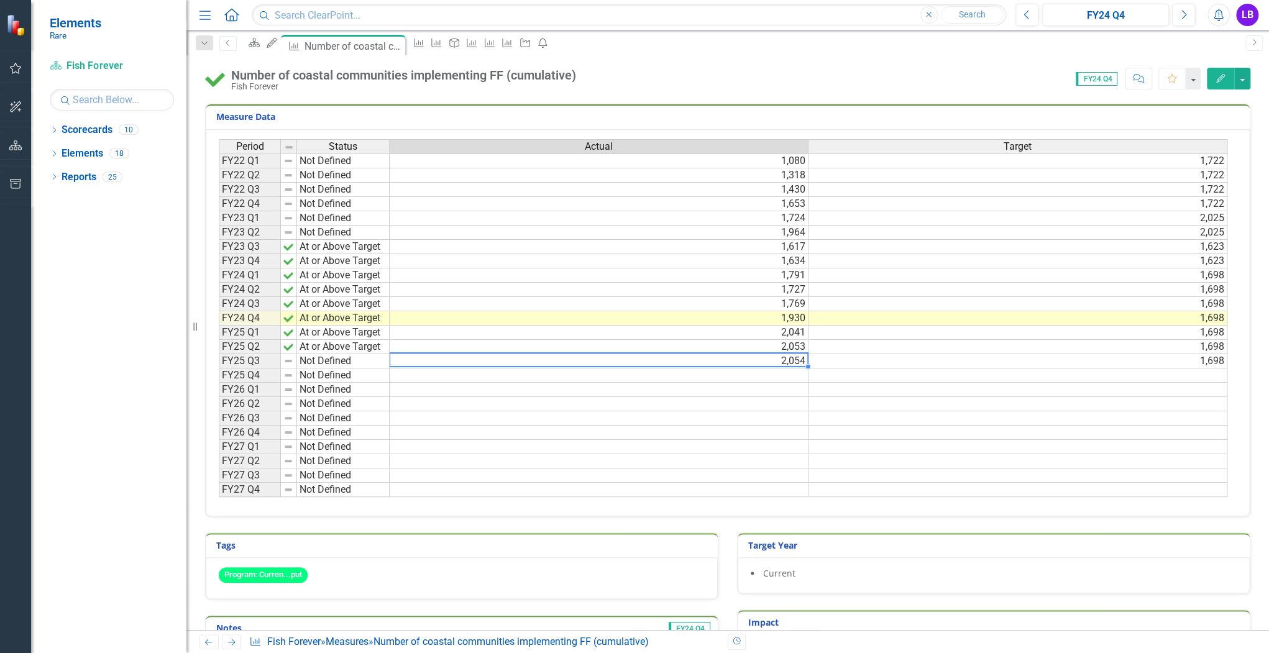
click at [797, 358] on td "2,054" at bounding box center [599, 361] width 419 height 14
click at [349, 359] on td "Not Defined" at bounding box center [343, 361] width 93 height 14
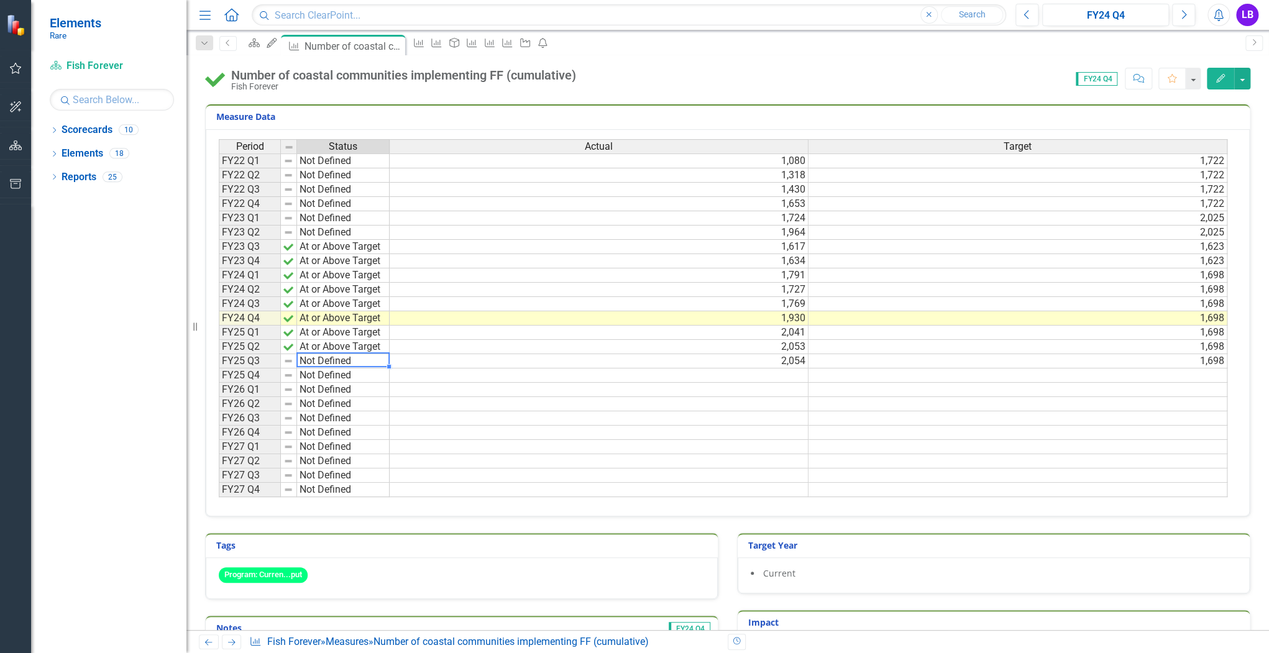
click at [339, 368] on td "Not Defined" at bounding box center [343, 375] width 93 height 14
click at [341, 354] on td "Not Defined" at bounding box center [343, 361] width 93 height 14
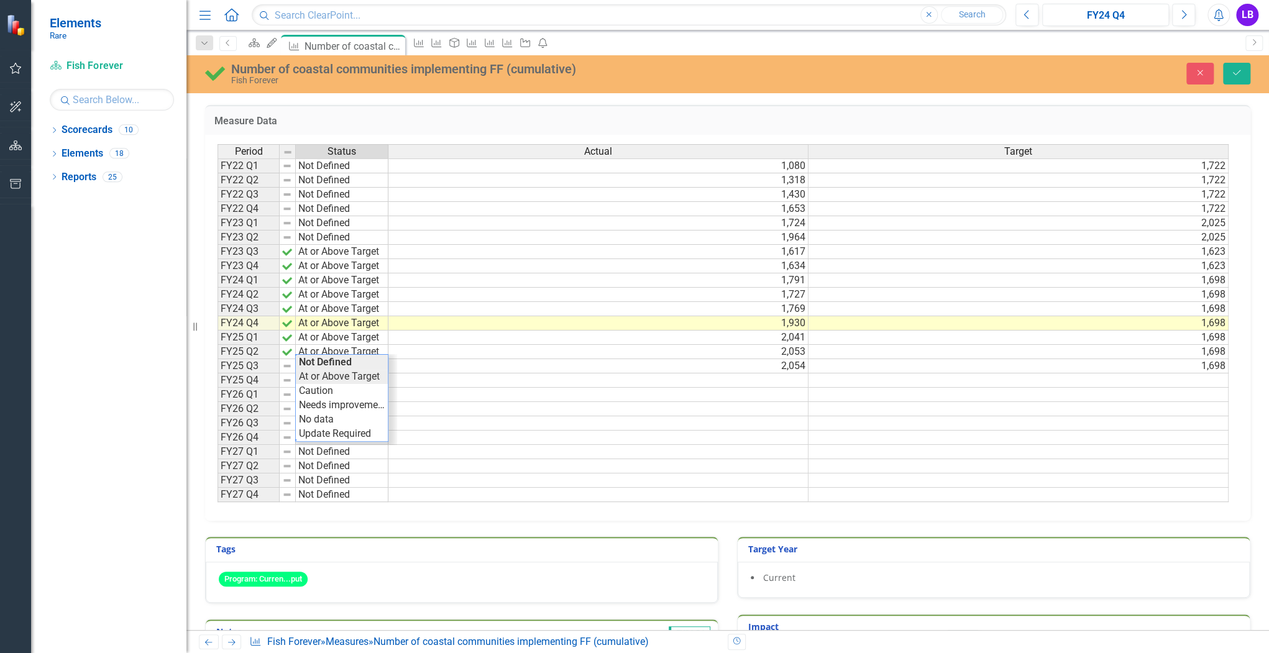
type textarea "At or Above Target"
drag, startPoint x: 354, startPoint y: 378, endPoint x: 430, endPoint y: 368, distance: 76.4
click at [355, 378] on div "Period Status Actual Target FY22 Q1 Not Defined 1,080 1,722 FY22 Q2 Not Defined…" at bounding box center [722, 323] width 1011 height 358
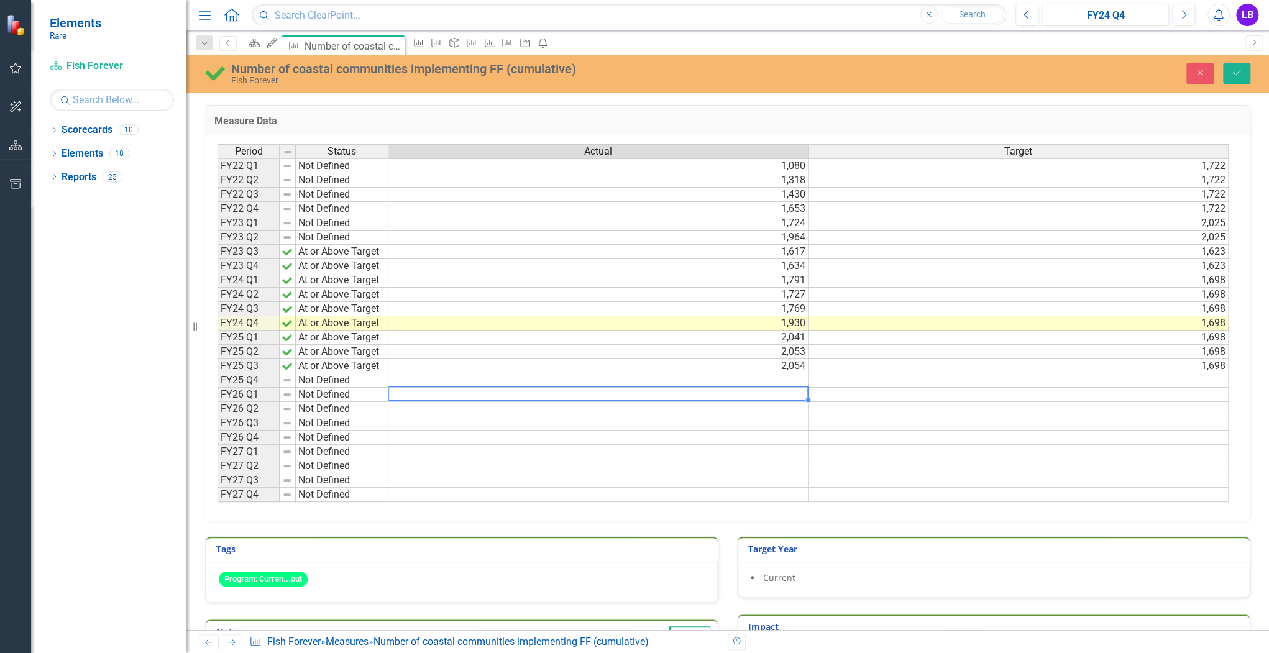
click at [501, 391] on td at bounding box center [598, 395] width 420 height 14
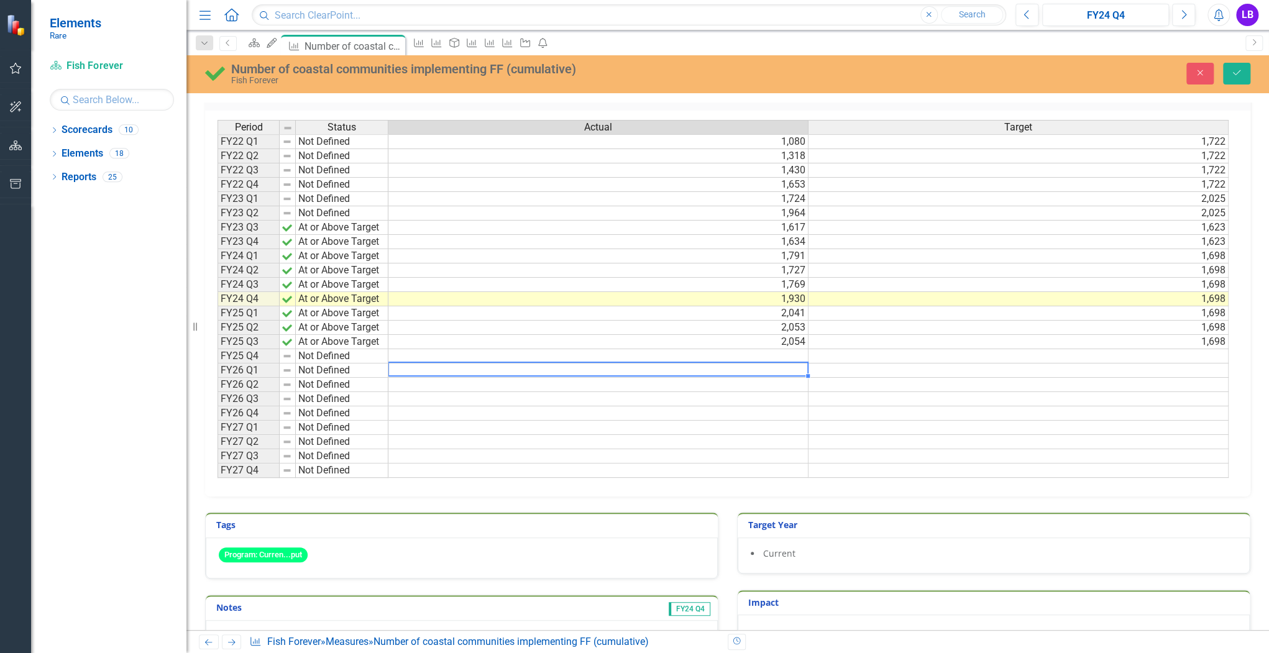
scroll to position [202, 0]
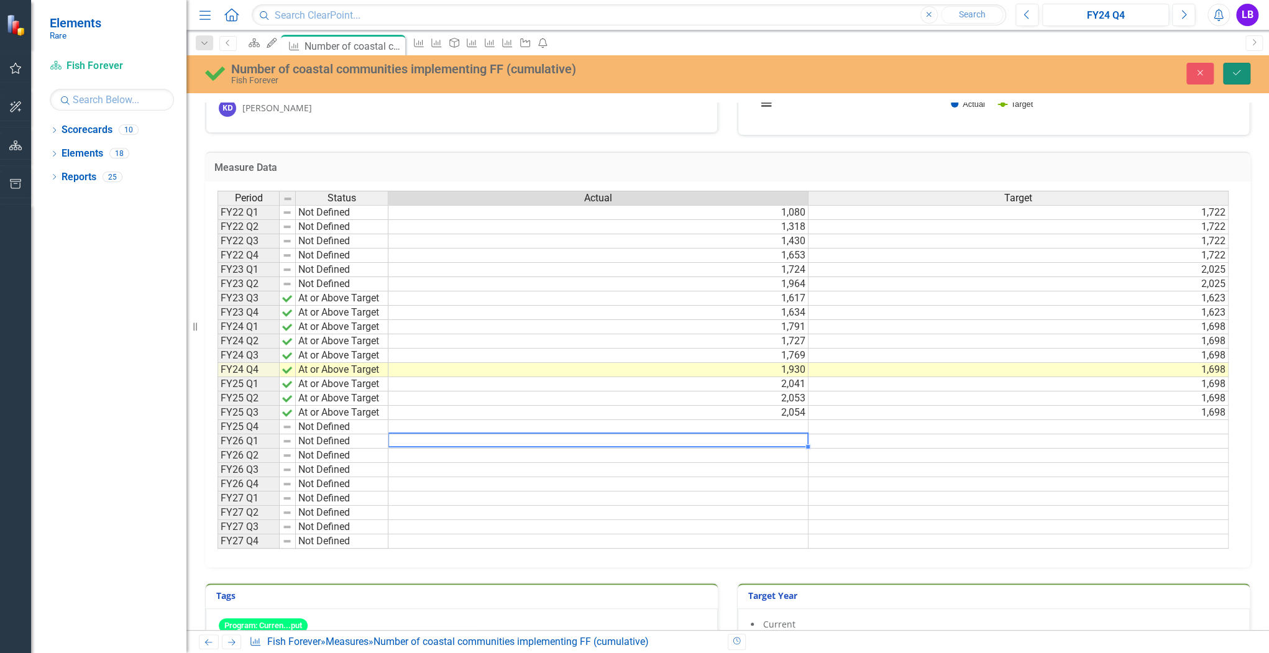
click at [1226, 75] on button "Save" at bounding box center [1236, 74] width 27 height 22
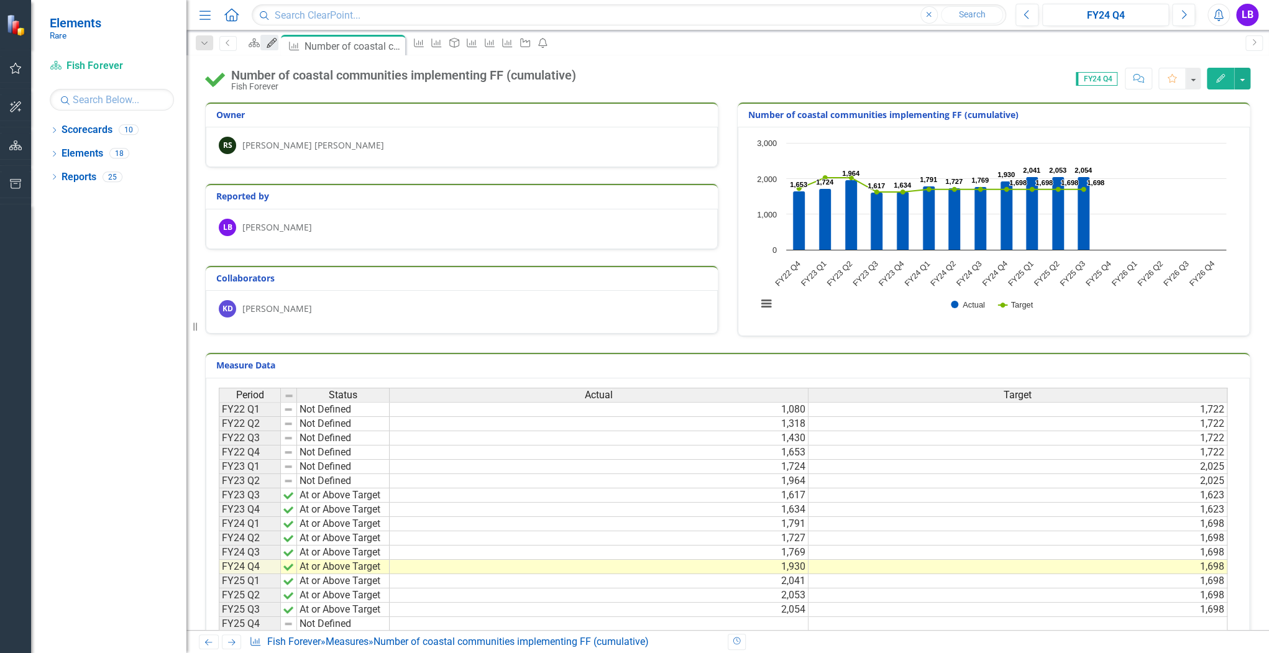
click at [278, 45] on icon "My Updates" at bounding box center [271, 43] width 12 height 10
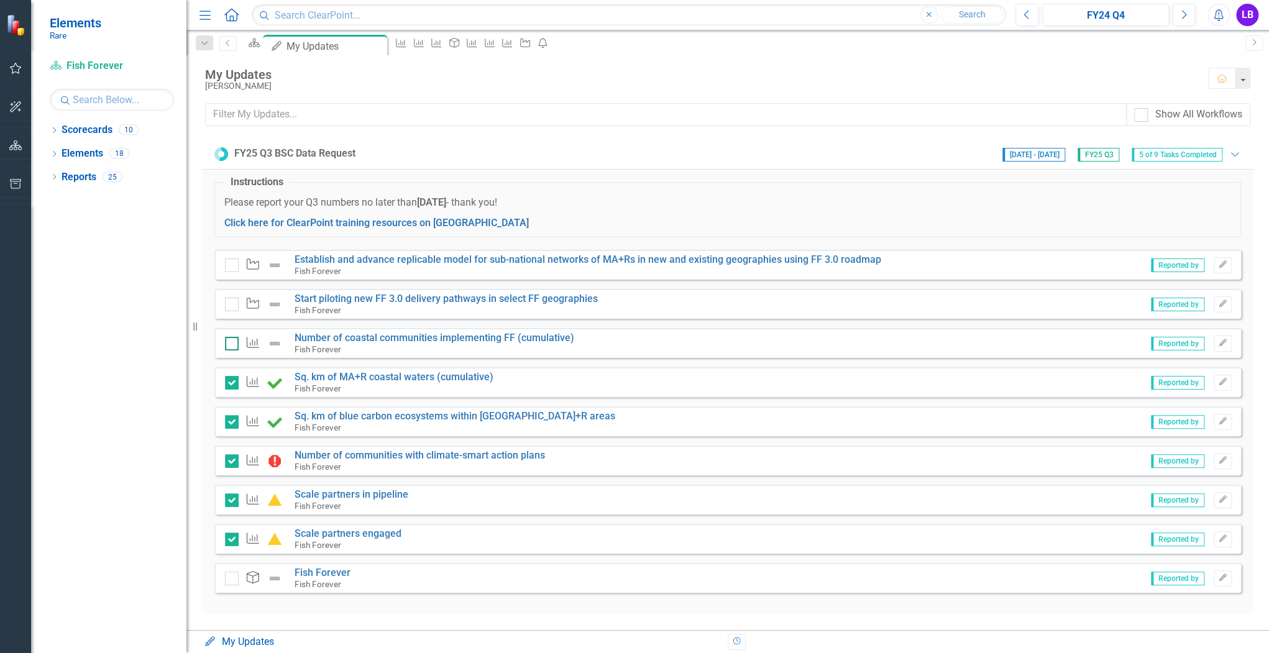
click at [235, 342] on div at bounding box center [232, 344] width 14 height 14
click at [233, 342] on input "checkbox" at bounding box center [229, 341] width 8 height 8
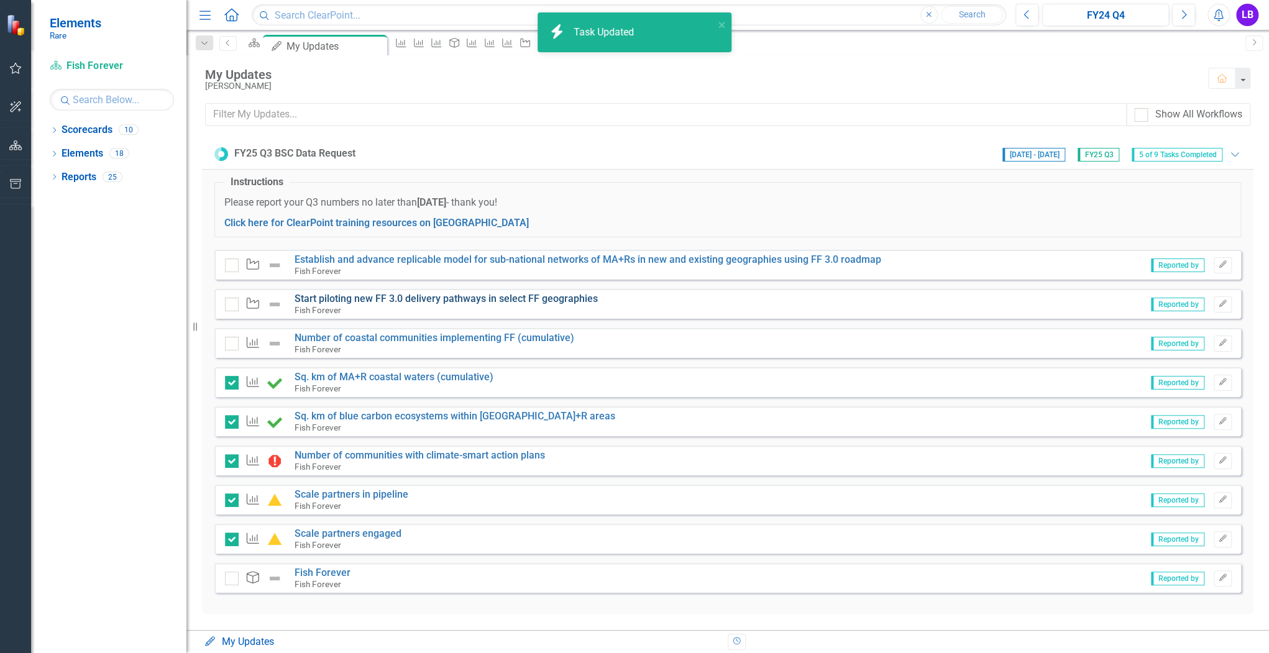
checkbox input "true"
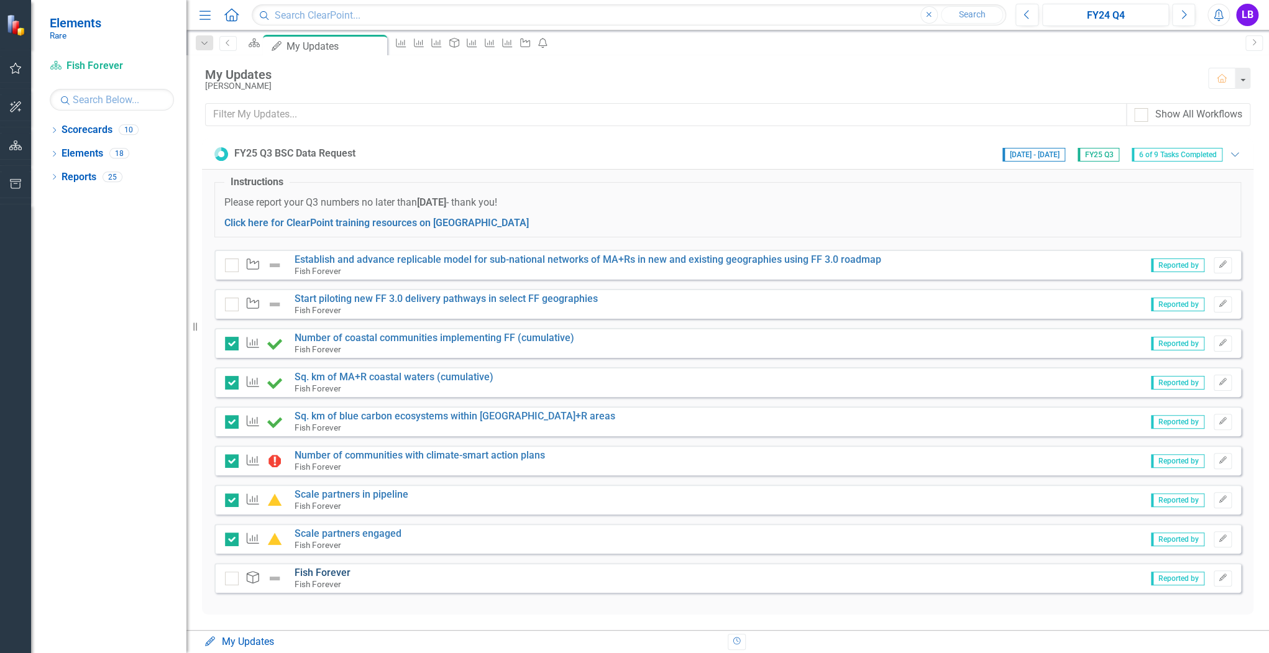
click at [311, 576] on link "Fish Forever" at bounding box center [322, 573] width 56 height 12
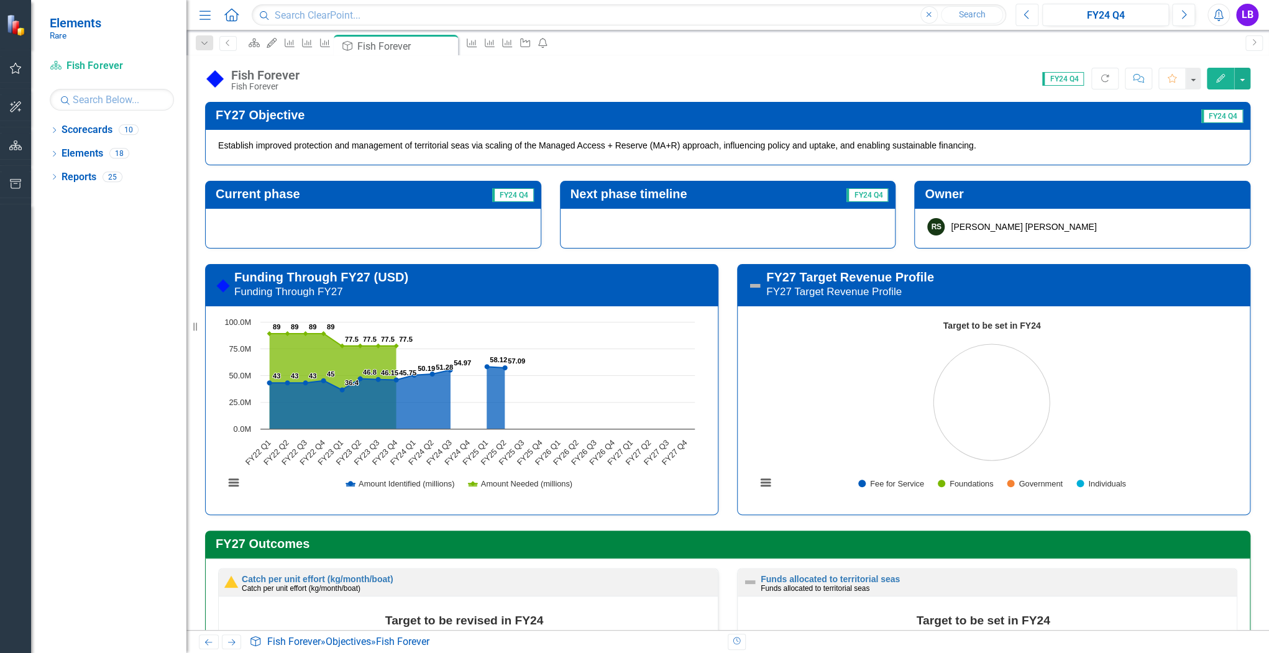
click at [1031, 12] on button "Previous" at bounding box center [1026, 15] width 23 height 22
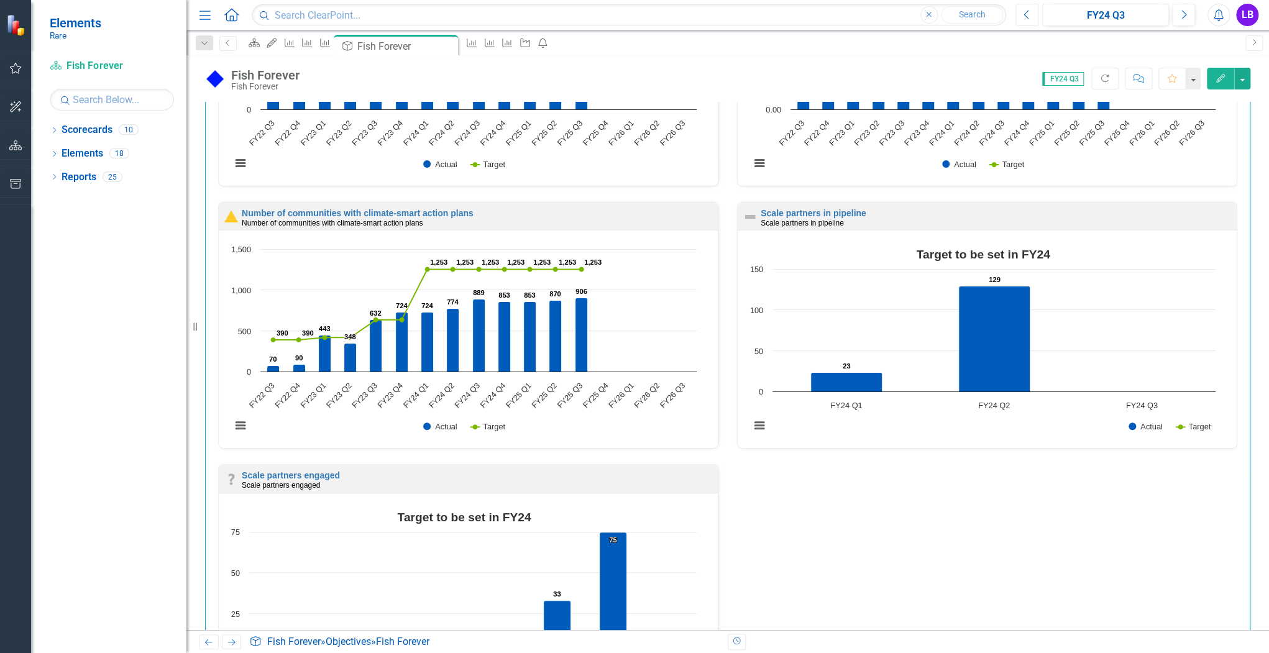
scroll to position [2137, 0]
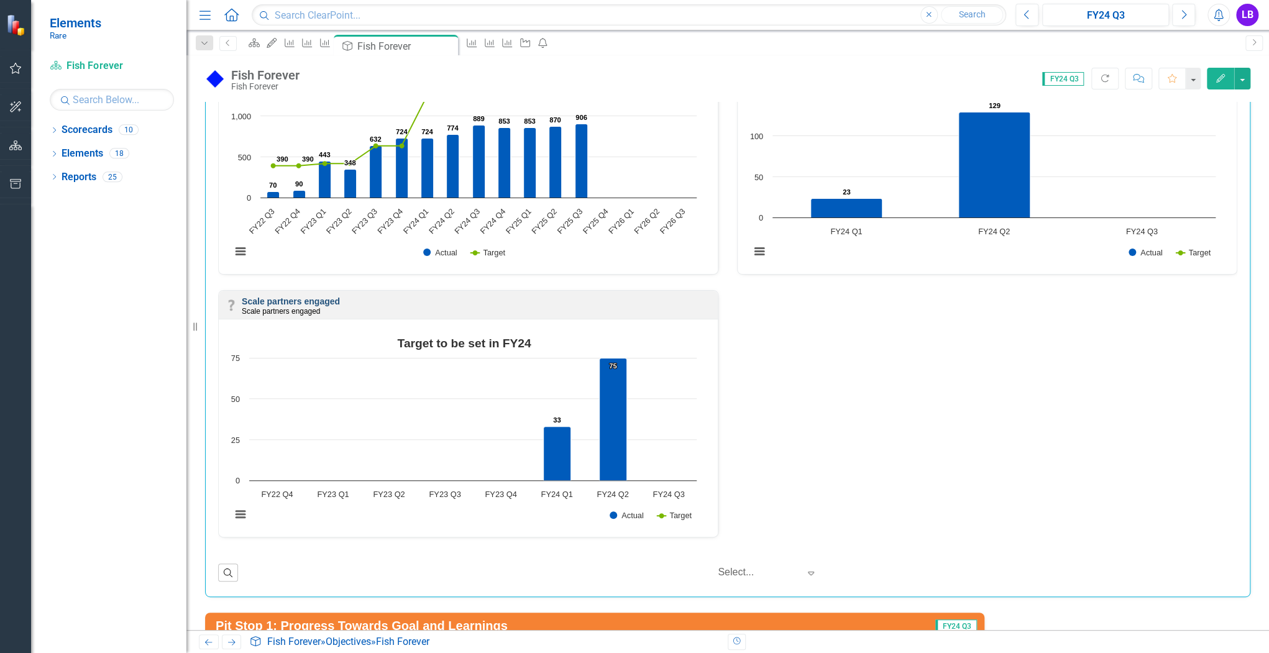
click at [291, 296] on link "Scale partners engaged" at bounding box center [291, 301] width 98 height 10
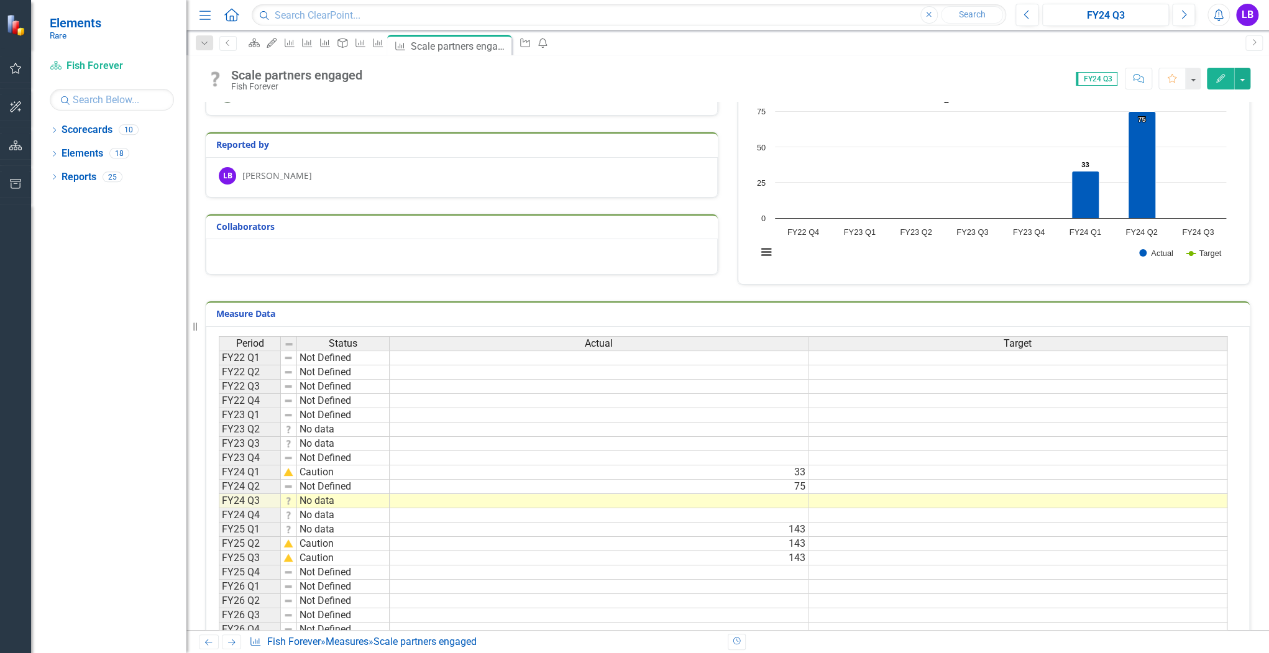
scroll to position [99, 0]
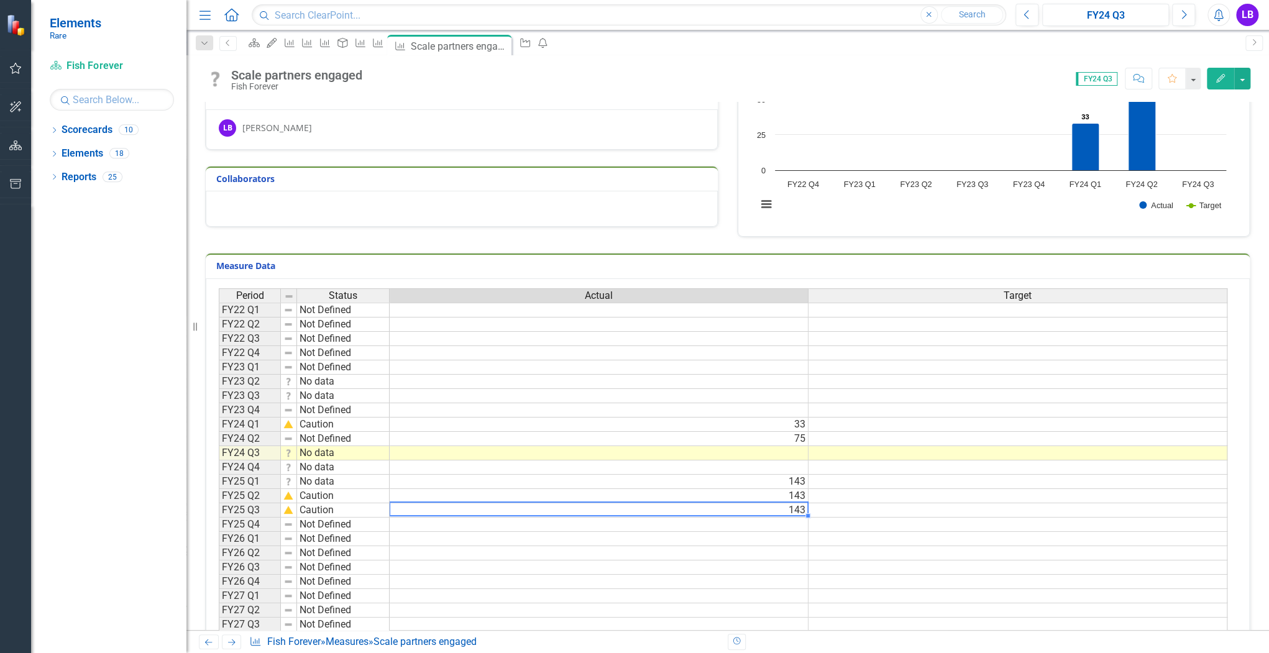
click at [775, 508] on td "143" at bounding box center [599, 510] width 419 height 14
click at [384, 41] on icon "Measure" at bounding box center [378, 43] width 12 height 10
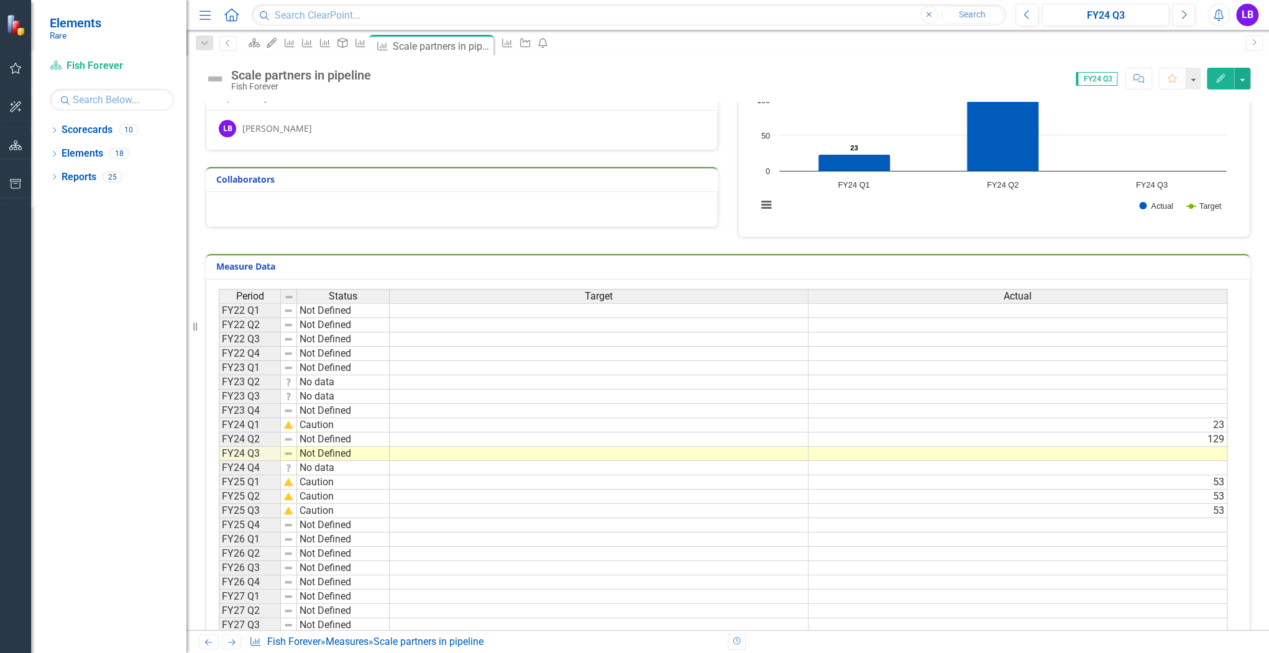
scroll to position [99, 0]
click at [367, 49] on div "Measure" at bounding box center [357, 43] width 17 height 16
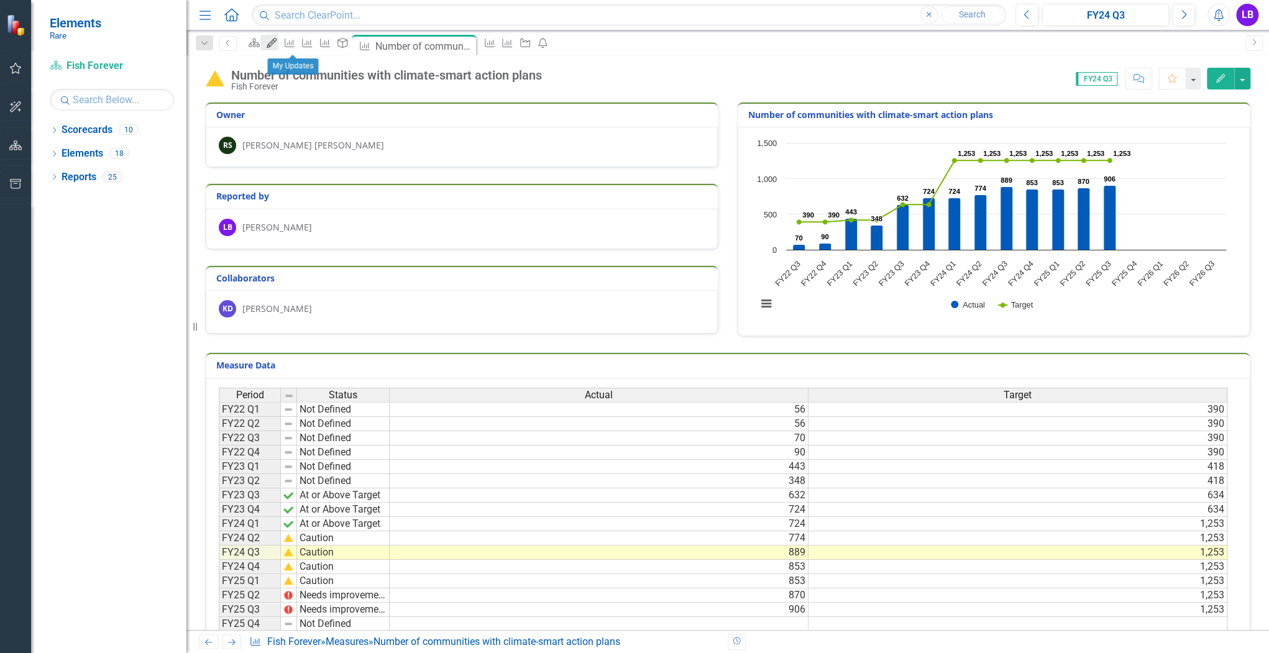
click at [277, 43] on icon at bounding box center [272, 43] width 10 height 10
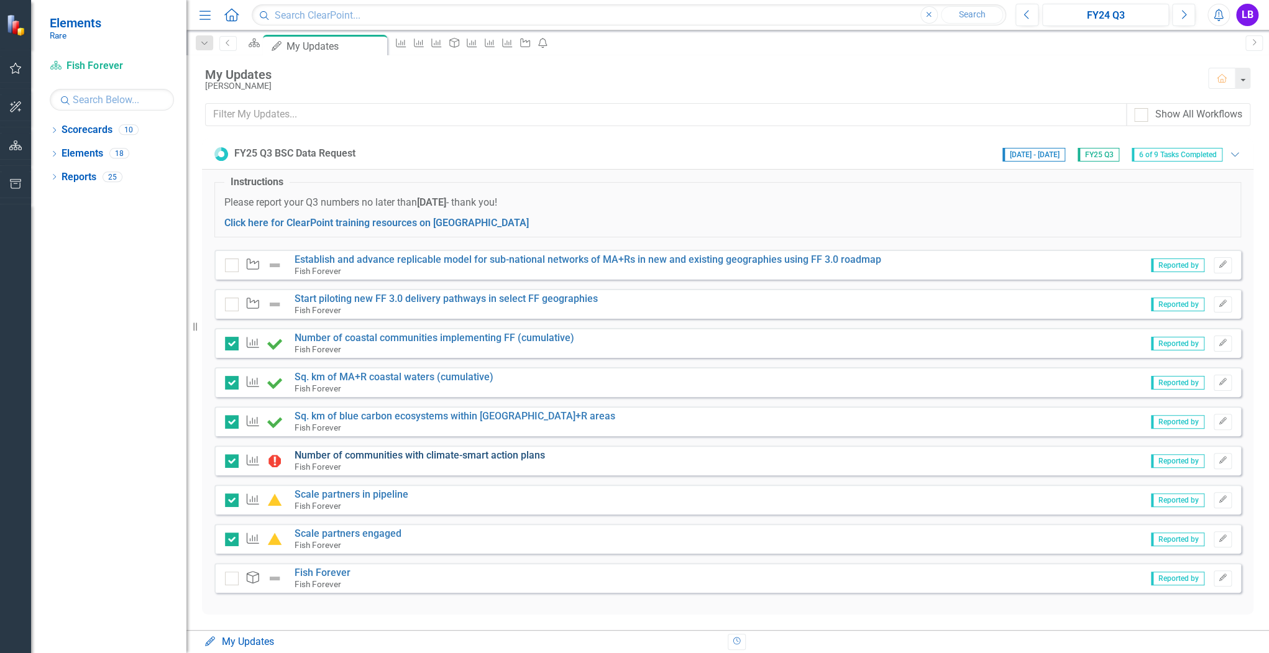
click at [380, 450] on link "Number of communities with climate-smart action plans" at bounding box center [419, 455] width 250 height 12
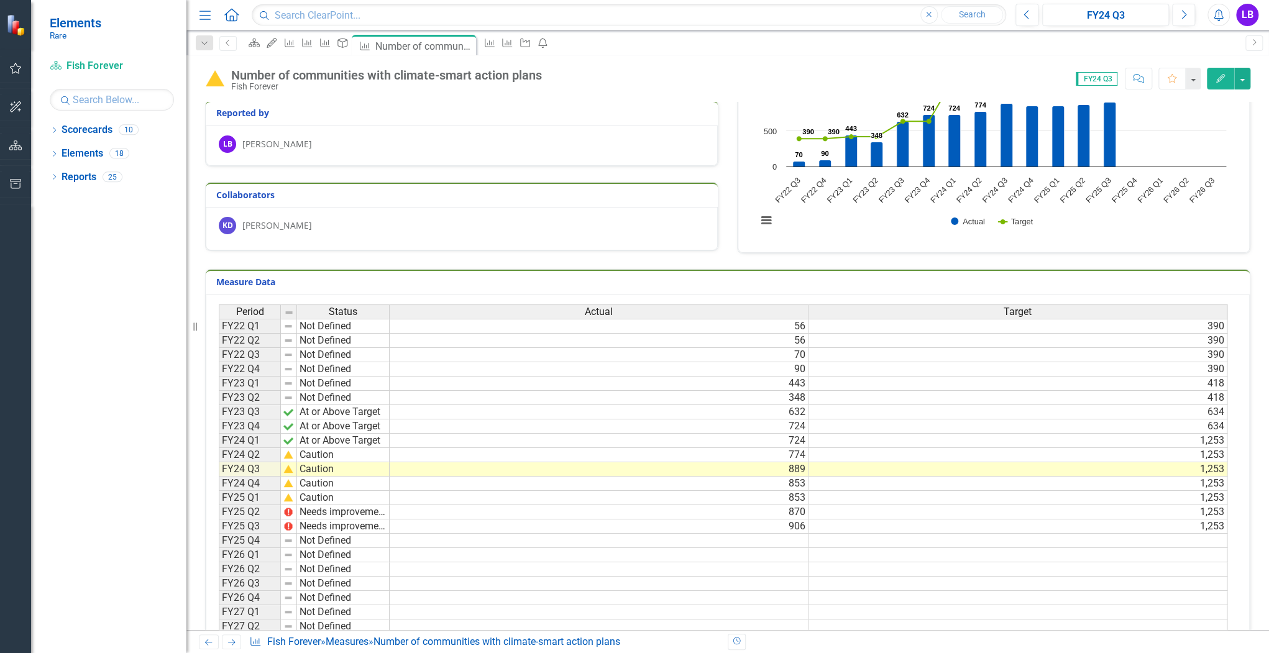
scroll to position [149, 0]
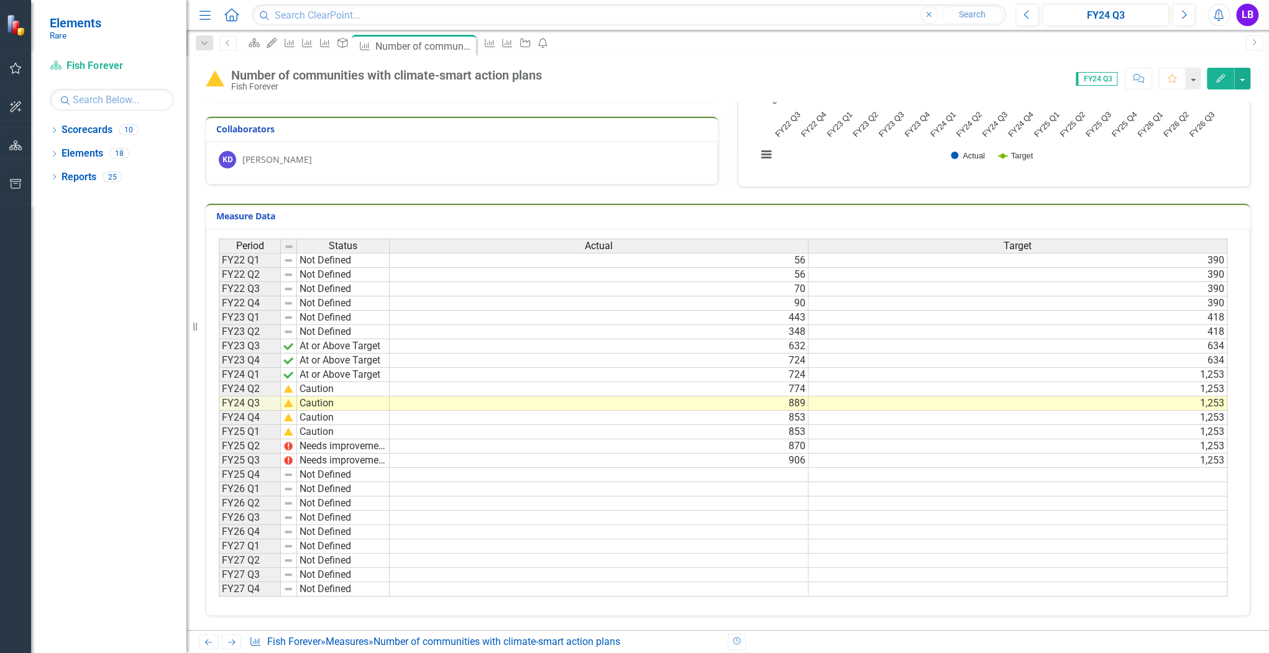
click at [949, 488] on td at bounding box center [1017, 489] width 419 height 14
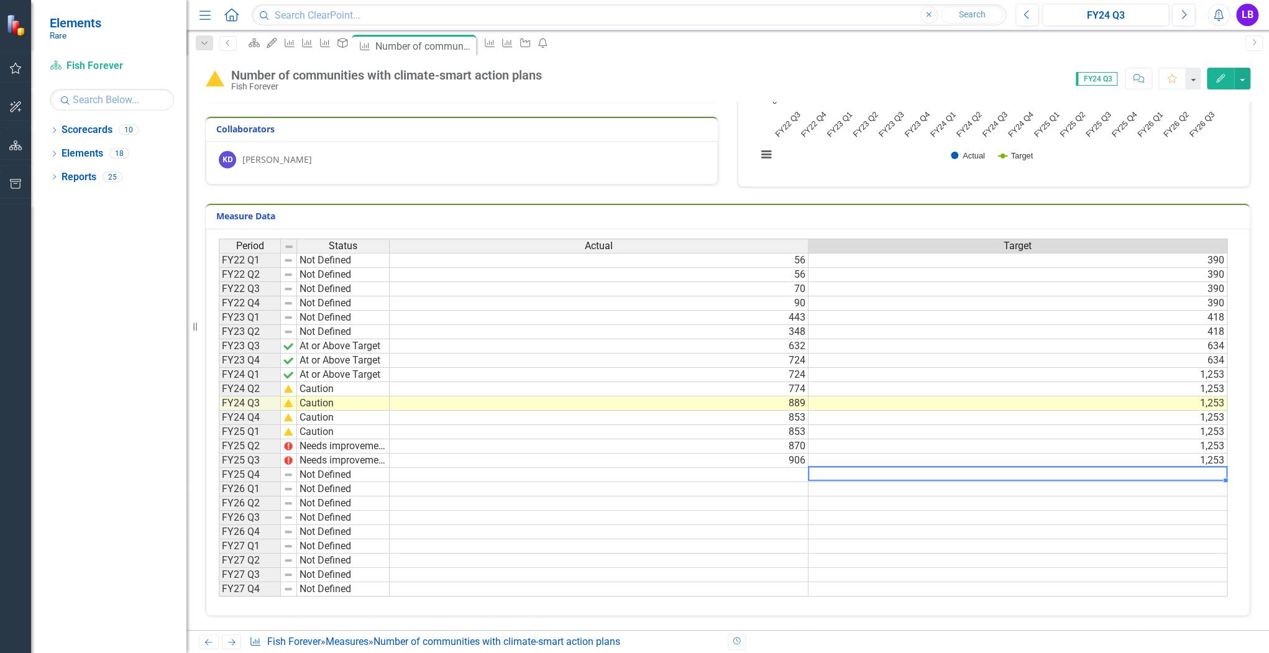
click at [931, 473] on td at bounding box center [1017, 475] width 419 height 14
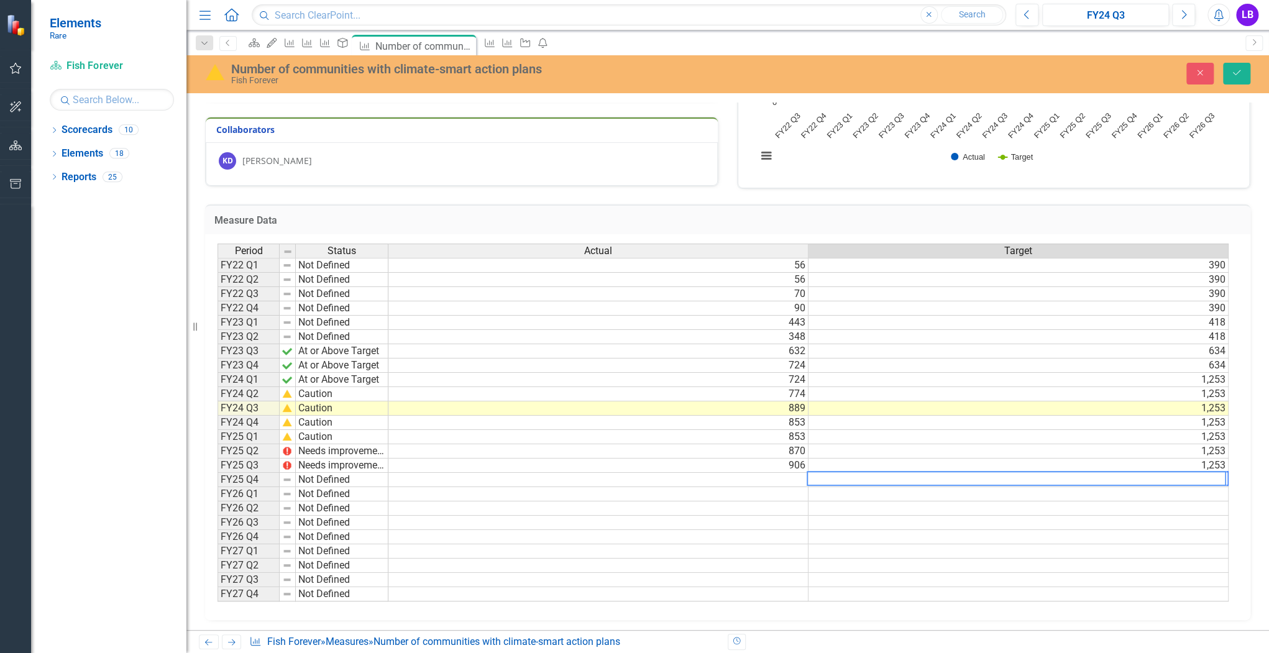
click at [802, 473] on td at bounding box center [598, 480] width 420 height 14
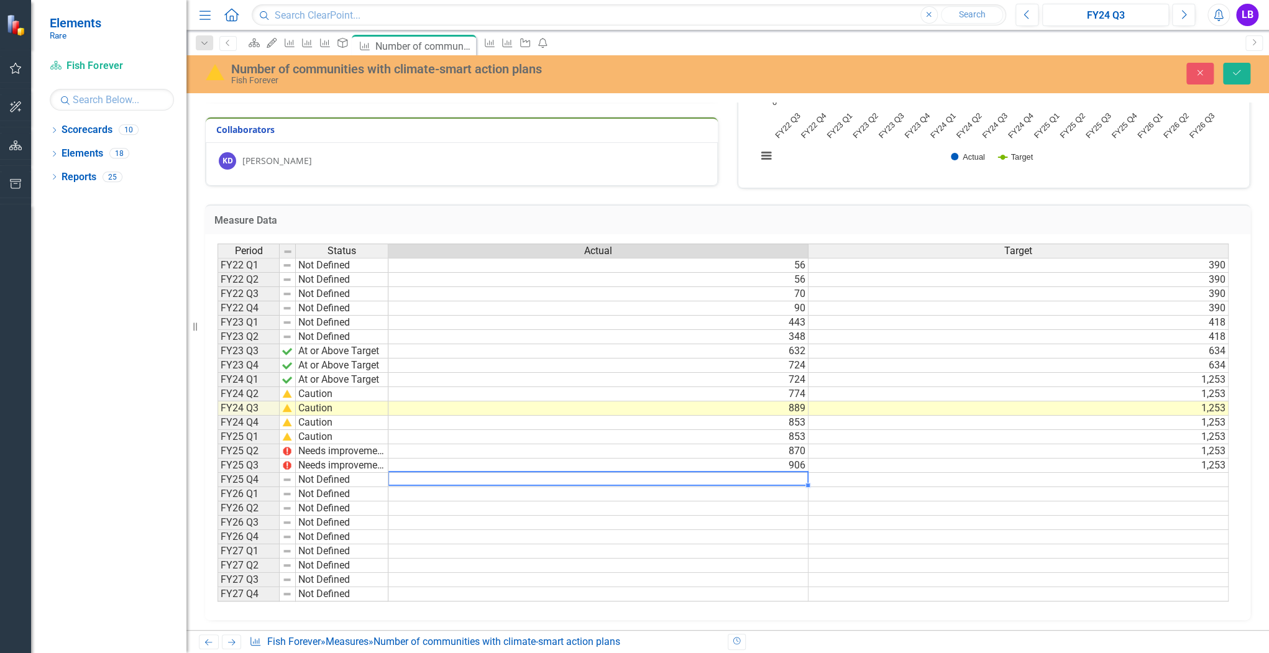
click at [802, 473] on td at bounding box center [598, 480] width 420 height 14
click at [795, 475] on textarea at bounding box center [598, 478] width 421 height 15
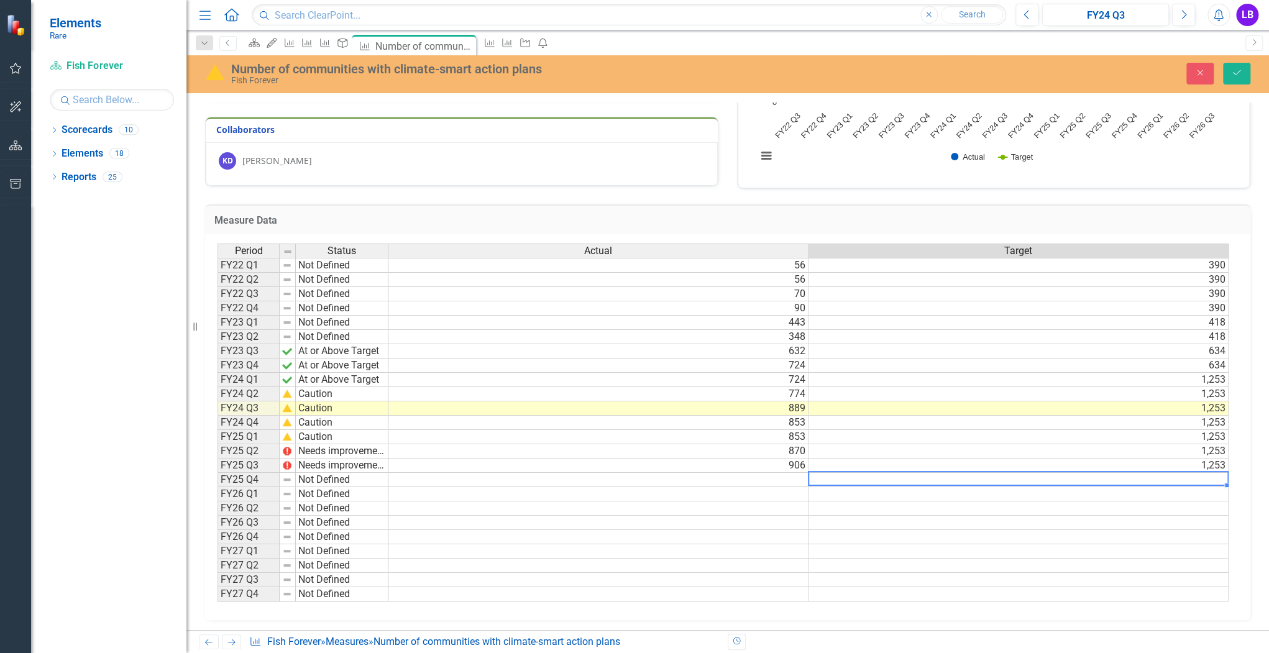
click at [845, 475] on td at bounding box center [1018, 480] width 420 height 14
click at [798, 473] on td at bounding box center [598, 480] width 420 height 14
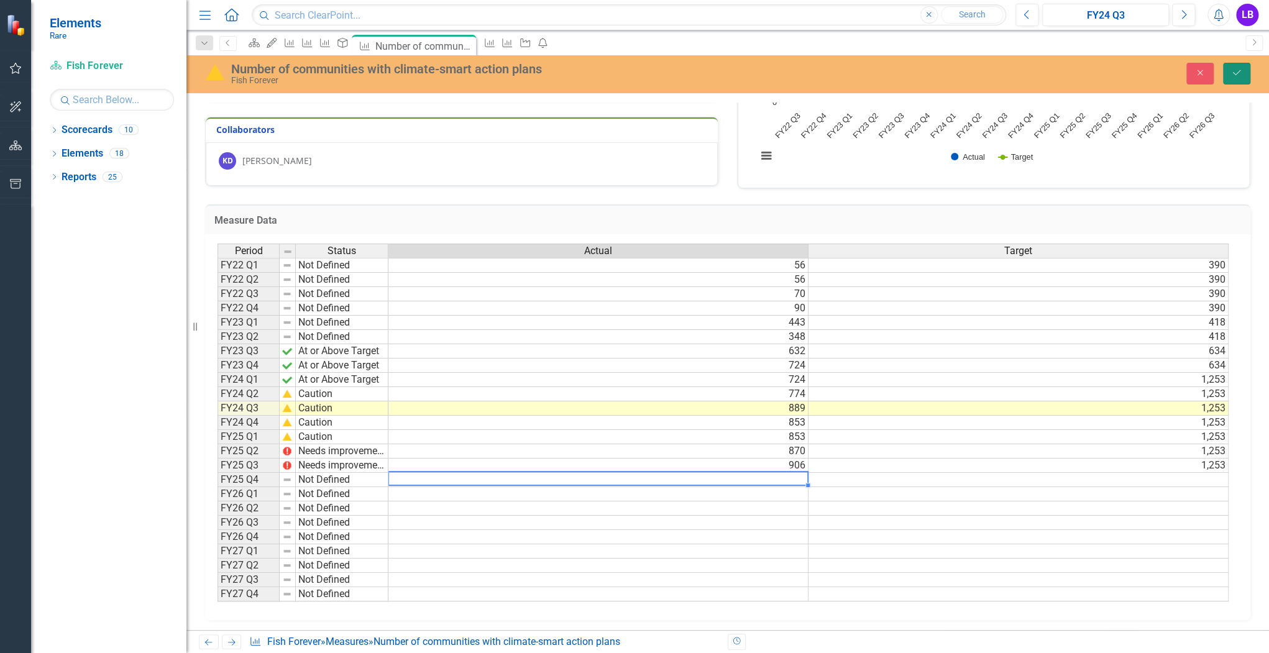
click at [1233, 75] on icon "Save" at bounding box center [1236, 72] width 11 height 9
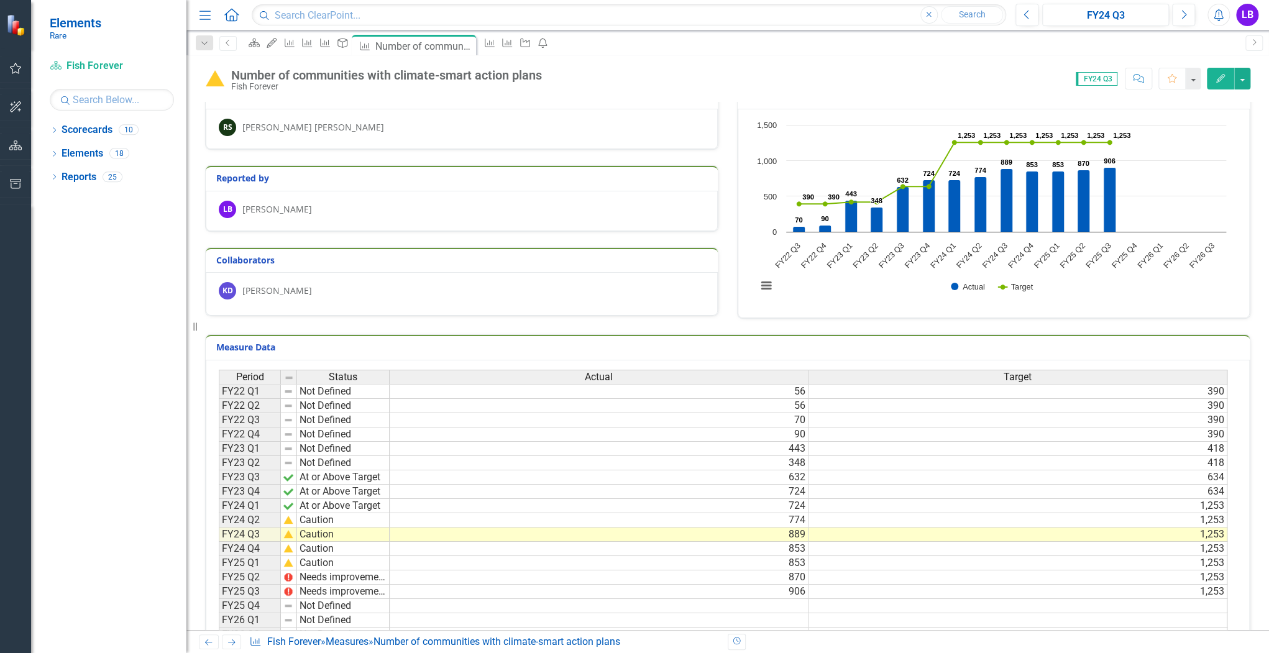
scroll to position [50, 0]
